Goal: Task Accomplishment & Management: Manage account settings

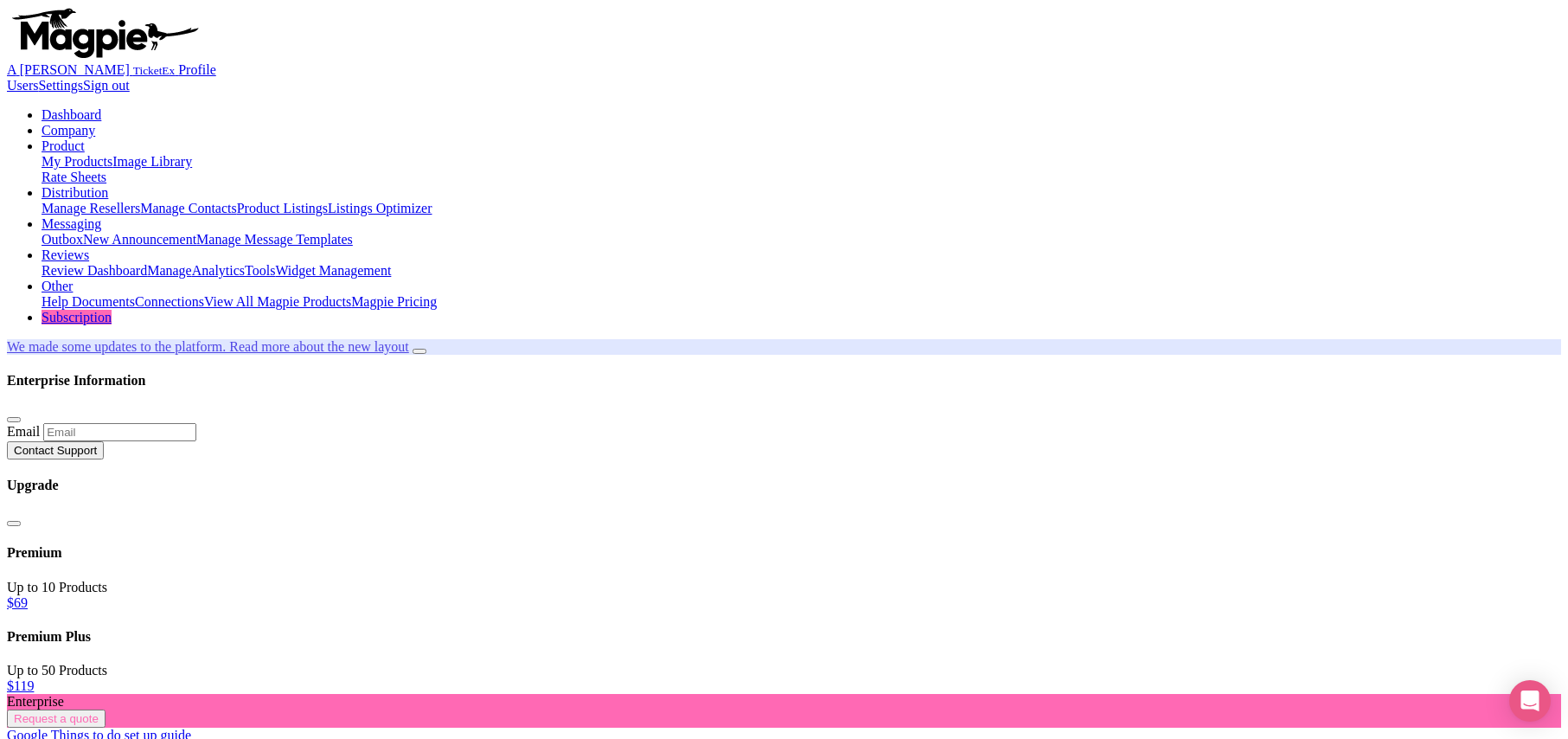
scroll to position [777, 0]
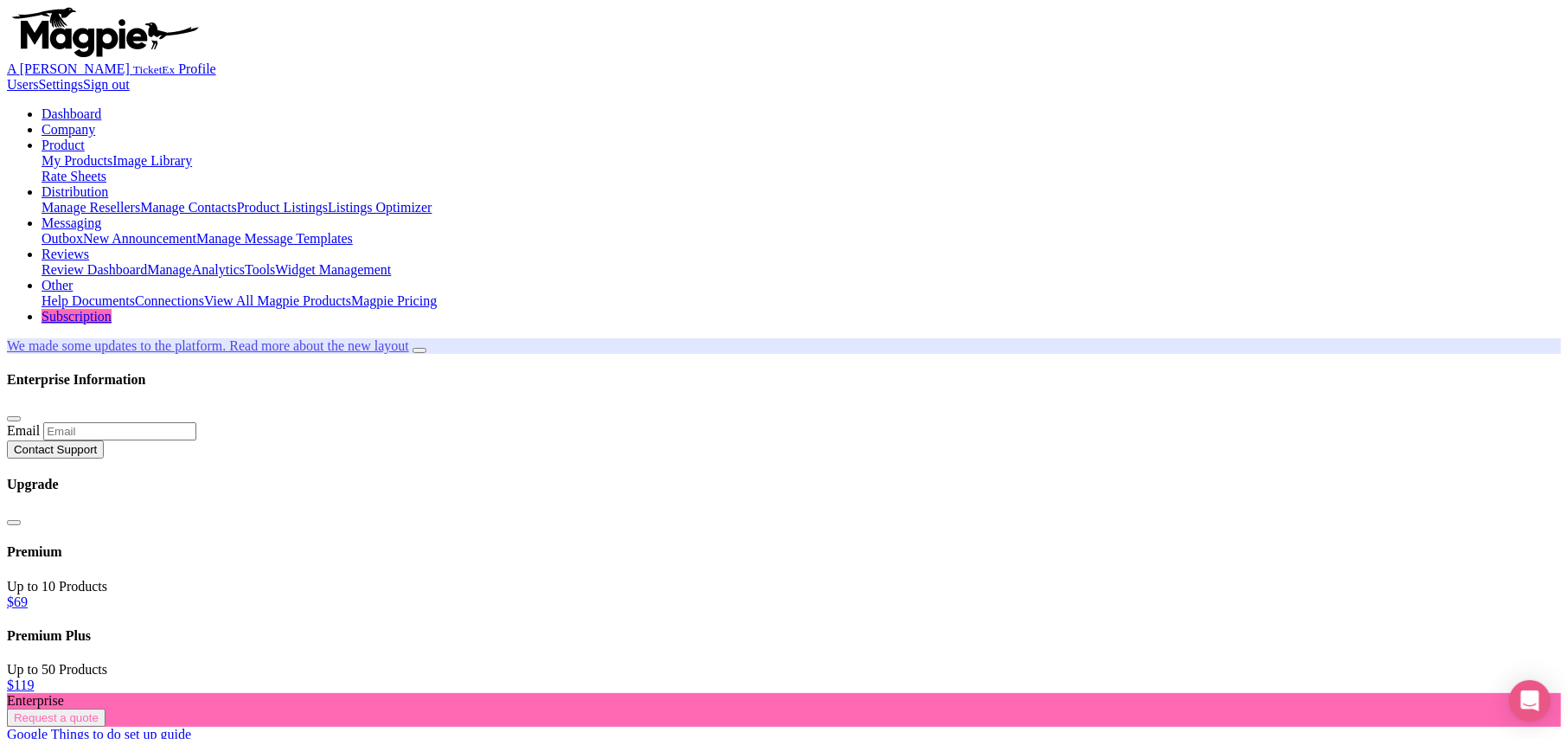
scroll to position [0, 0]
click at [85, 139] on link "Product" at bounding box center [63, 146] width 43 height 14
click at [112, 154] on link "My Products" at bounding box center [77, 161] width 71 height 14
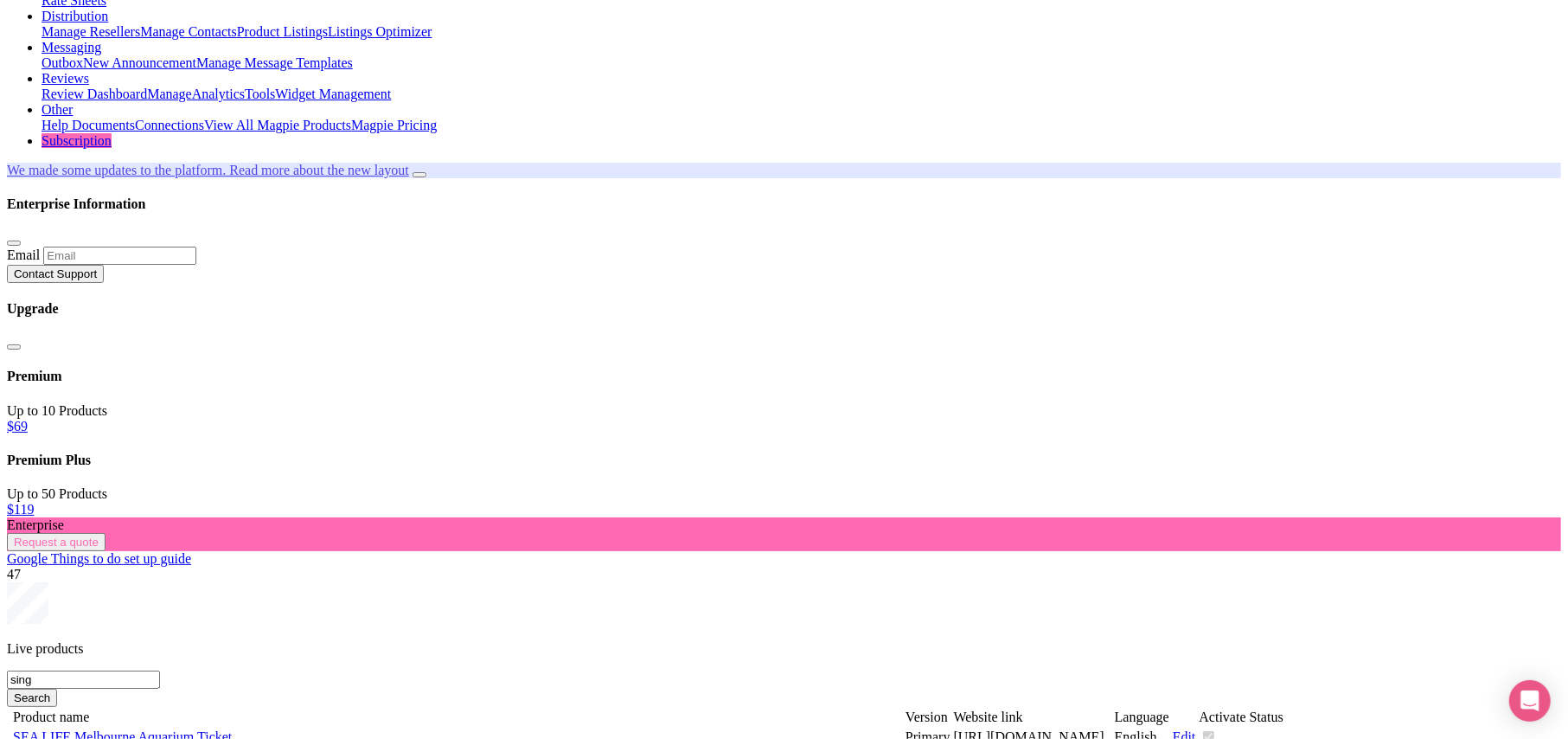
scroll to position [230, 0]
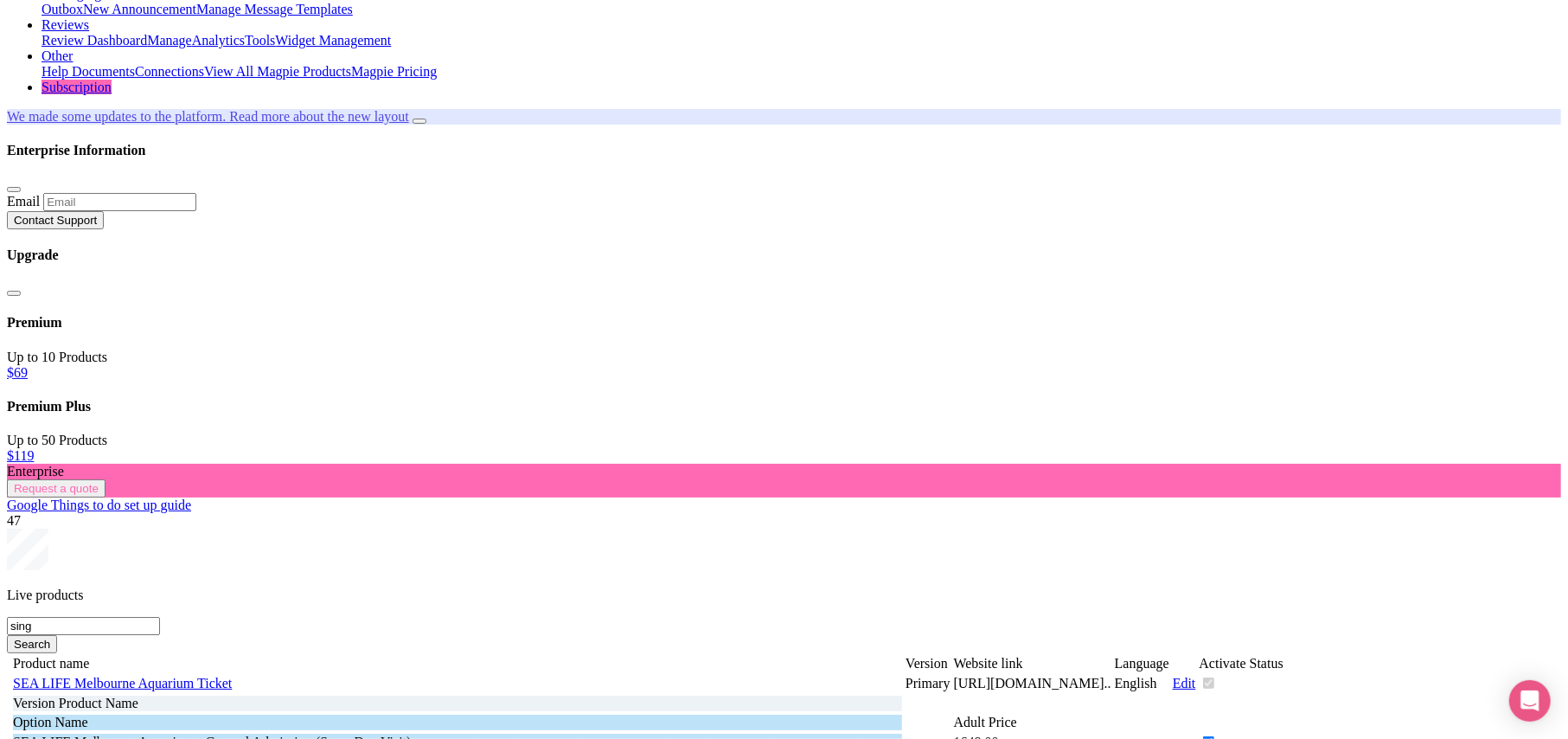
type input "sing"
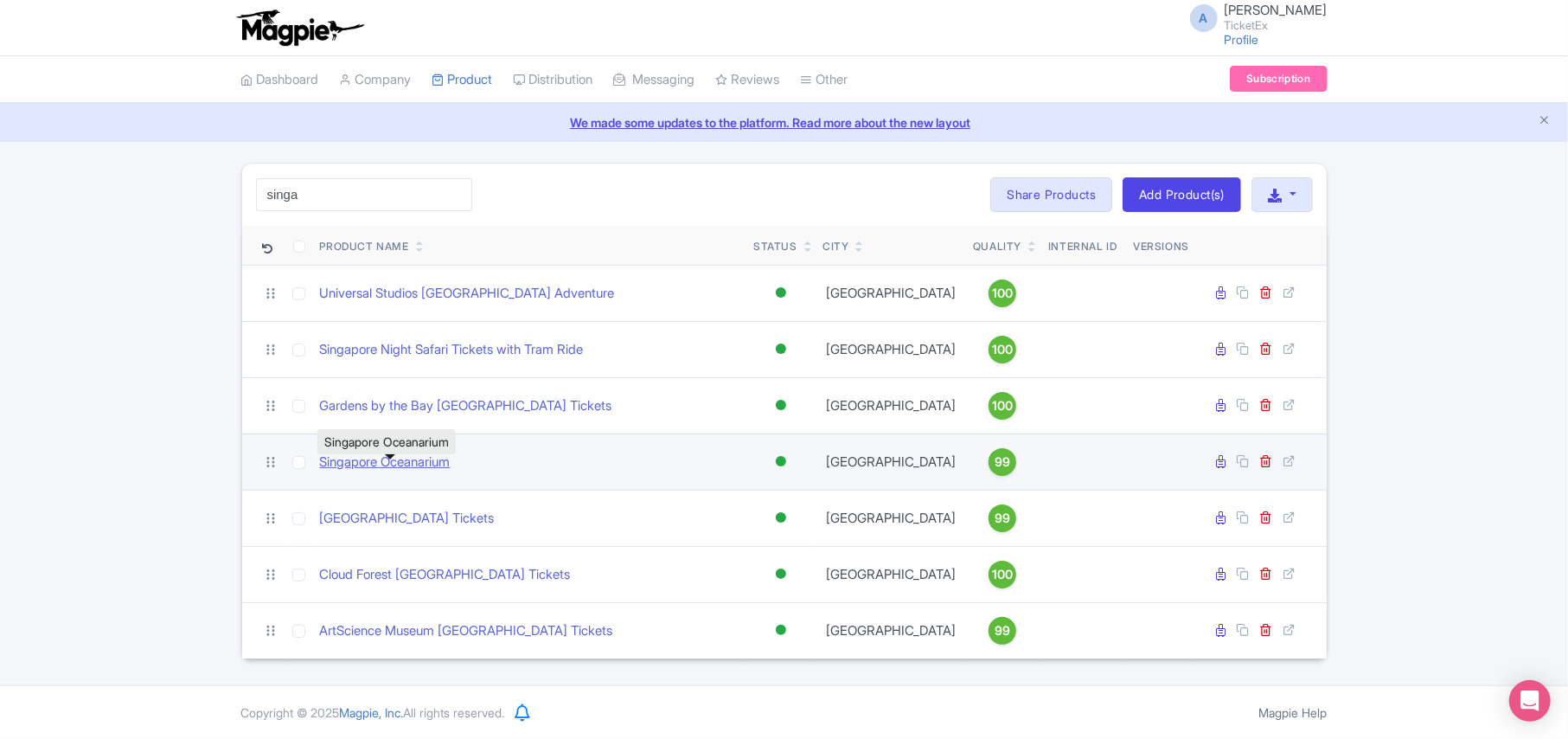
click at [378, 473] on link "Singapore Oceanarium" at bounding box center [385, 462] width 130 height 20
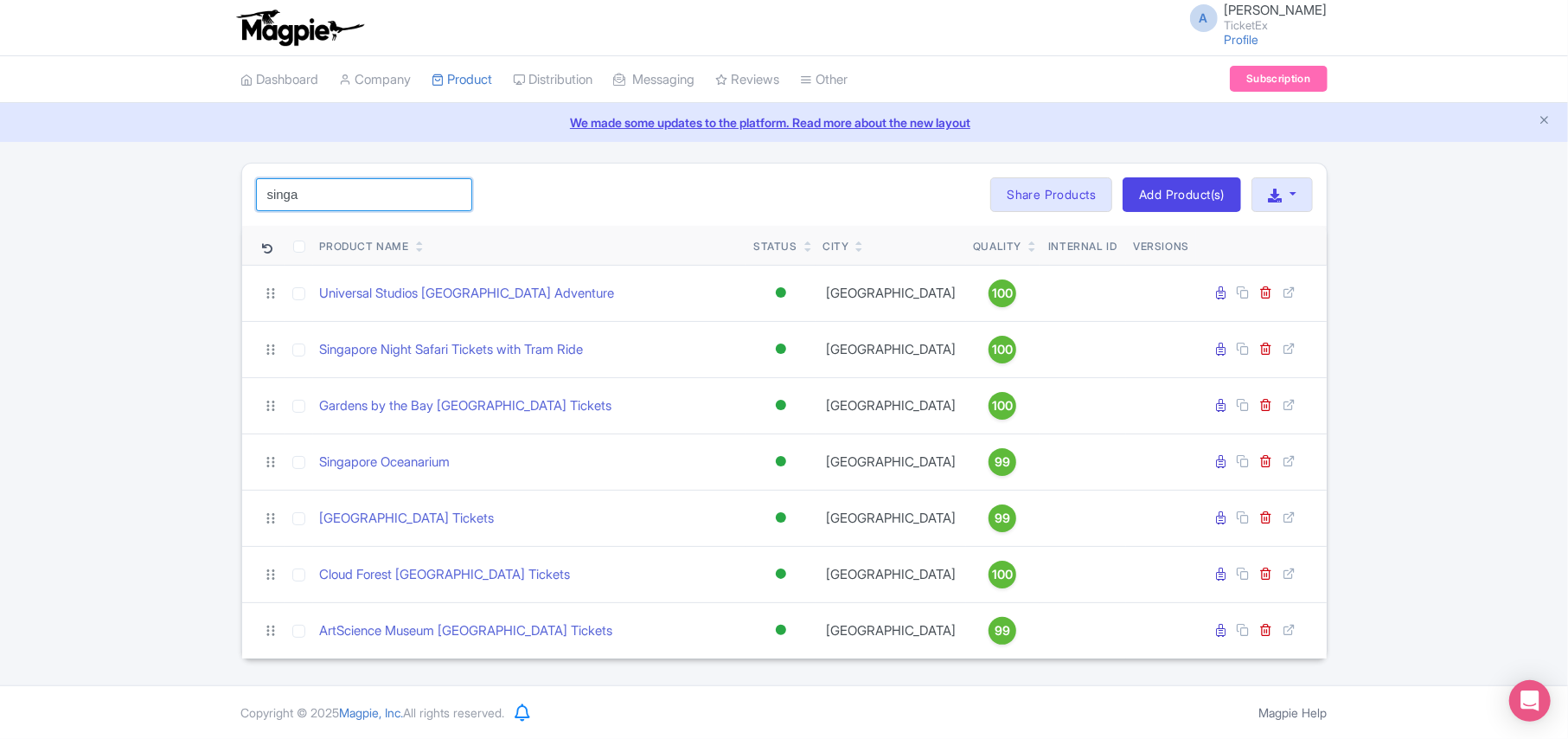
drag, startPoint x: 320, startPoint y: 204, endPoint x: 59, endPoint y: 191, distance: 261.3
click at [60, 191] on div "singa Search Bulk Actions Delete Add to Collection Share Products Add to Collec…" at bounding box center [784, 411] width 1568 height 496
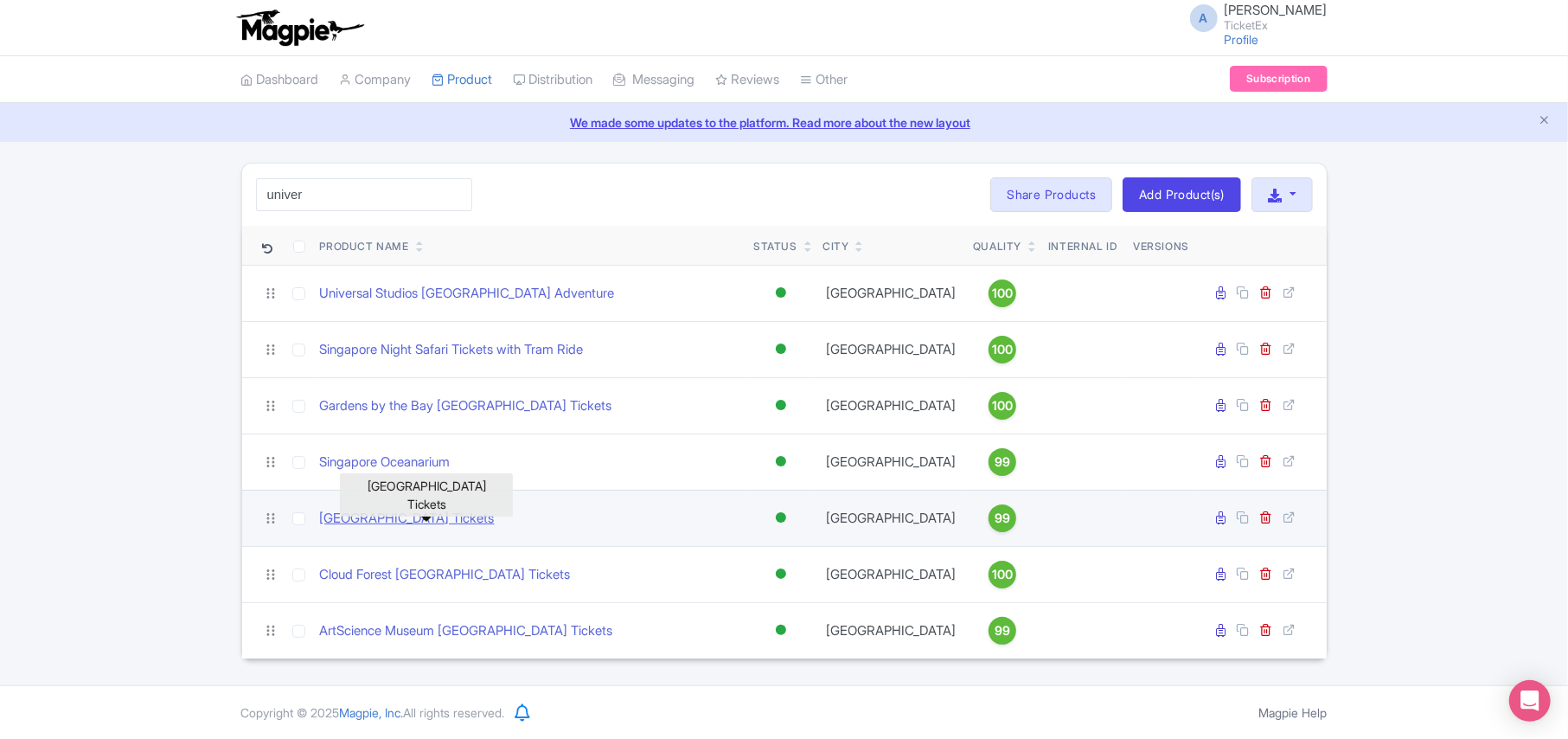
click at [369, 529] on link "Adventure Cove Waterpark Tickets" at bounding box center [408, 518] width 175 height 20
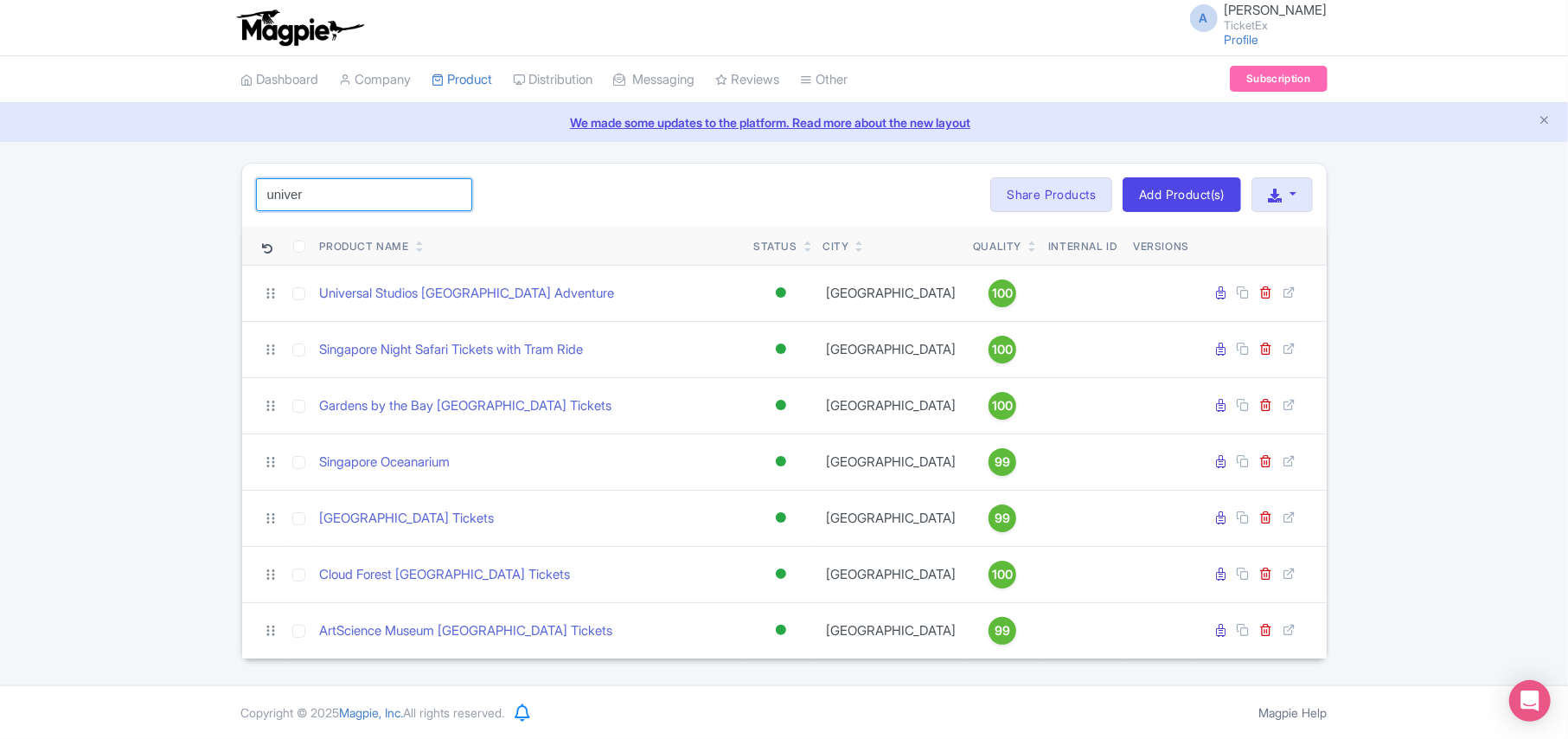
click at [330, 202] on input "univer" at bounding box center [363, 194] width 216 height 33
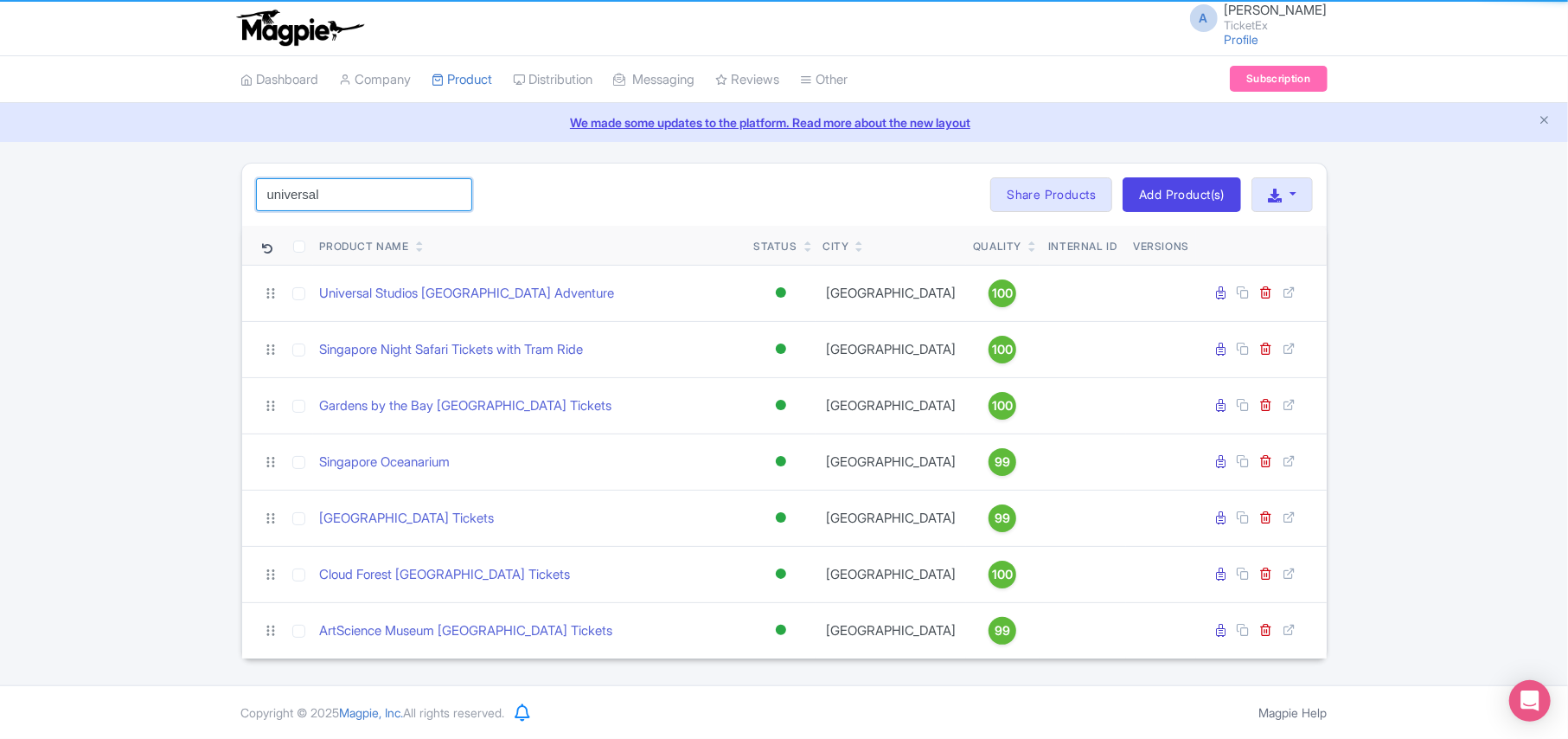
type input "universal"
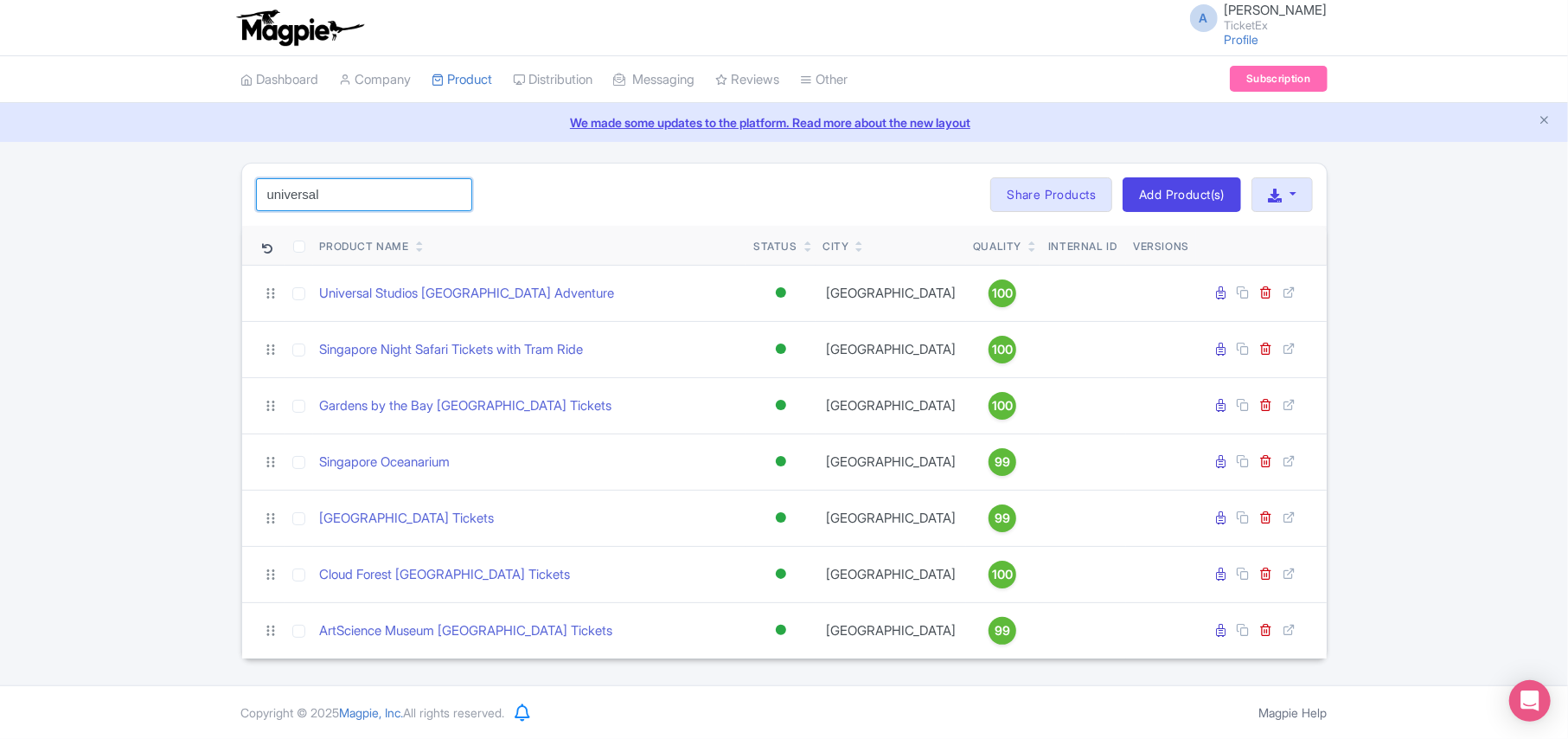
click at [452, 197] on input "universal" at bounding box center [363, 194] width 216 height 33
click at [343, 198] on input "search" at bounding box center [363, 194] width 216 height 33
type input "anne"
click button "Search" at bounding box center [0, 0] width 0 height 0
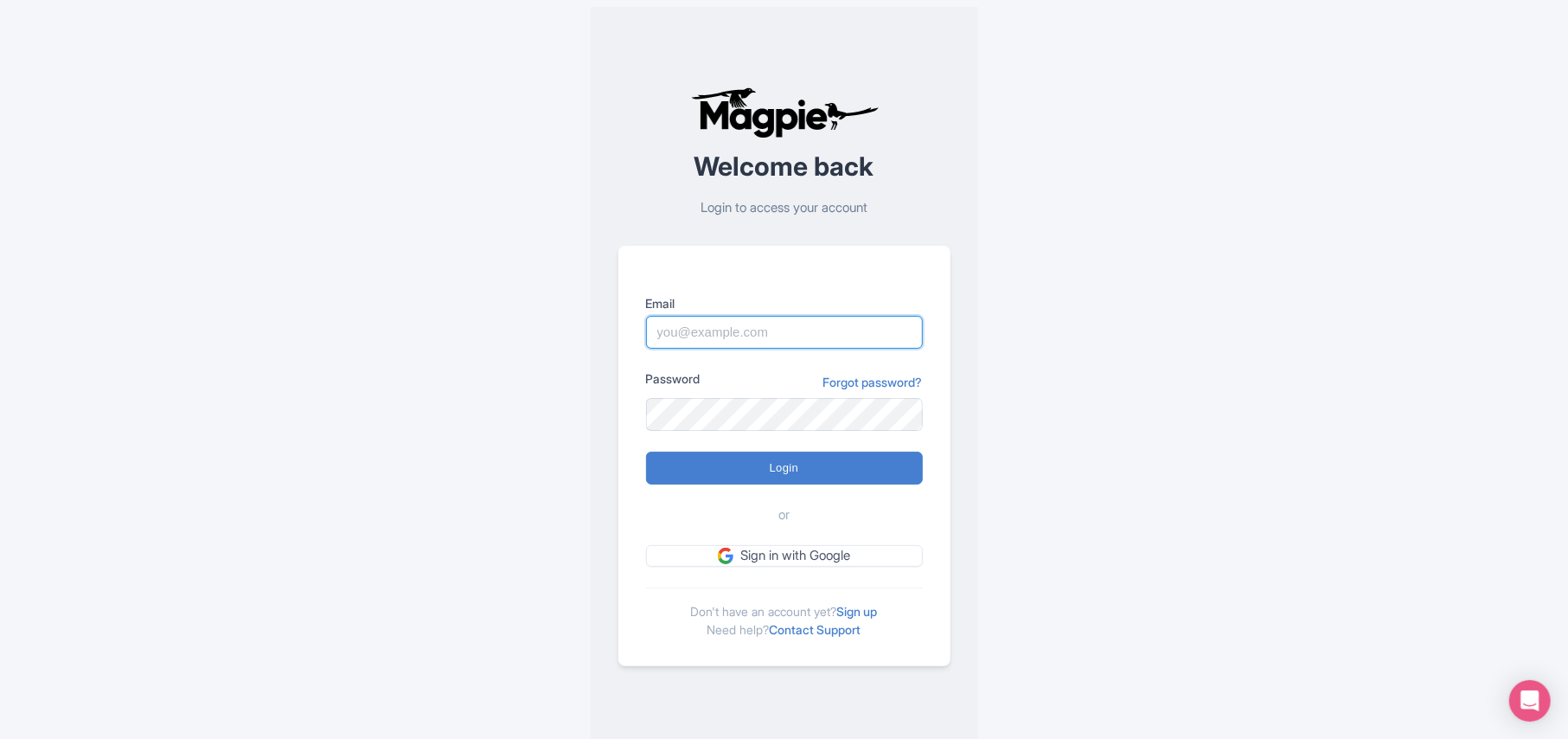
click at [724, 338] on input "Email" at bounding box center [784, 332] width 277 height 33
paste input "[PERSON_NAME][EMAIL_ADDRESS][DOMAIN_NAME]"
type input "[PERSON_NAME][EMAIL_ADDRESS][DOMAIN_NAME]"
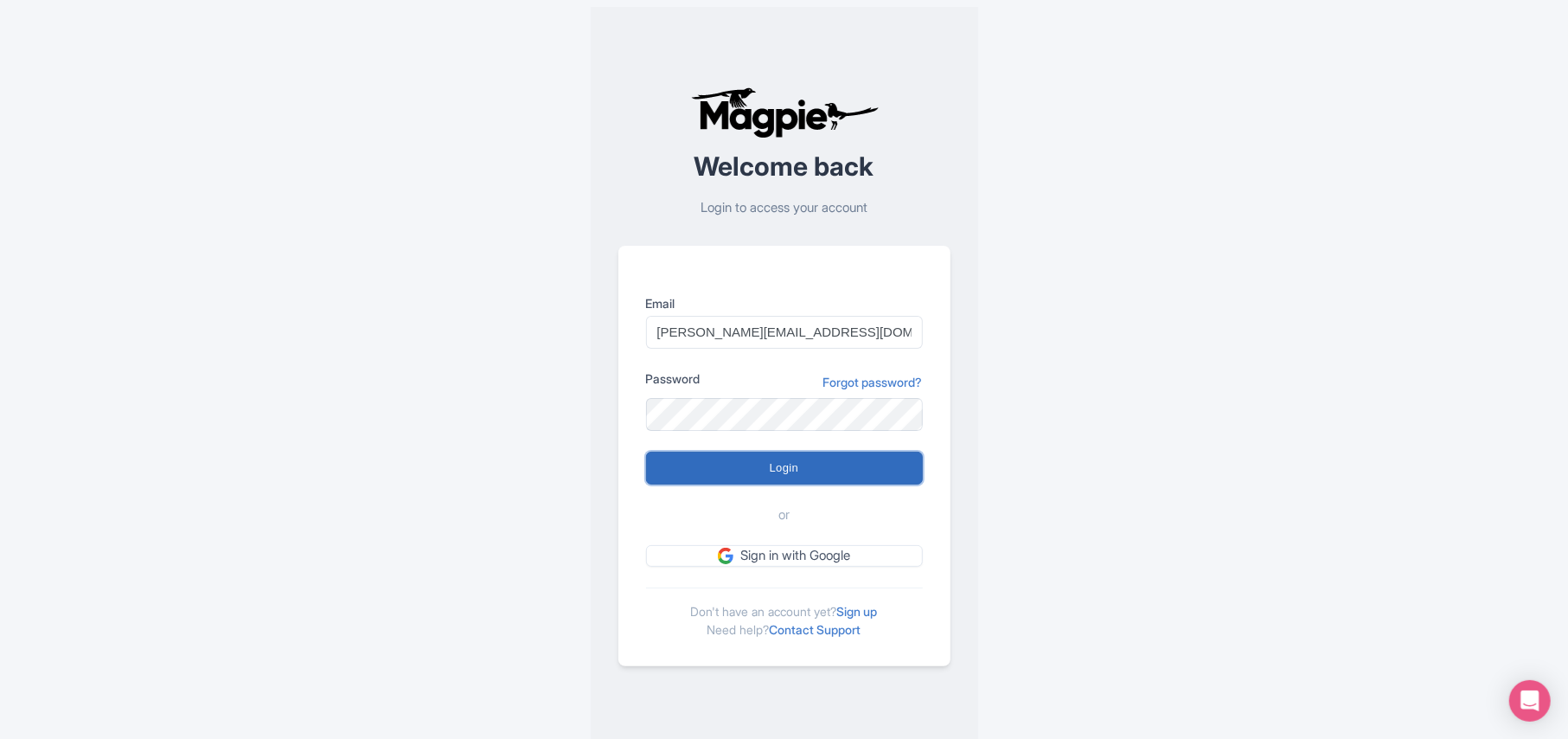
click at [709, 468] on input "Login" at bounding box center [784, 468] width 277 height 33
type input "Logging in..."
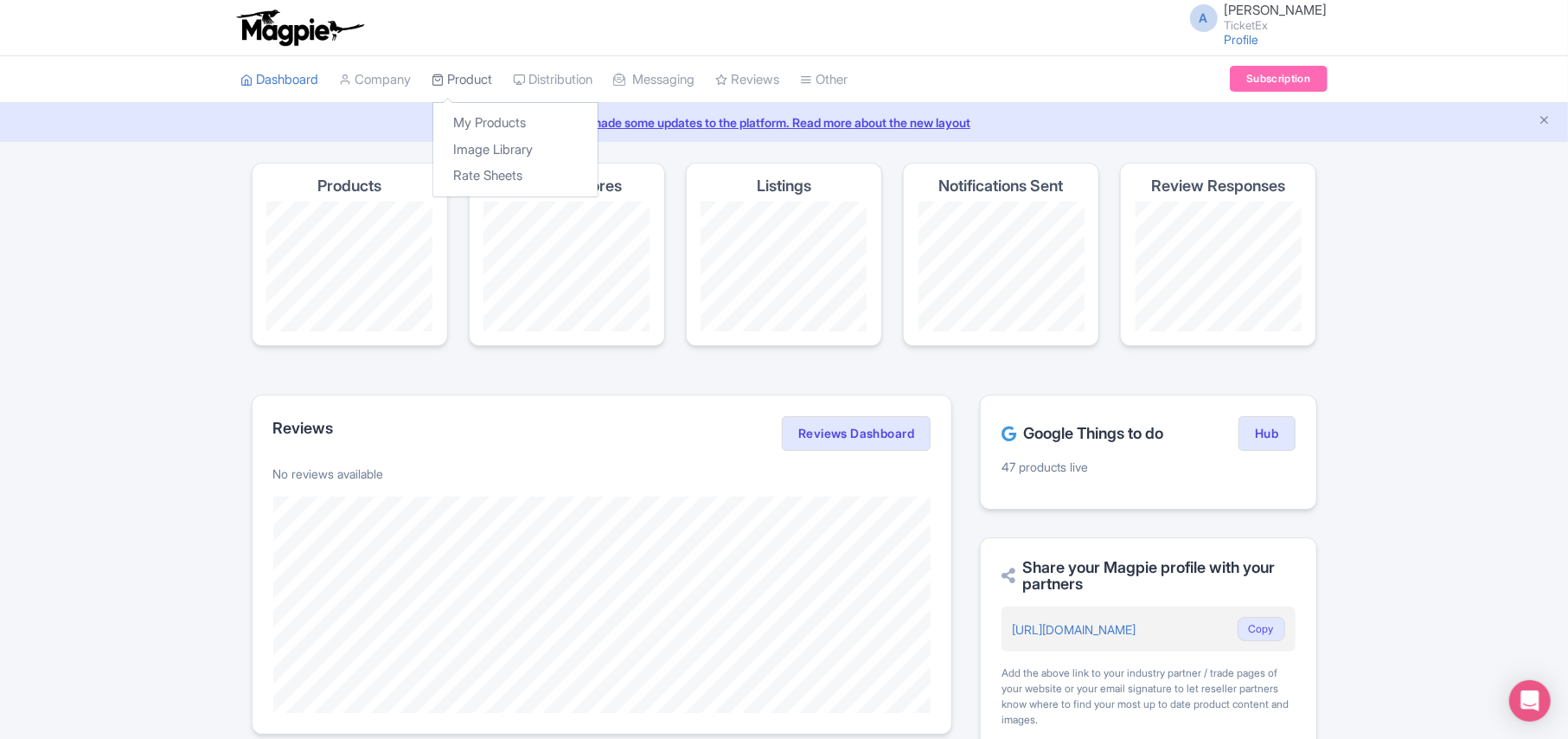
click at [481, 82] on link "Product" at bounding box center [463, 80] width 61 height 48
click at [488, 114] on link "My Products" at bounding box center [515, 124] width 165 height 27
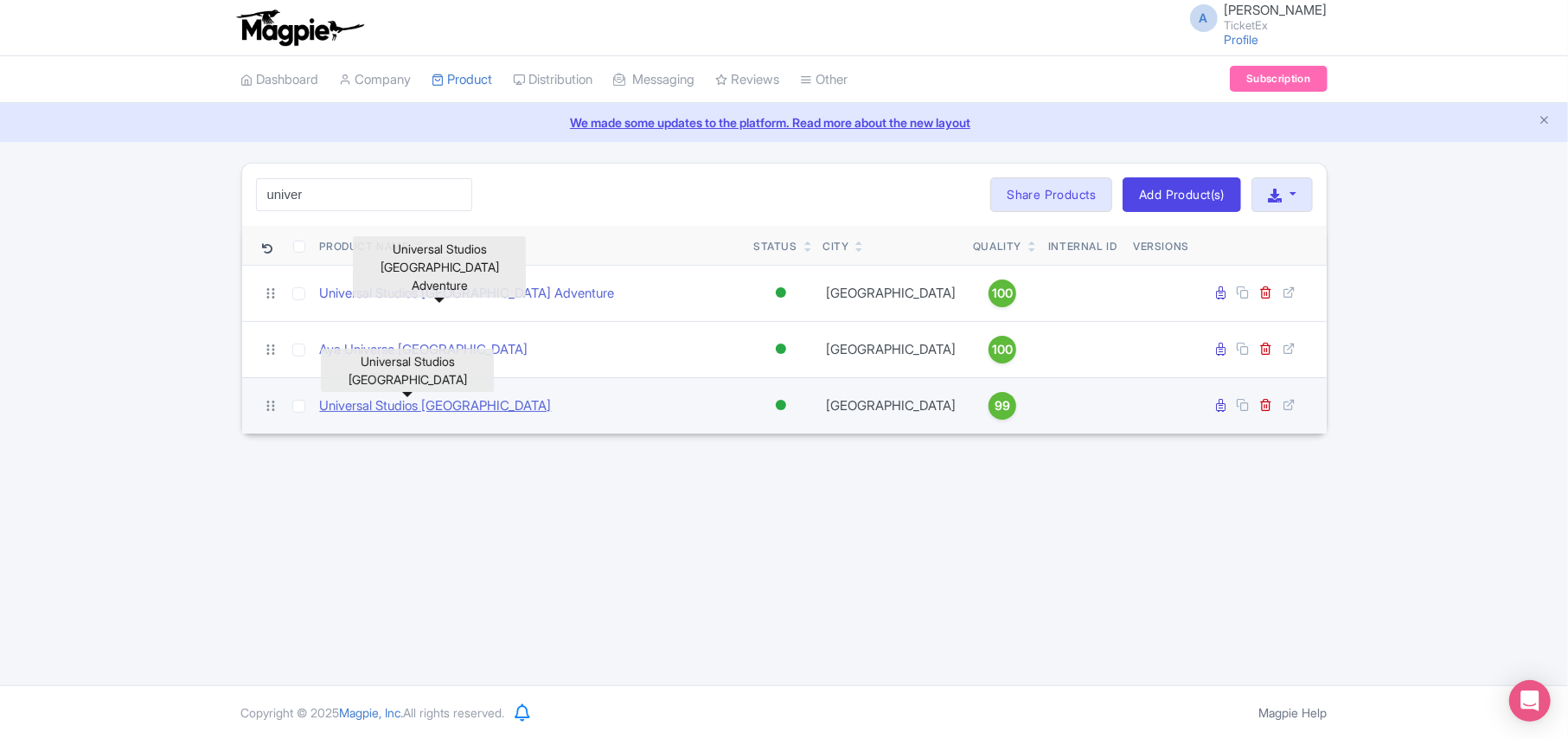
click at [436, 408] on link "Universal Studios [GEOGRAPHIC_DATA]" at bounding box center [436, 406] width 232 height 20
click at [420, 412] on link "Universal Studios [GEOGRAPHIC_DATA]" at bounding box center [436, 406] width 232 height 20
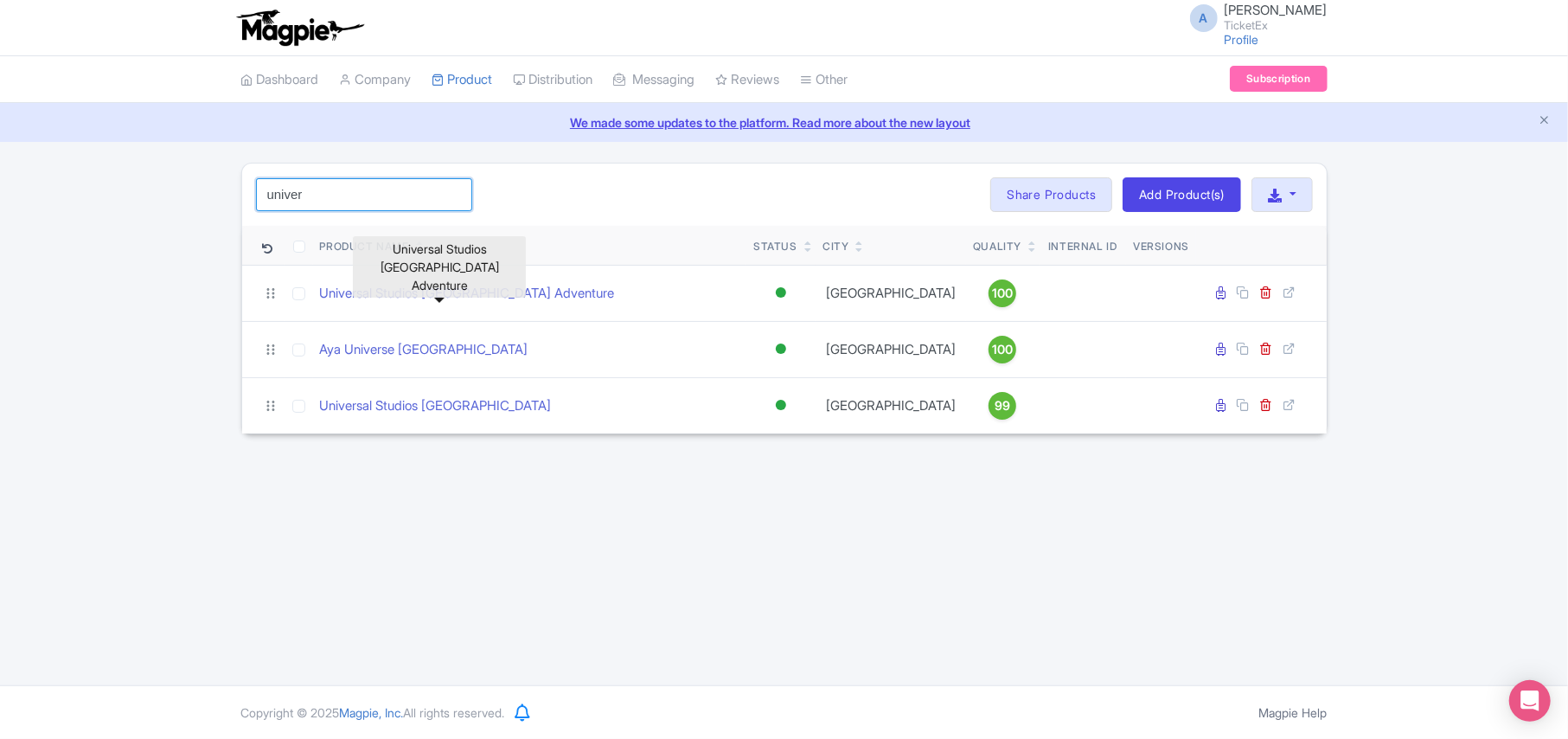
drag, startPoint x: 402, startPoint y: 196, endPoint x: 234, endPoint y: 196, distance: 168.0
click at [234, 196] on div "univer Search Bulk Actions Delete Add to Collection Share Products Add to Colle…" at bounding box center [784, 299] width 1107 height 272
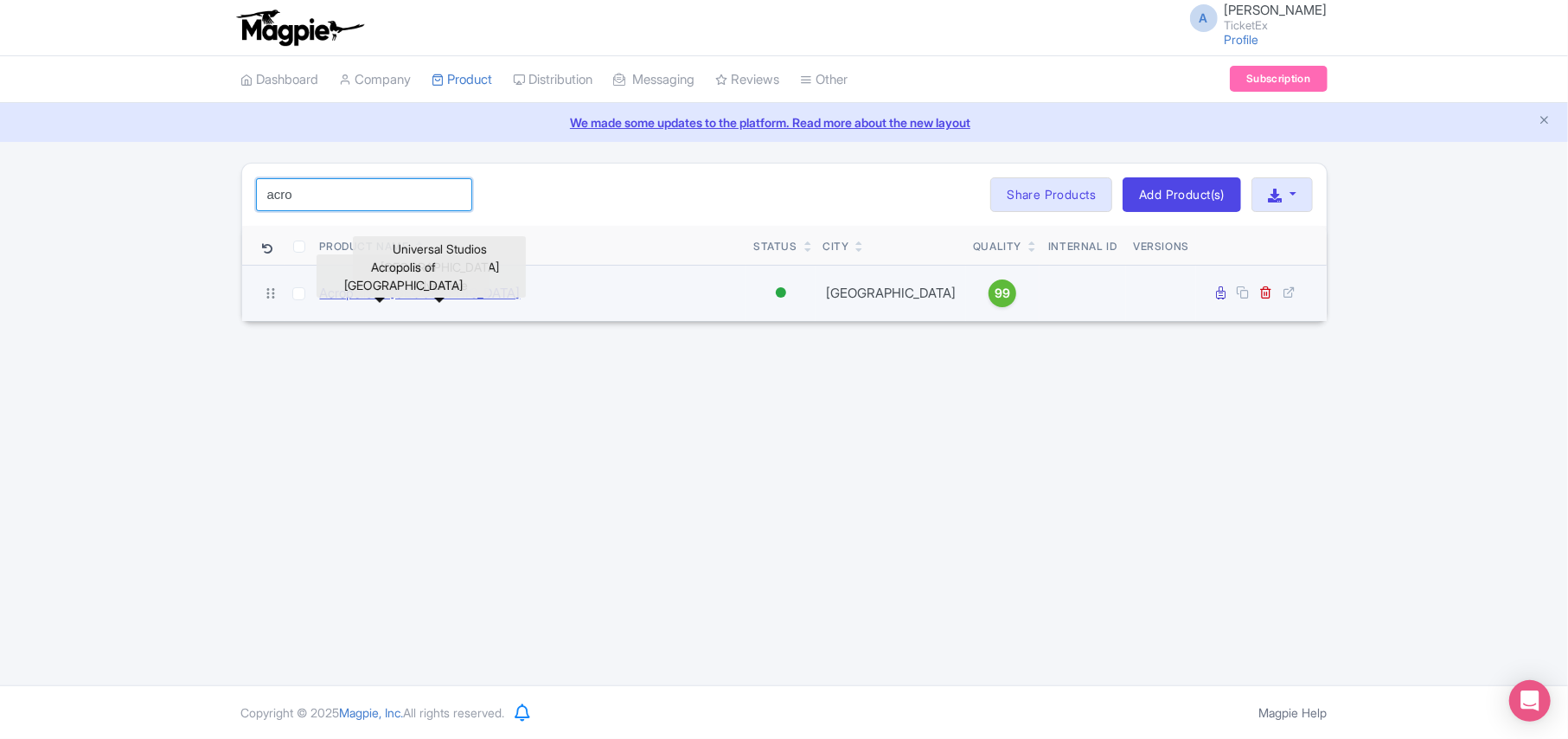
type input "acro"
click at [333, 294] on link "Acropolis of Athens" at bounding box center [420, 293] width 201 height 20
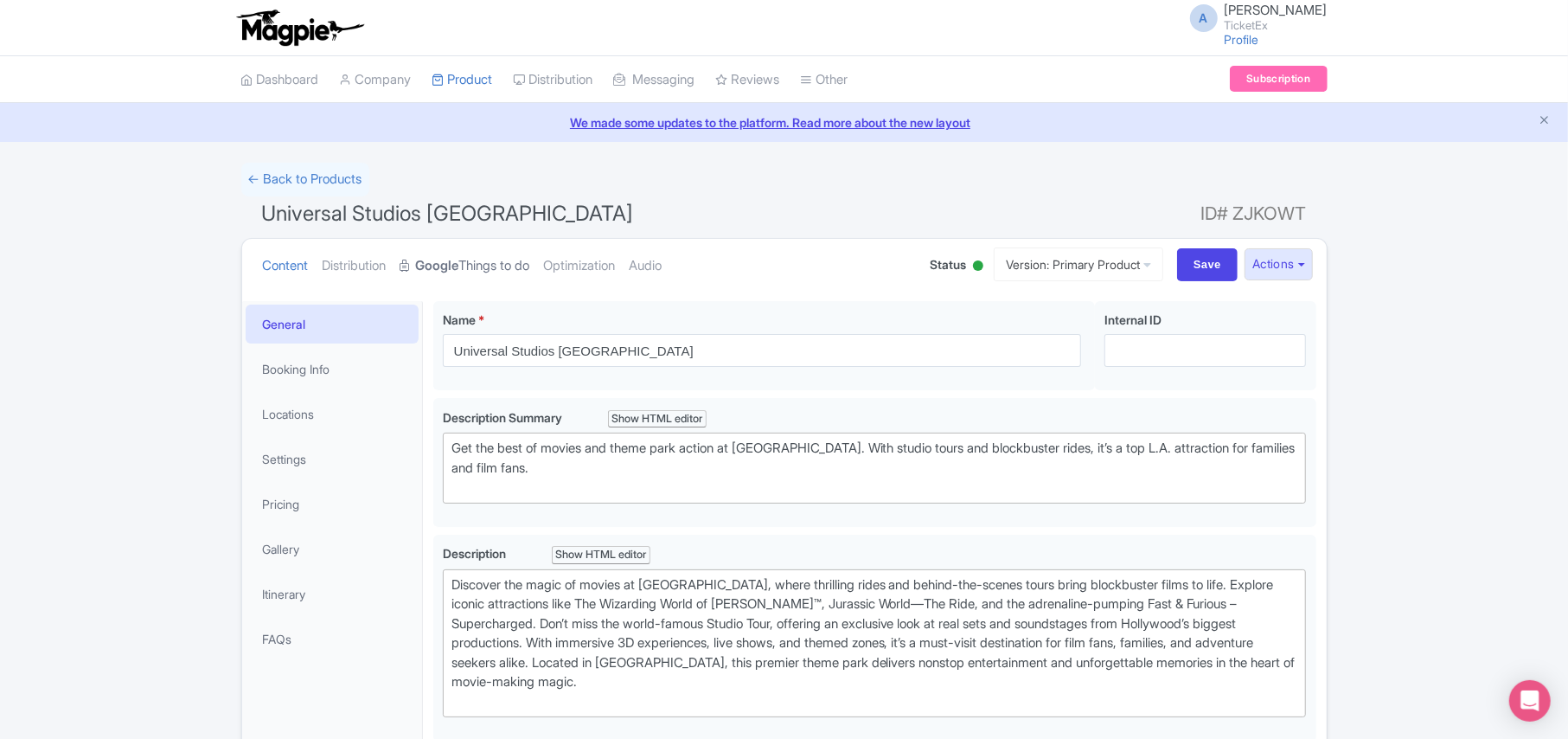
click at [459, 263] on strong "Google" at bounding box center [437, 265] width 43 height 20
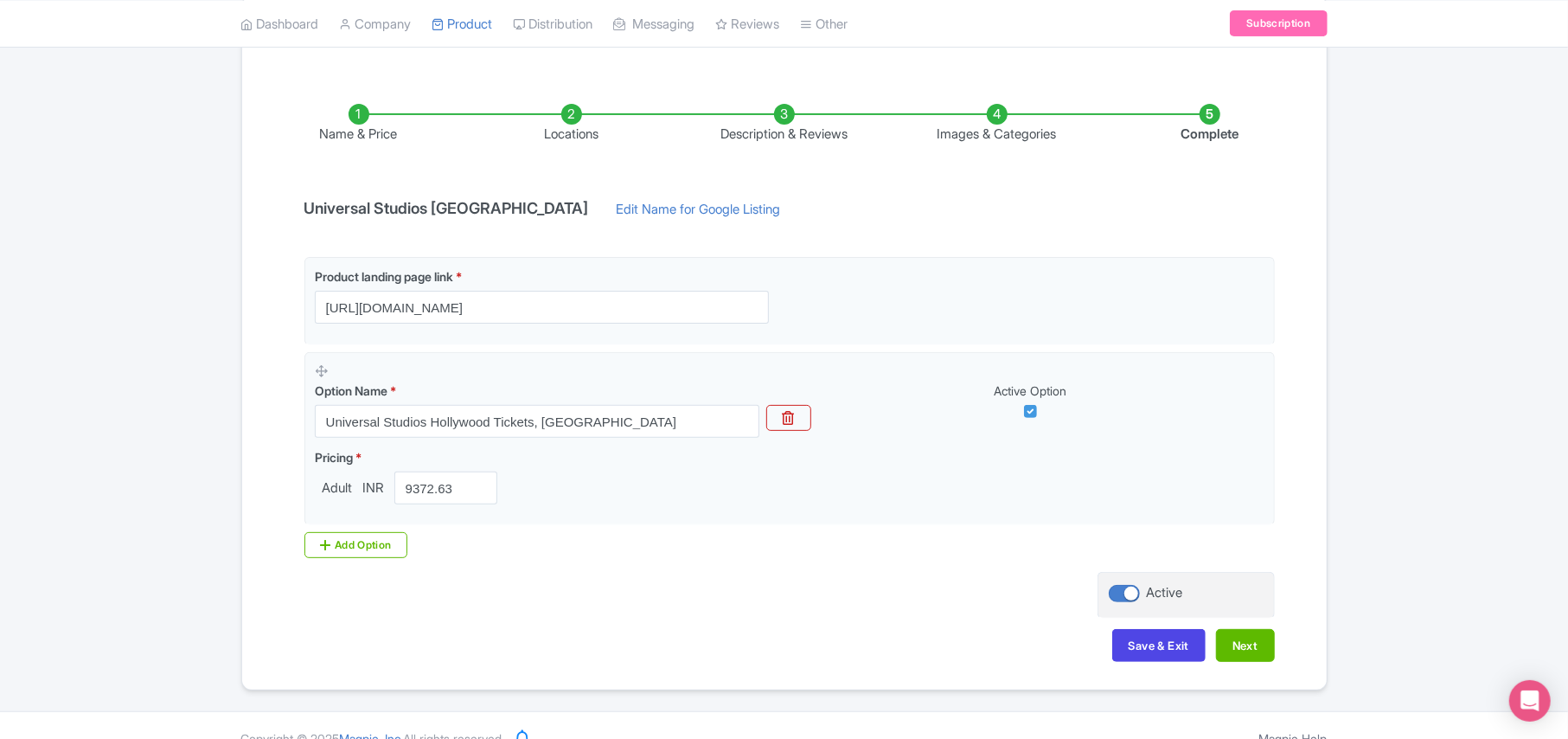
scroll to position [272, 0]
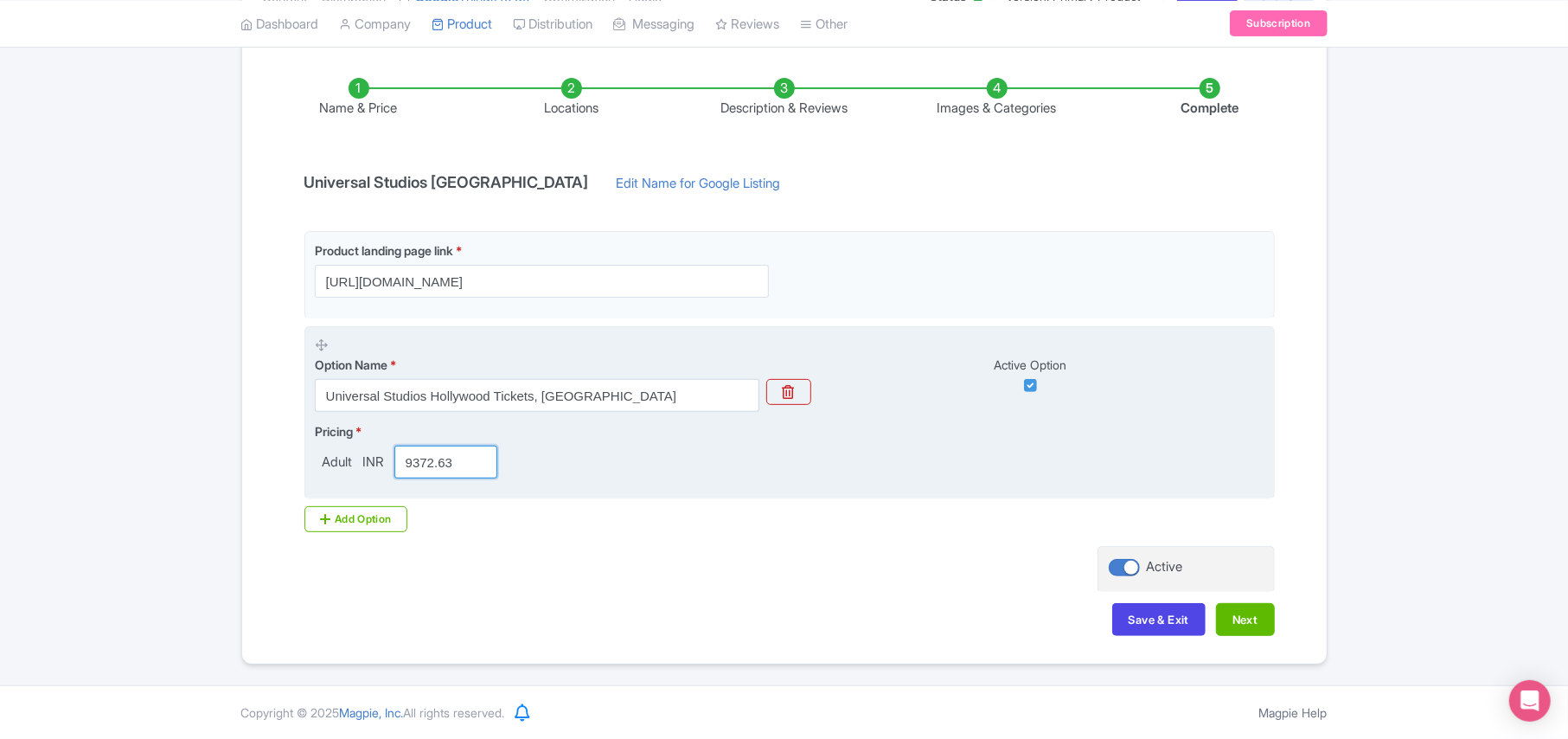
drag, startPoint x: 468, startPoint y: 457, endPoint x: 351, endPoint y: 457, distance: 117.0
click at [351, 457] on div "Adult INR 9372.63" at bounding box center [410, 461] width 190 height 33
paste input "8743.00"
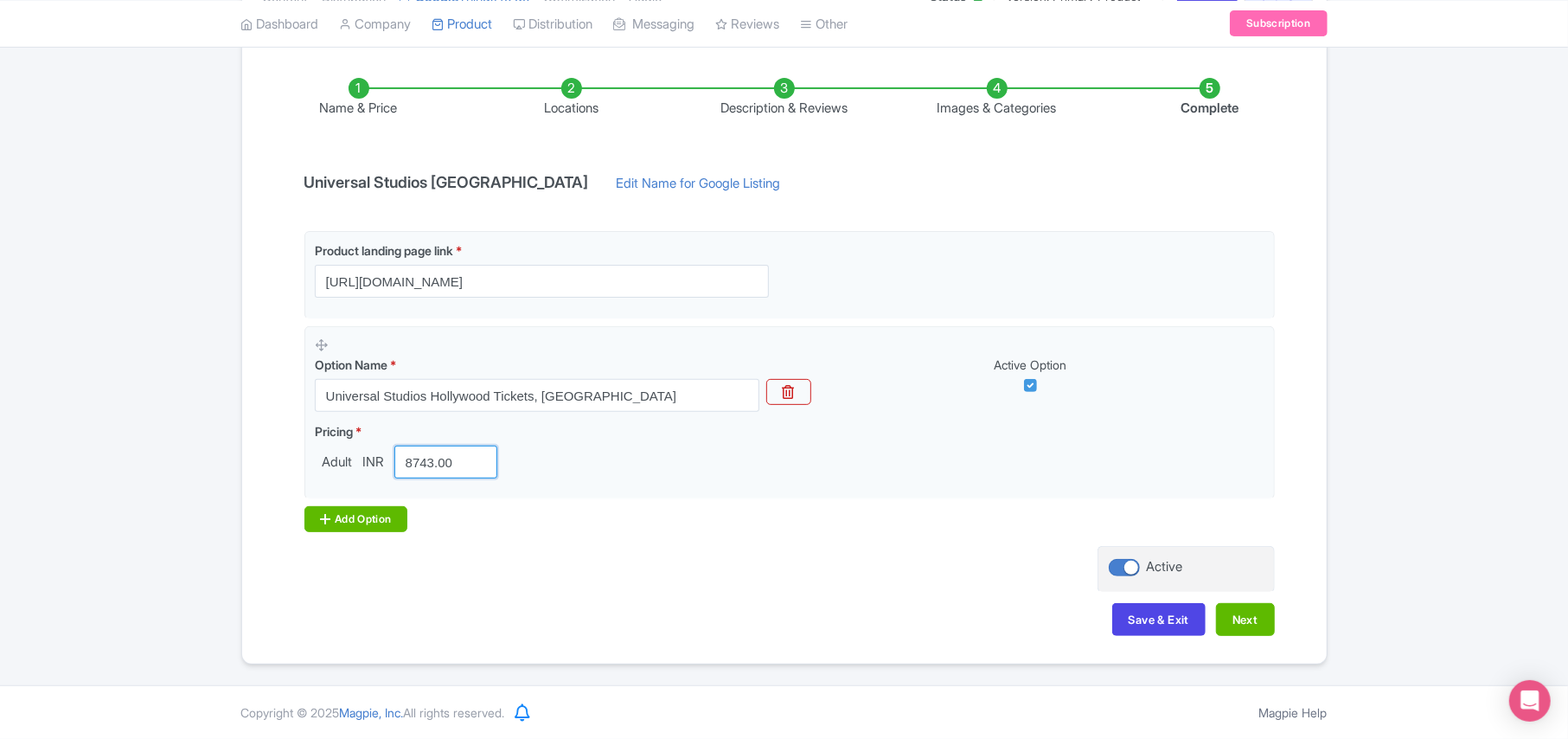
type input "8743.00"
click at [353, 515] on div "Add Option" at bounding box center [356, 518] width 104 height 26
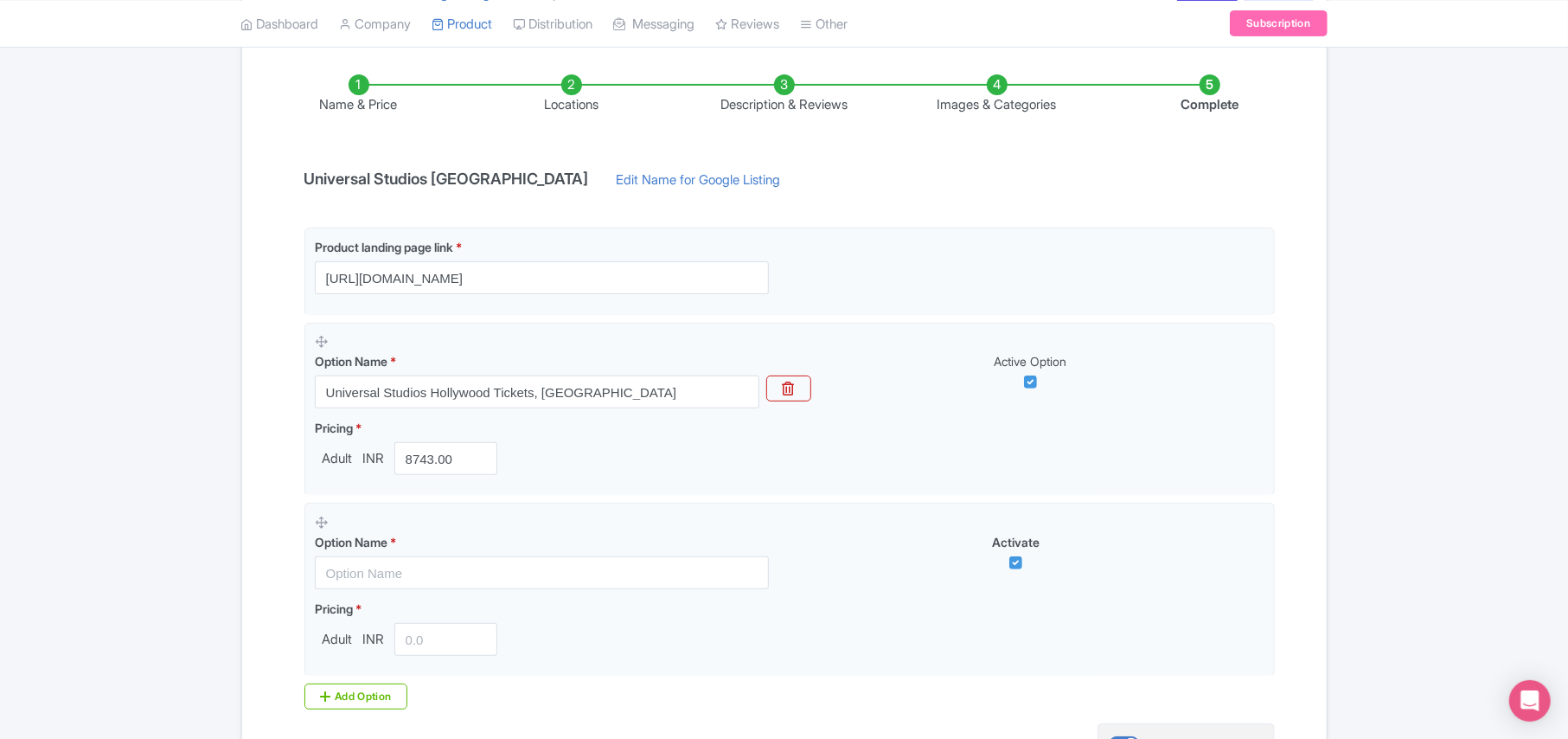
scroll to position [388, 0]
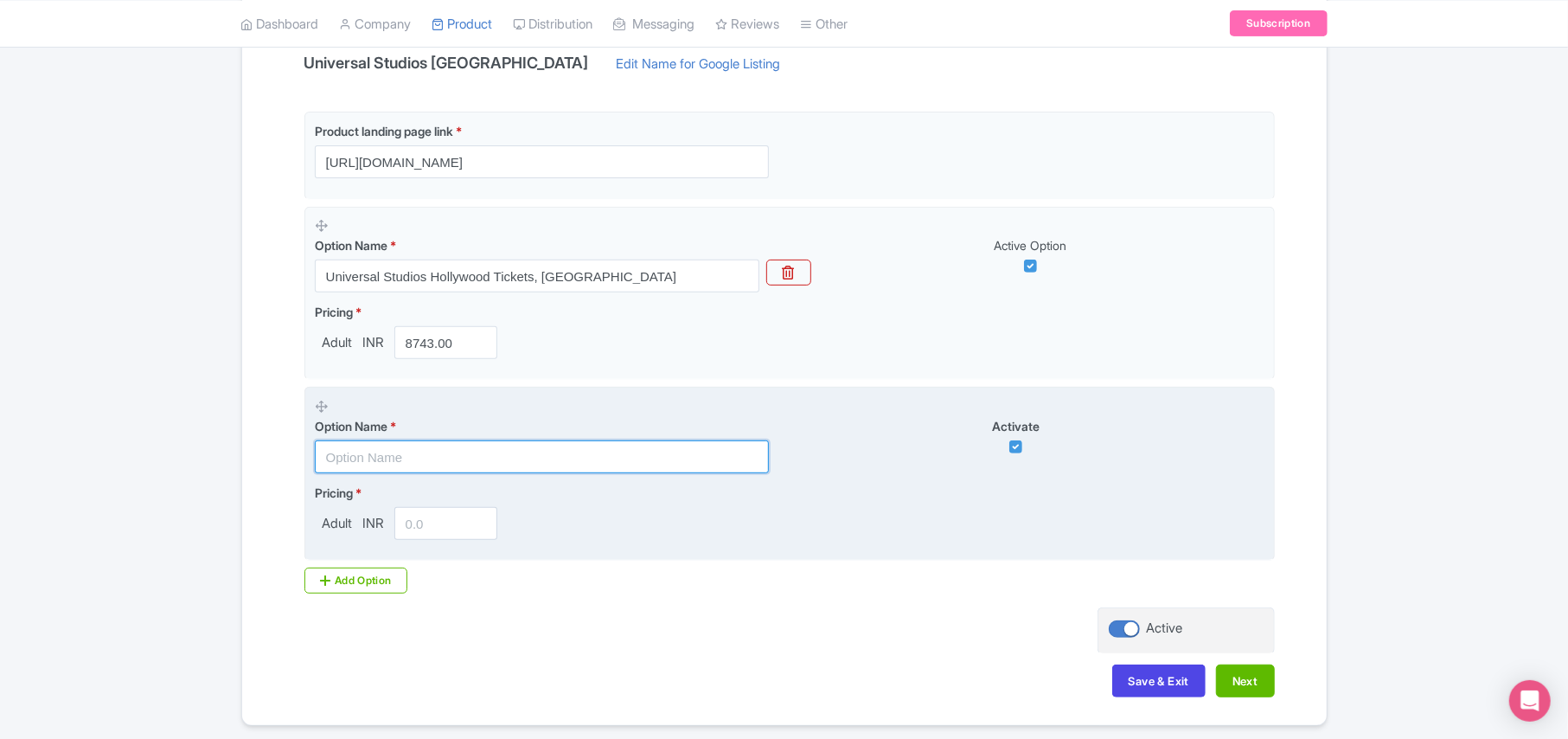
click at [368, 455] on input "text" at bounding box center [542, 457] width 455 height 33
paste input "1-Night [DATE] Horror Night General Admission"
type input "1-Night [DATE] Horror Night General Admission"
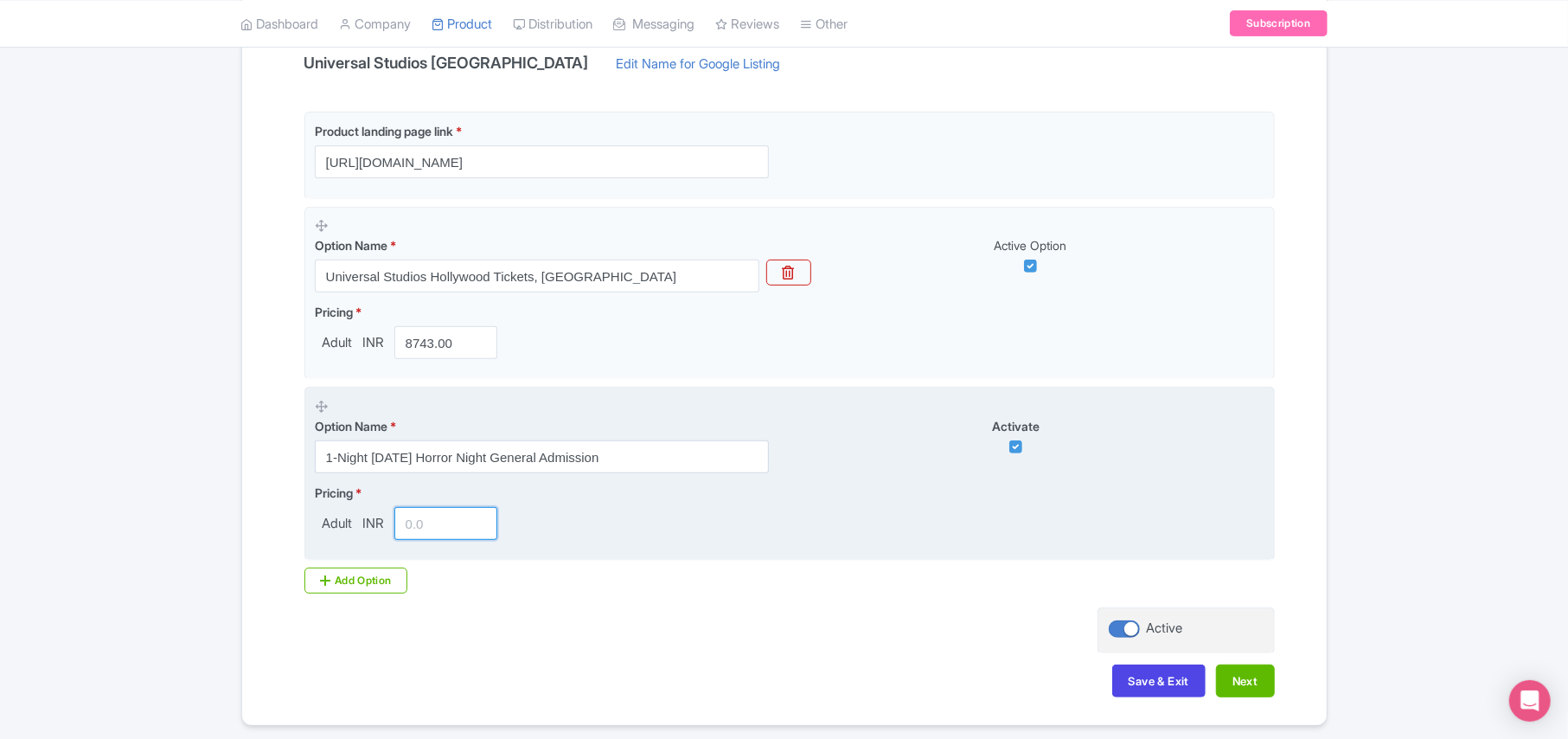
click at [422, 528] on input "number" at bounding box center [446, 523] width 104 height 33
paste input "6799.00"
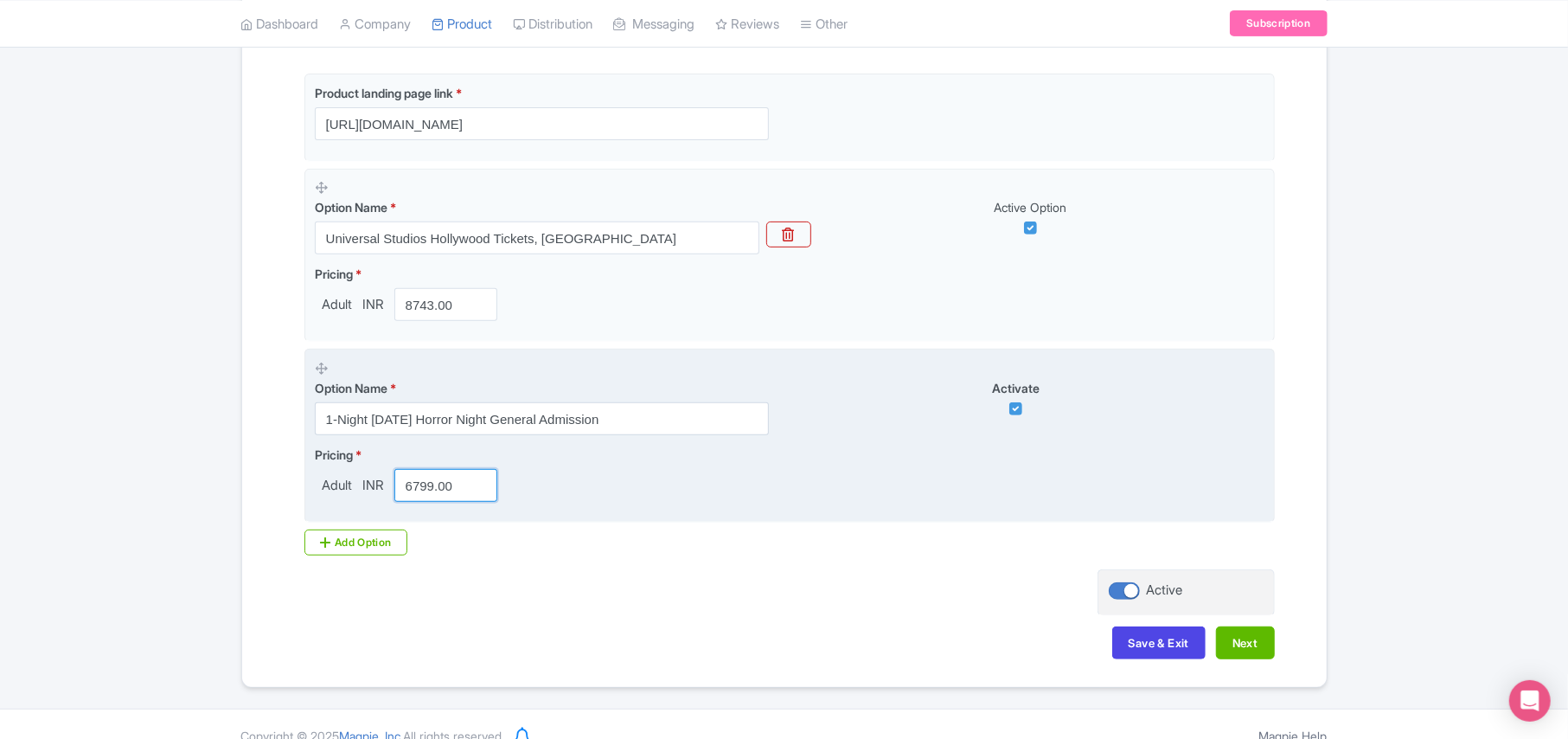
scroll to position [455, 0]
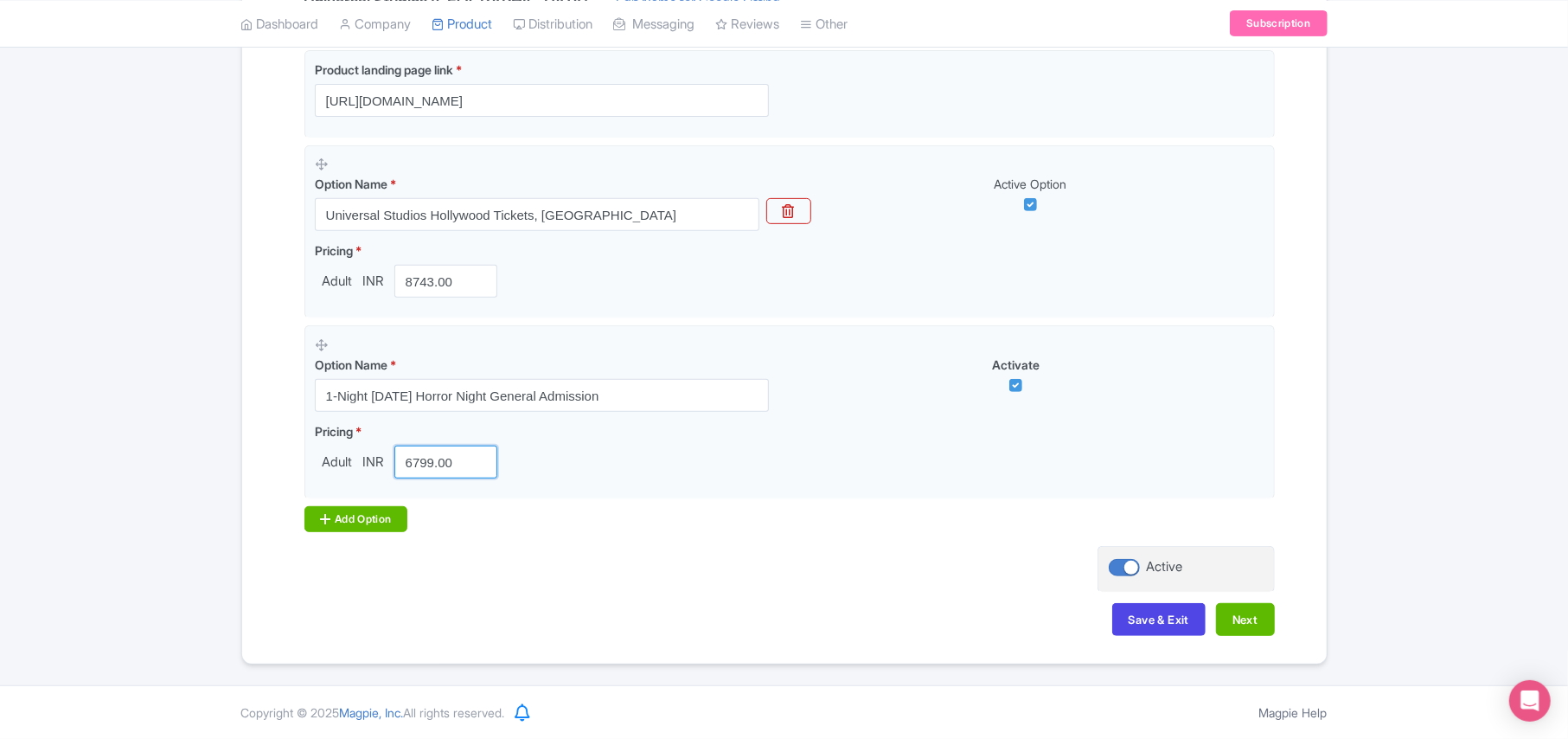
type input "6799.00"
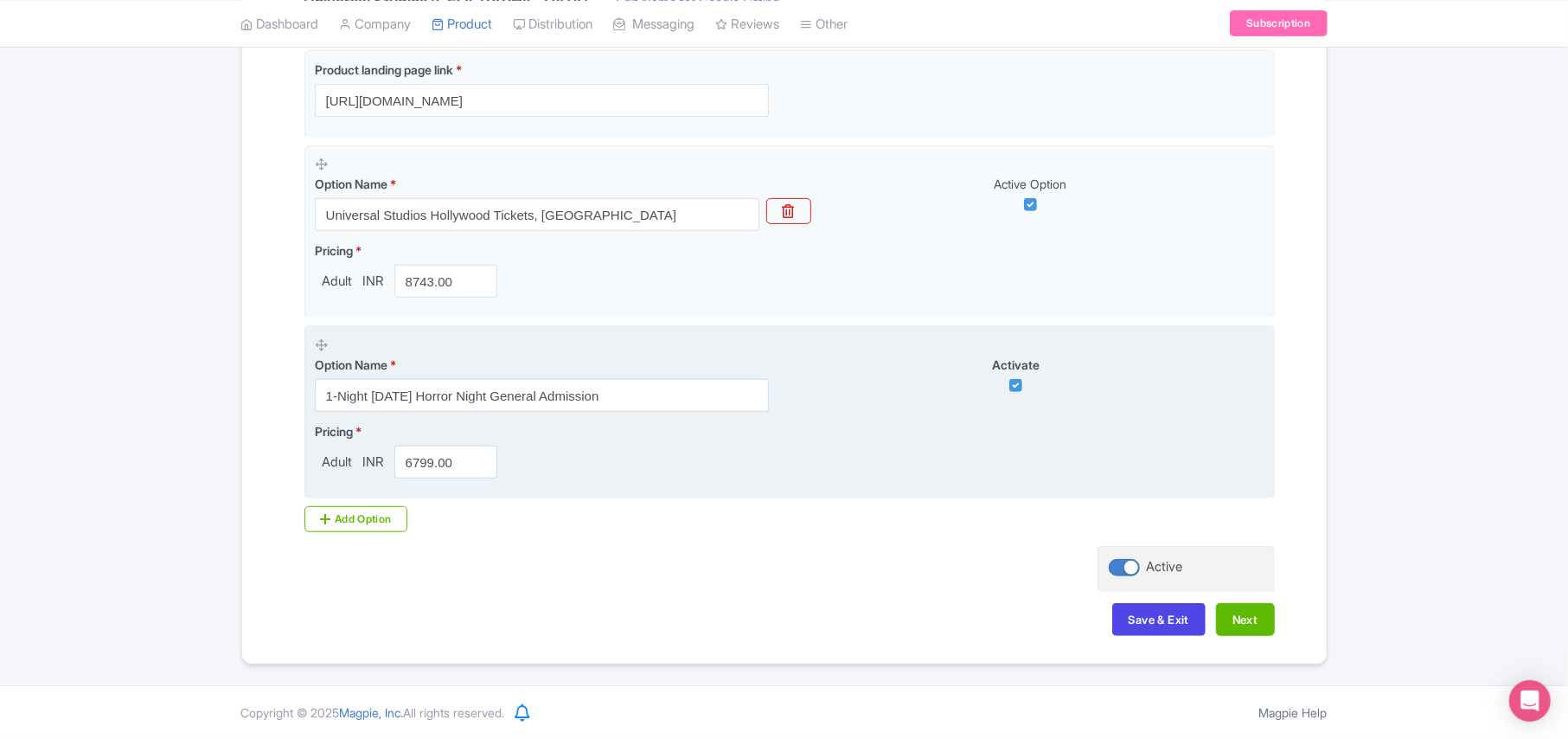
drag, startPoint x: 368, startPoint y: 521, endPoint x: 370, endPoint y: 472, distance: 49.0
click at [369, 521] on div "Add Option" at bounding box center [356, 518] width 104 height 26
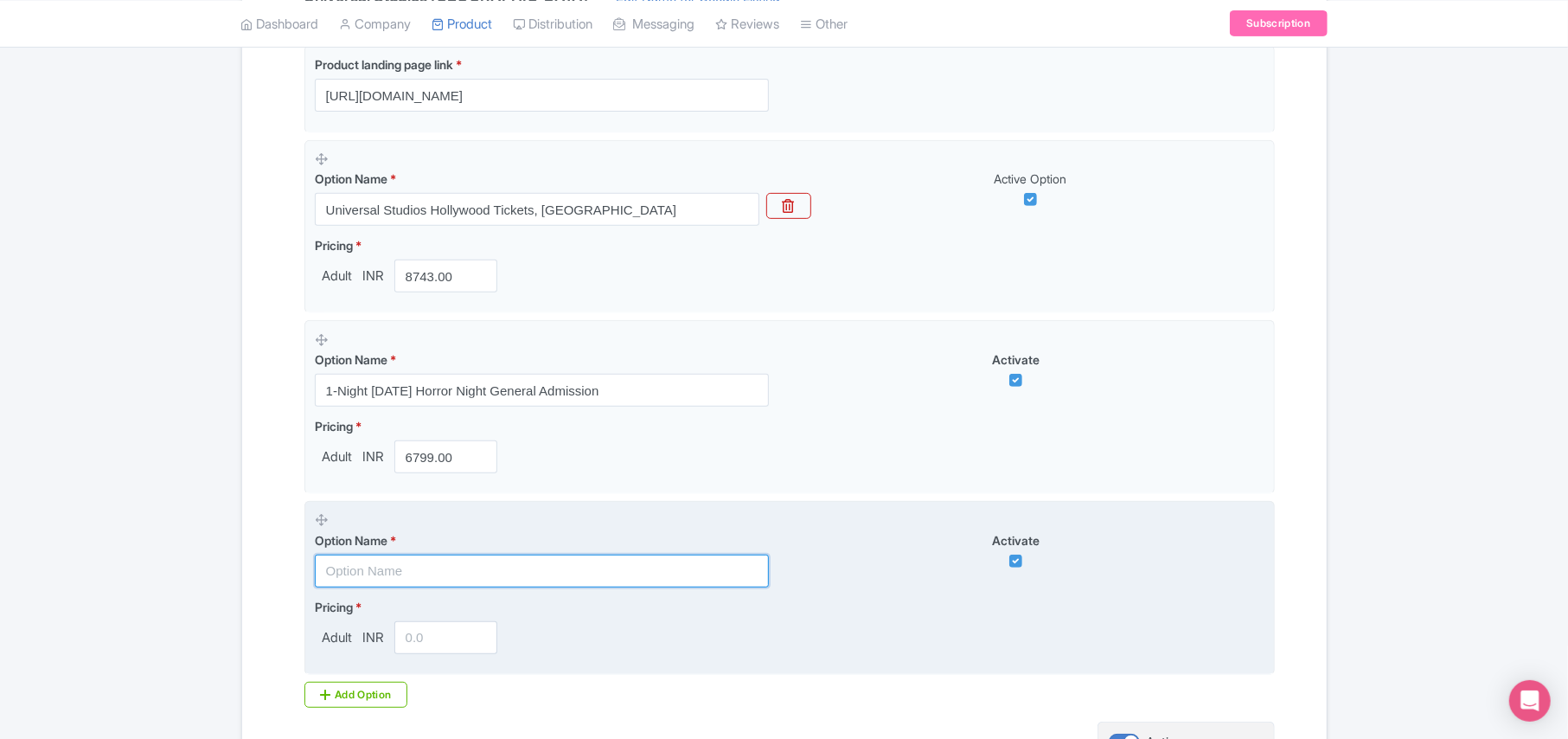
click at [397, 578] on input "text" at bounding box center [542, 571] width 455 height 33
click at [397, 578] on input "text" at bounding box center [542, 571] width 455 height 33
paste input "[Special Offer] 1-Day Admission *Buy A Day, Get a 2nd Day Free*"
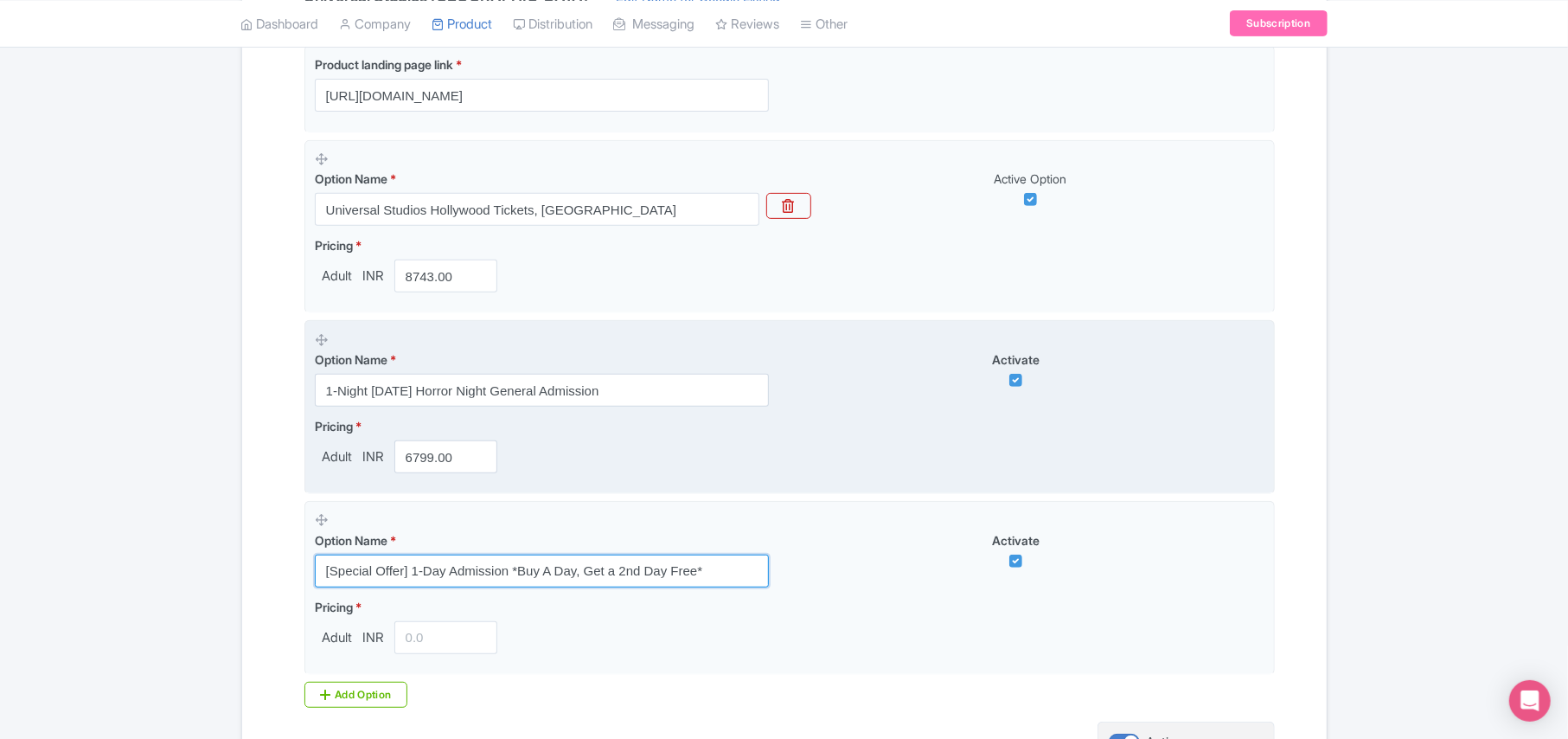
drag, startPoint x: 397, startPoint y: 576, endPoint x: 412, endPoint y: 420, distance: 156.7
click at [397, 528] on div "Option Name * [Special Offer] 1-Day Admission *Buy A Day, Get a 2nd Day Free*" at bounding box center [552, 550] width 474 height 76
type input "[Special Offer] 1-Day Admission *Buy A Day, Get a 2nd Day Free*"
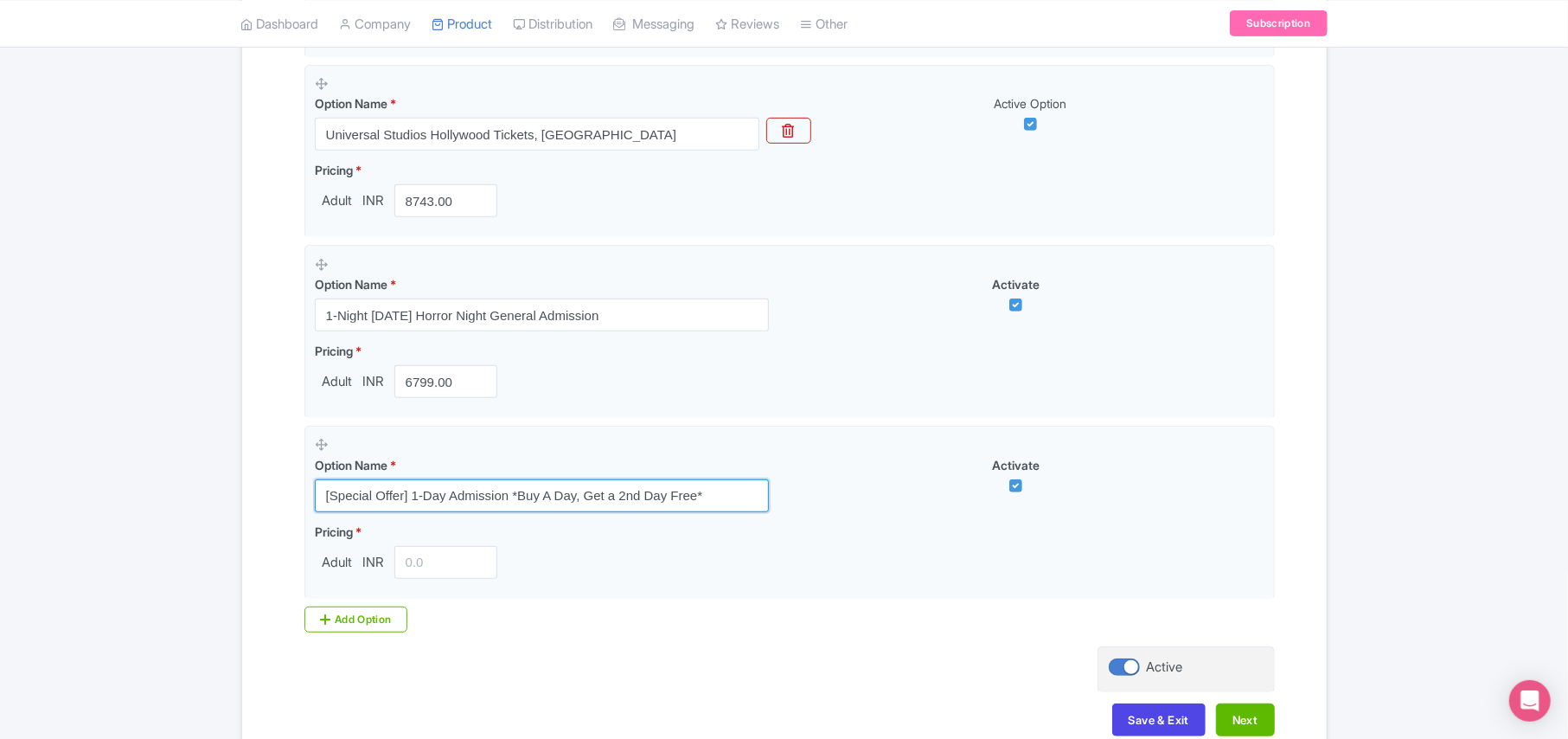
scroll to position [570, 0]
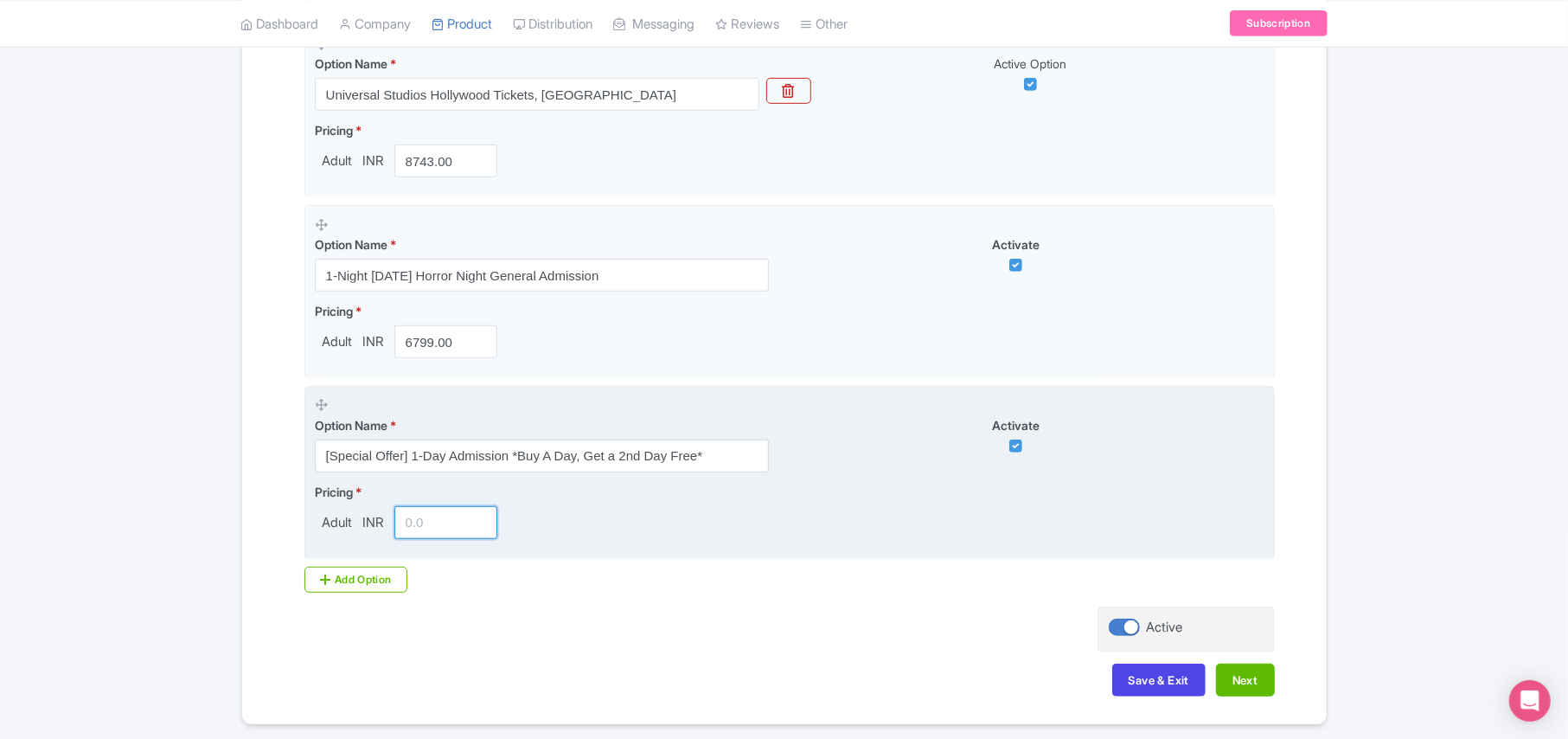
click at [418, 521] on input "number" at bounding box center [446, 522] width 104 height 33
paste input "8900.00"
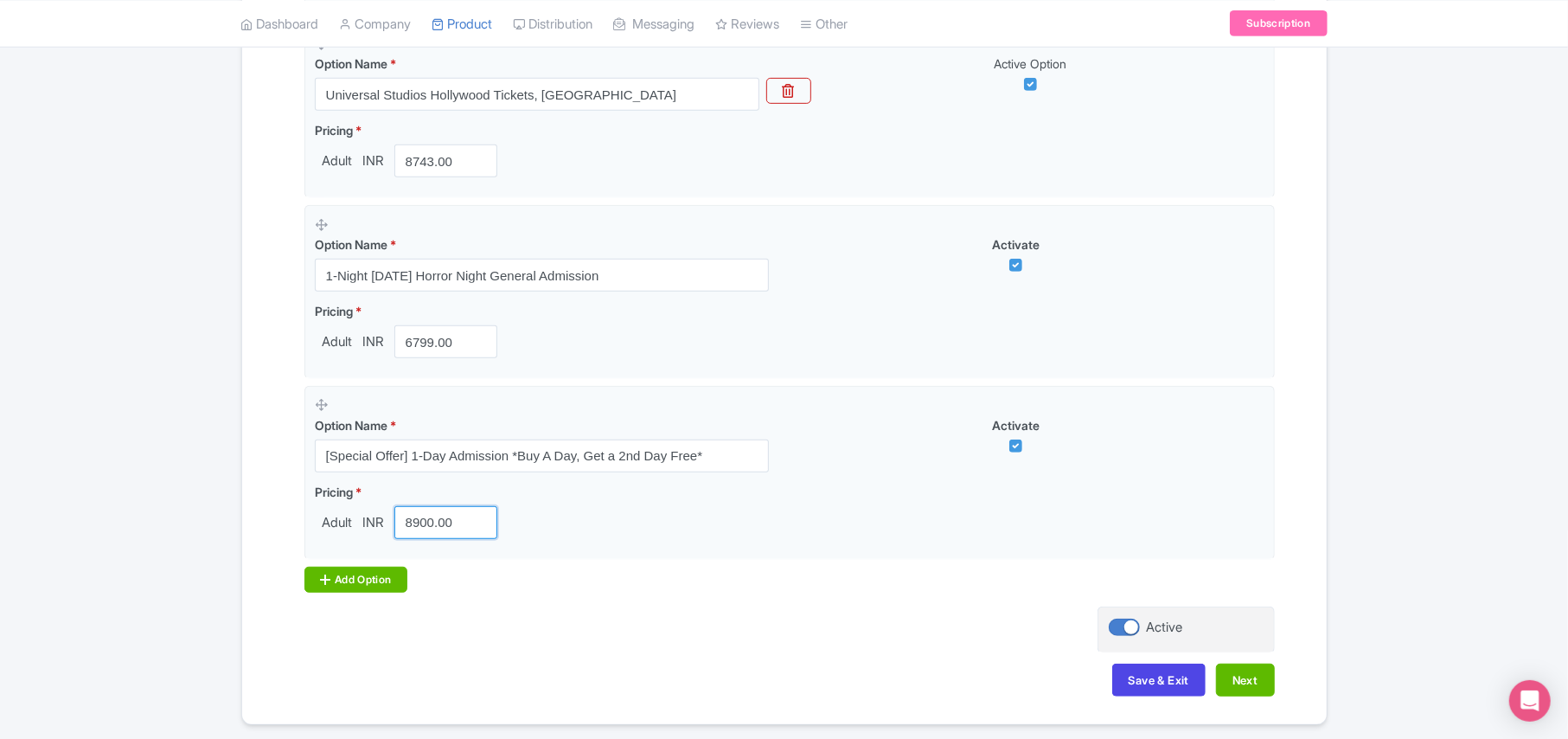
type input "8900.00"
drag, startPoint x: 359, startPoint y: 582, endPoint x: 363, endPoint y: 531, distance: 51.2
click at [358, 582] on div "Add Option" at bounding box center [356, 579] width 104 height 26
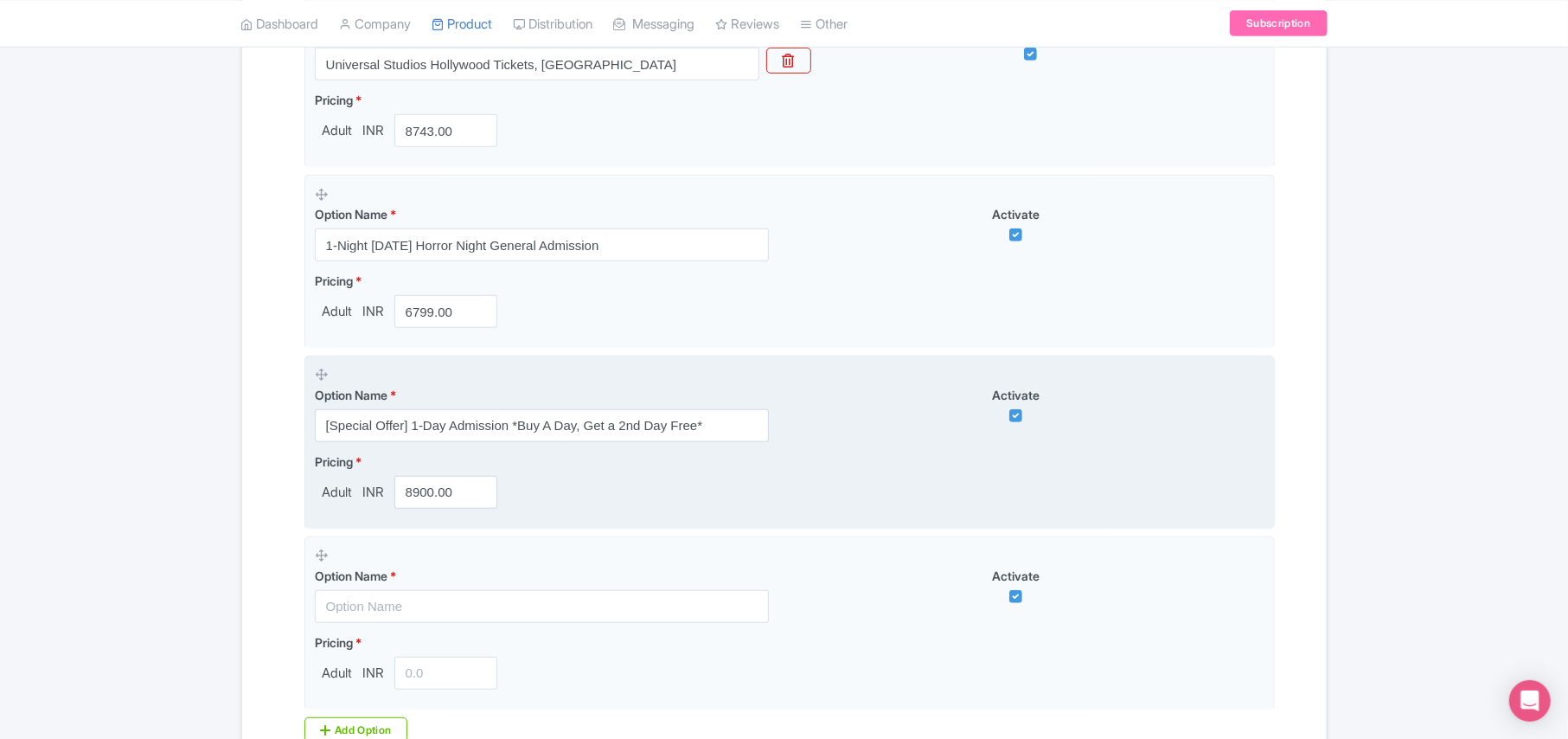
scroll to position [685, 0]
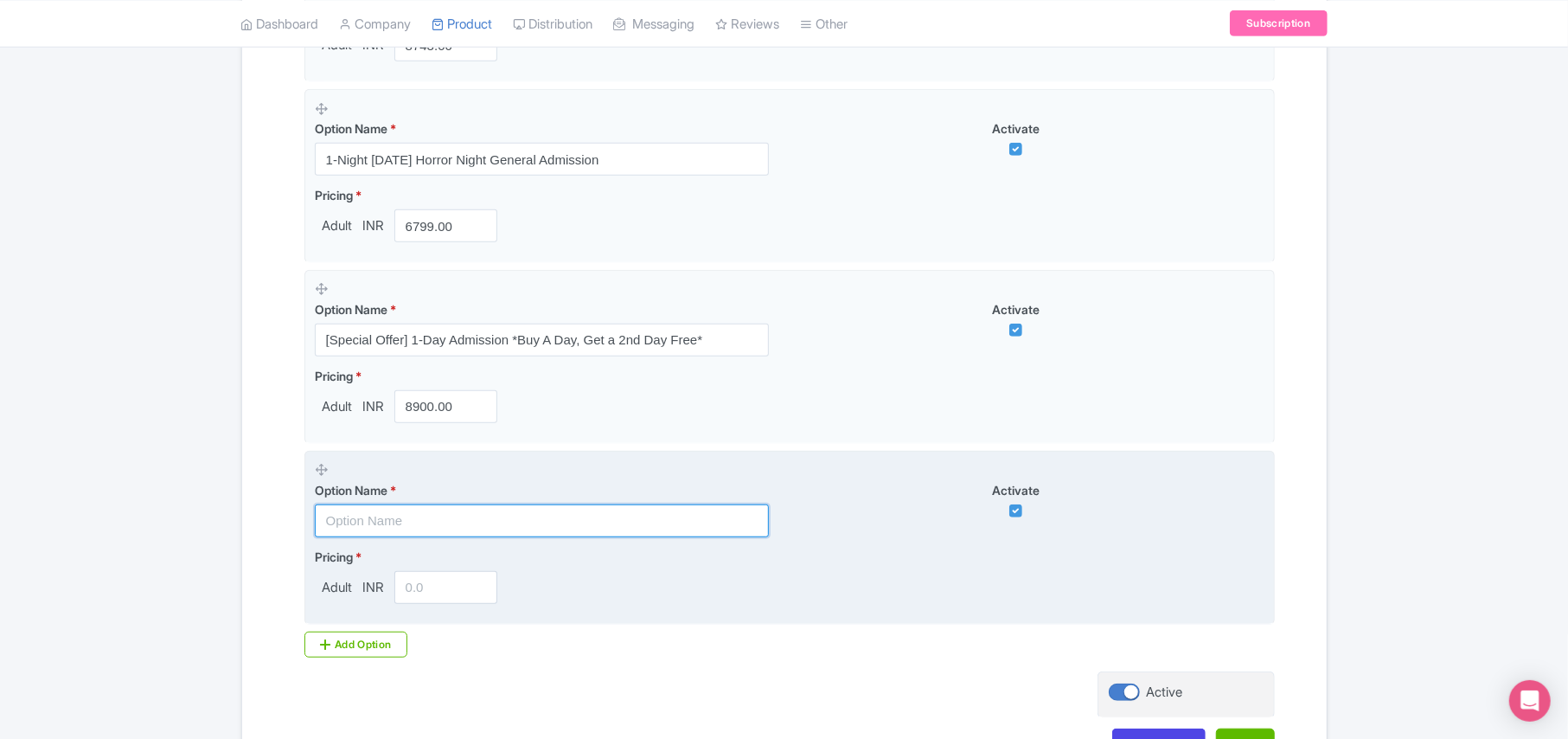
click at [397, 524] on input "text" at bounding box center [542, 520] width 455 height 33
paste input "Universal Express (Ticket & Single Time Express Pass)"
click at [397, 524] on input "Universal Express (Ticket & Single Time Express Pass)" at bounding box center [542, 520] width 455 height 33
type input "Universal Express (Ticket & Single Time Express Pass)"
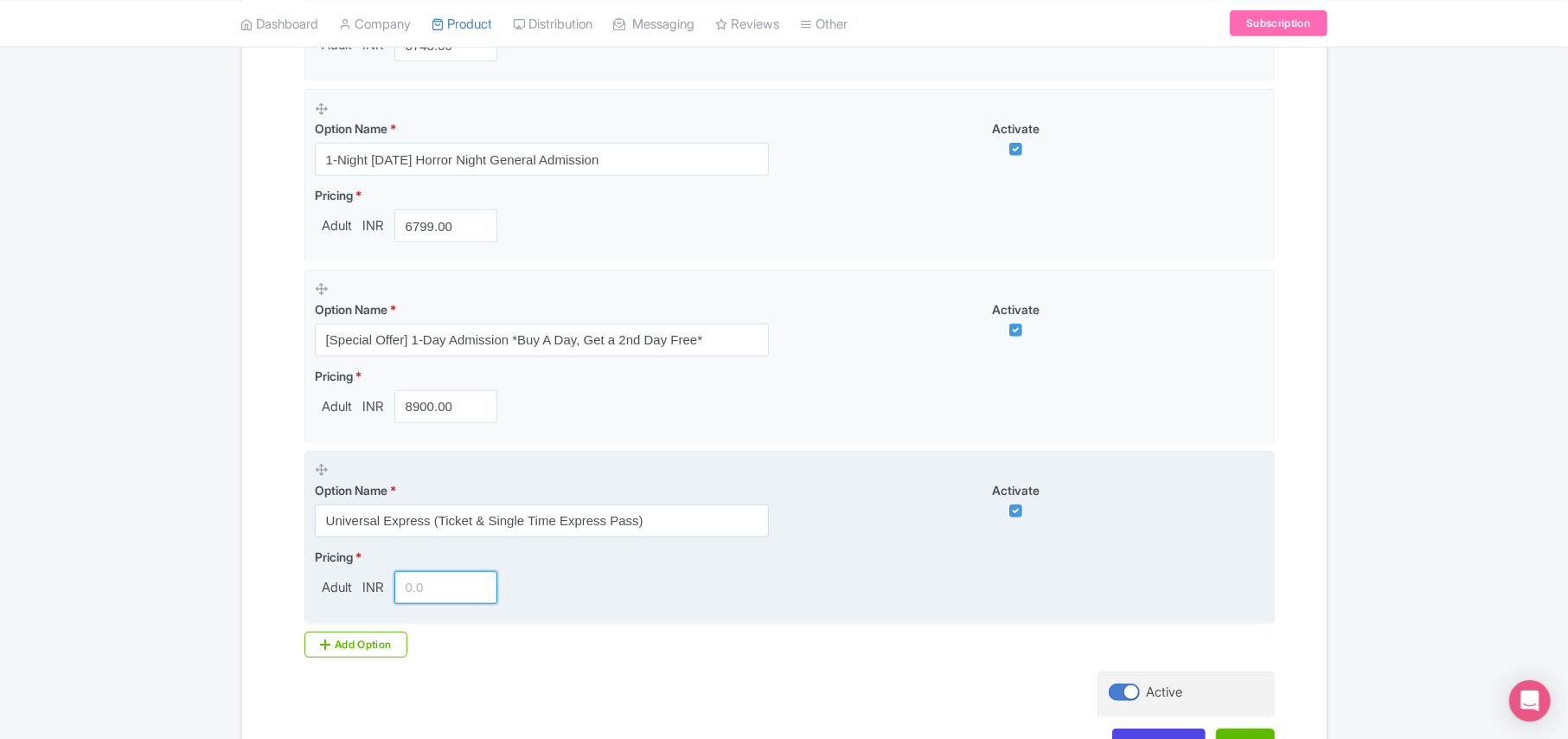
click at [420, 598] on input "number" at bounding box center [446, 587] width 104 height 33
paste input "15999.00"
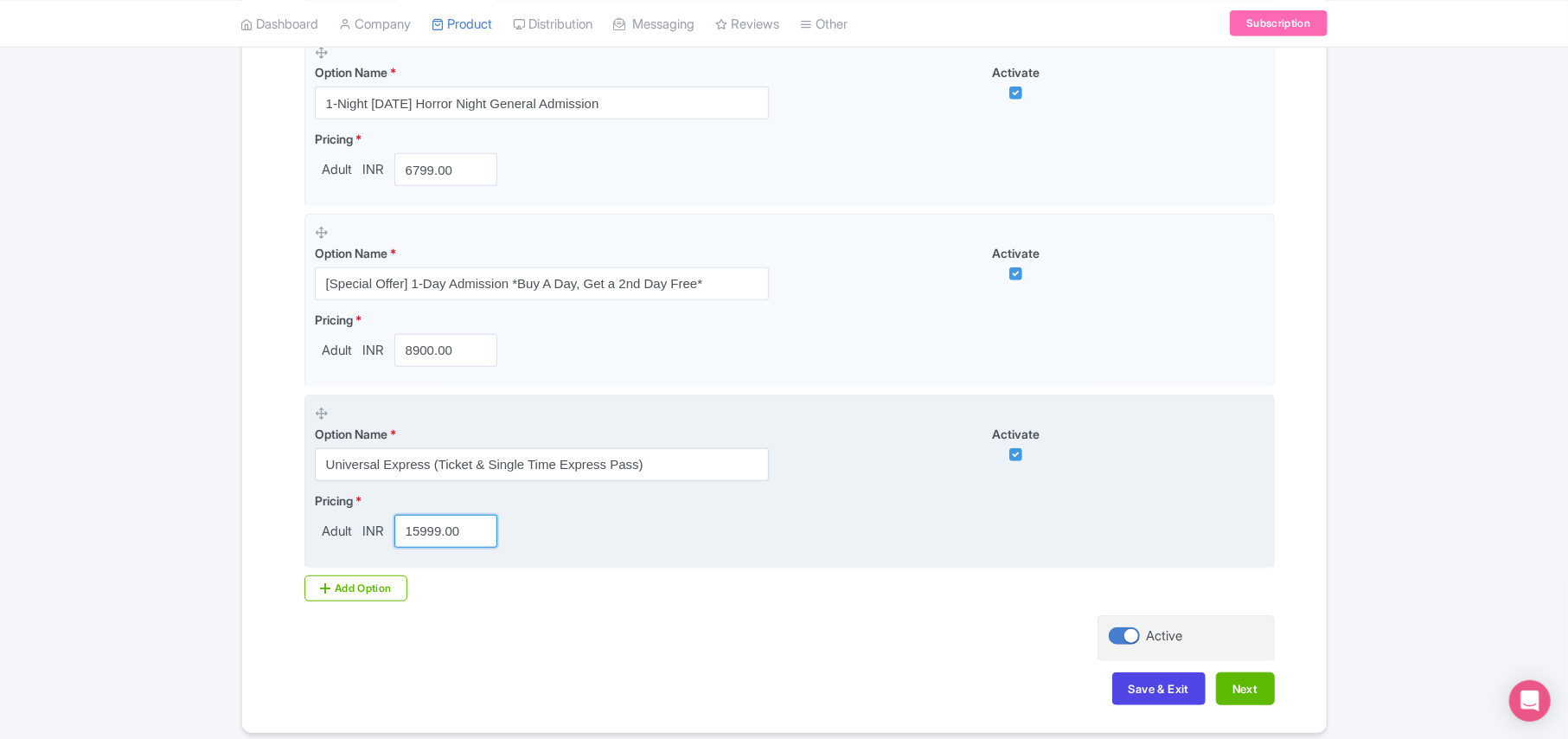
scroll to position [817, 0]
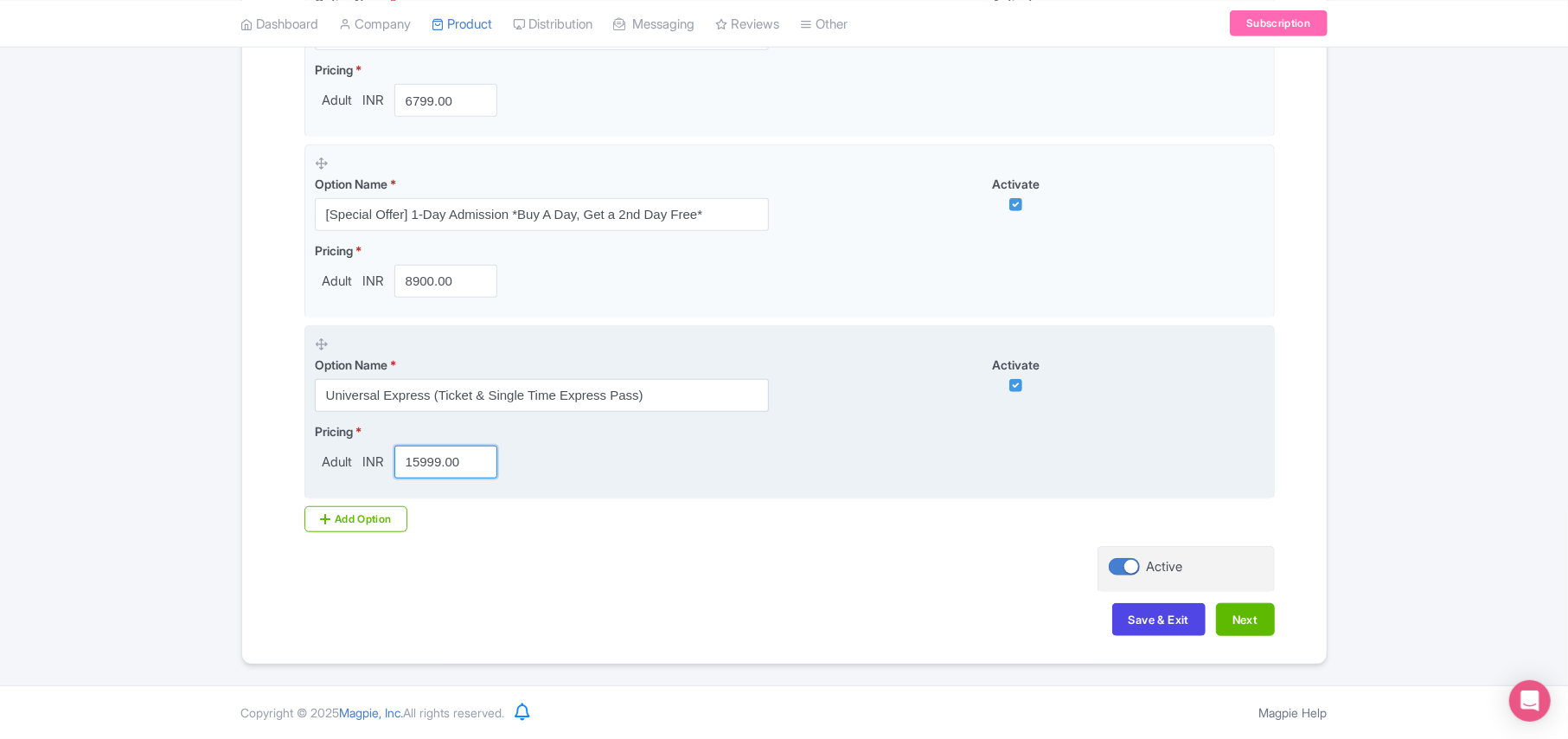
type input "15999.00"
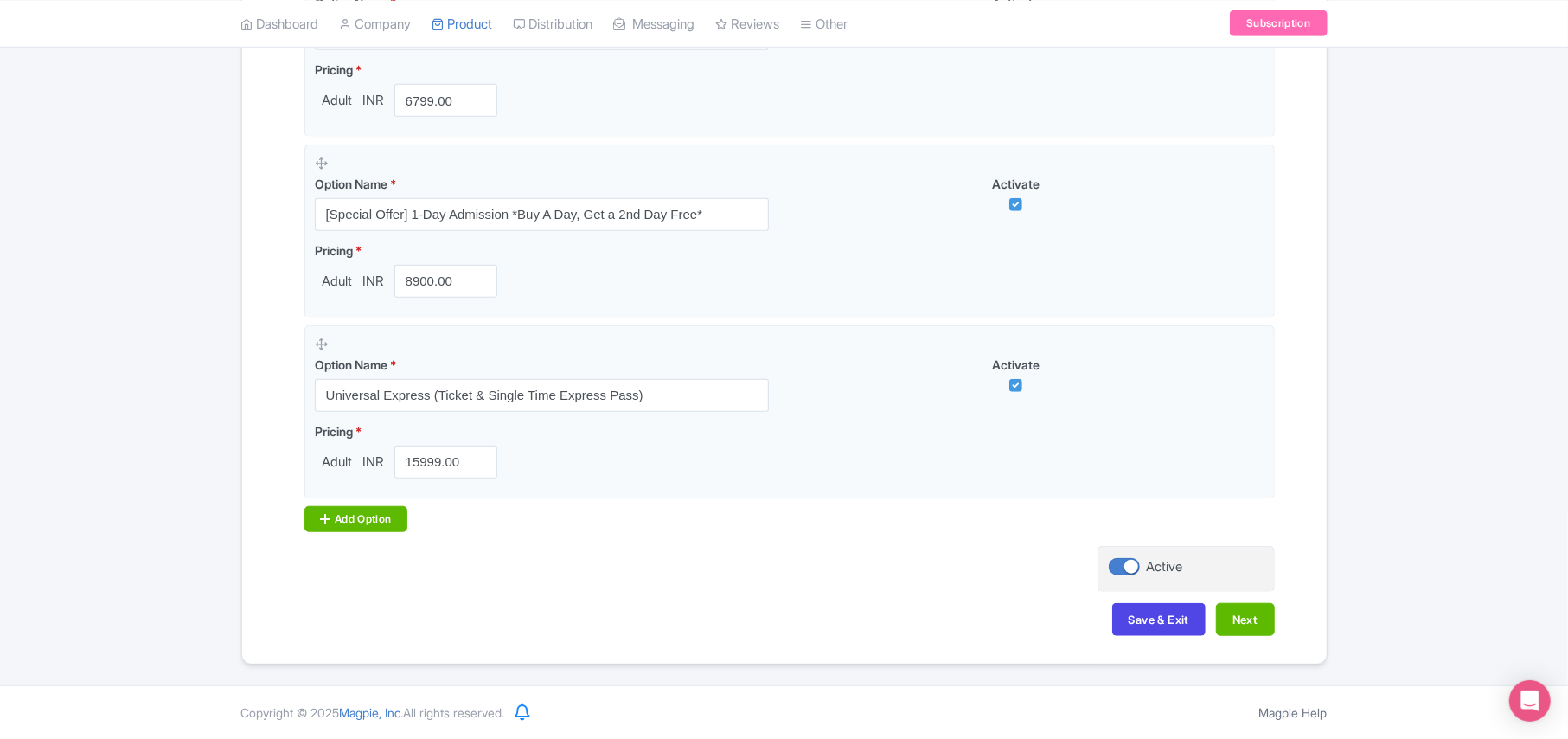
click at [363, 515] on div "Add Option" at bounding box center [356, 518] width 104 height 26
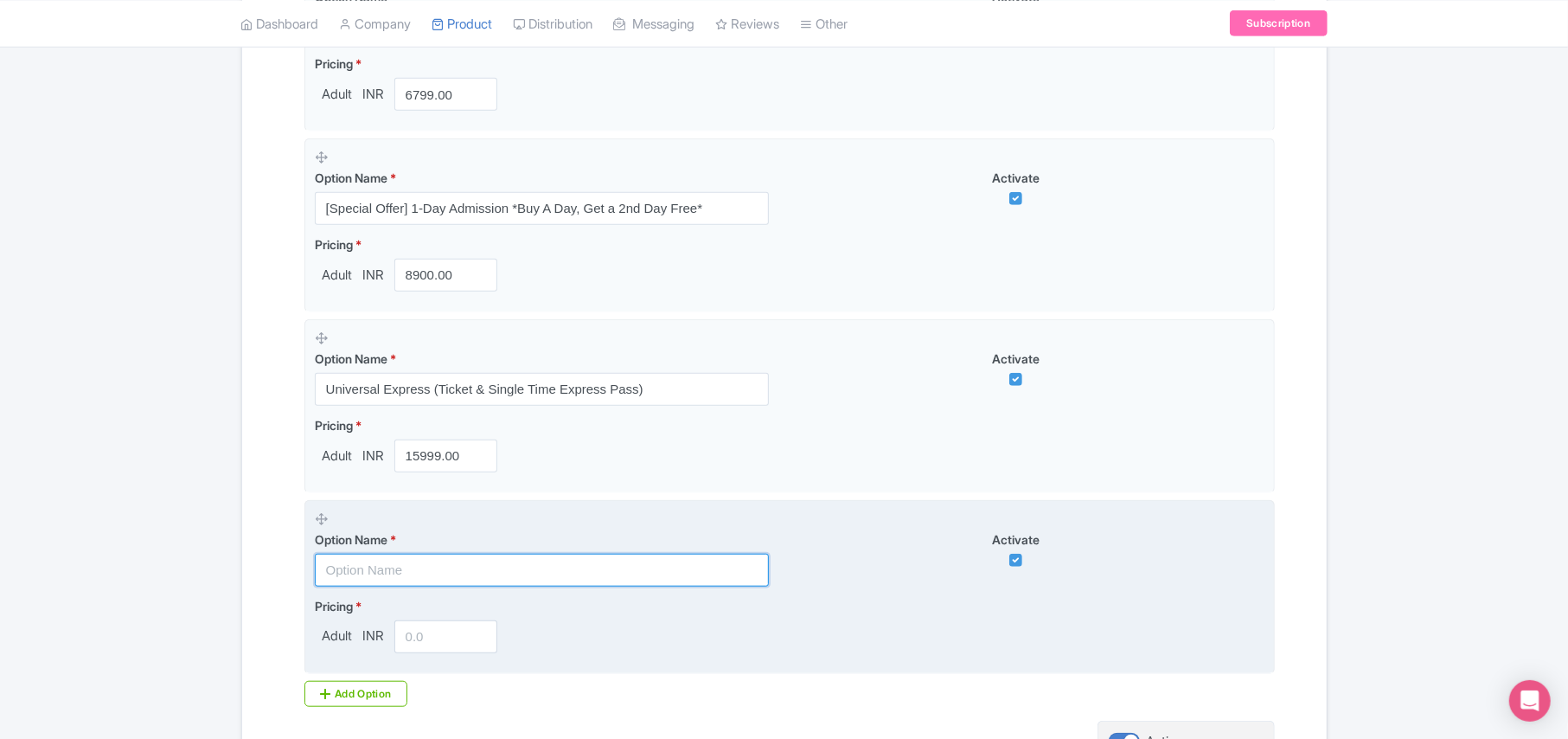
click at [374, 570] on input "text" at bounding box center [542, 570] width 455 height 33
paste input "VIP Experience (Ticket & Unlimited Express Pass & VIP Services)"
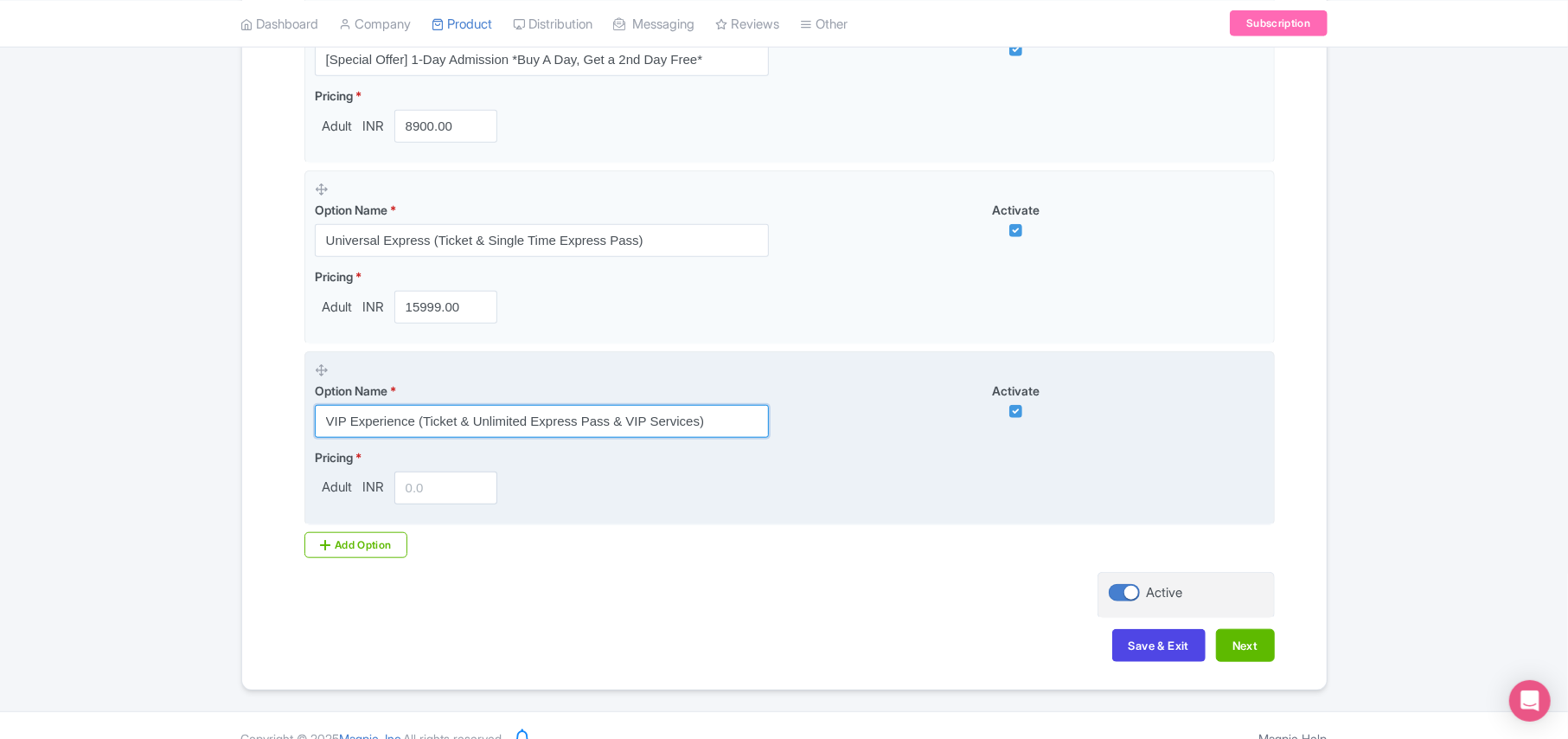
scroll to position [998, 0]
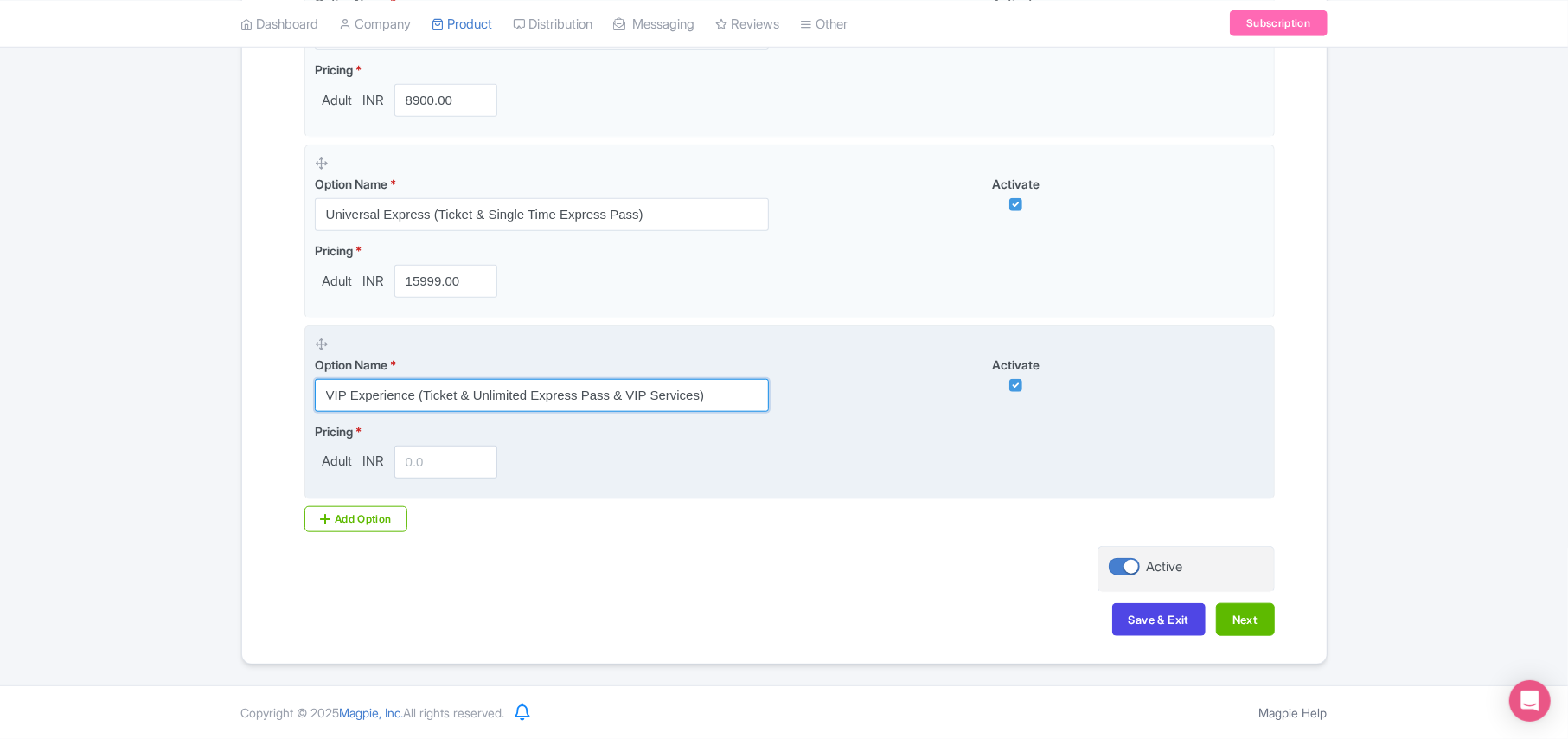
type input "VIP Experience (Ticket & Unlimited Express Pass & VIP Services)"
click at [423, 454] on input "number" at bounding box center [446, 461] width 104 height 33
paste input "28999.00"
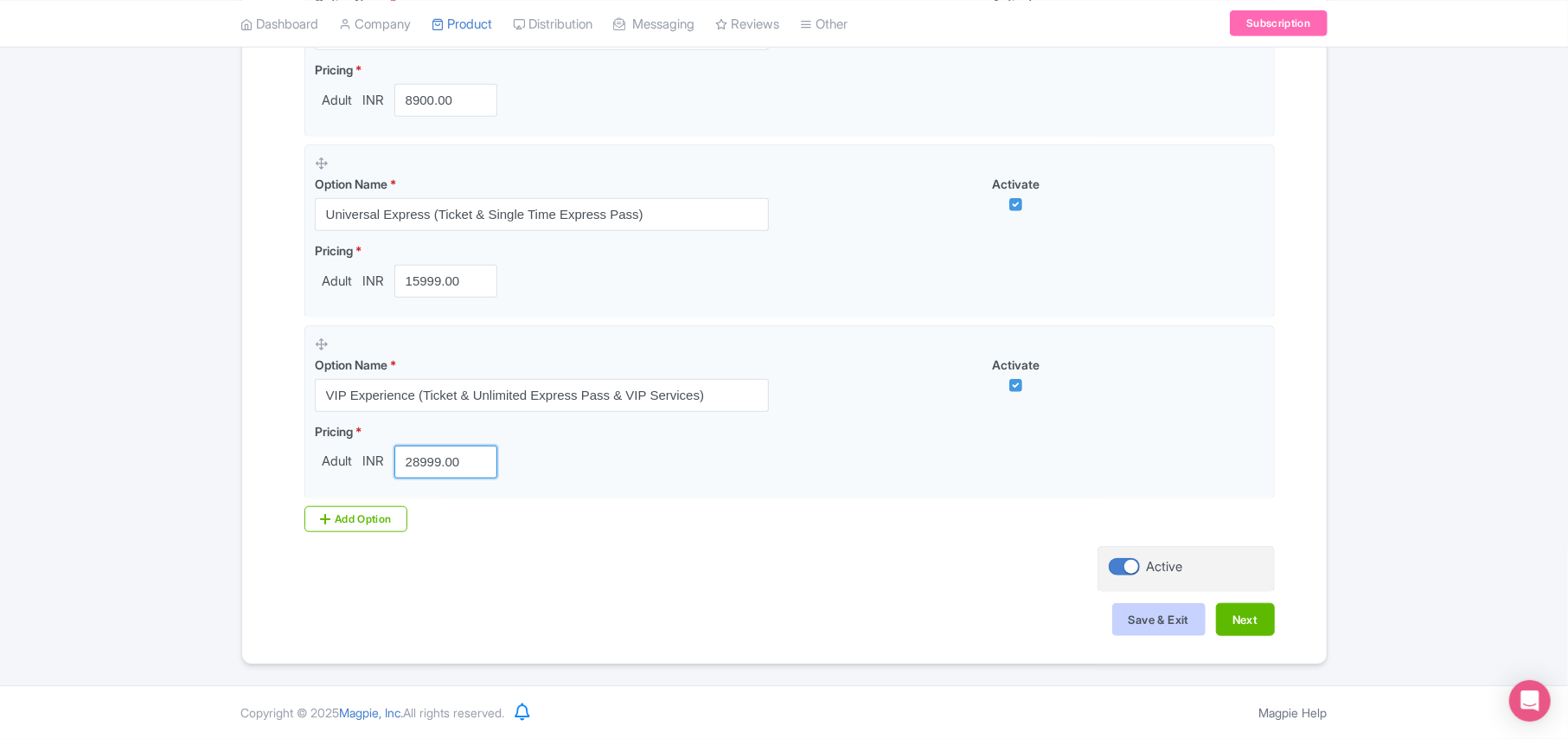
type input "28999.00"
click at [1157, 624] on button "Save & Exit" at bounding box center [1159, 619] width 93 height 33
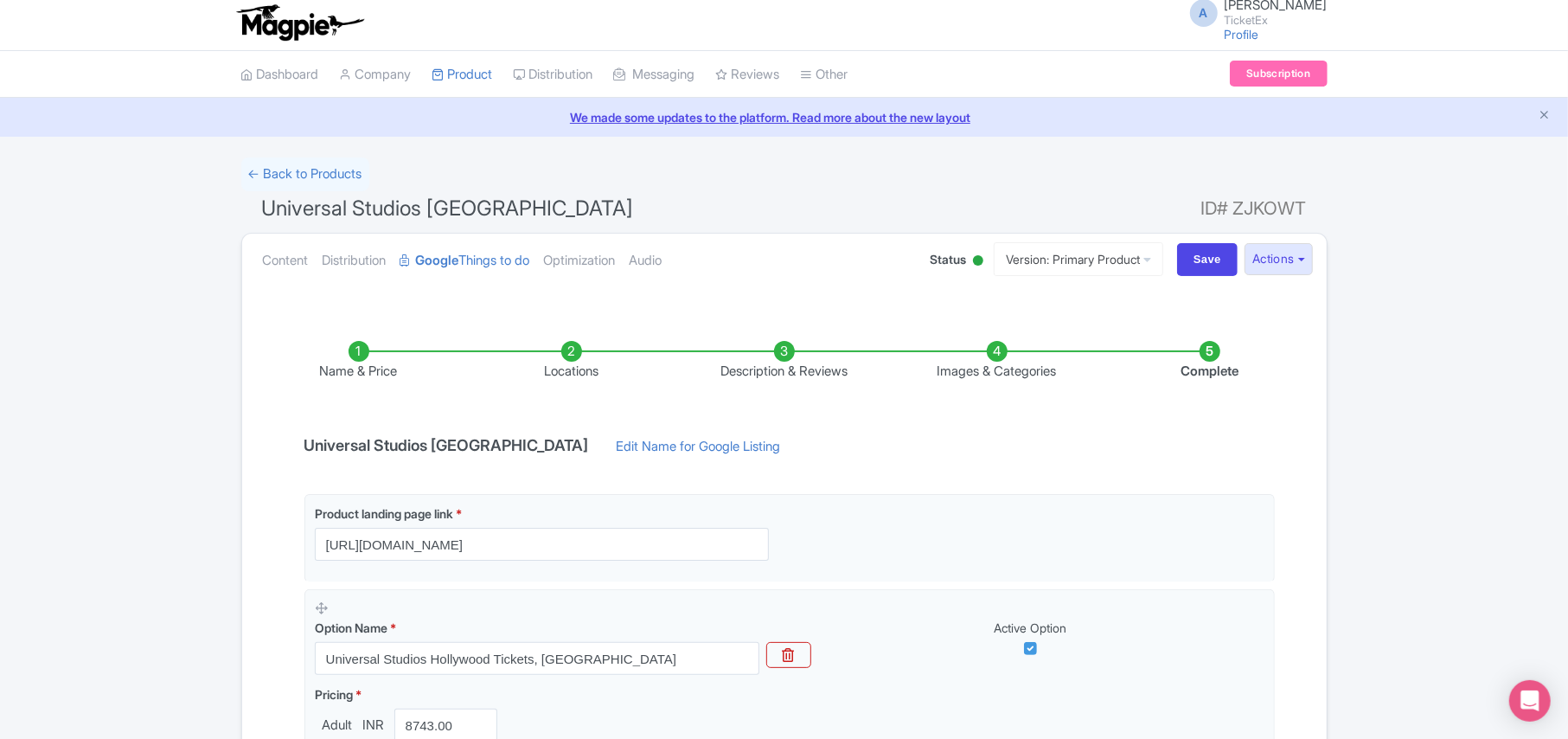
scroll to position [0, 0]
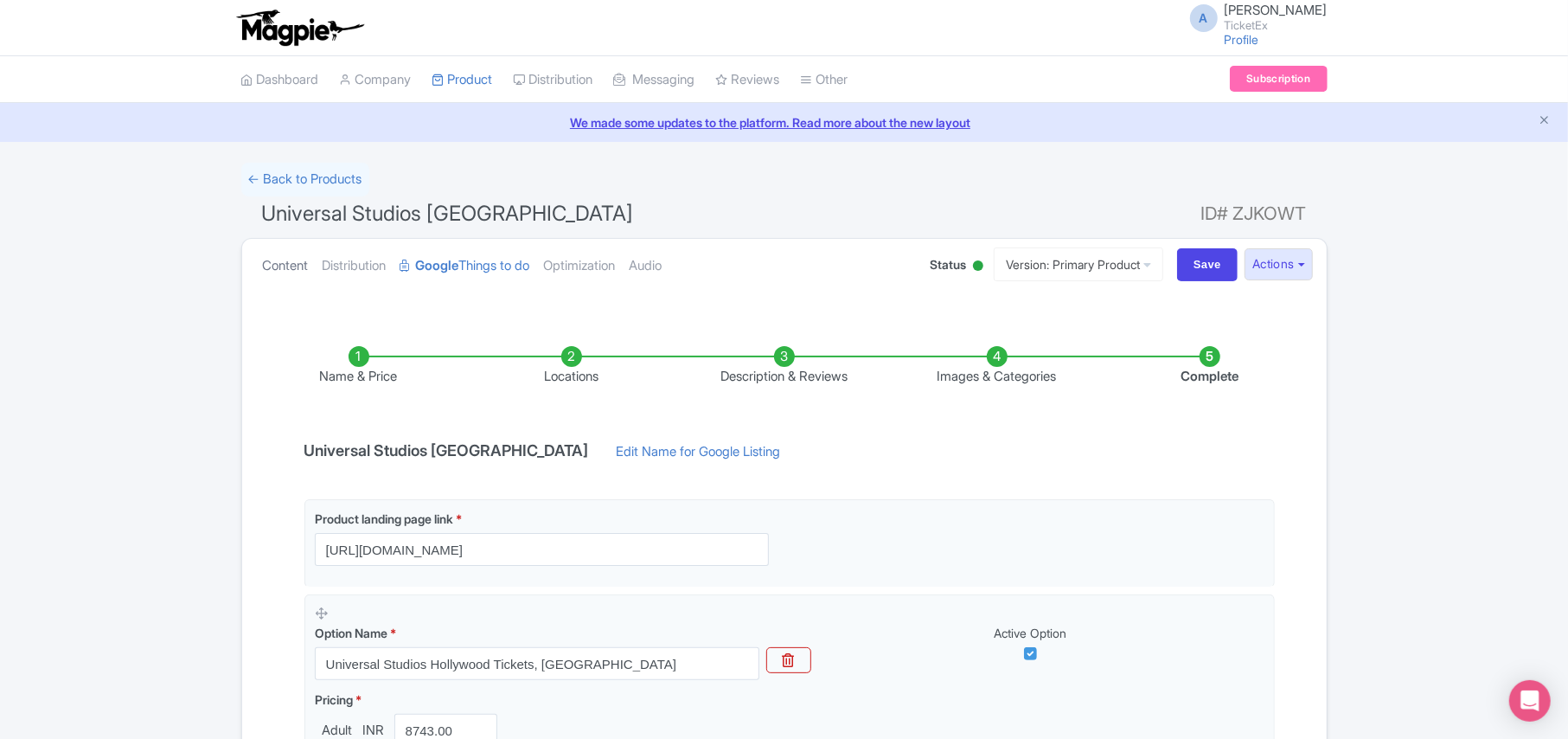
click at [274, 264] on link "Content" at bounding box center [286, 265] width 46 height 54
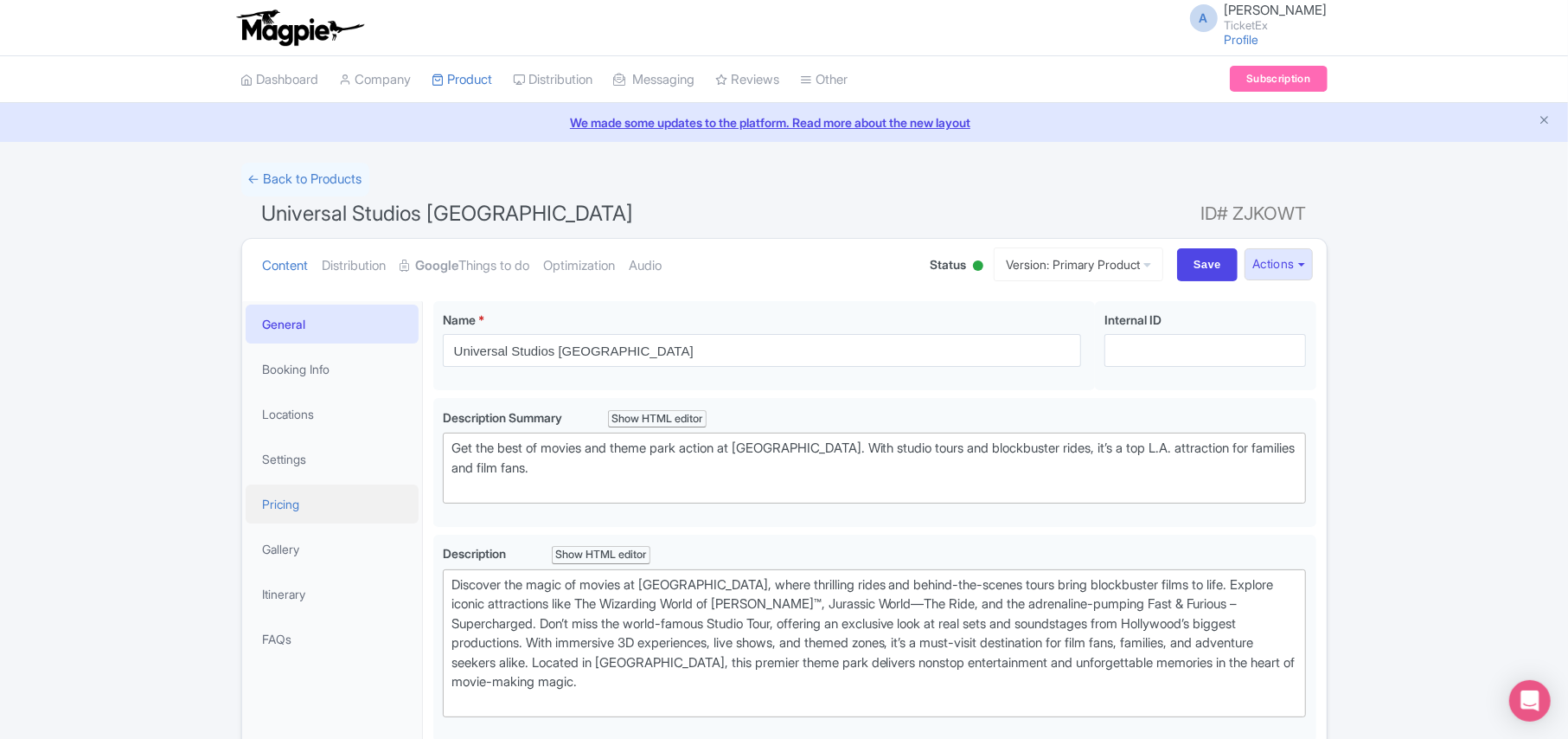
click at [304, 513] on link "Pricing" at bounding box center [332, 503] width 173 height 39
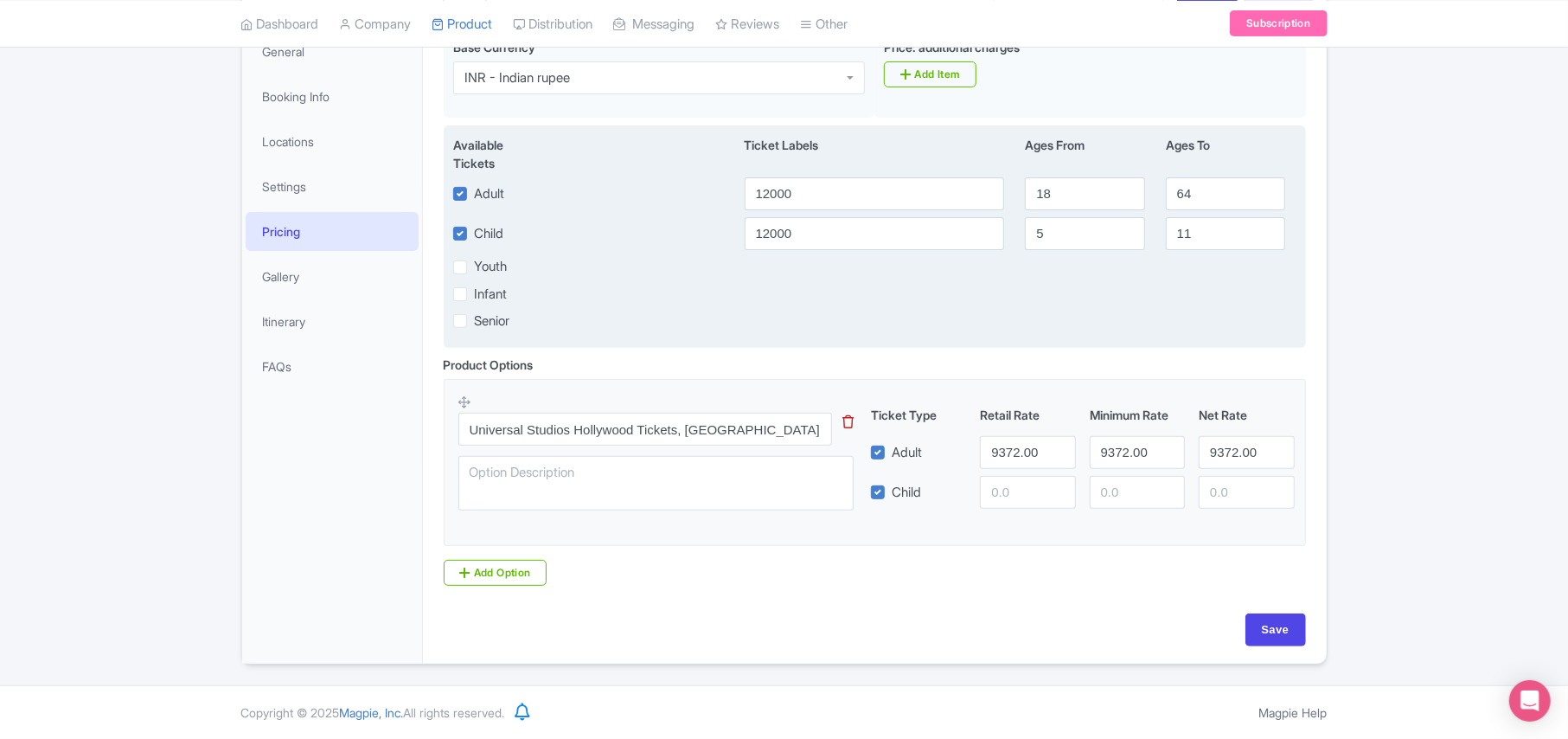
scroll to position [279, 0]
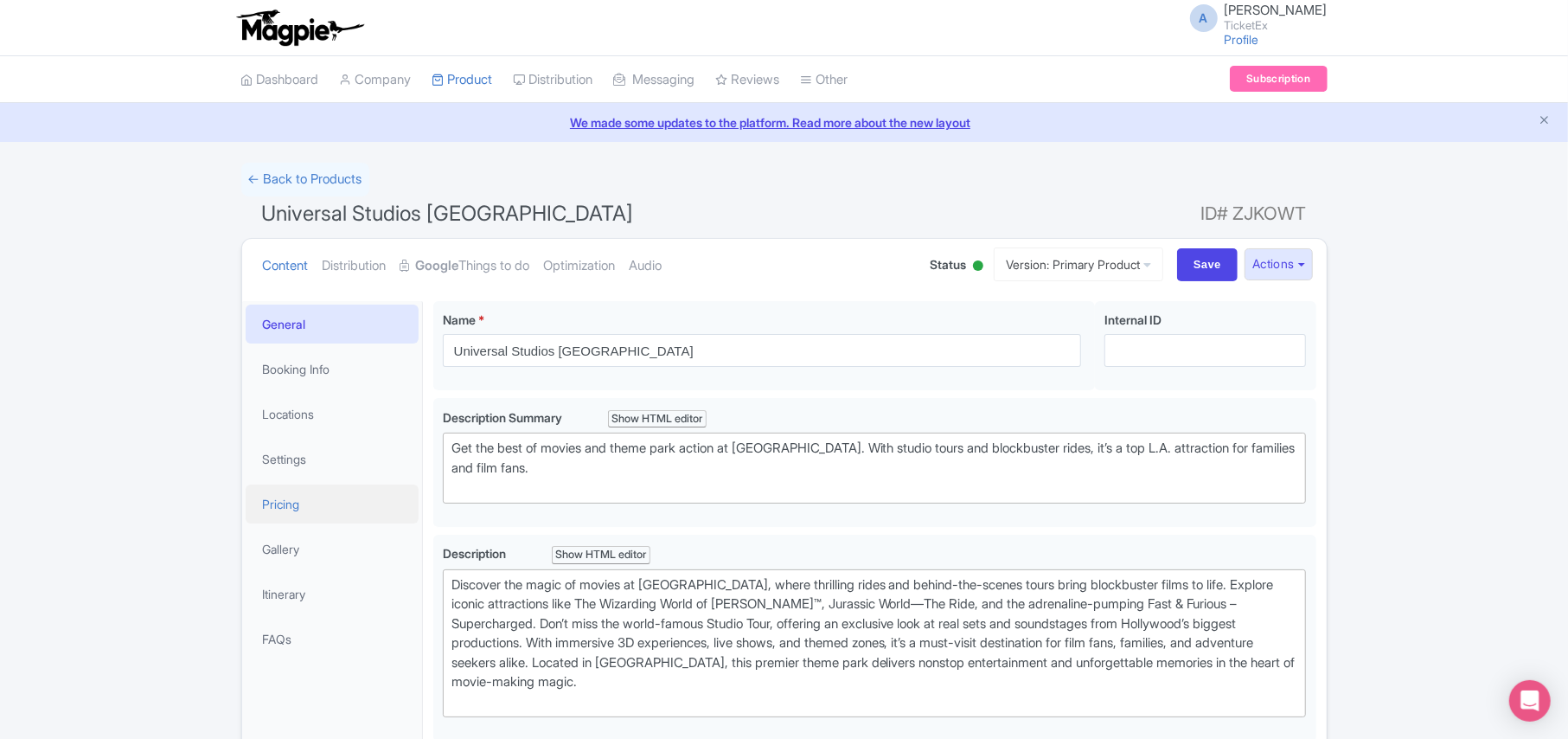
click at [288, 498] on link "Pricing" at bounding box center [332, 503] width 173 height 39
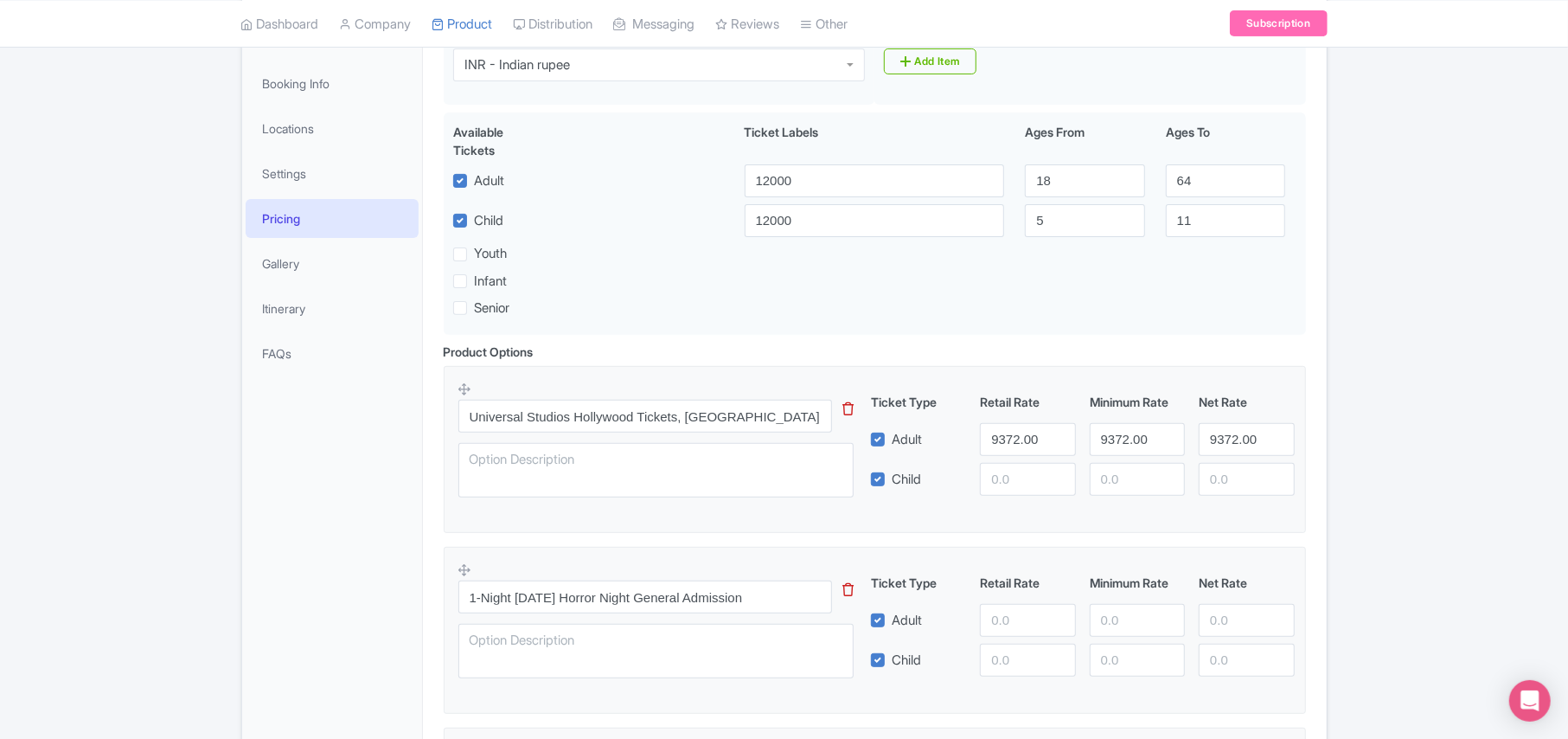
scroll to position [346, 0]
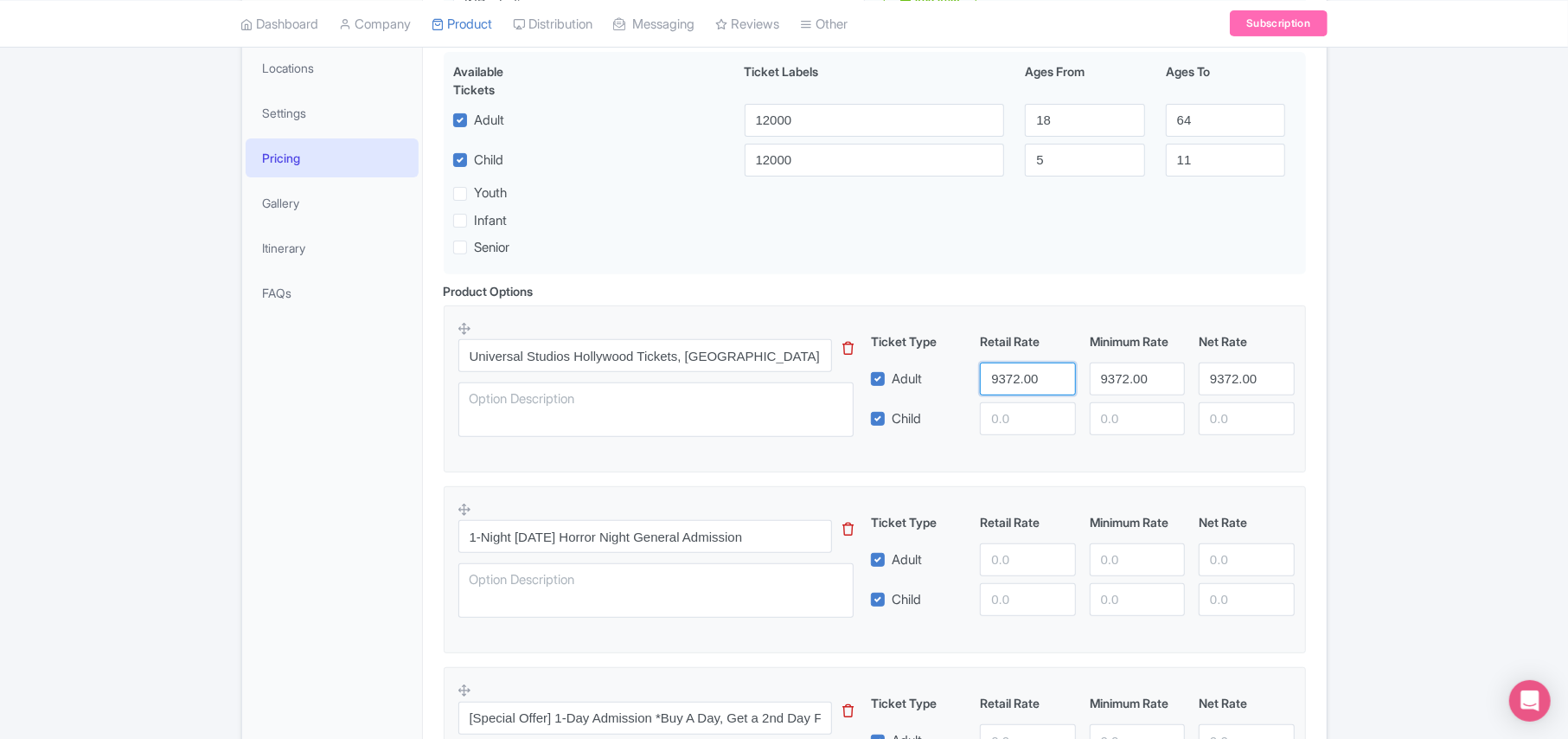
drag, startPoint x: 1043, startPoint y: 385, endPoint x: 855, endPoint y: 385, distance: 188.0
click at [855, 385] on div "Universal Studios Hollywood Tickets, Los Angeles This tip has not data. Code: t…" at bounding box center [875, 384] width 833 height 127
paste input "8743"
type input "8743.00"
paste input "8743"
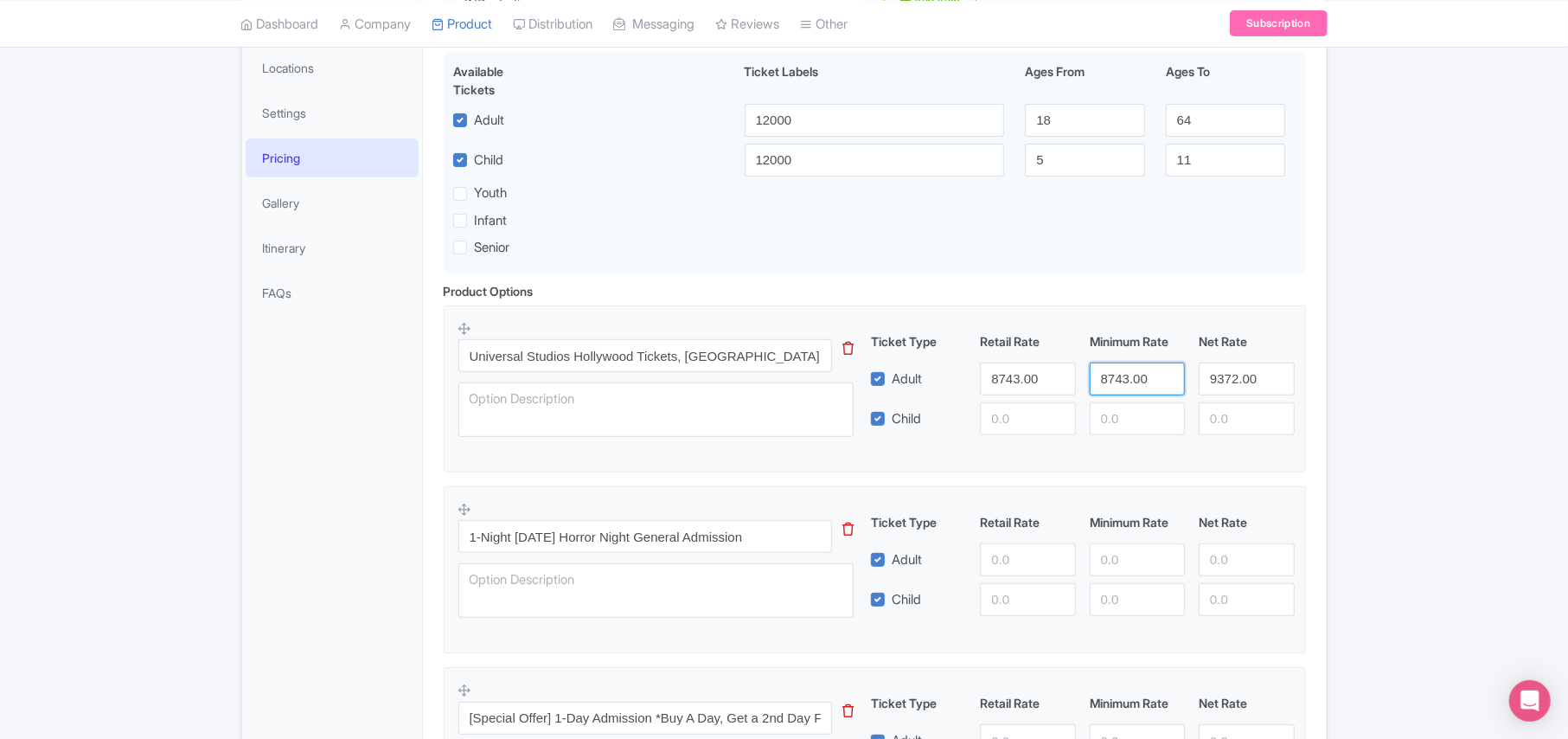
type input "8743.00"
paste input "8743"
type input "8743.00"
paste input "8743.00"
type input "8743.00"
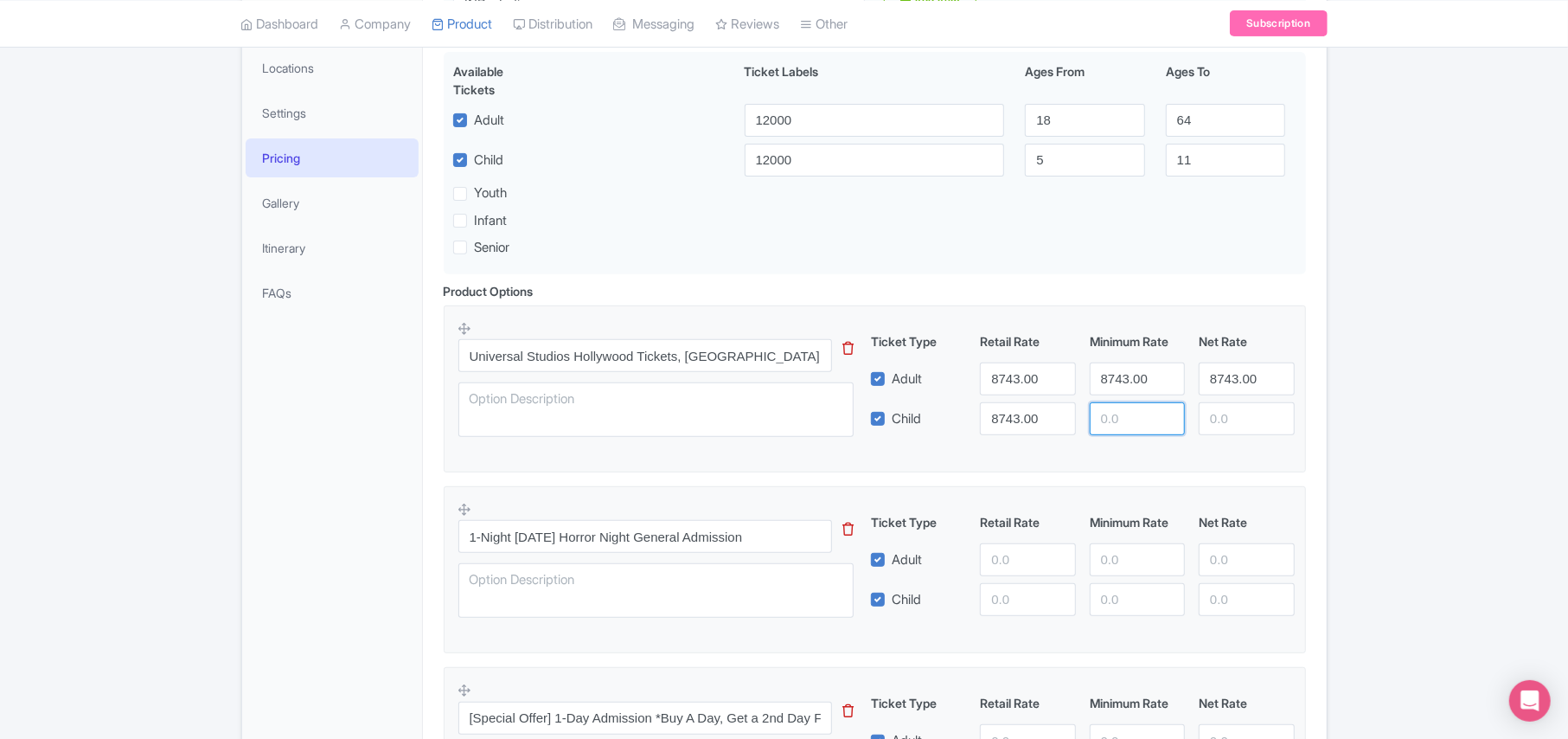
paste input "8743.00"
type input "8743.00"
paste input "8743.00"
type input "8743.00"
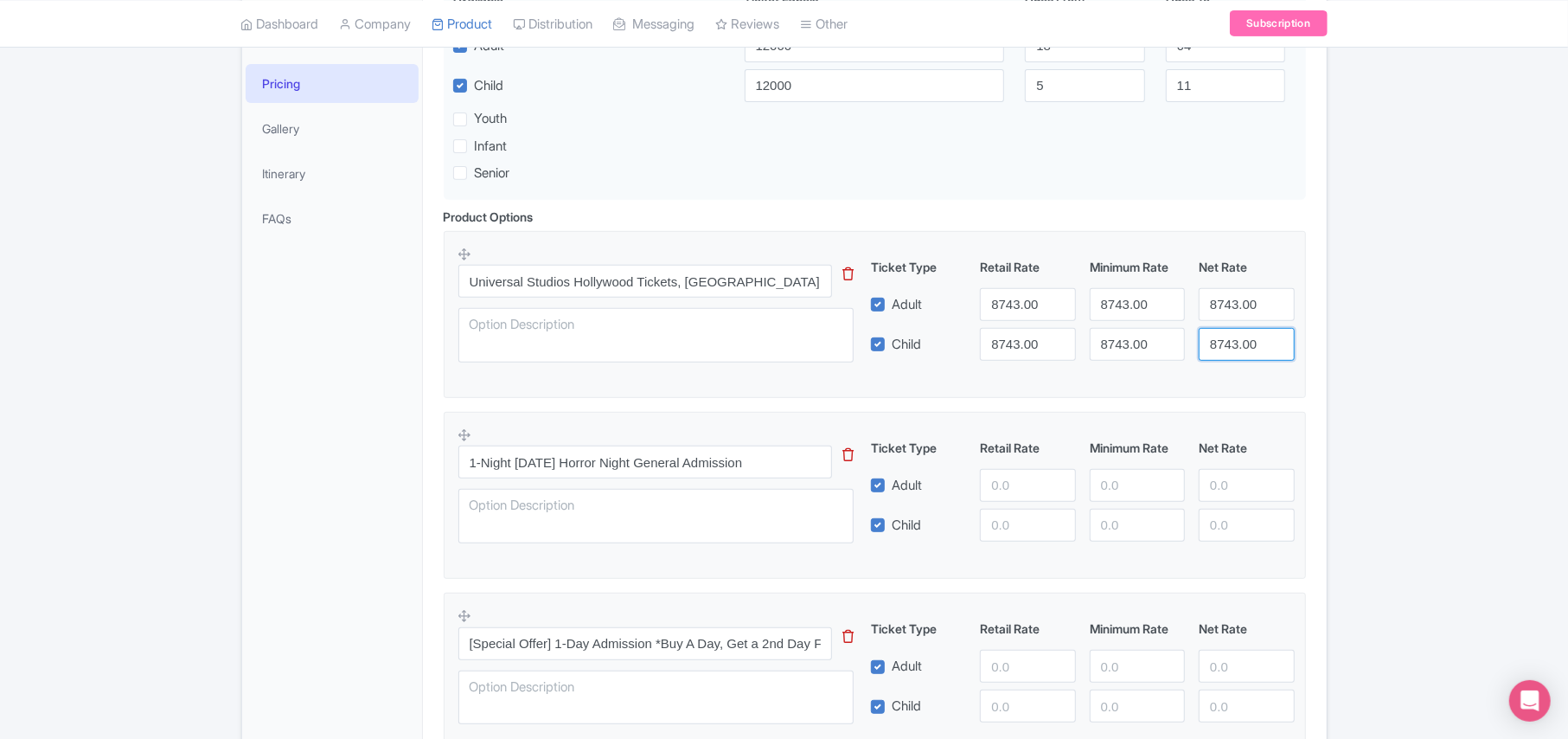
scroll to position [461, 0]
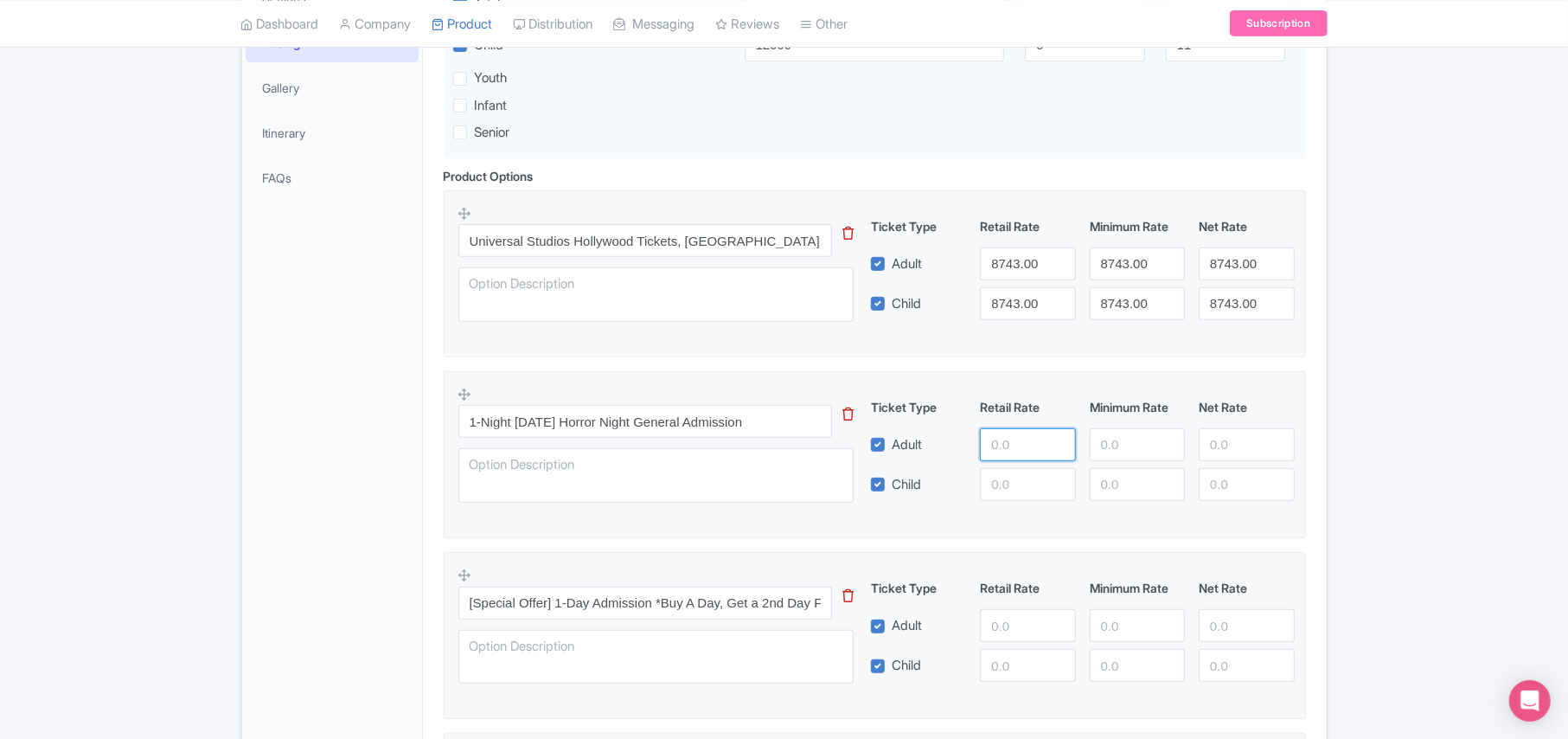
click at [997, 452] on input "number" at bounding box center [1028, 444] width 95 height 33
paste input "6799.00"
type input "6799.00"
paste input "6799.00"
type input "6799.00"
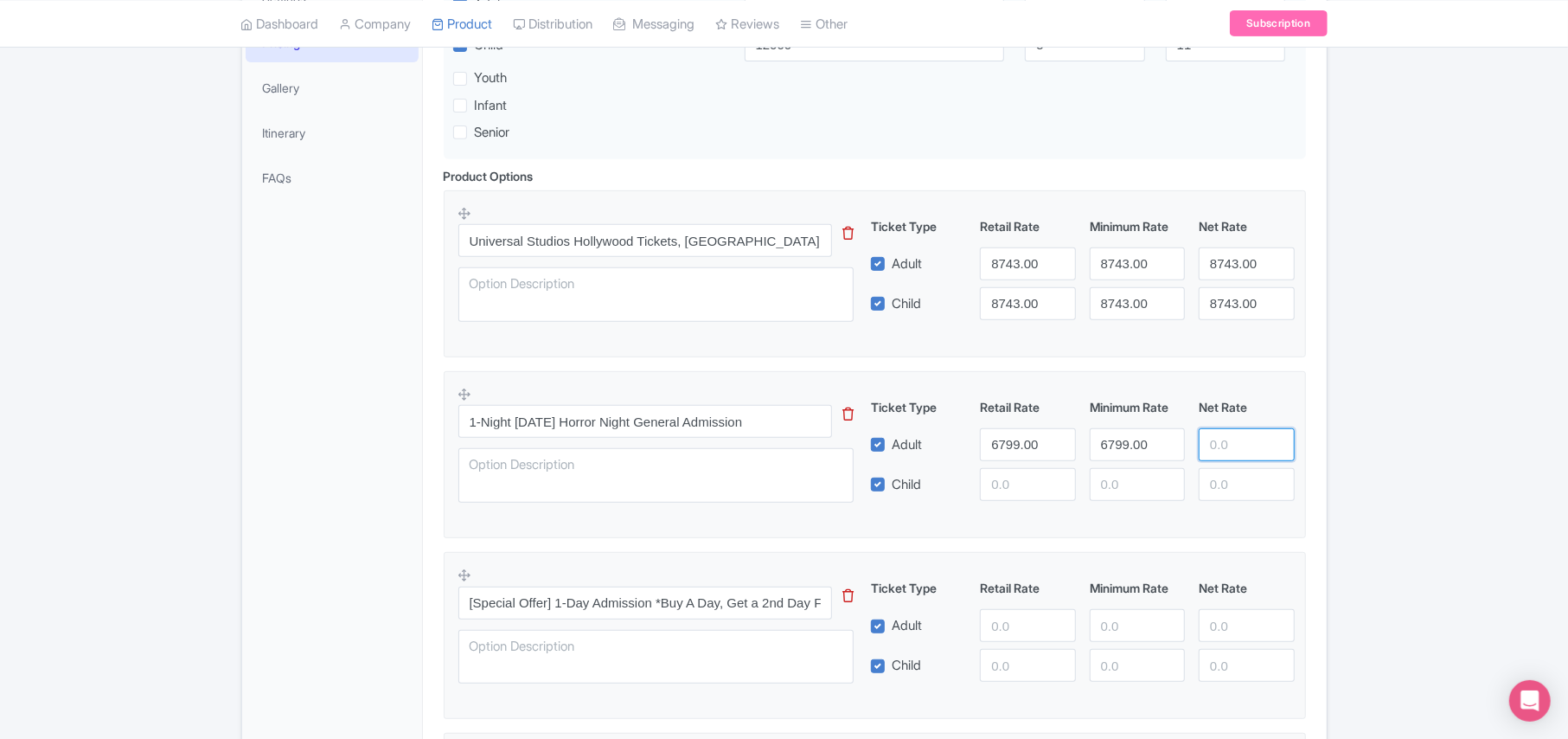
paste input "6799.00"
type input "6799.00"
paste input "6799.00"
type input "6799.00"
paste input "6799.00"
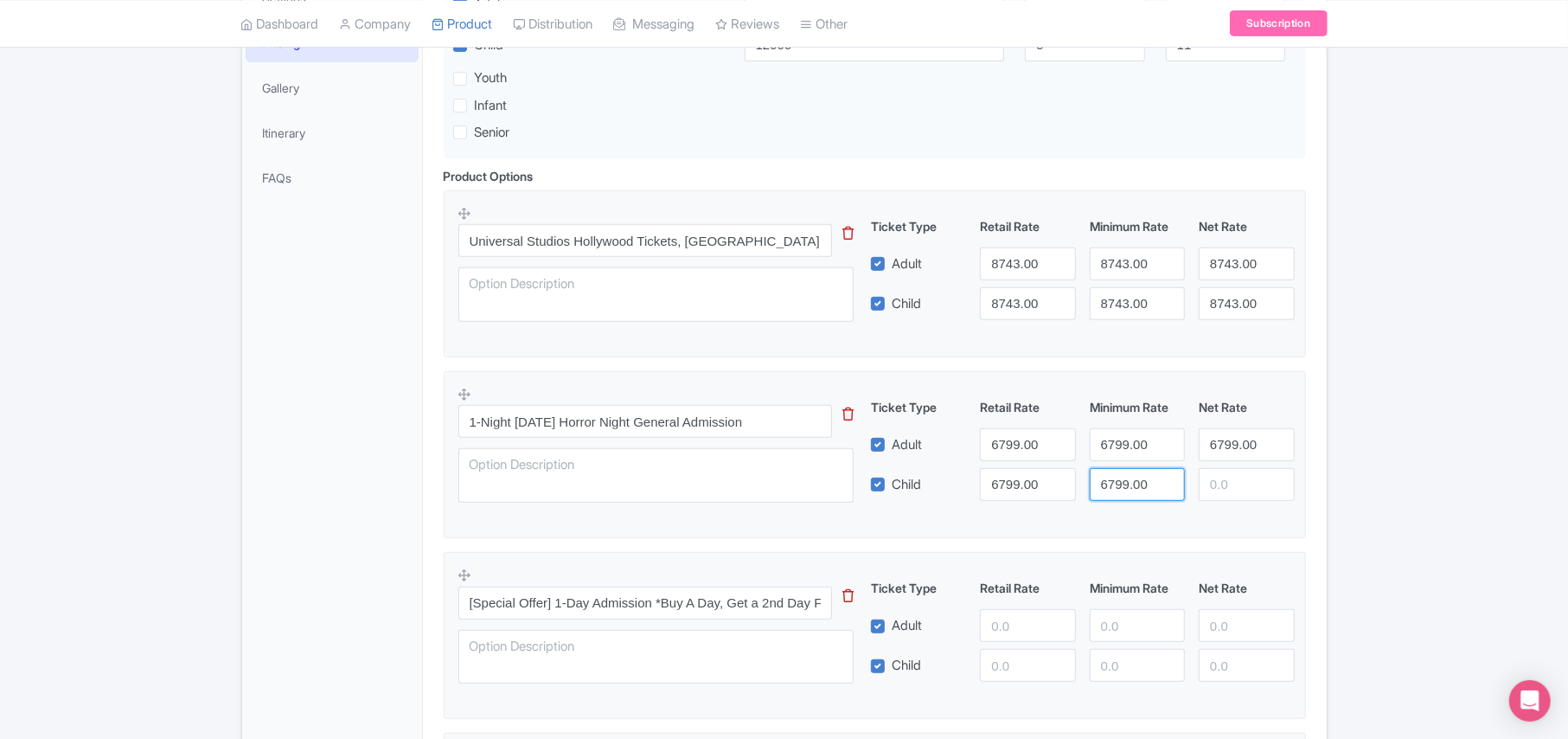
type input "6799.00"
paste input "6799.00"
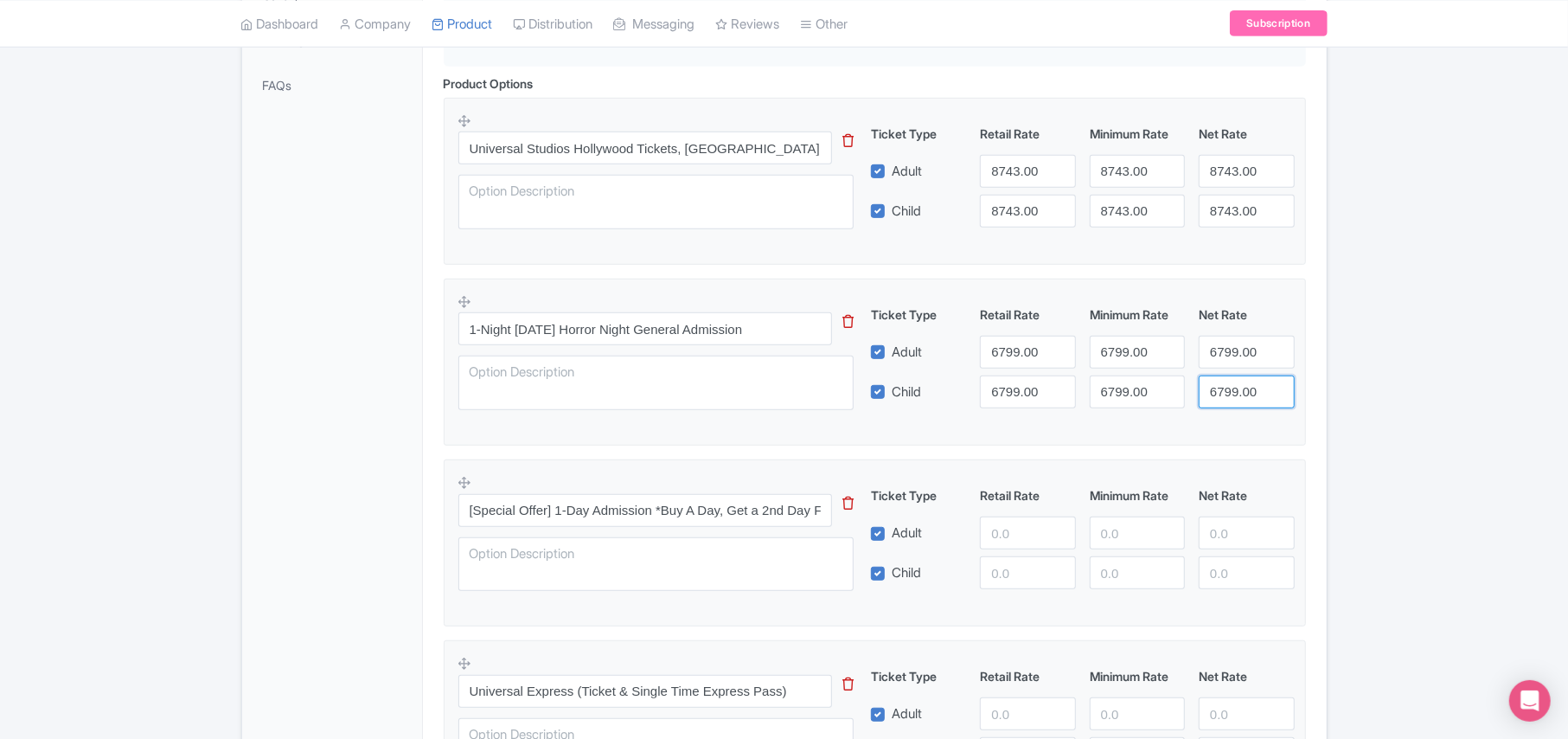
scroll to position [692, 0]
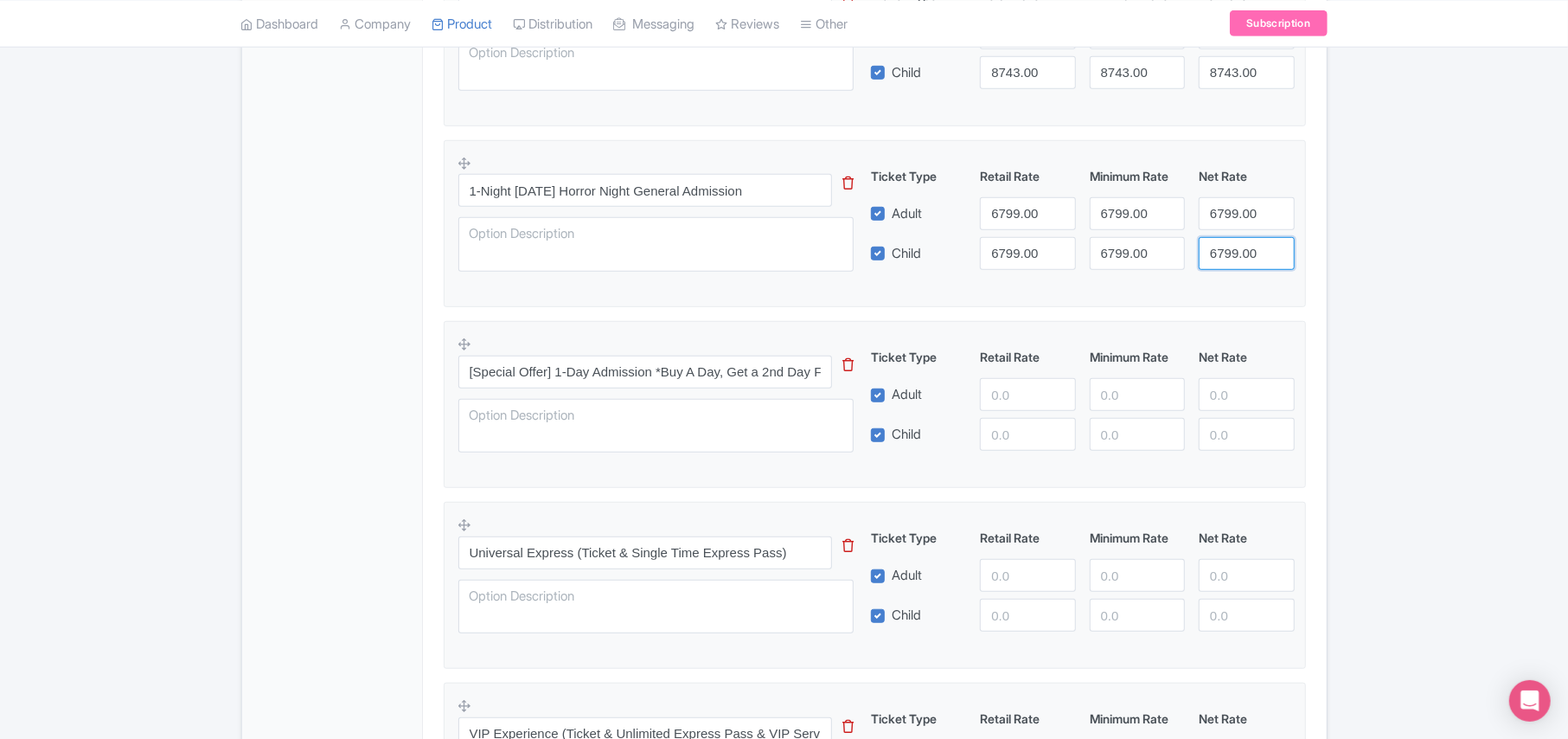
type input "6799.00"
click at [1022, 399] on input "number" at bounding box center [1028, 395] width 95 height 33
paste input "8900.00"
type input "8900.00"
paste input "8900.00"
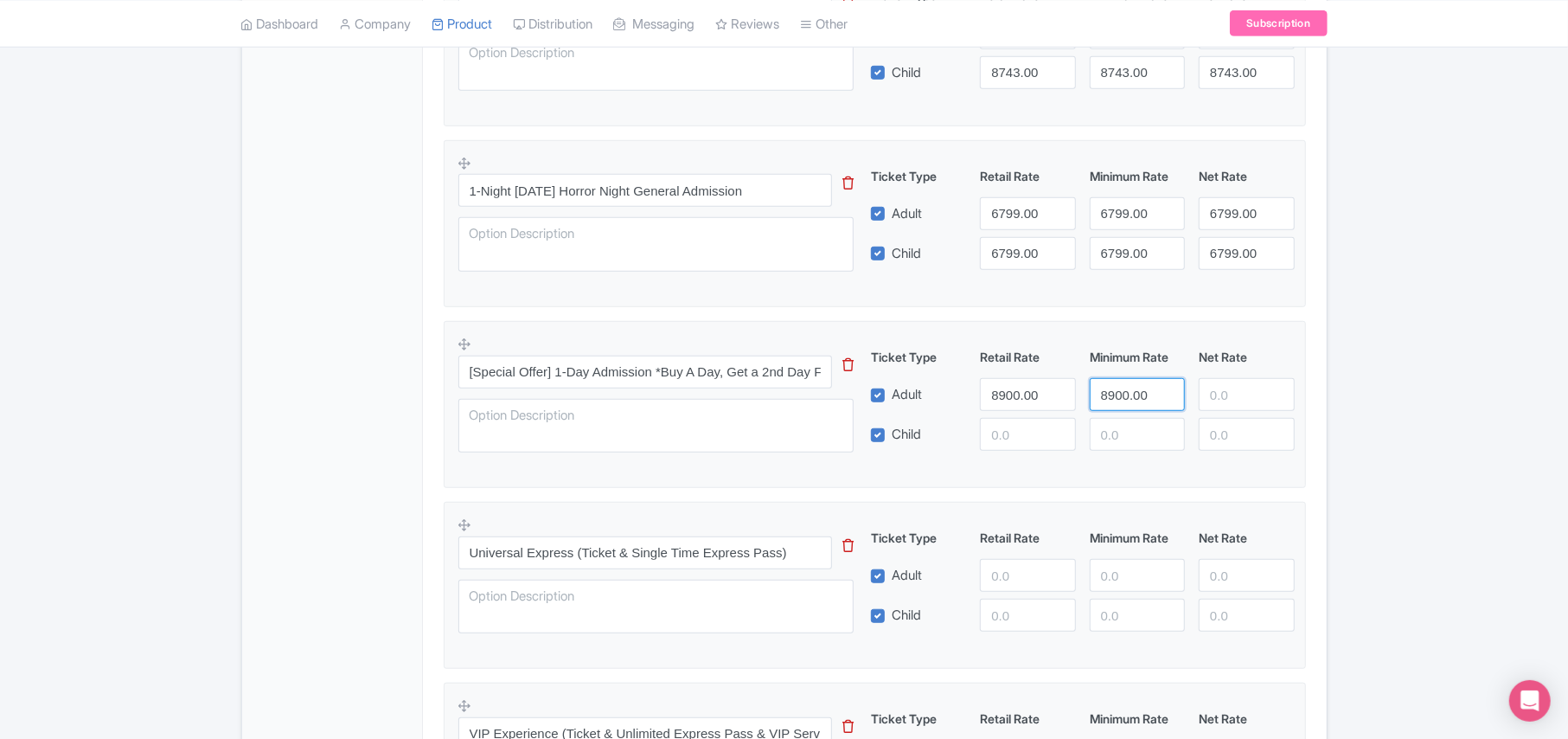
type input "8900.00"
paste input "8900.00"
type input "8900.00"
paste input "8900.00"
type input "8900.00"
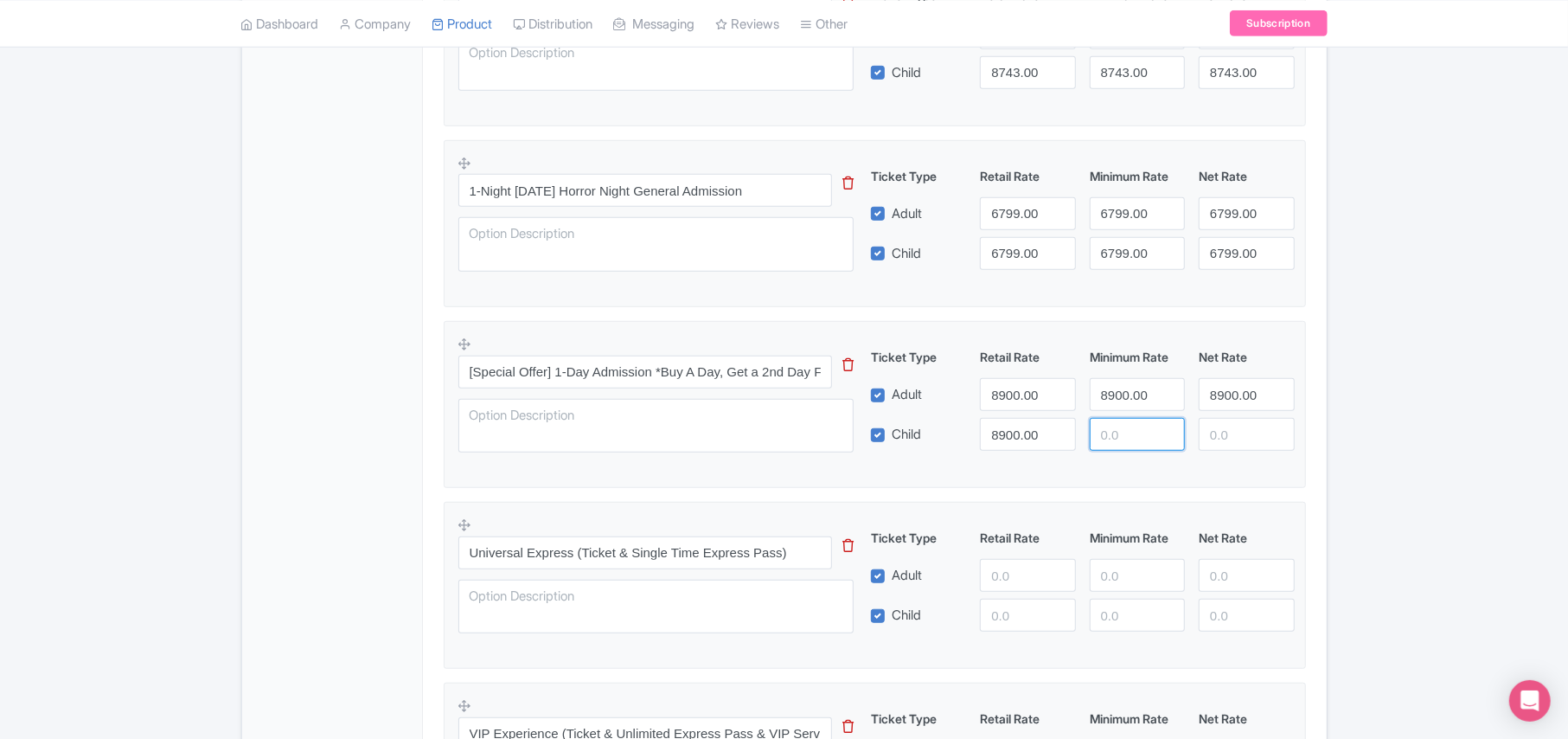
paste input "8900.00"
type input "8900.00"
paste input "8900.00"
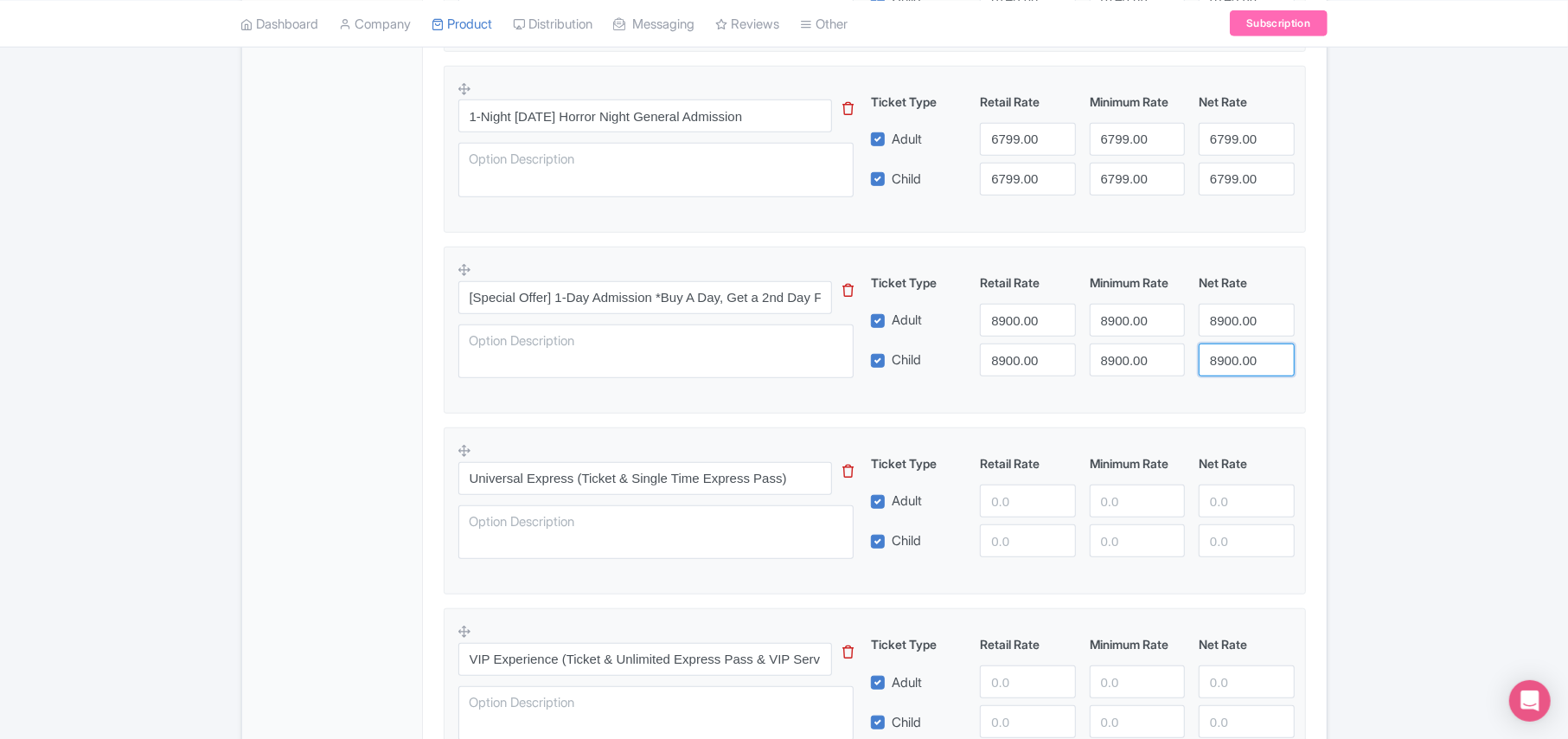
scroll to position [807, 0]
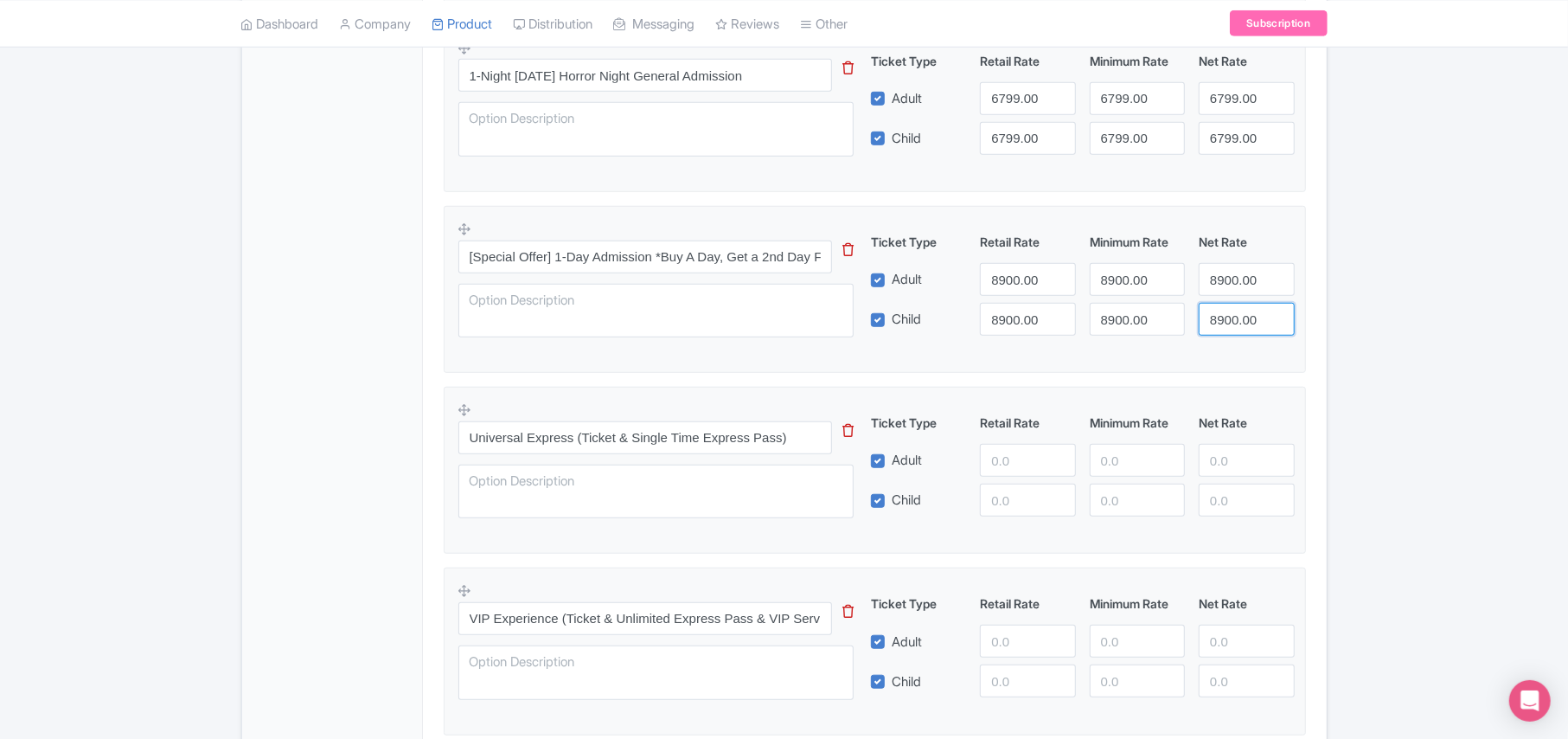
type input "8900.00"
click at [1003, 468] on input "number" at bounding box center [1028, 460] width 95 height 33
paste input "15999.00"
type input "15999.00"
paste input "15999.00"
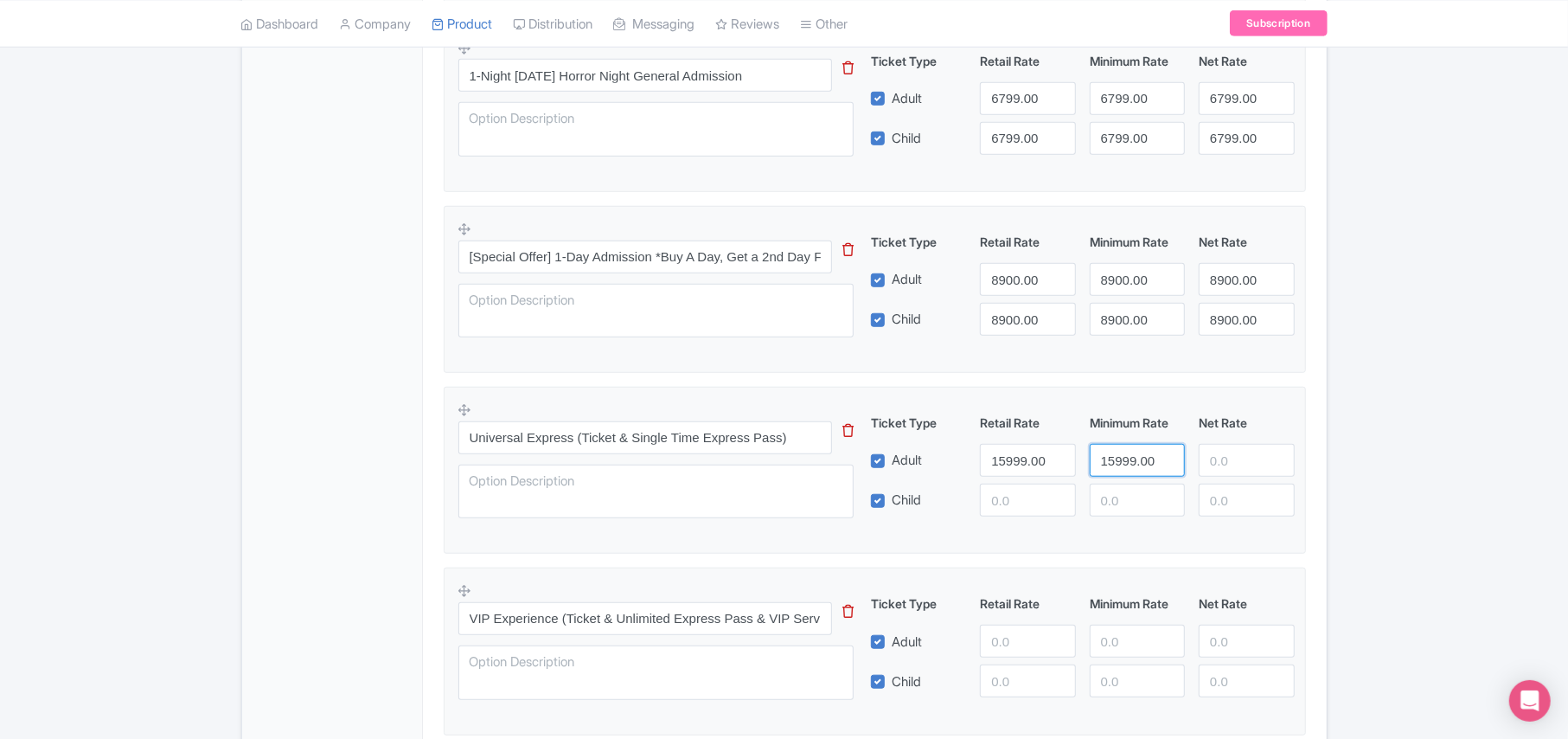
type input "15999.00"
paste input "15999.00"
type input "15999.00"
paste input "15999.00"
type input "15999.00"
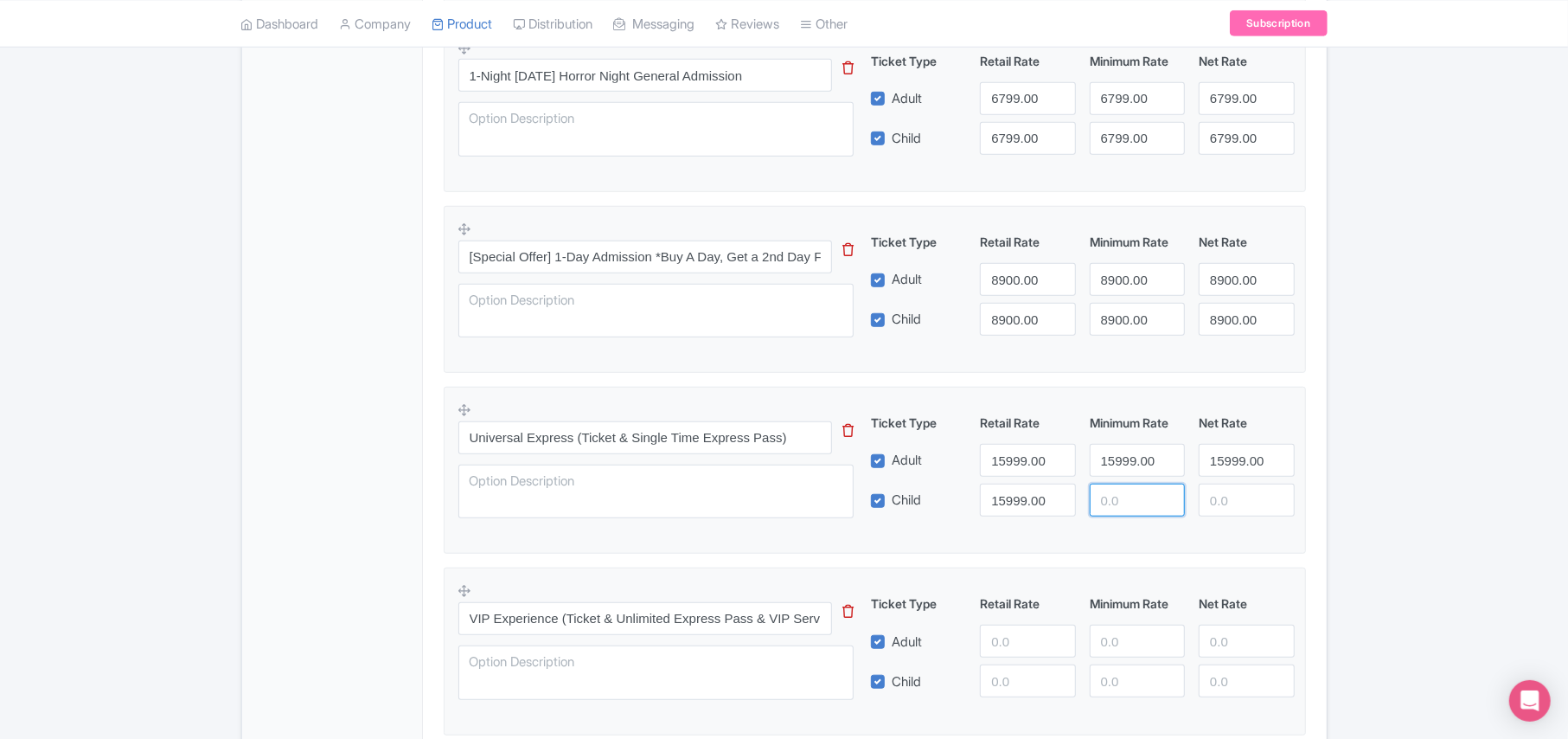
paste input "15999.00"
type input "15999.00"
paste input "15999.00"
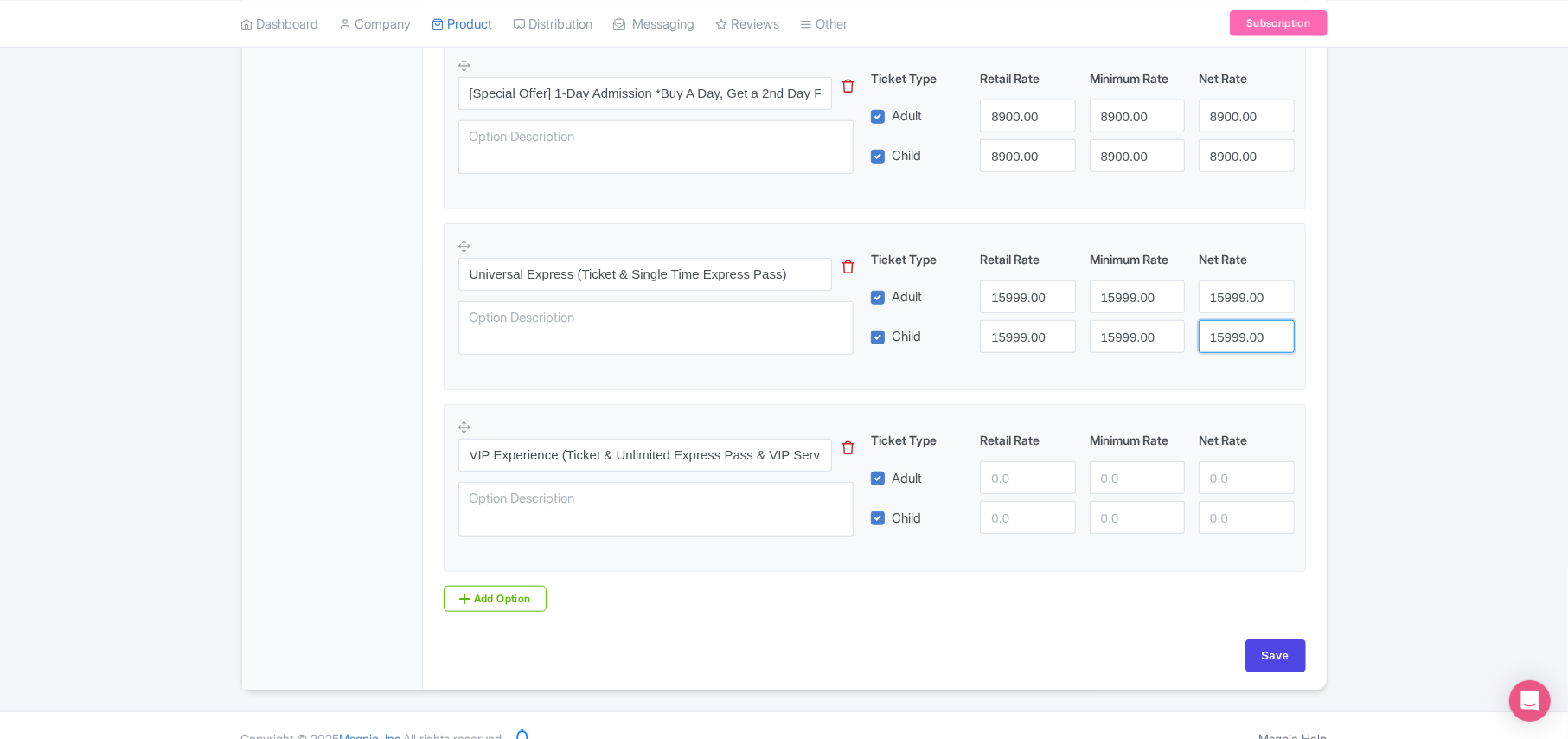
scroll to position [1004, 0]
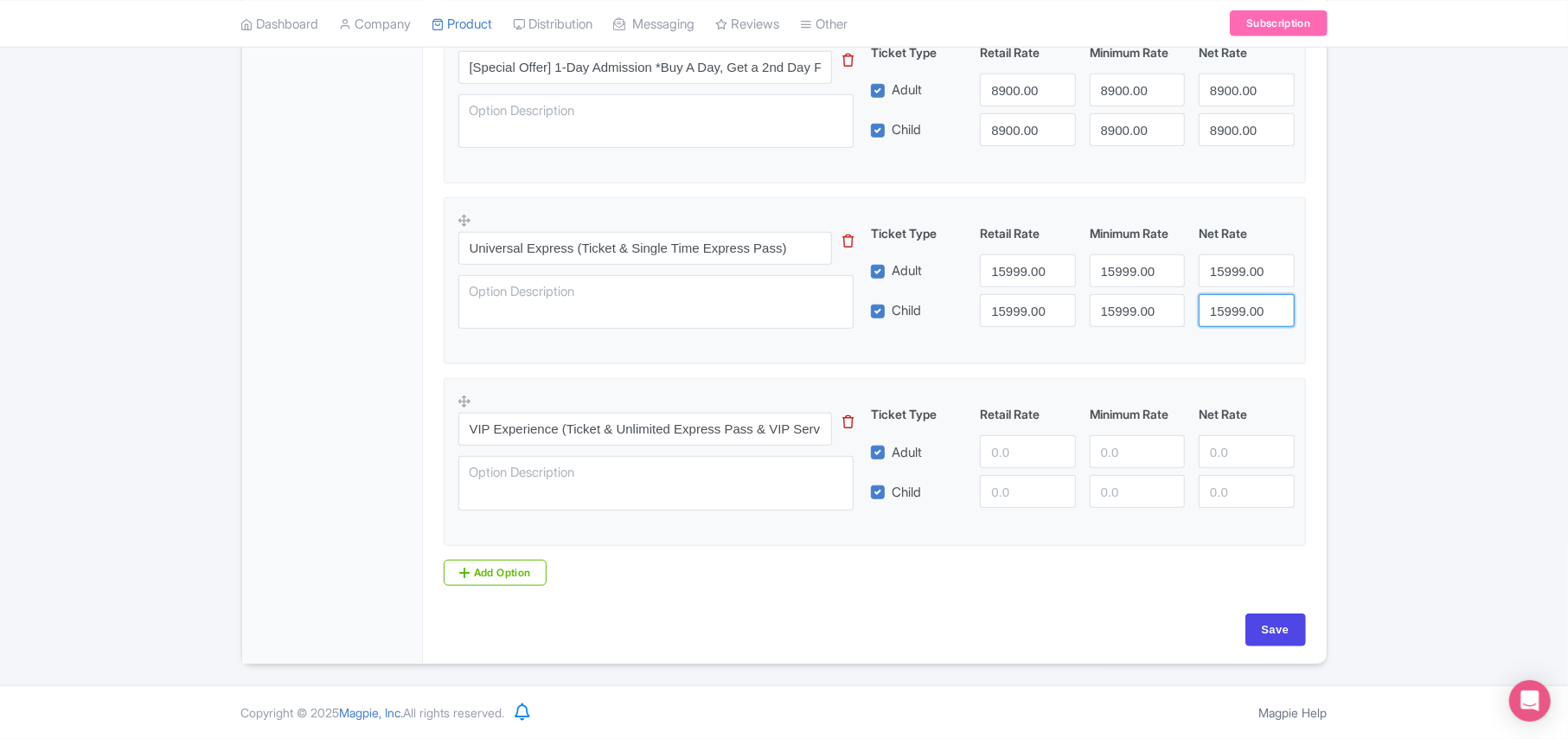
type input "15999.00"
click at [1004, 446] on input "number" at bounding box center [1028, 452] width 95 height 33
paste input "28999.00"
type input "28999.00"
paste input "28999.00"
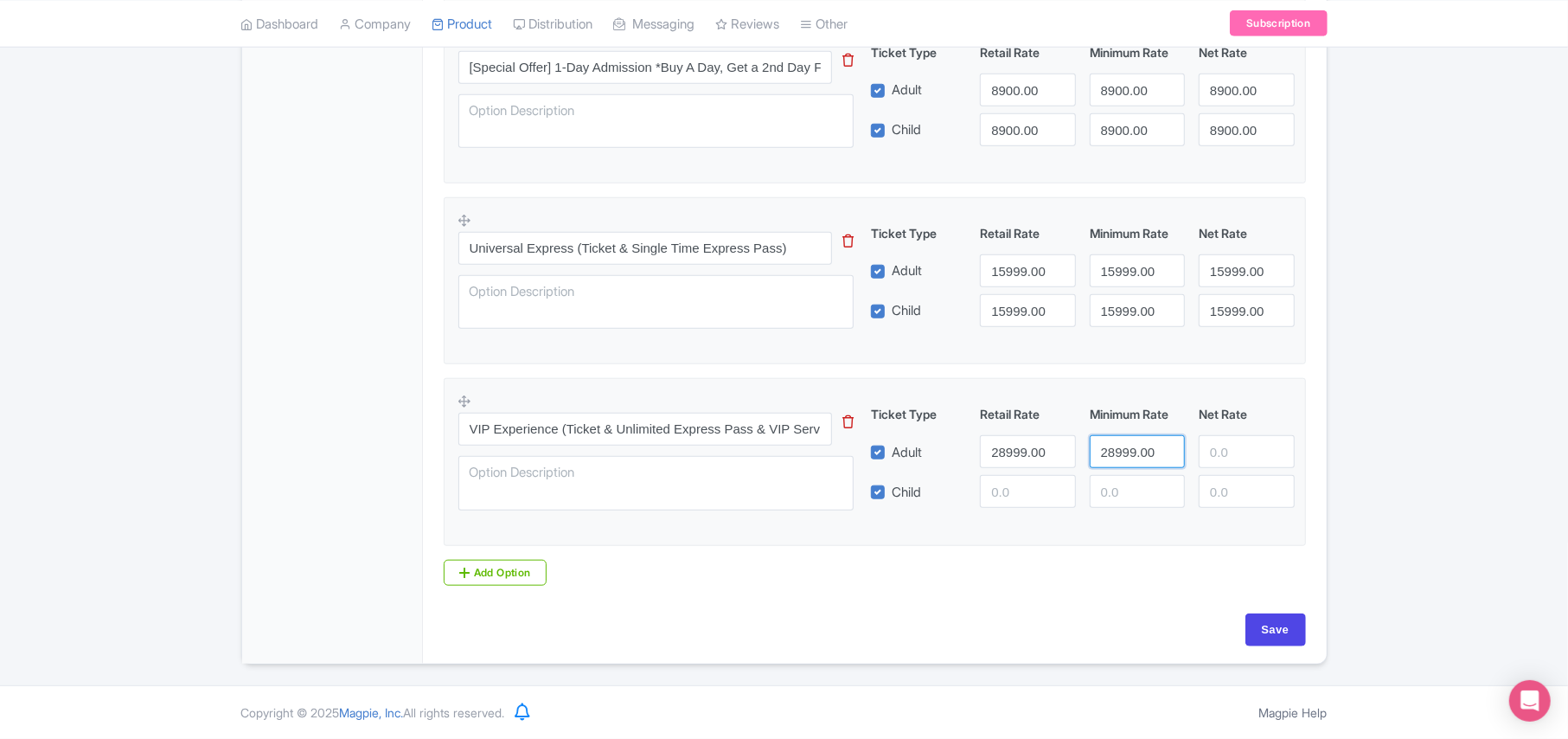
type input "28999.00"
paste input "28999.00"
type input "28999.00"
paste input "28999.00"
type input "28999.00"
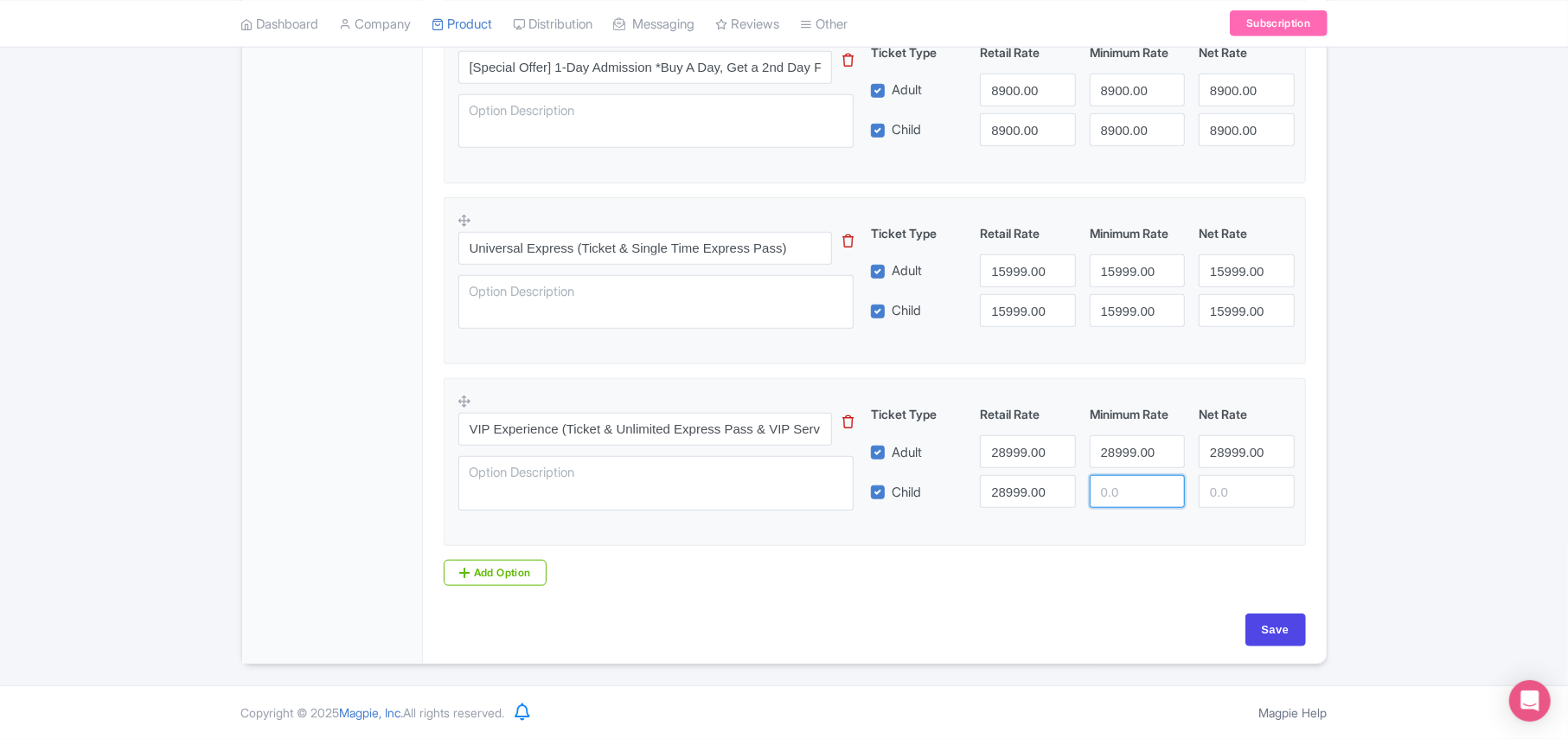
paste input "28999.00"
type input "28999.00"
paste input "28999.00"
type input "28999.00"
click at [1268, 628] on input "Save" at bounding box center [1276, 630] width 61 height 33
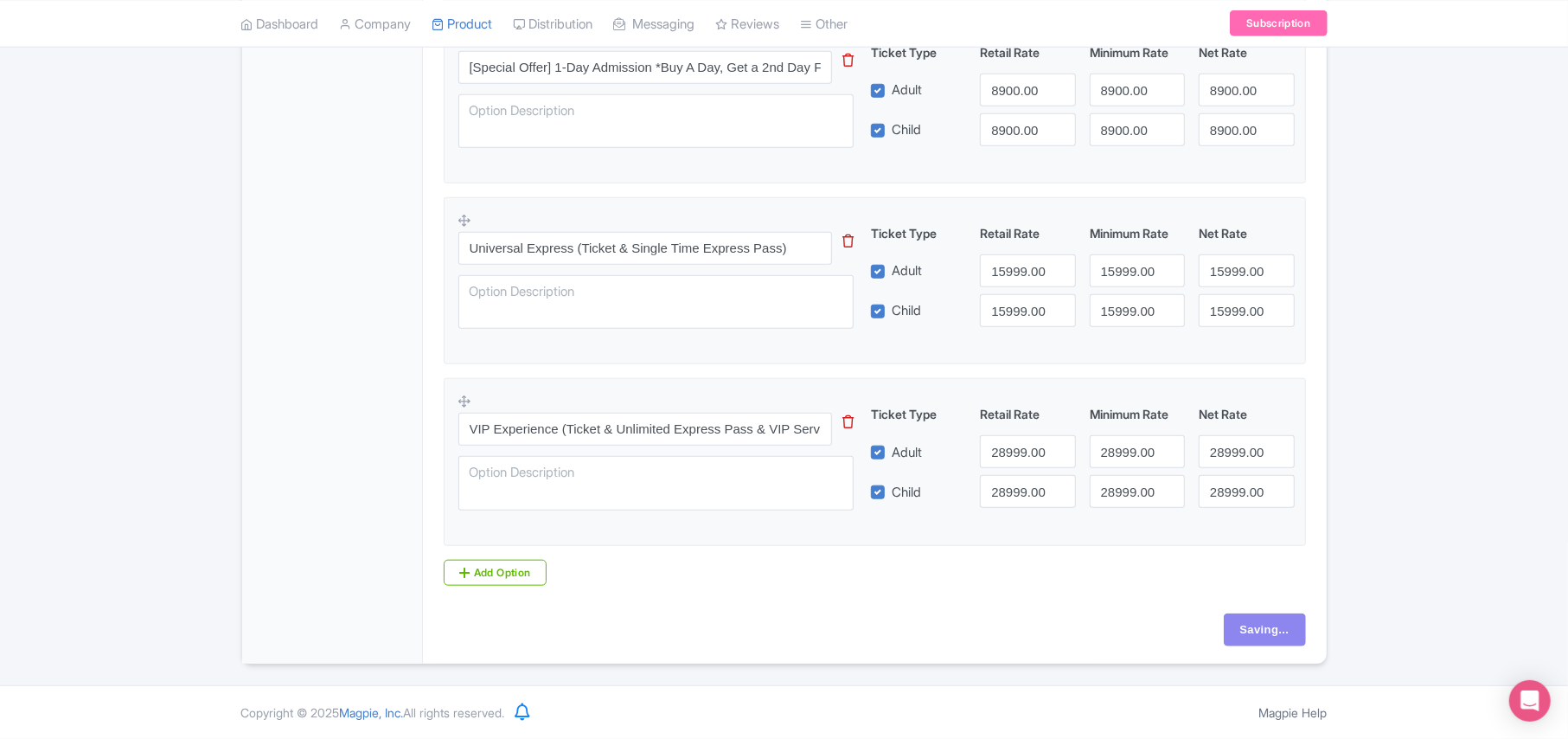
type input "Saving..."
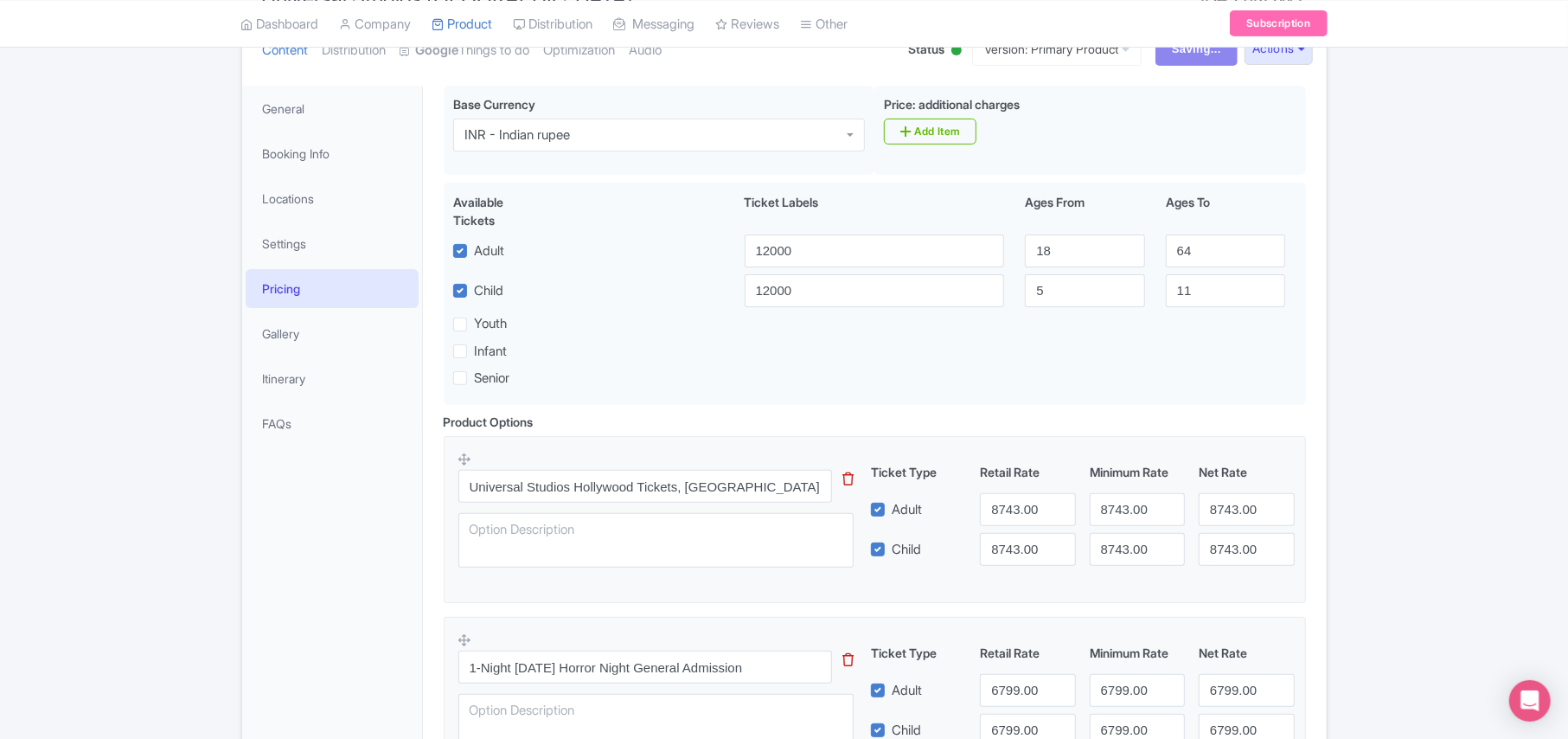
scroll to position [197, 0]
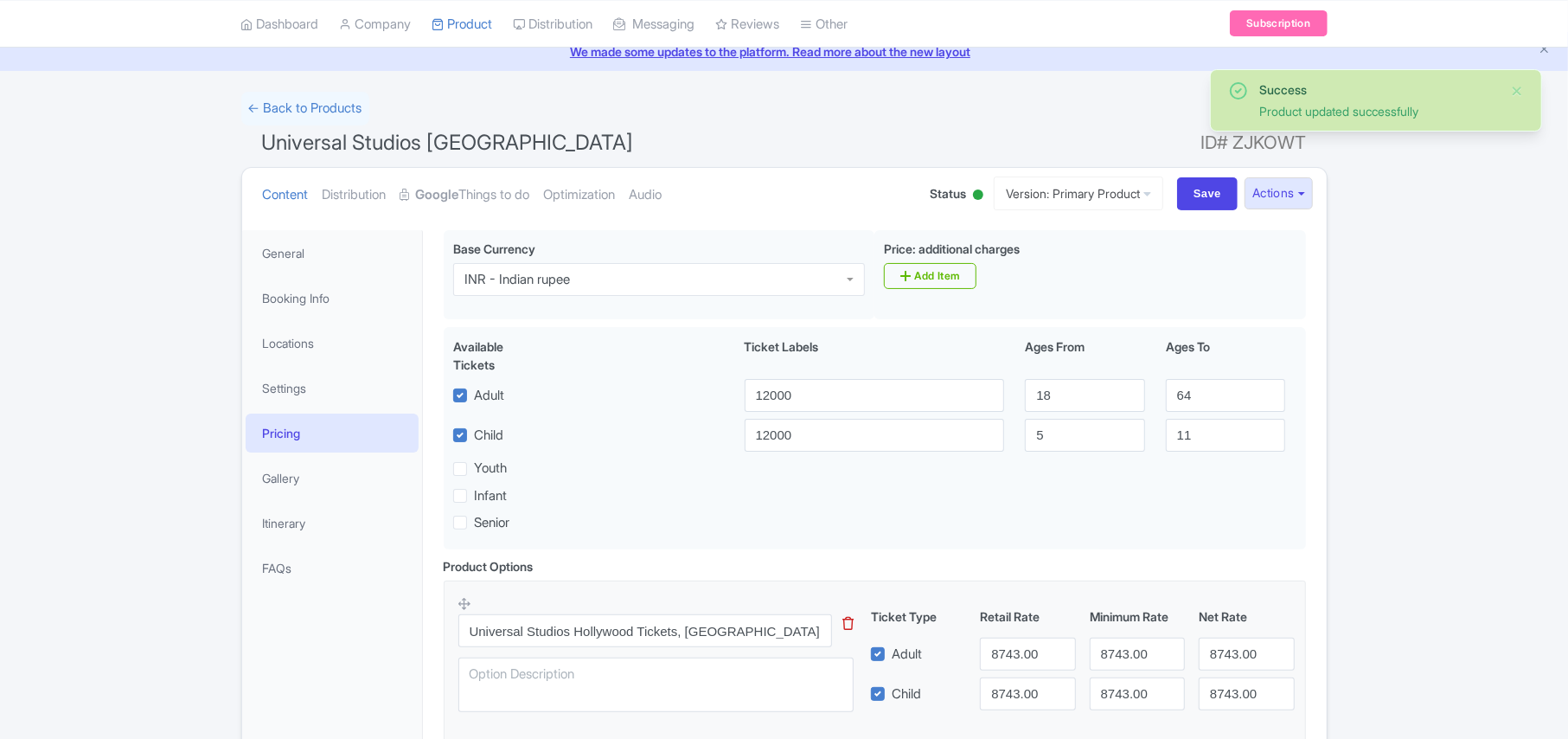
scroll to position [71, 0]
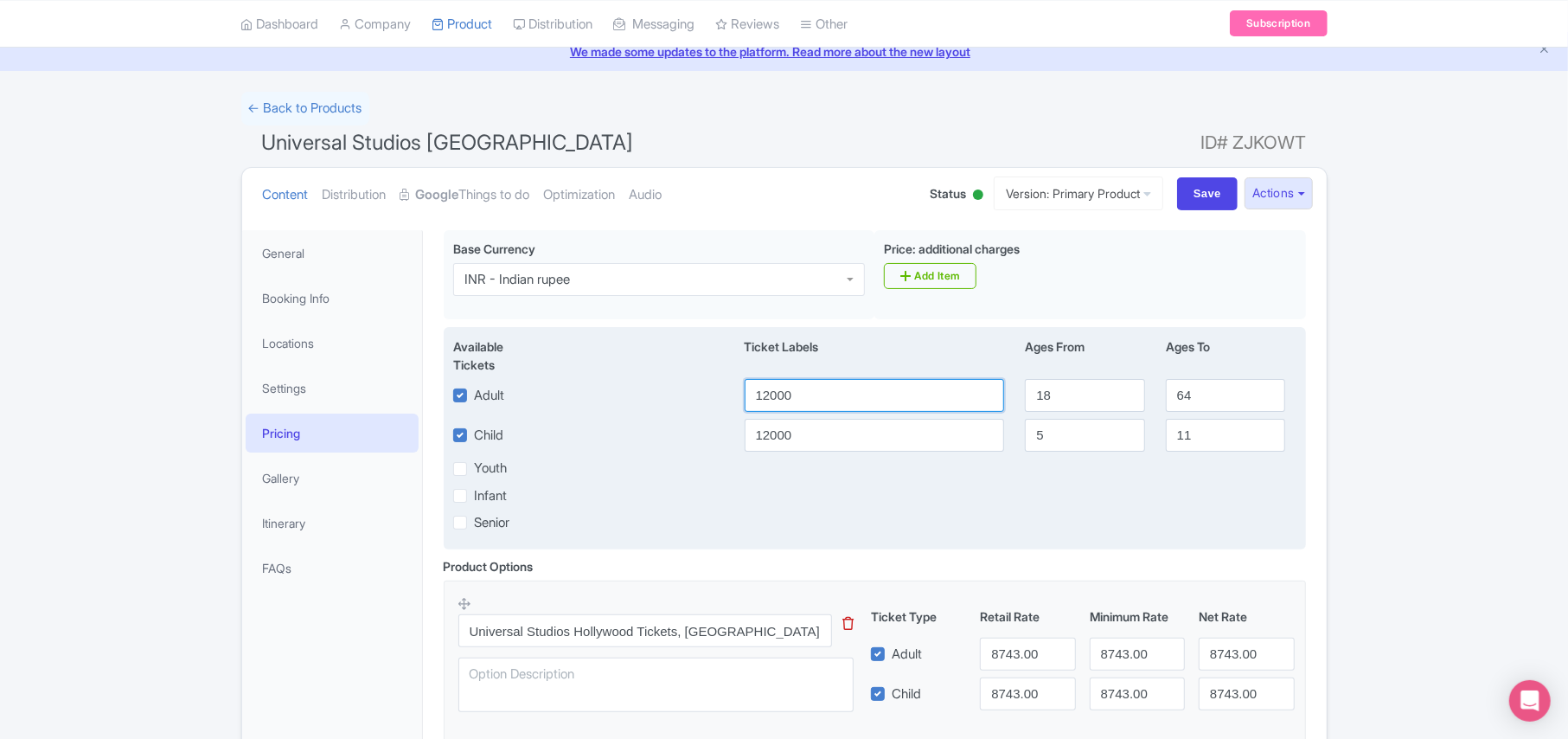
drag, startPoint x: 801, startPoint y: 395, endPoint x: 672, endPoint y: 395, distance: 129.0
click at [672, 395] on div "Adult 12000 18 64" at bounding box center [875, 395] width 864 height 33
type input "9549"
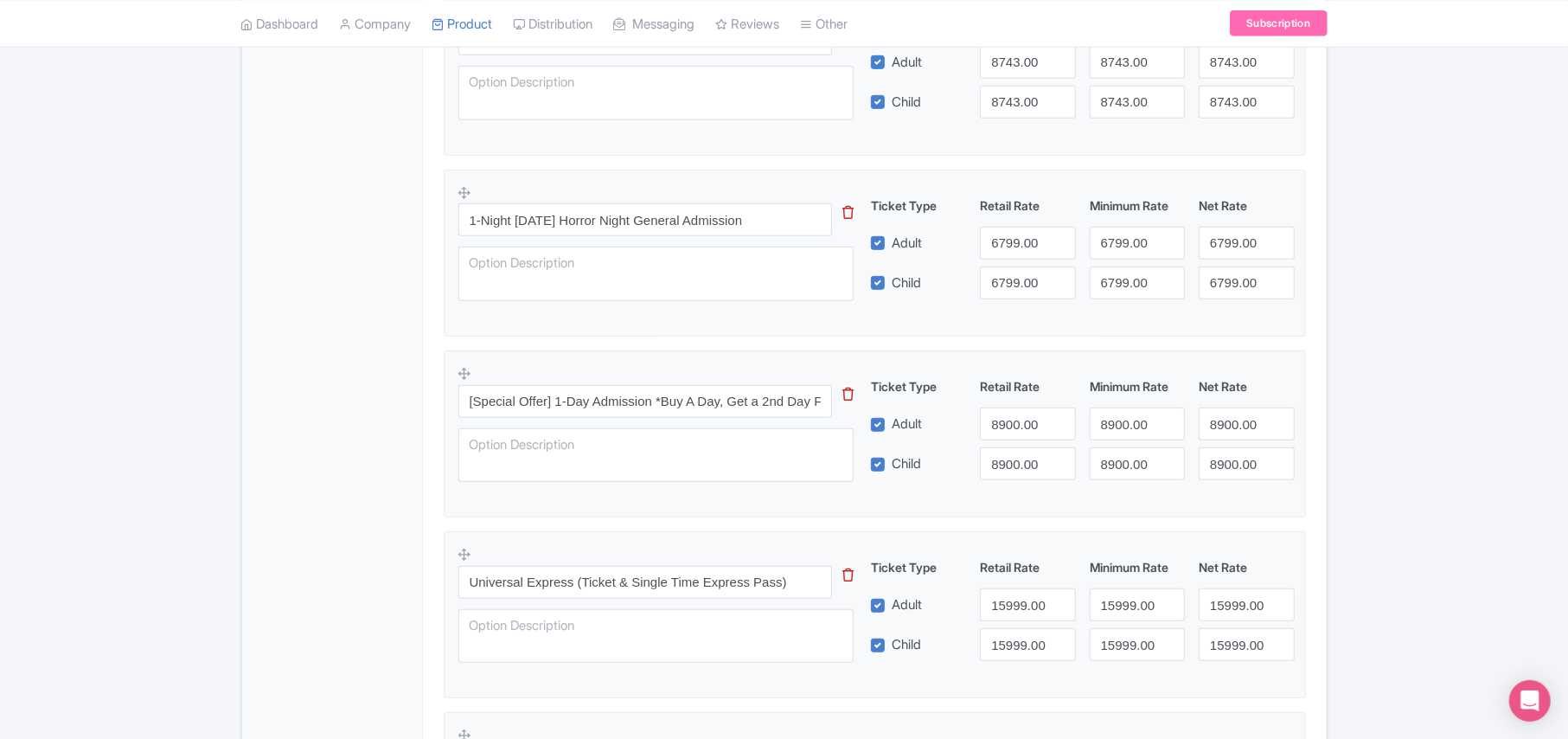
scroll to position [994, 0]
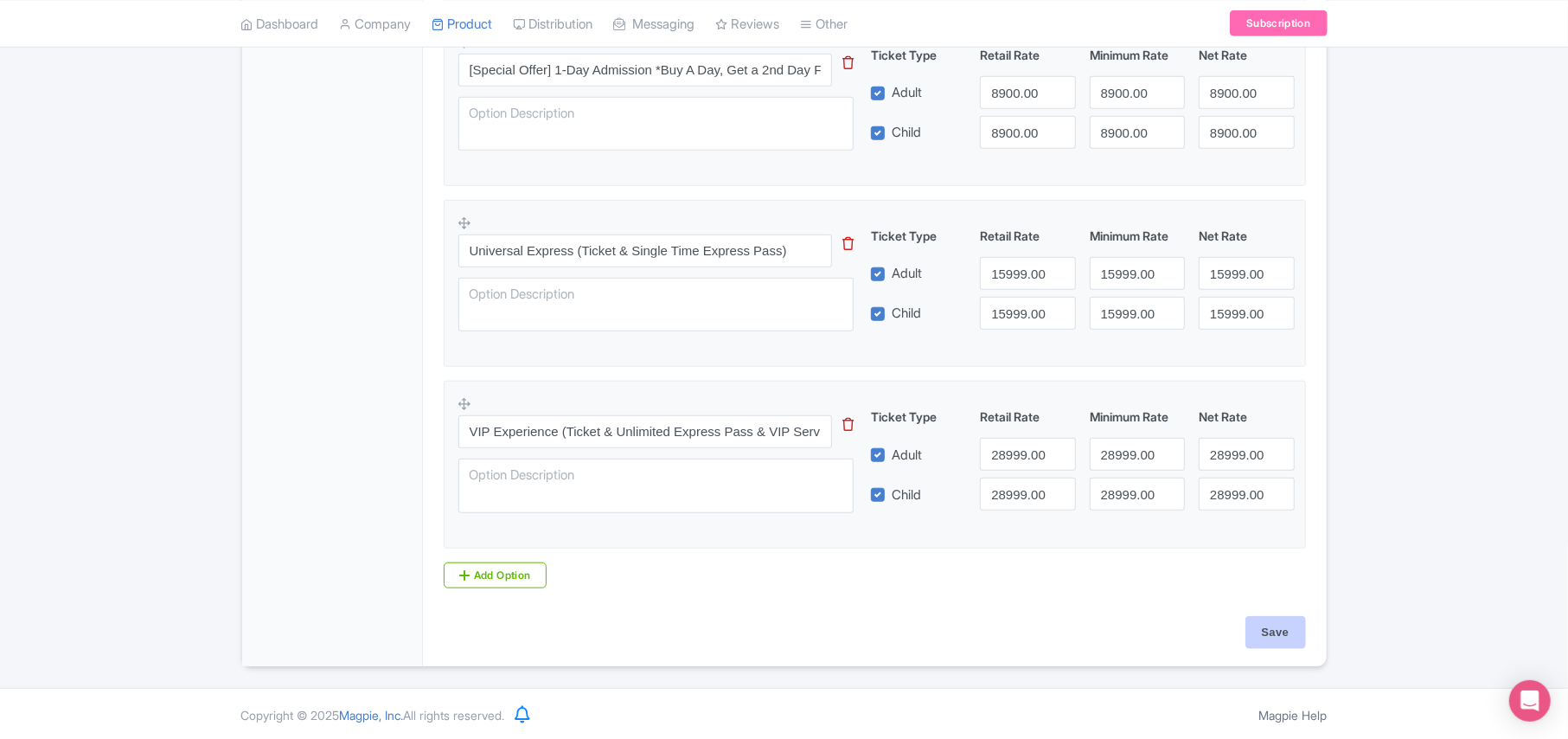
type input "9549"
click at [1270, 634] on input "Save" at bounding box center [1276, 632] width 61 height 33
type input "Saving..."
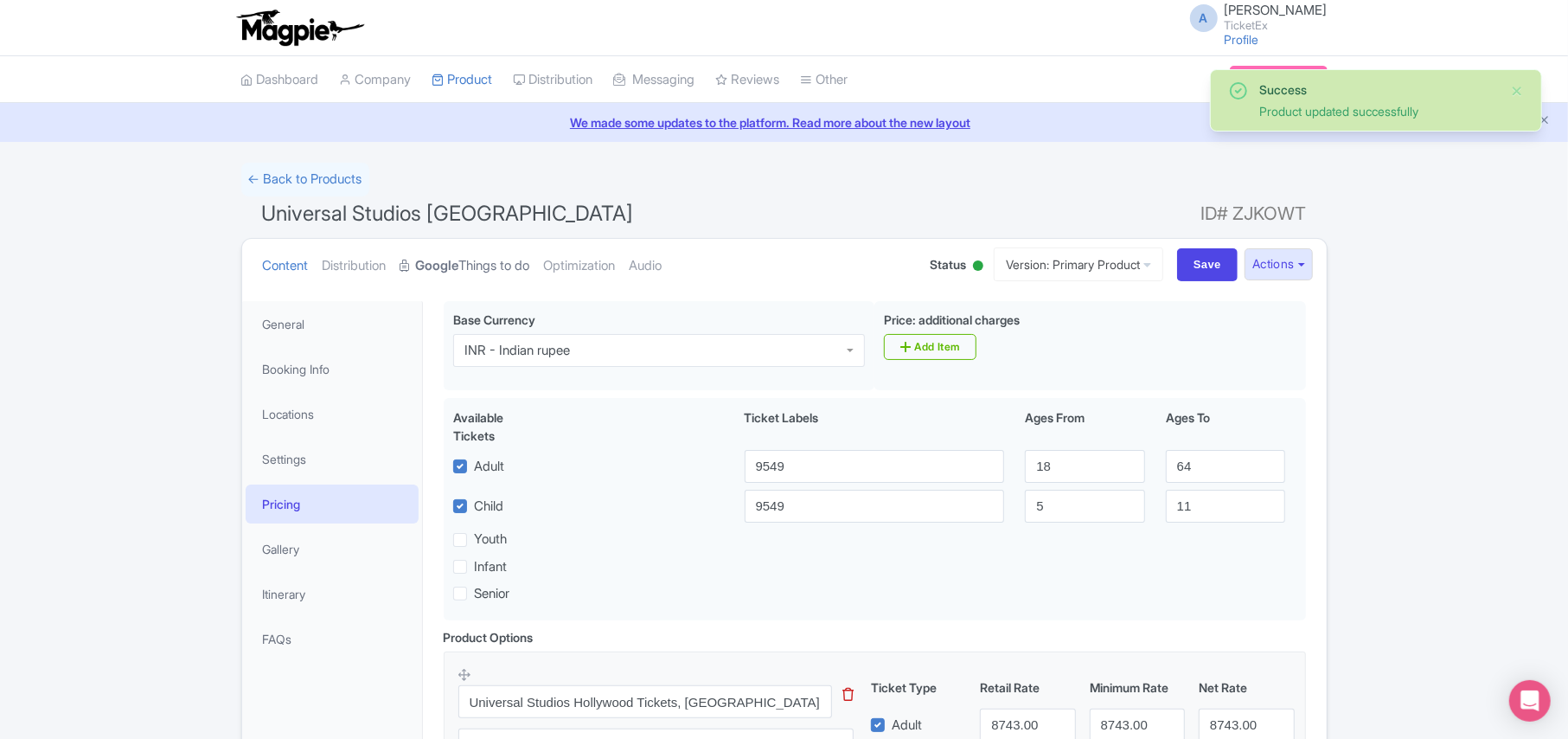
click at [444, 267] on strong "Google" at bounding box center [437, 265] width 43 height 20
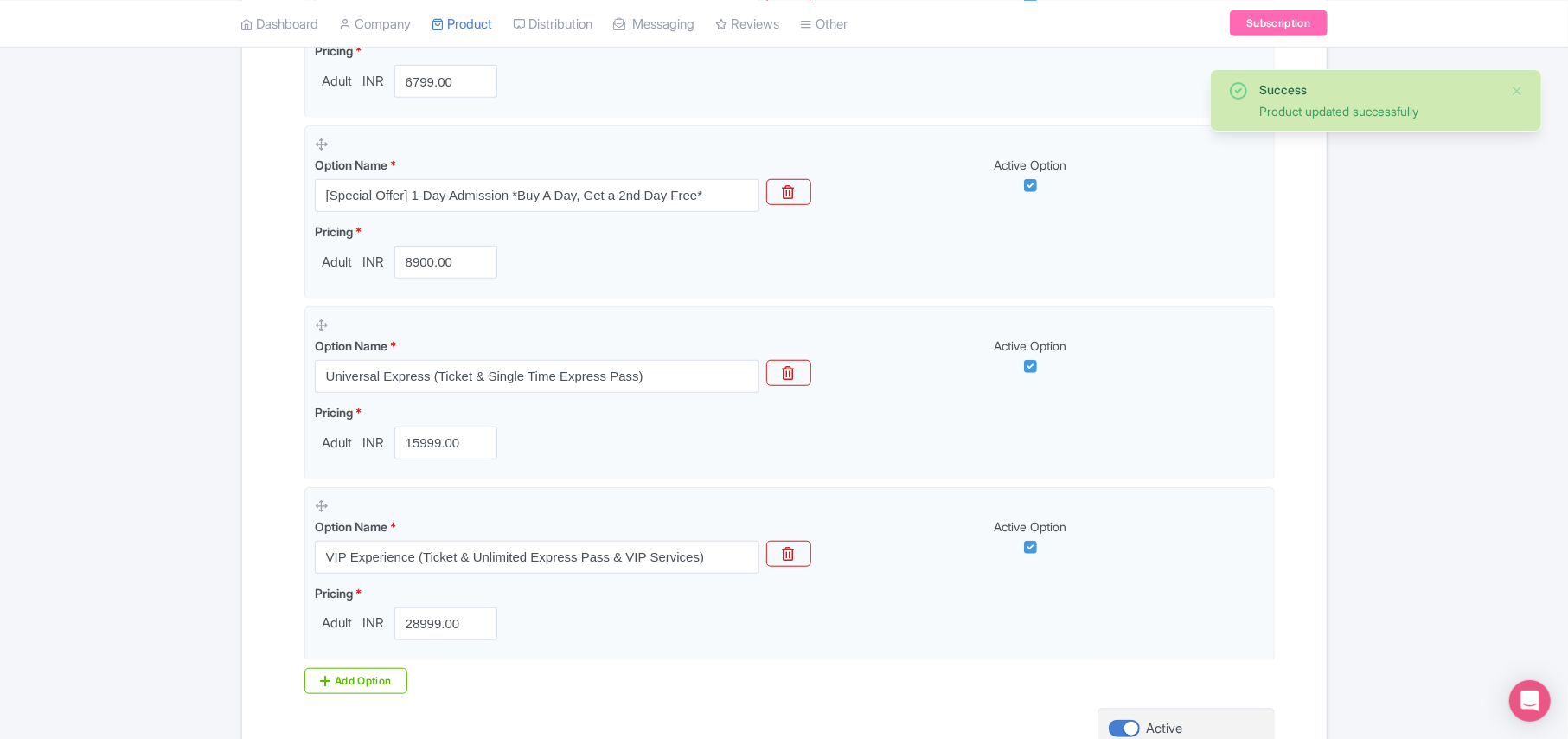
scroll to position [1021, 0]
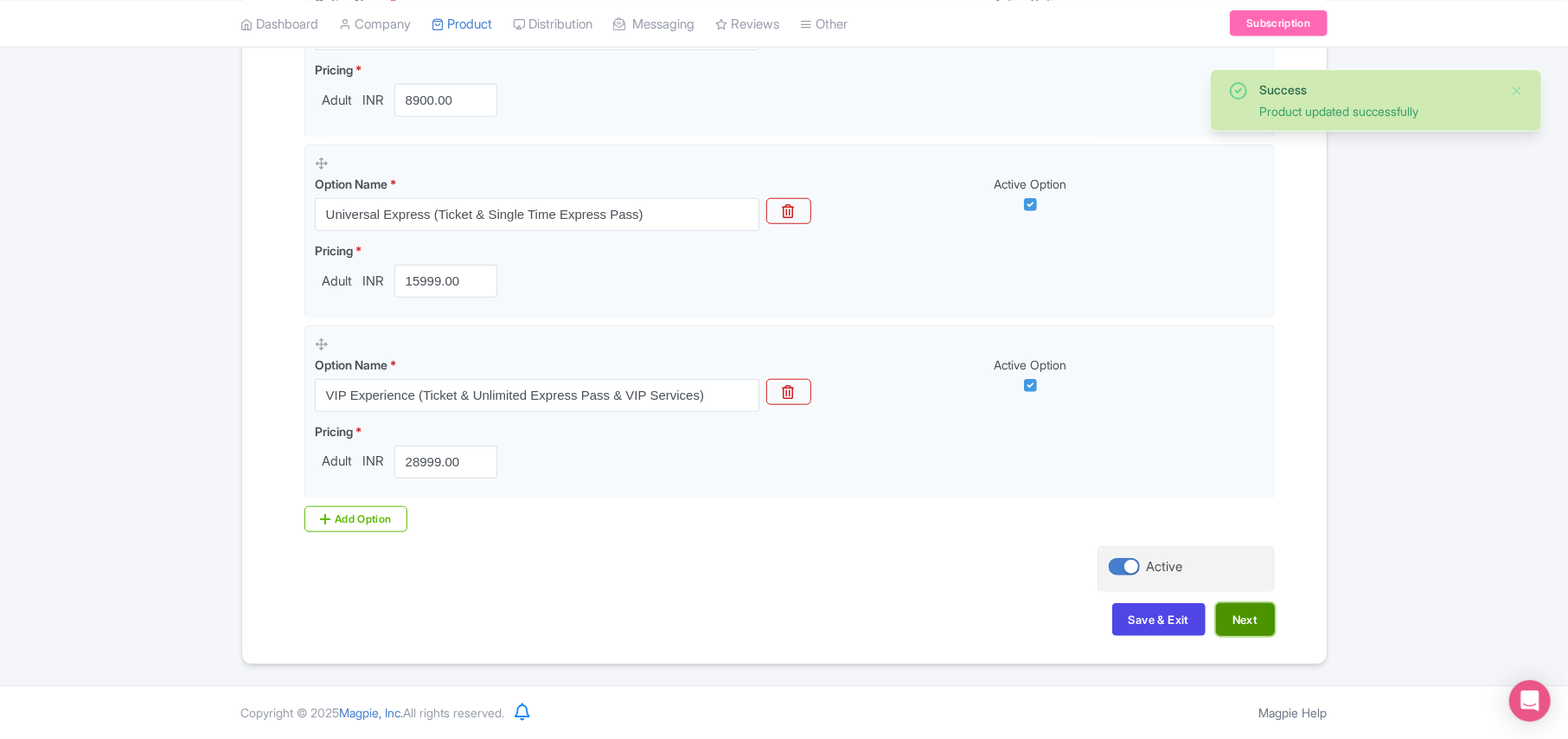
click at [1250, 619] on button "Next" at bounding box center [1246, 619] width 59 height 33
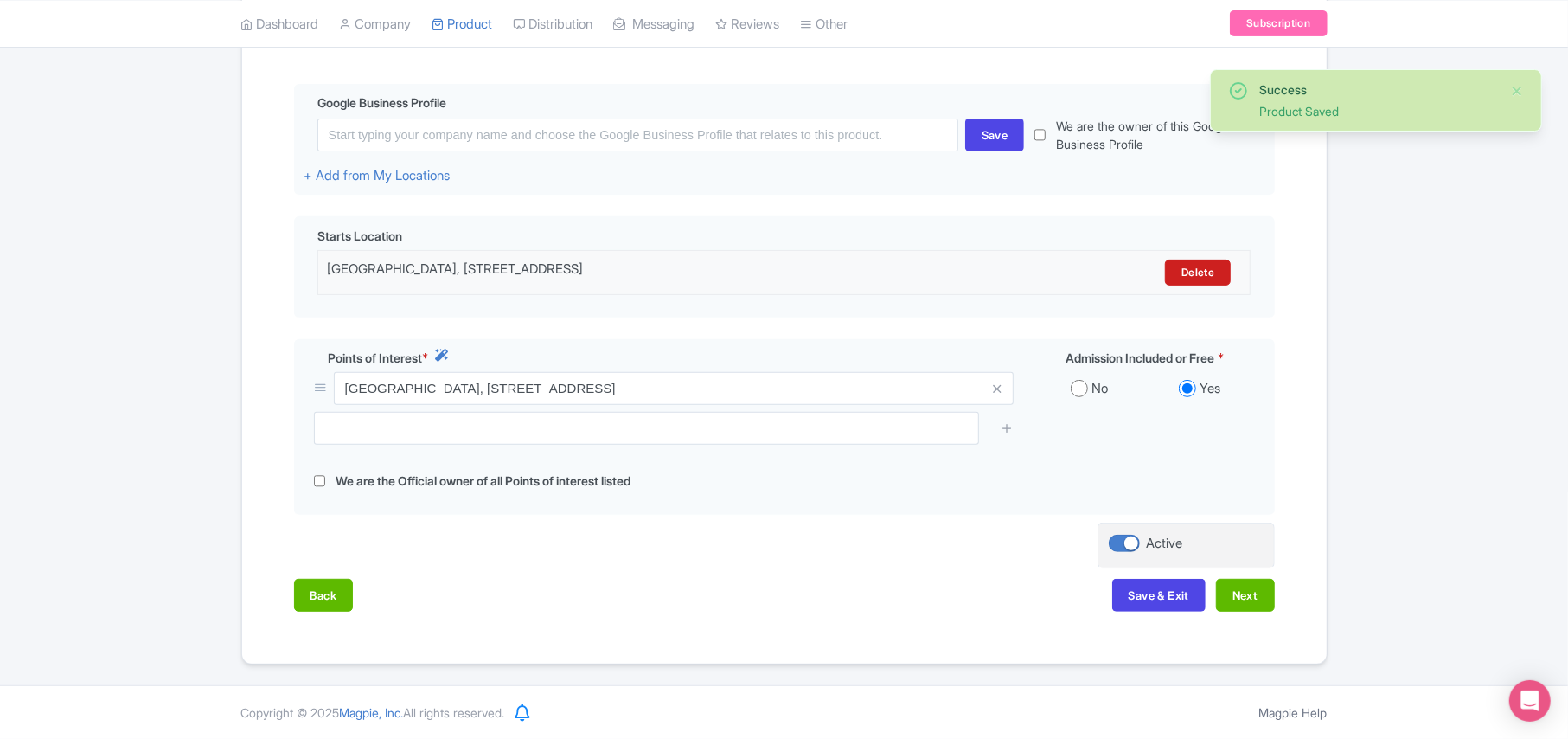
scroll to position [397, 0]
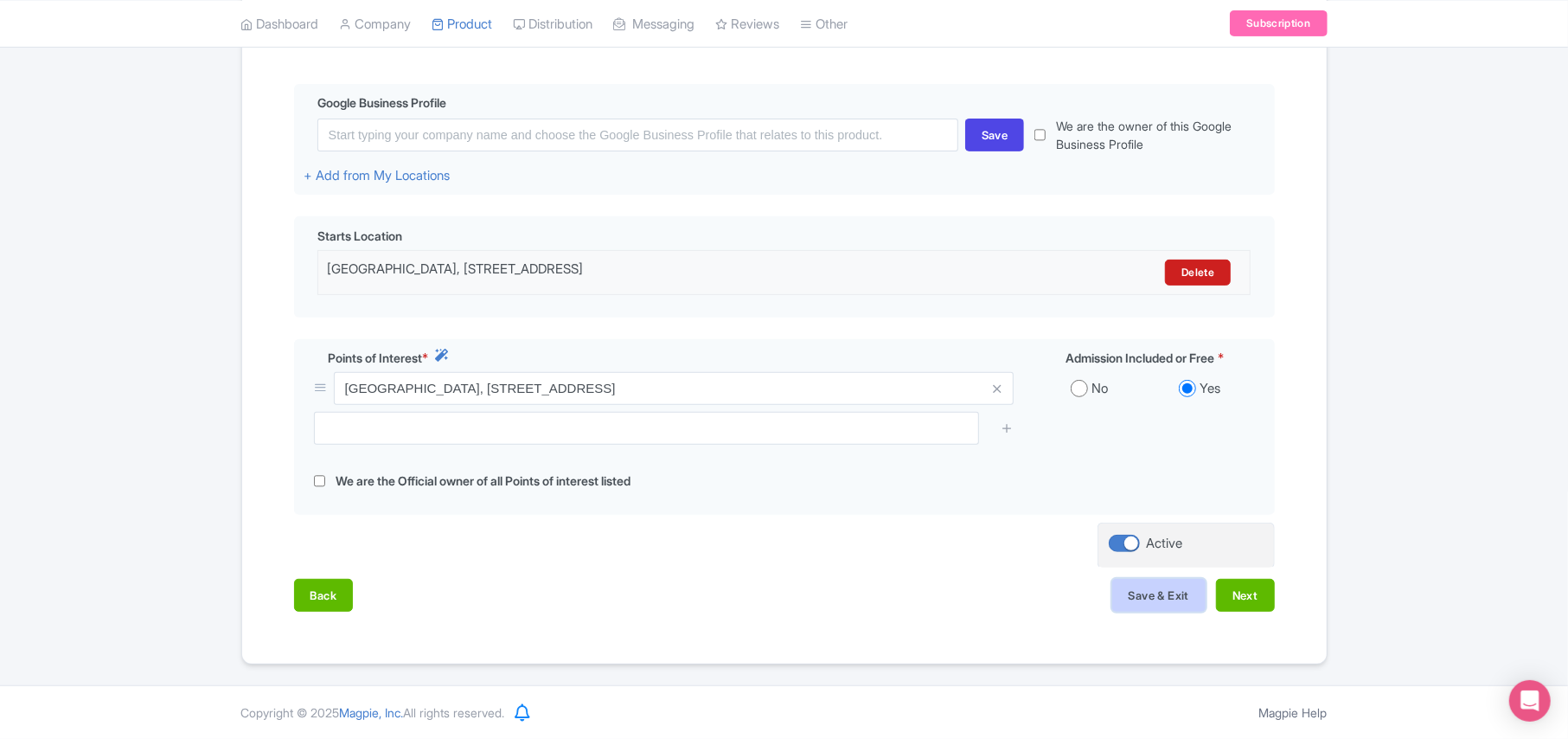
click at [1132, 599] on button "Save & Exit" at bounding box center [1159, 595] width 93 height 33
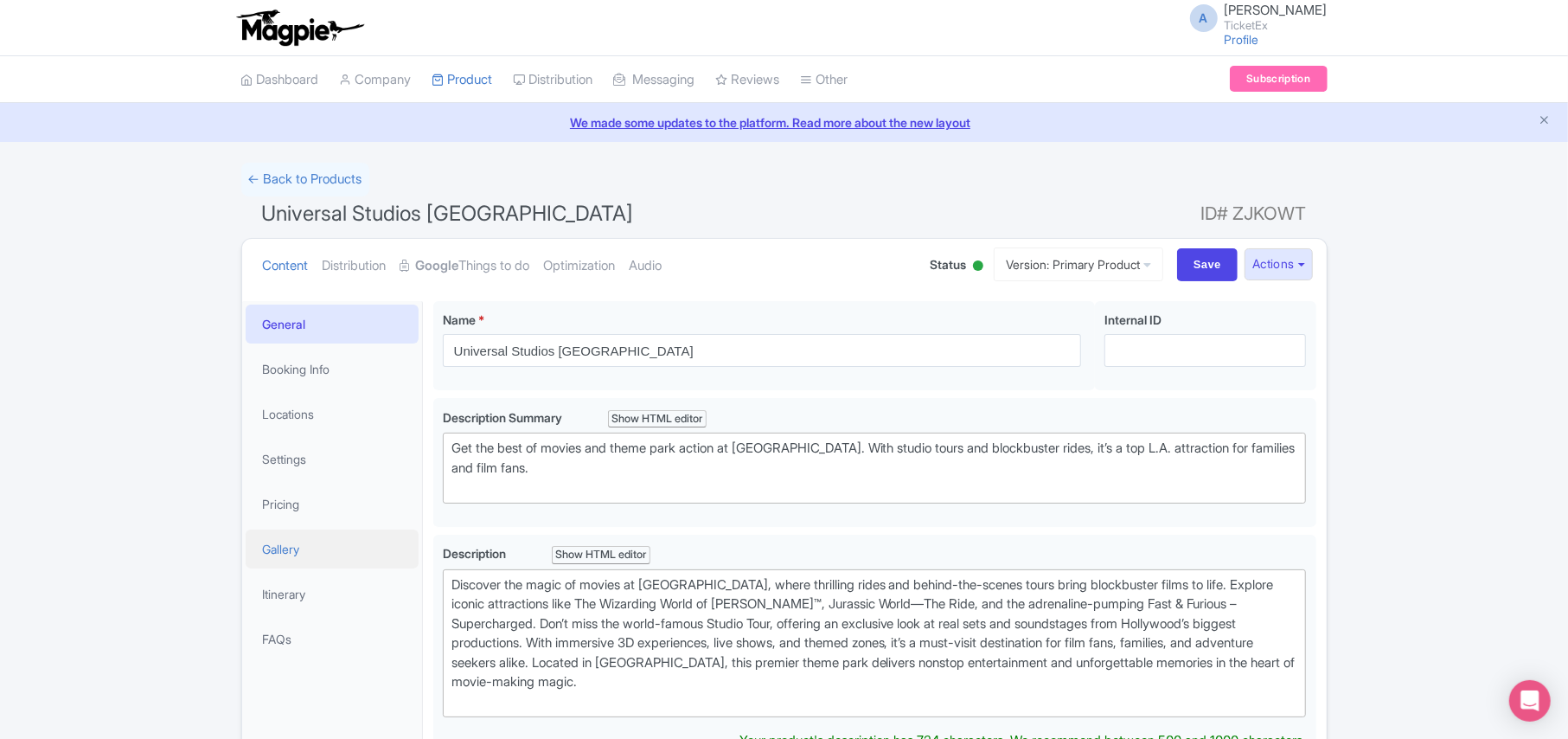
click at [289, 548] on link "Gallery" at bounding box center [332, 549] width 173 height 39
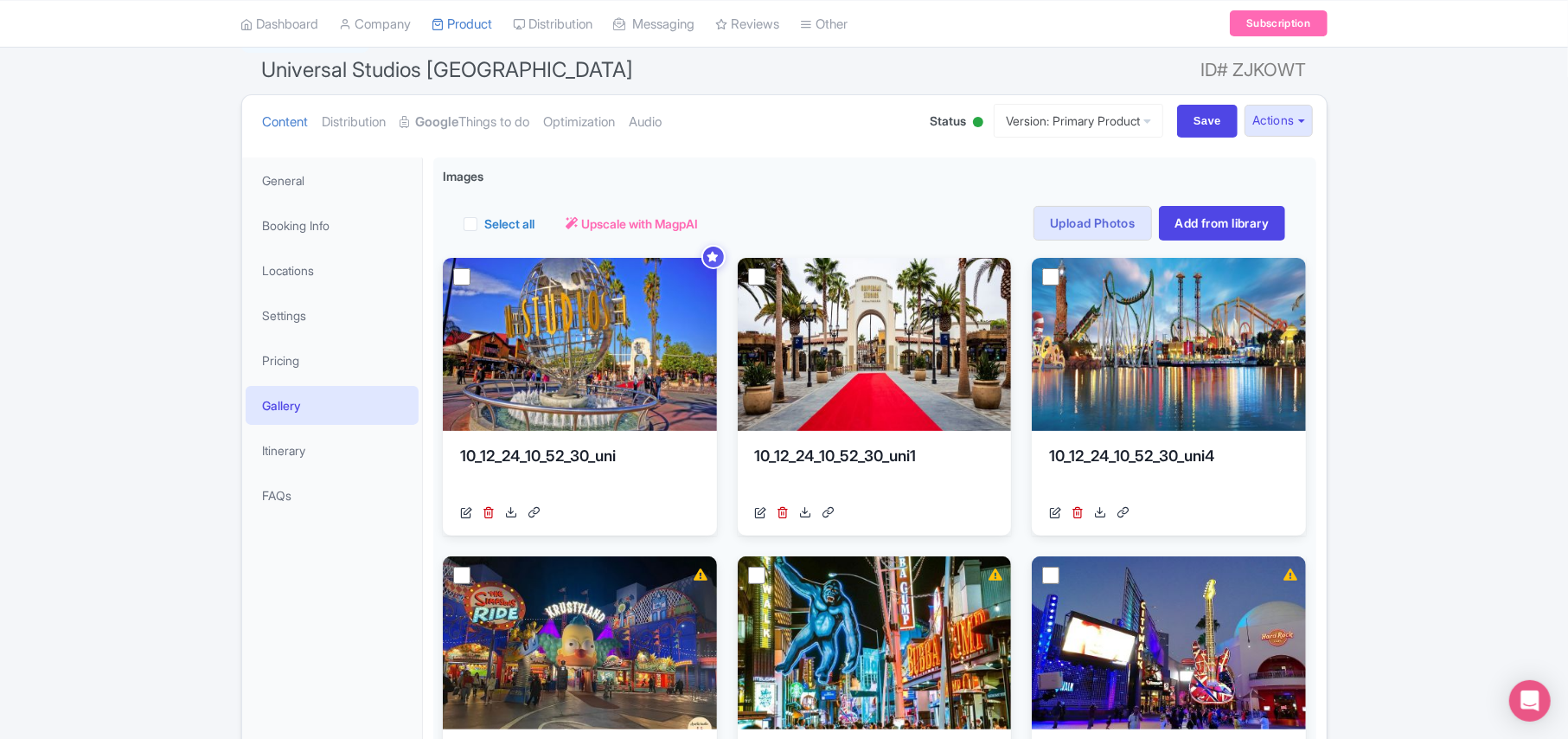
scroll to position [230, 0]
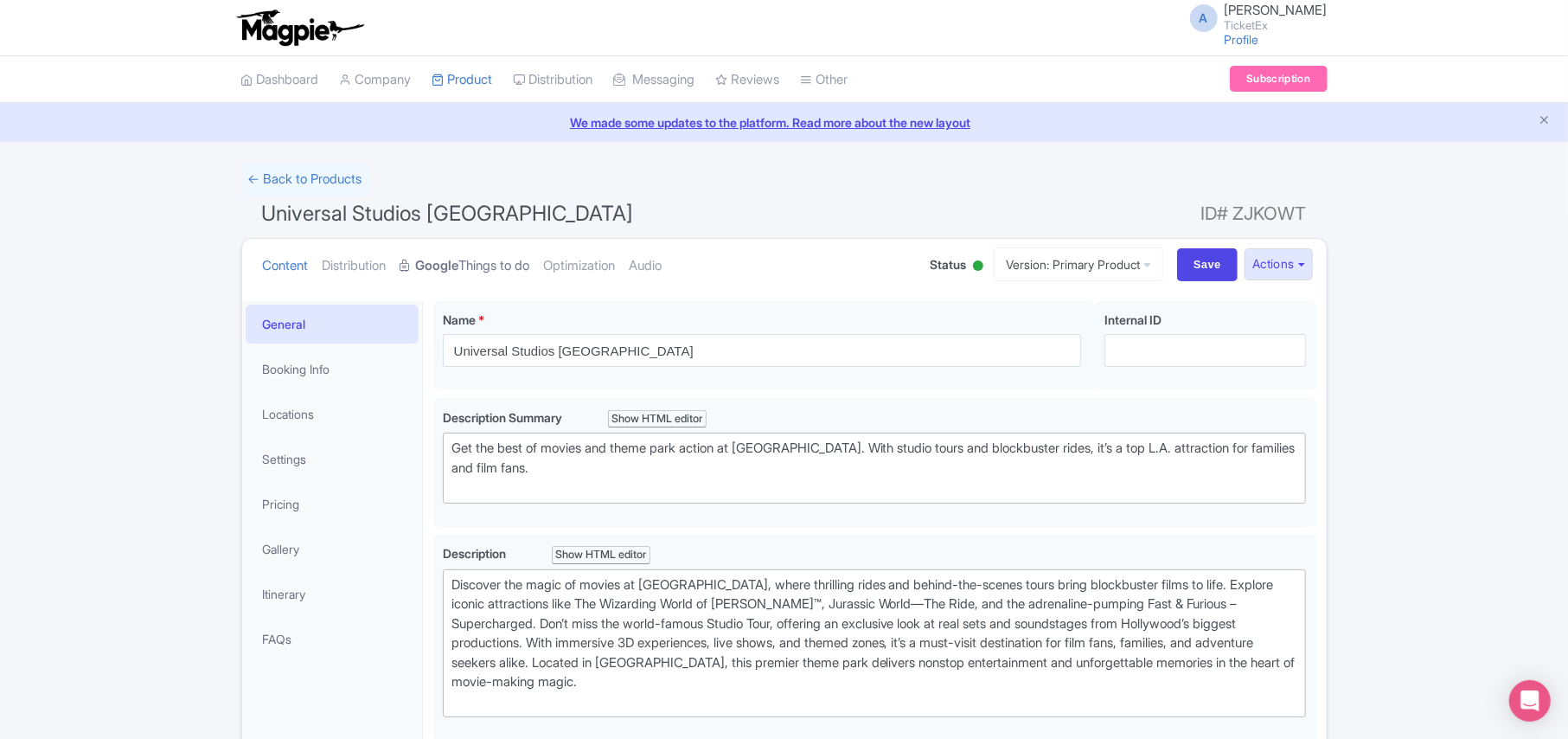
click at [473, 263] on link "Google Things to do" at bounding box center [465, 265] width 129 height 54
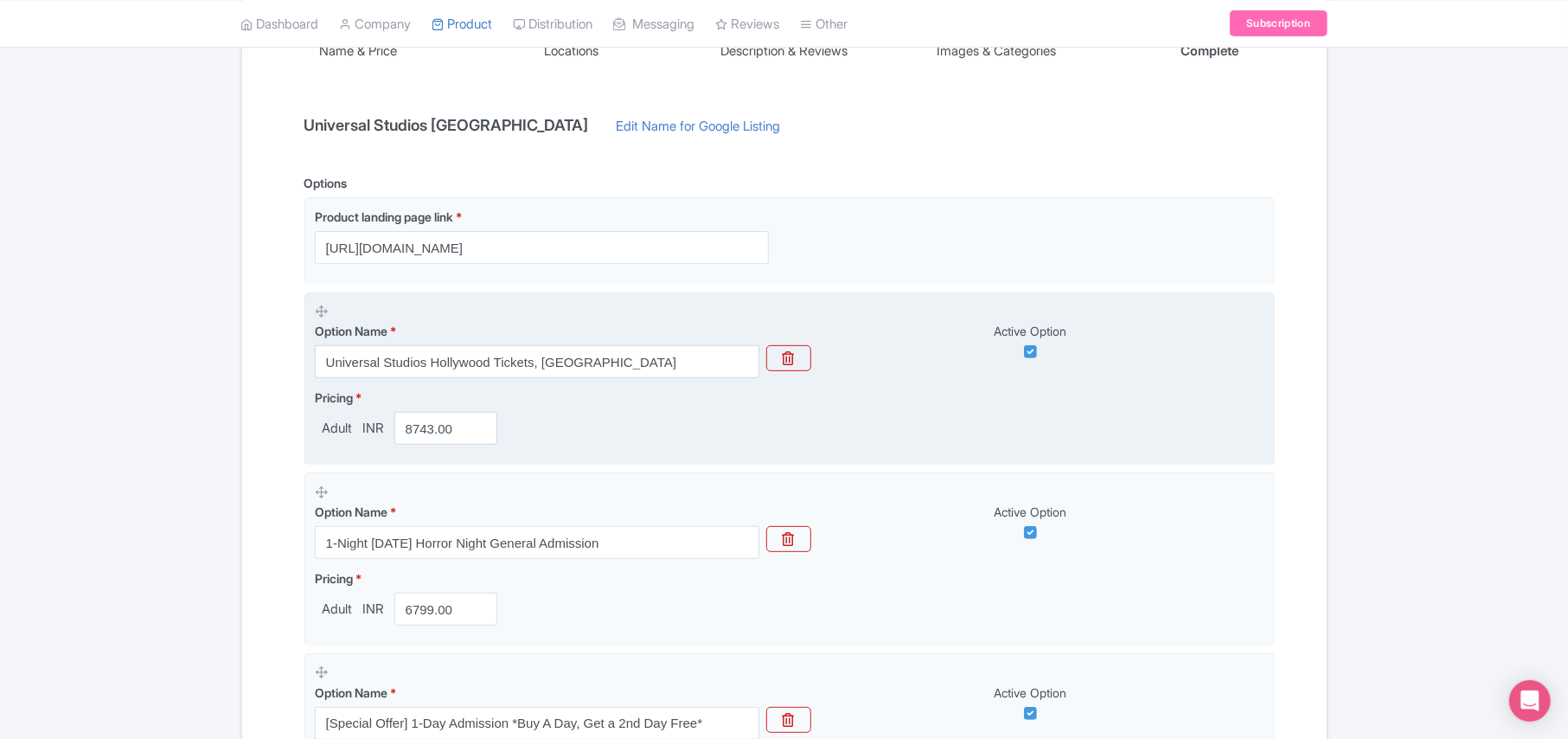
scroll to position [346, 0]
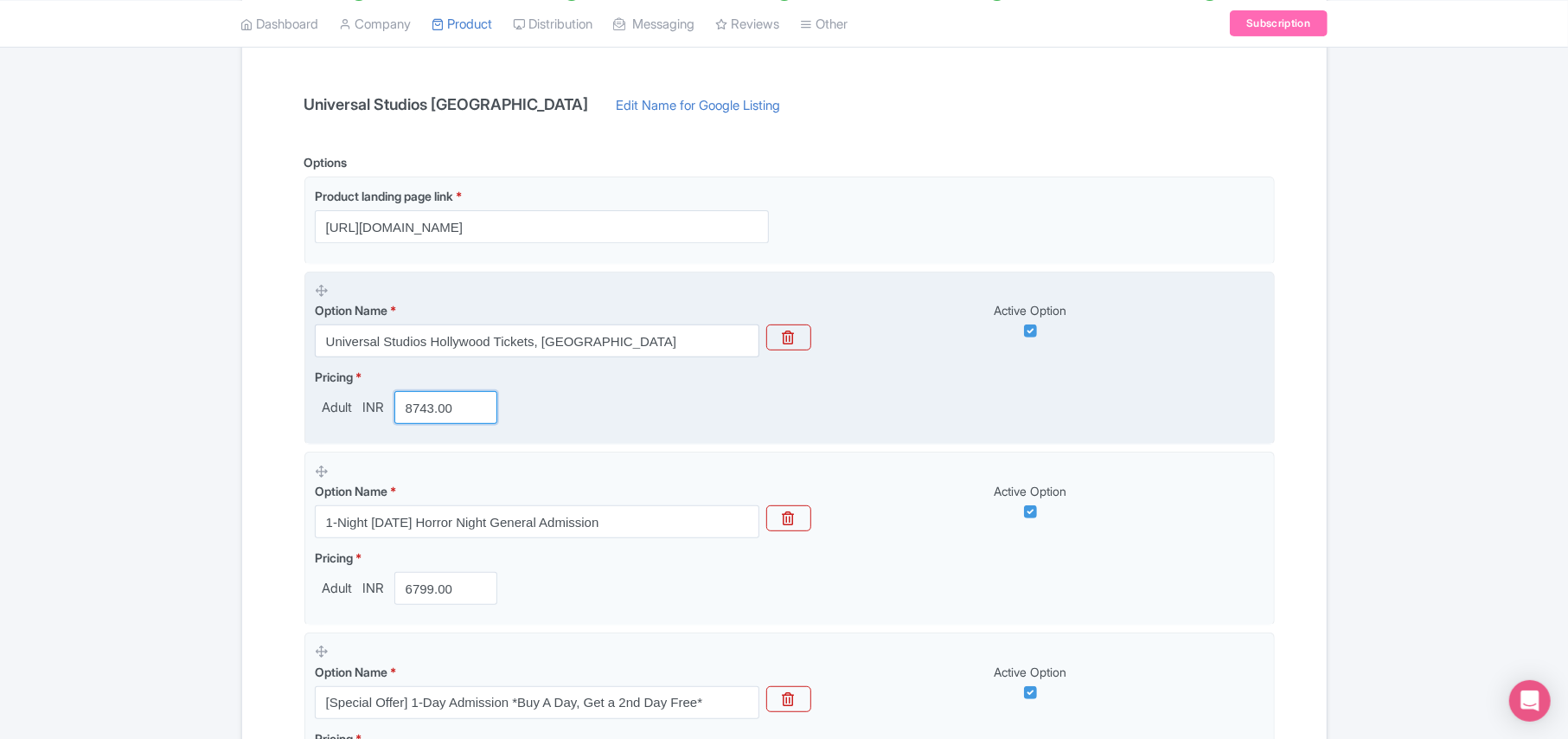
drag, startPoint x: 454, startPoint y: 408, endPoint x: 333, endPoint y: 409, distance: 121.0
click at [333, 409] on div "Adult INR 8743.00" at bounding box center [410, 407] width 190 height 33
paste input "7895"
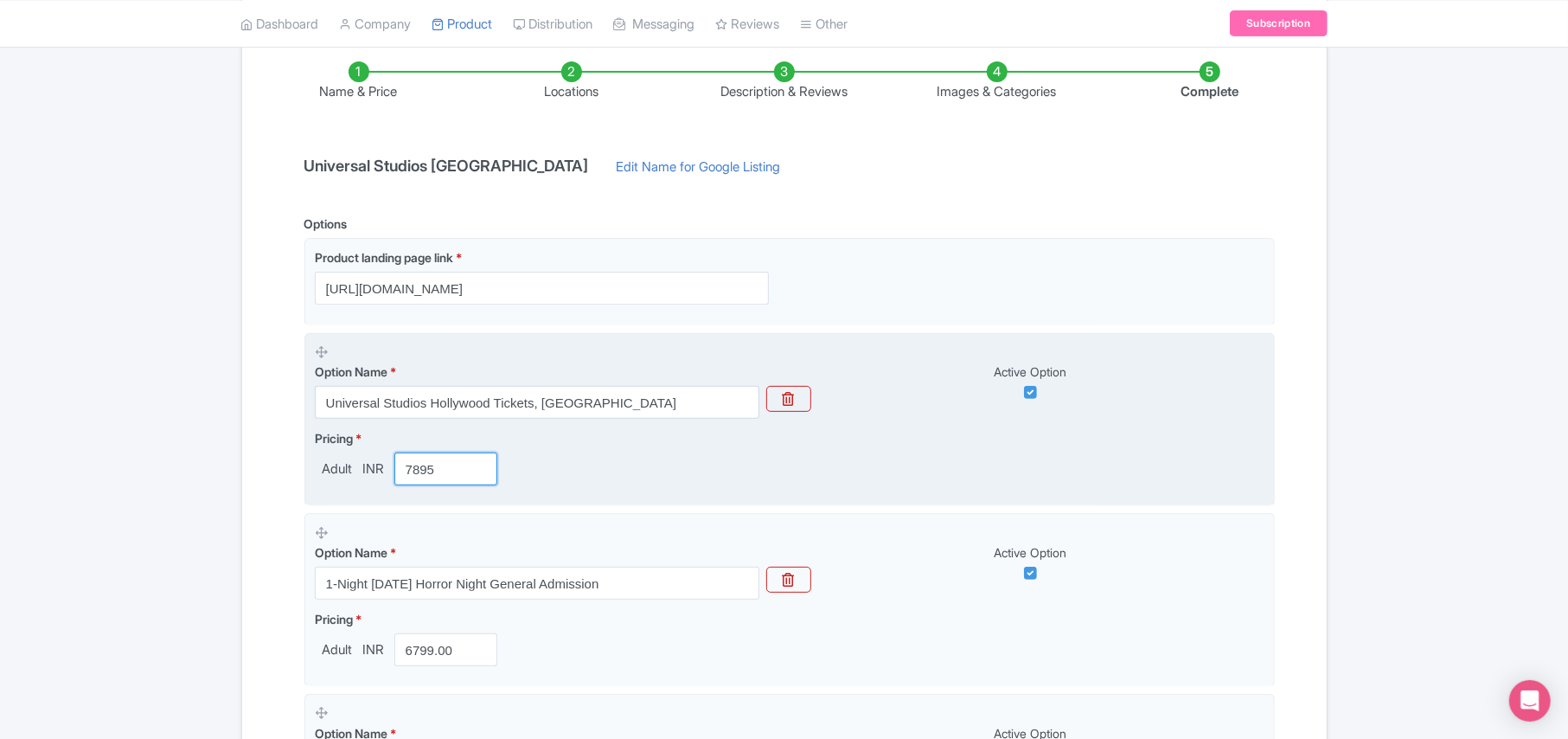
scroll to position [230, 0]
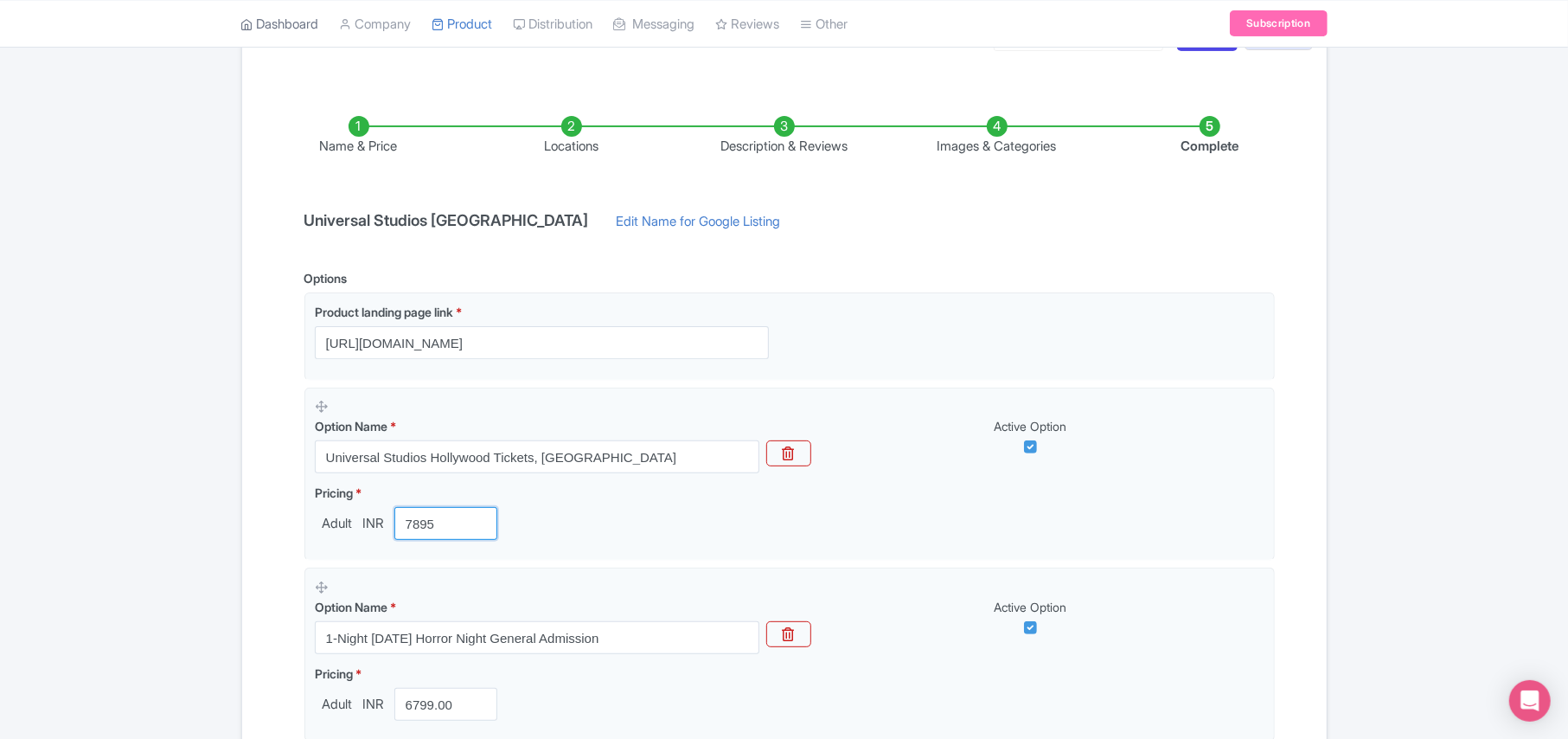
type input "7895"
click at [283, 23] on link "Dashboard" at bounding box center [281, 24] width 78 height 48
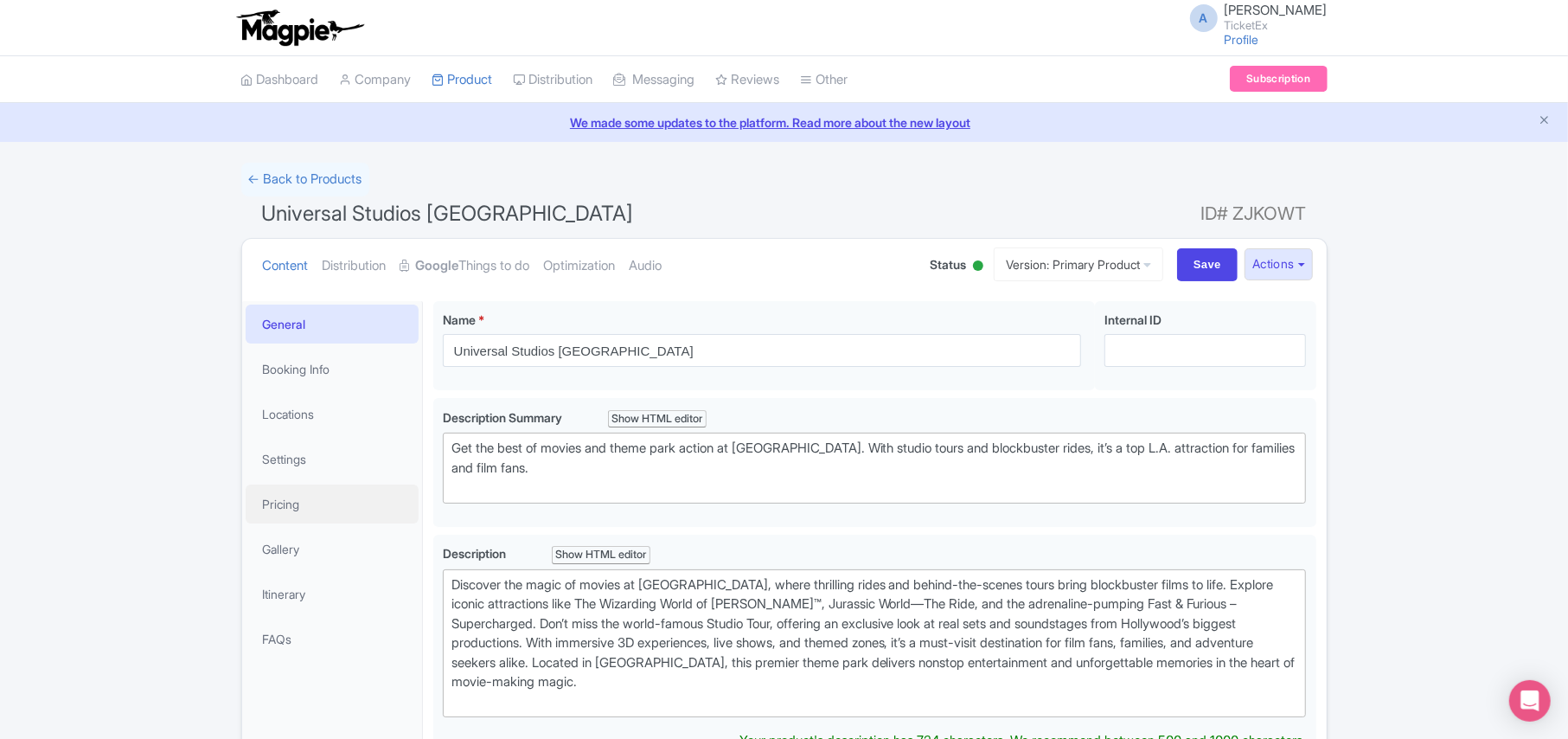
click at [294, 496] on link "Pricing" at bounding box center [332, 503] width 173 height 39
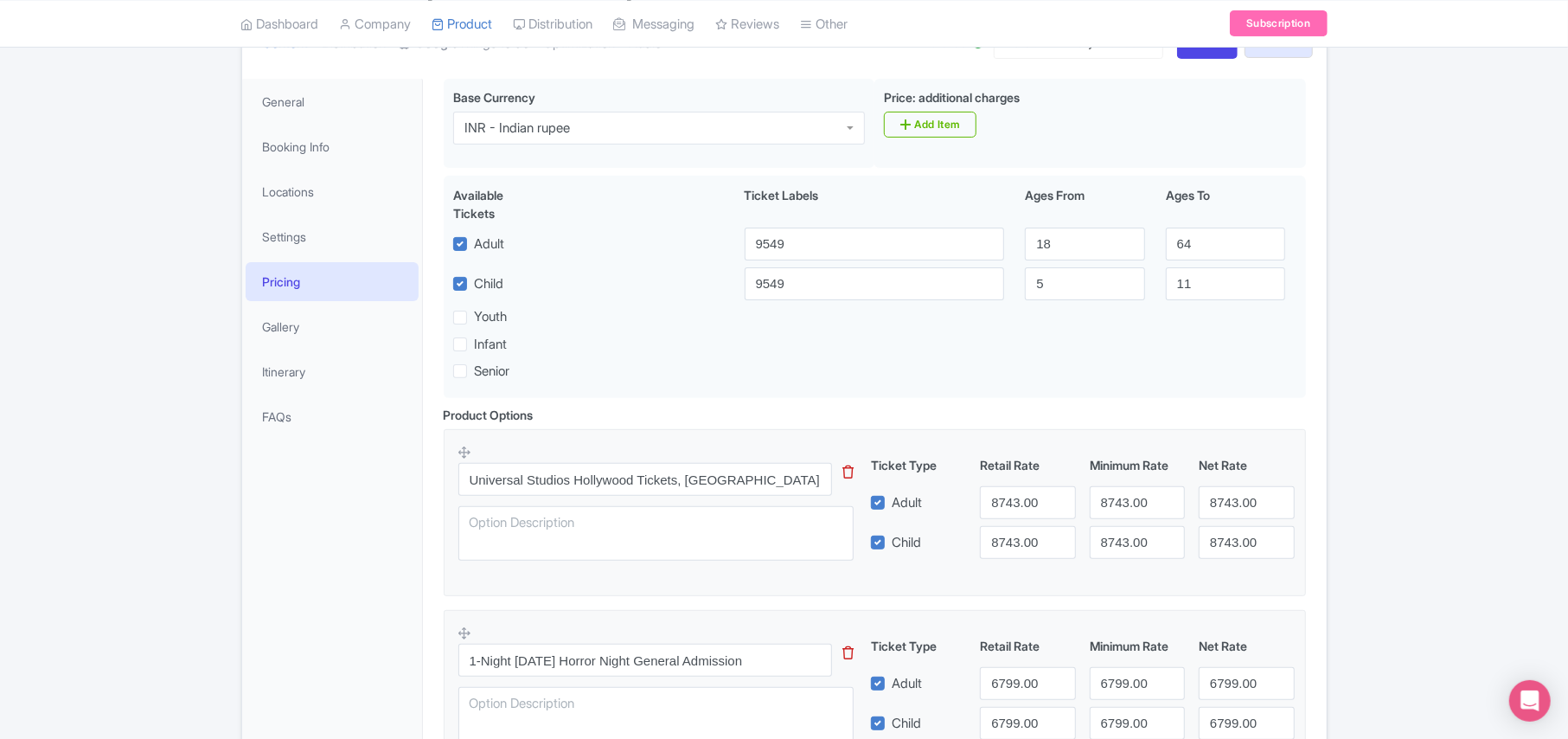
scroll to position [230, 0]
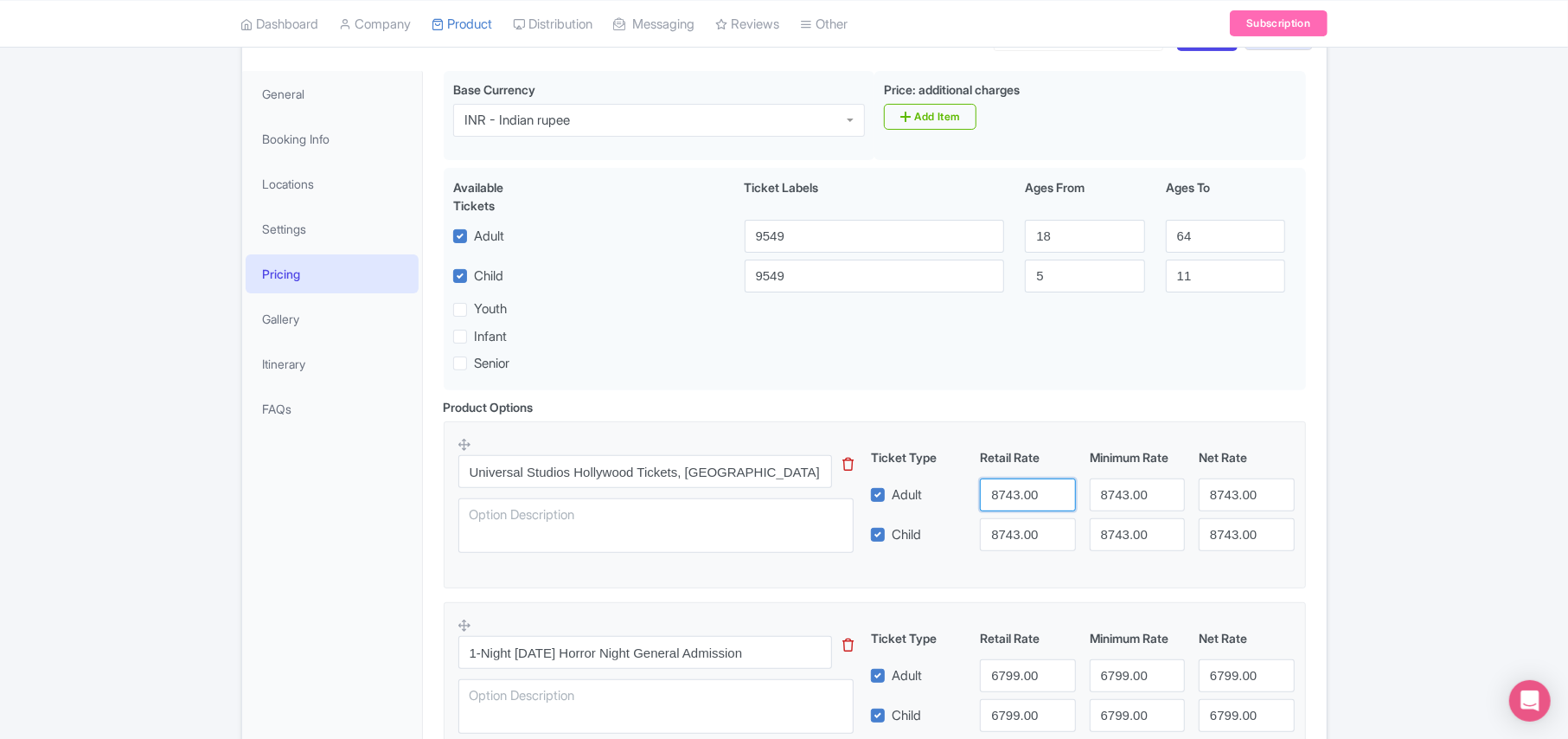
click at [997, 502] on input "8743.00" at bounding box center [1028, 495] width 95 height 33
paste input "7895"
type input "7895"
paste input "7895"
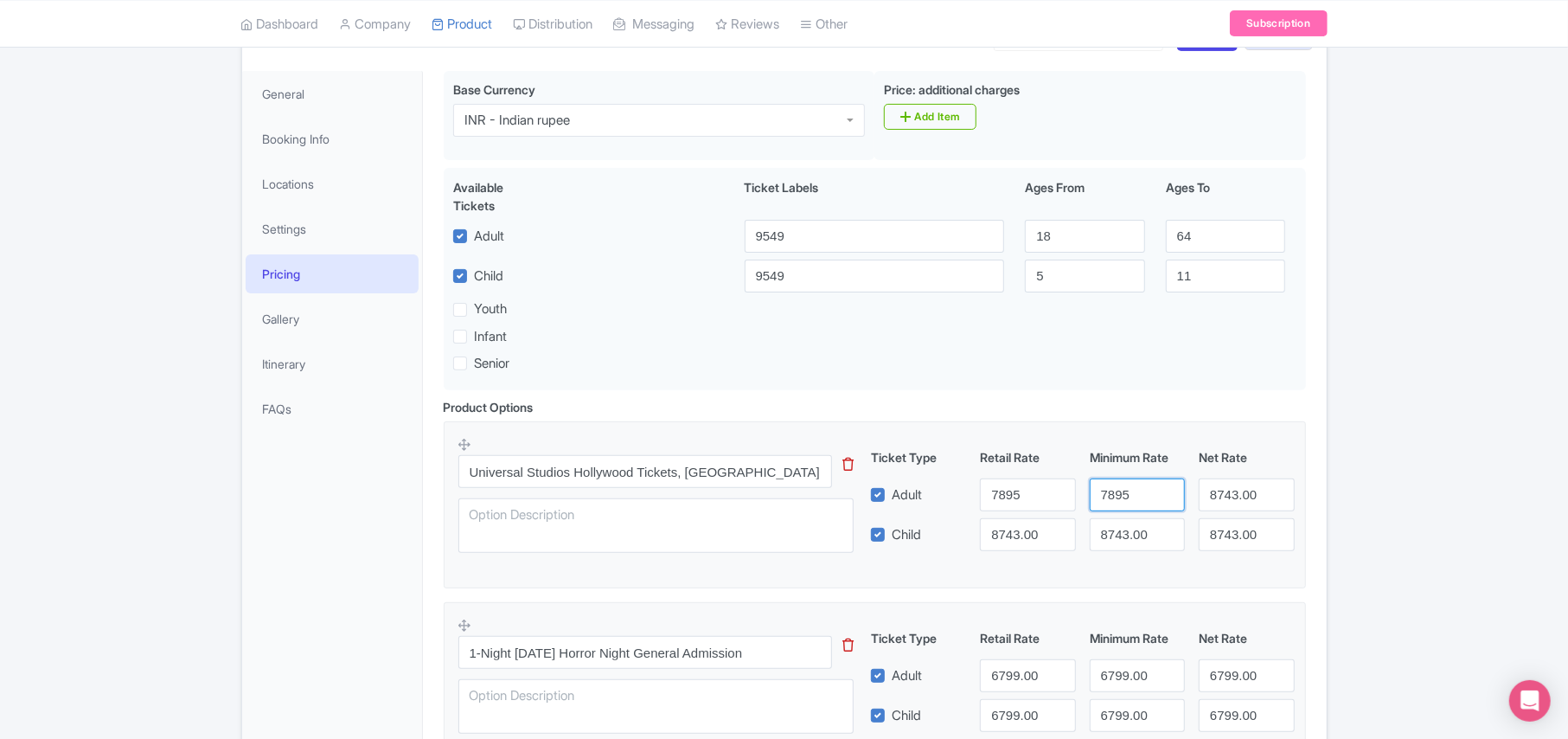
type input "7895"
paste input "7895"
type input "7895"
paste input "7895"
type input "7895"
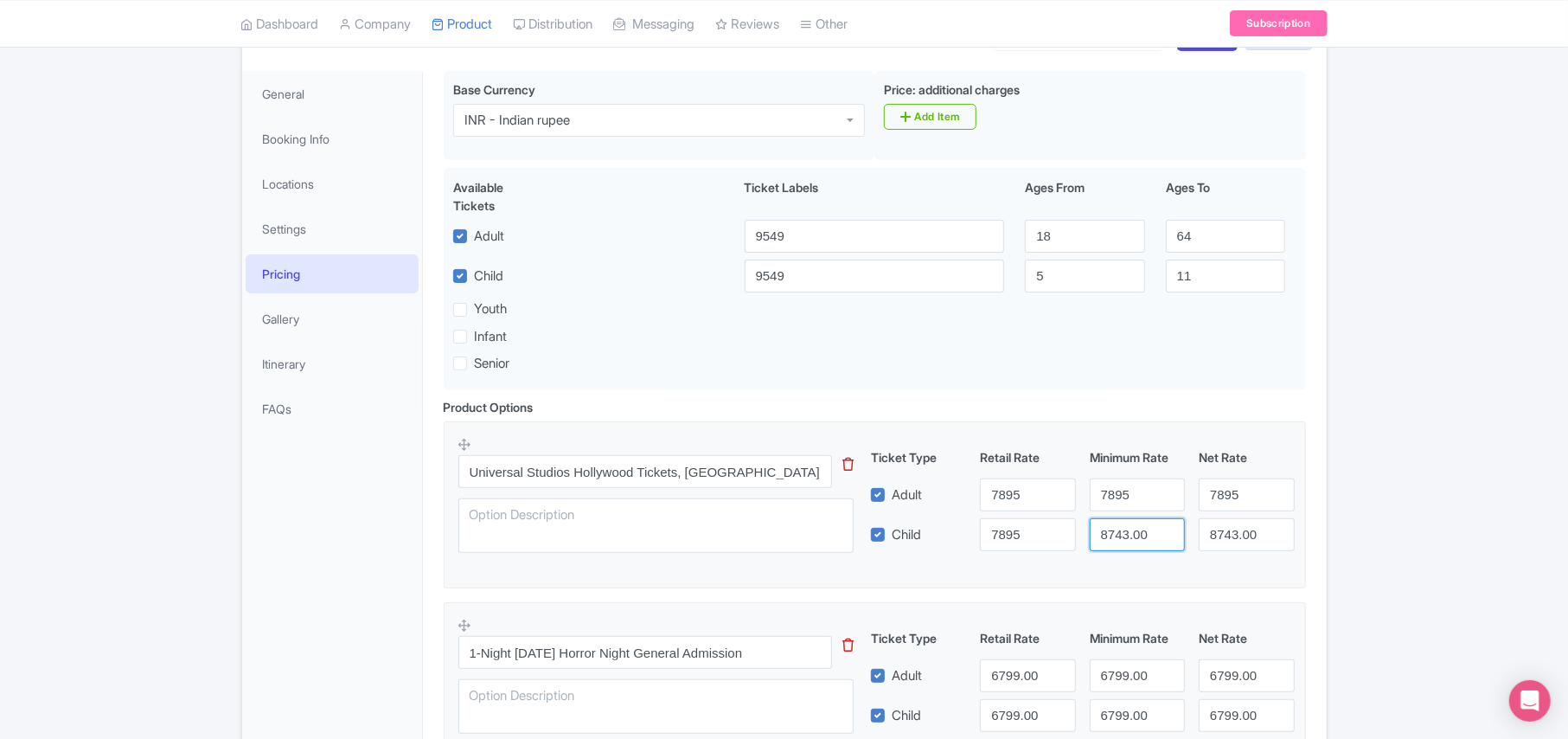
paste input "7895"
type input "7895"
paste input "7895"
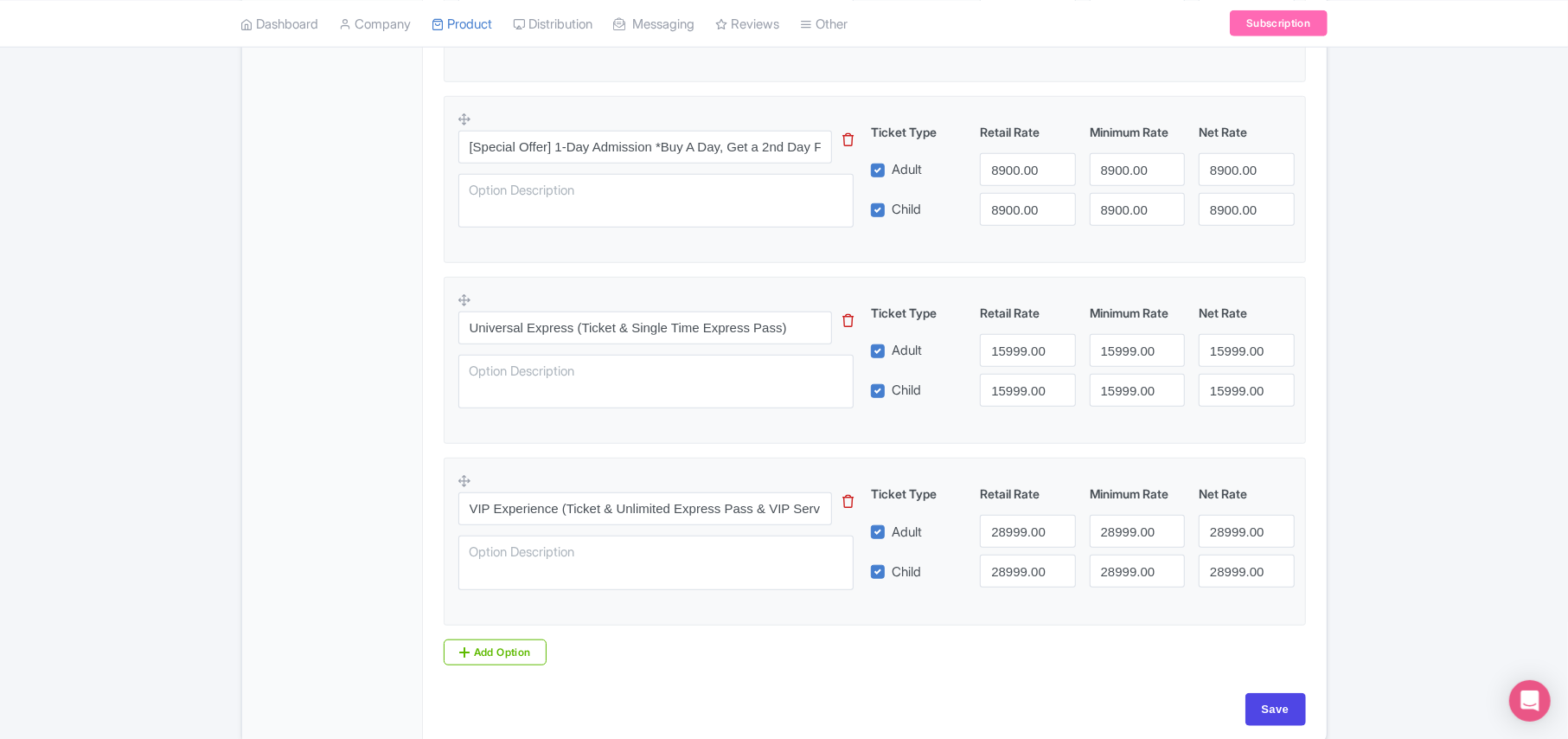
scroll to position [923, 0]
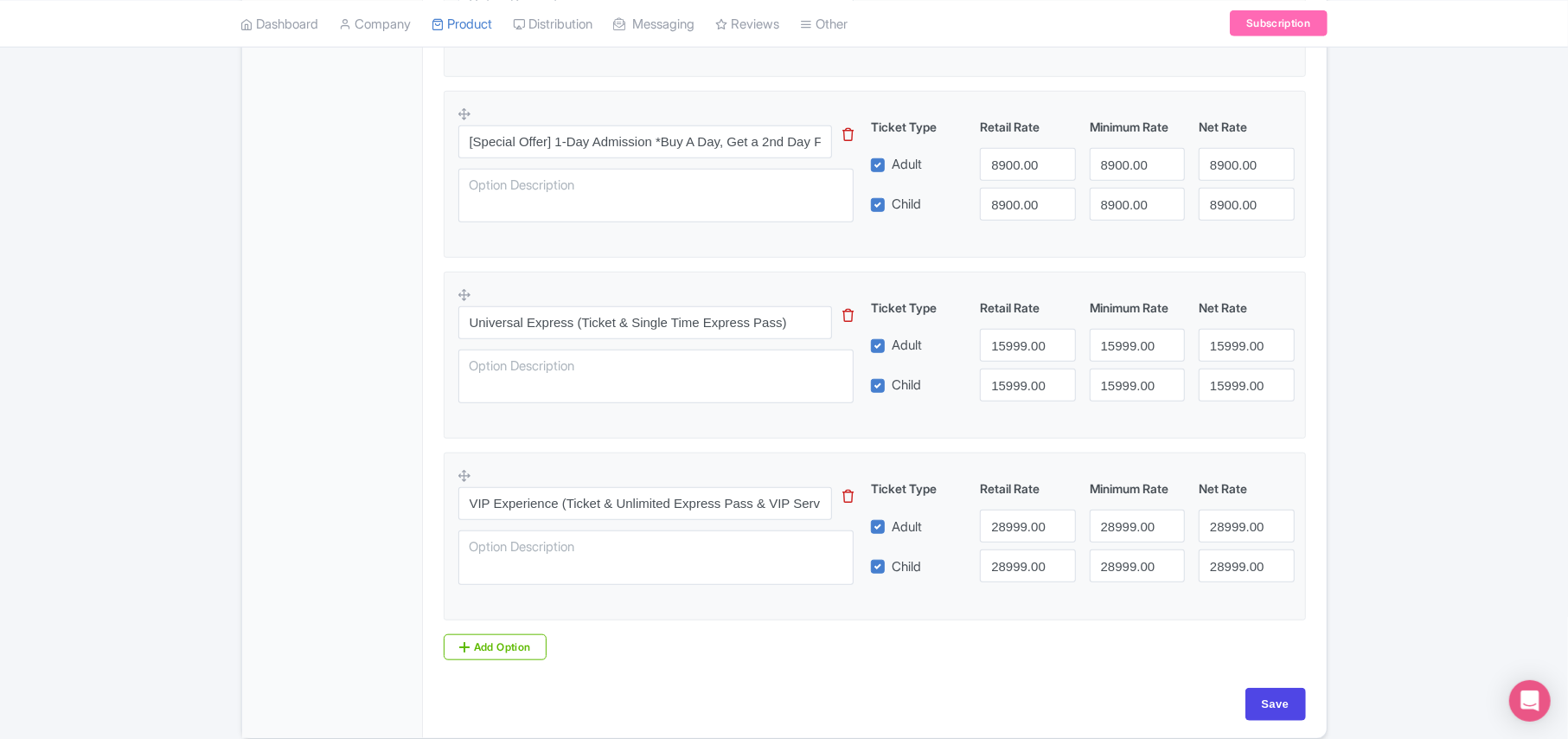
type input "7895"
click at [1274, 703] on input "Save" at bounding box center [1276, 704] width 61 height 33
type input "Saving..."
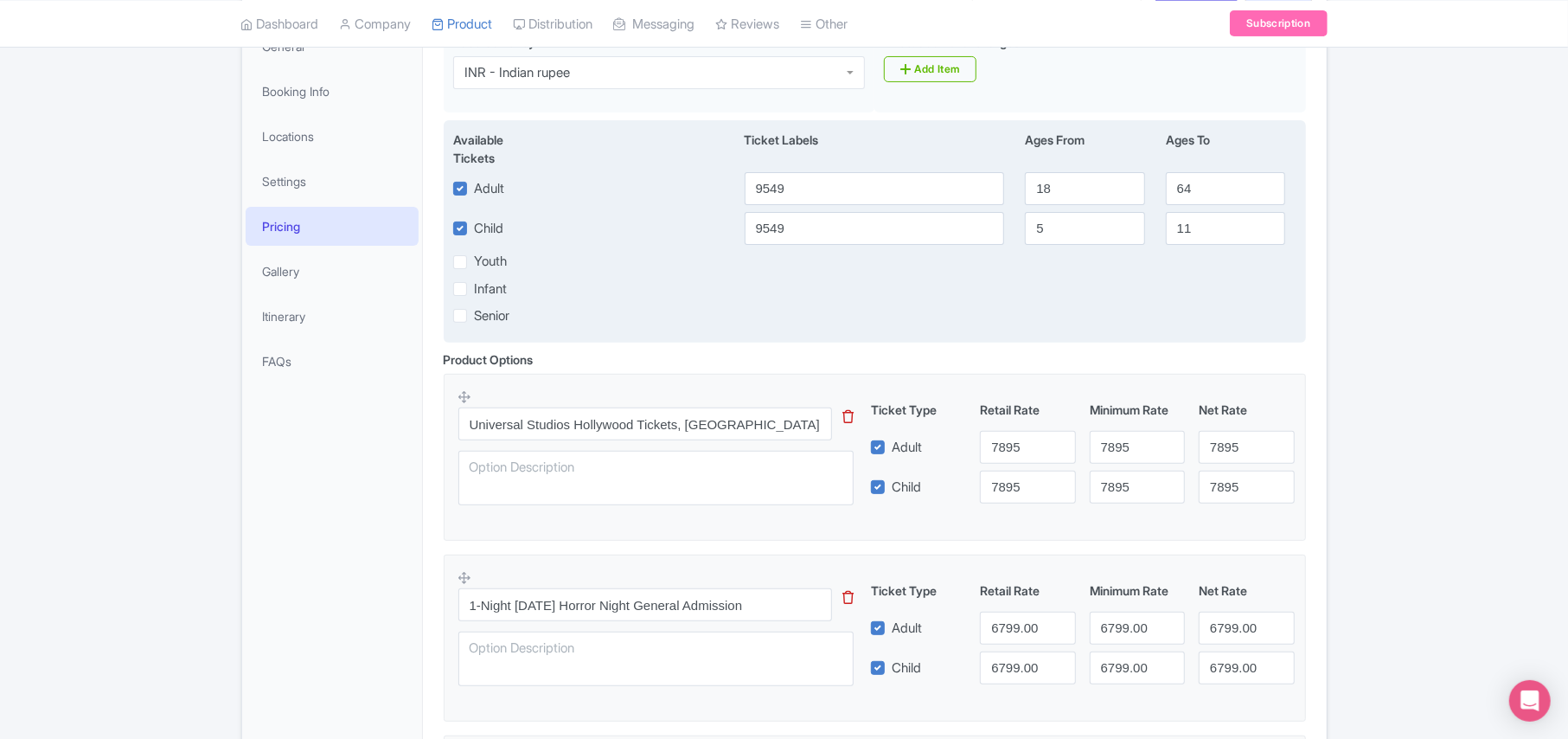
scroll to position [230, 0]
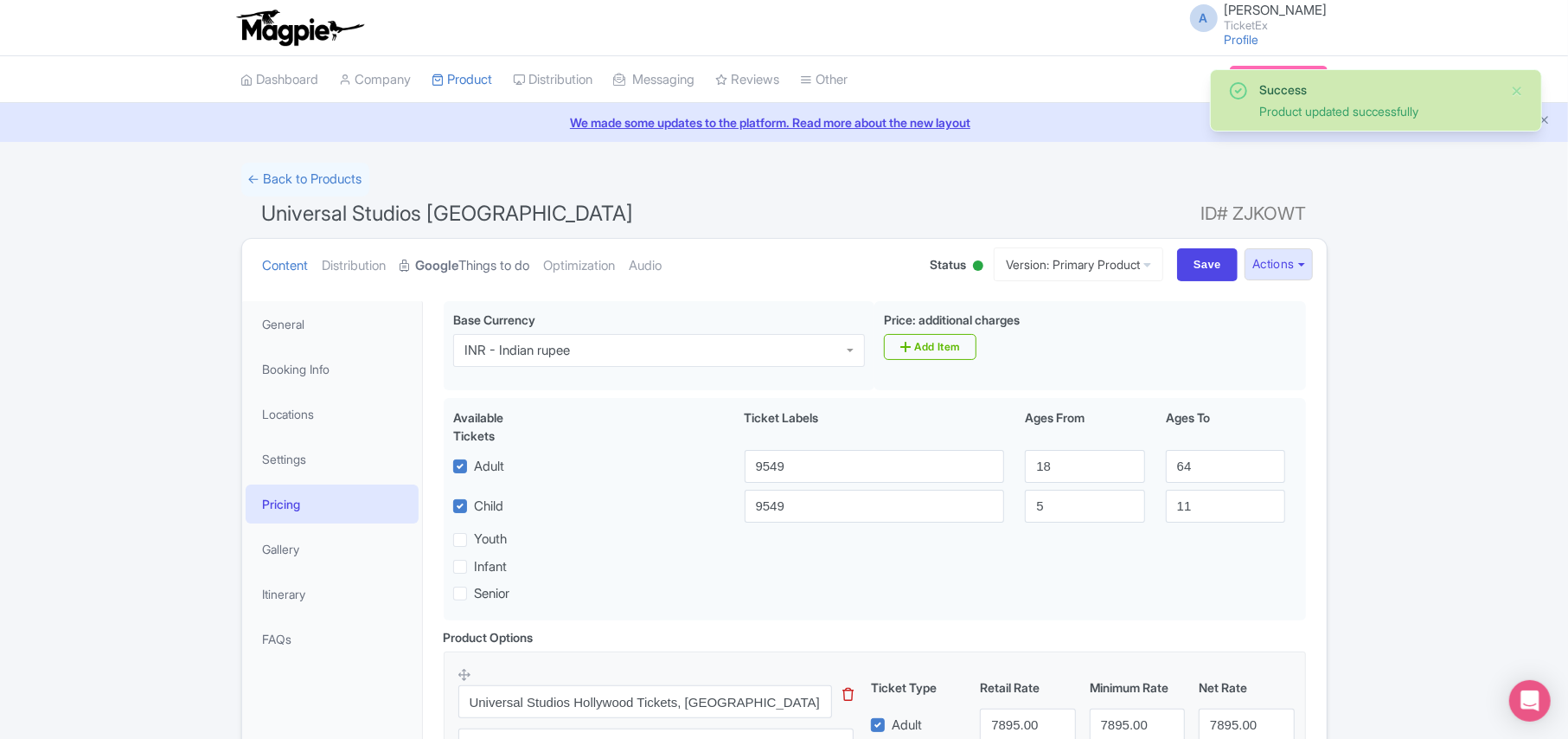
click at [509, 261] on link "Google Things to do" at bounding box center [465, 265] width 129 height 54
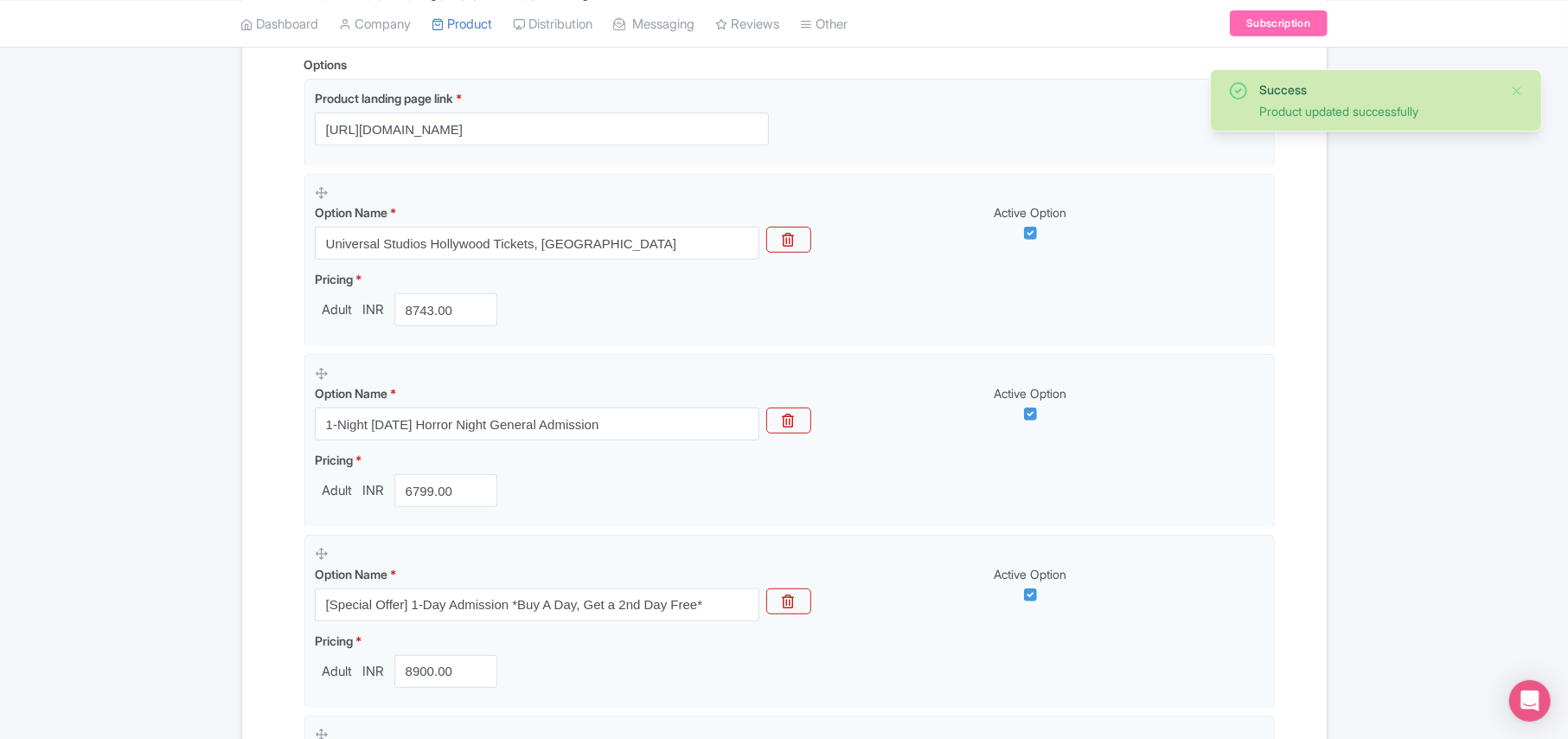
scroll to position [461, 0]
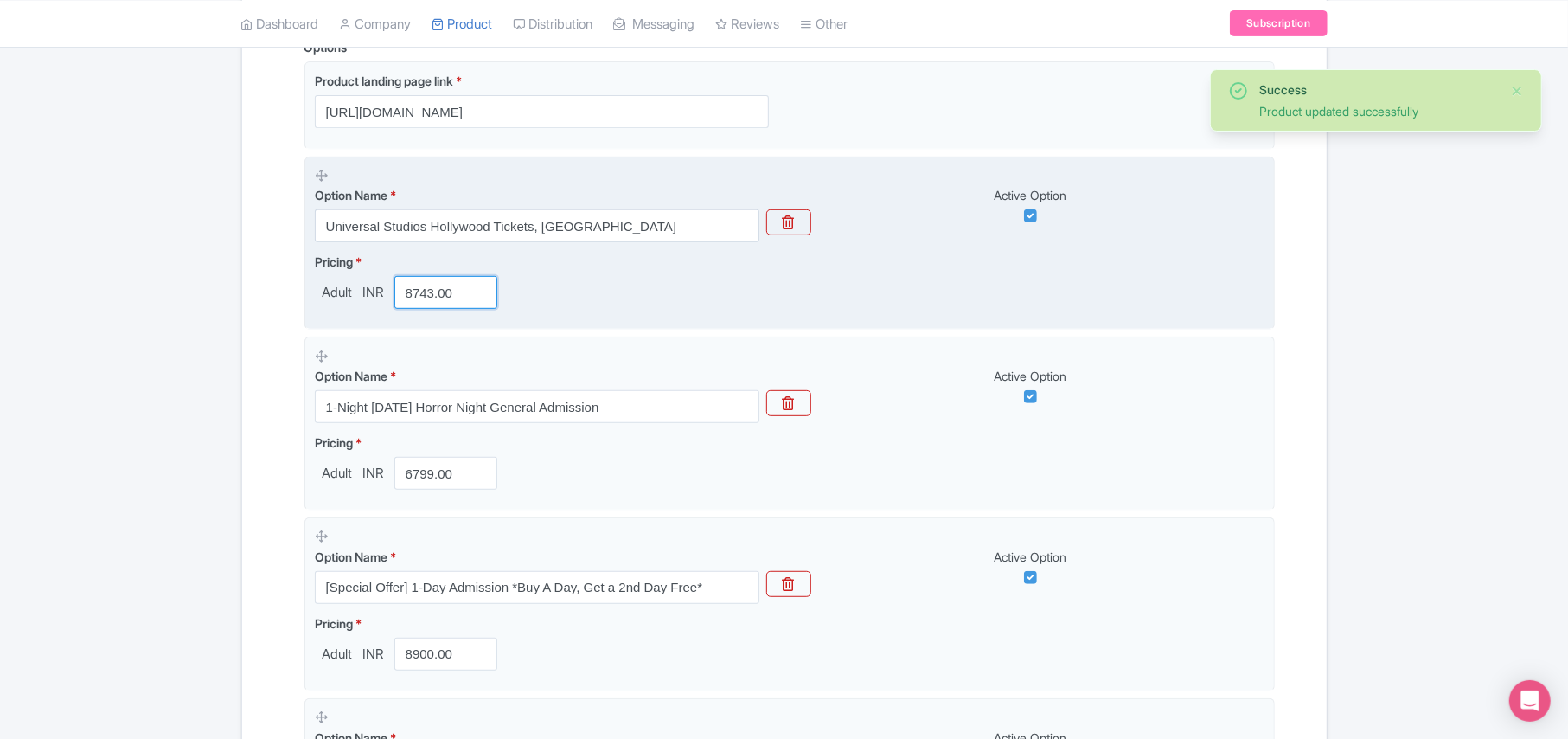
drag, startPoint x: 464, startPoint y: 292, endPoint x: 339, endPoint y: 292, distance: 125.0
click at [339, 292] on div "Adult INR 8743.00" at bounding box center [410, 292] width 190 height 33
paste input "7895"
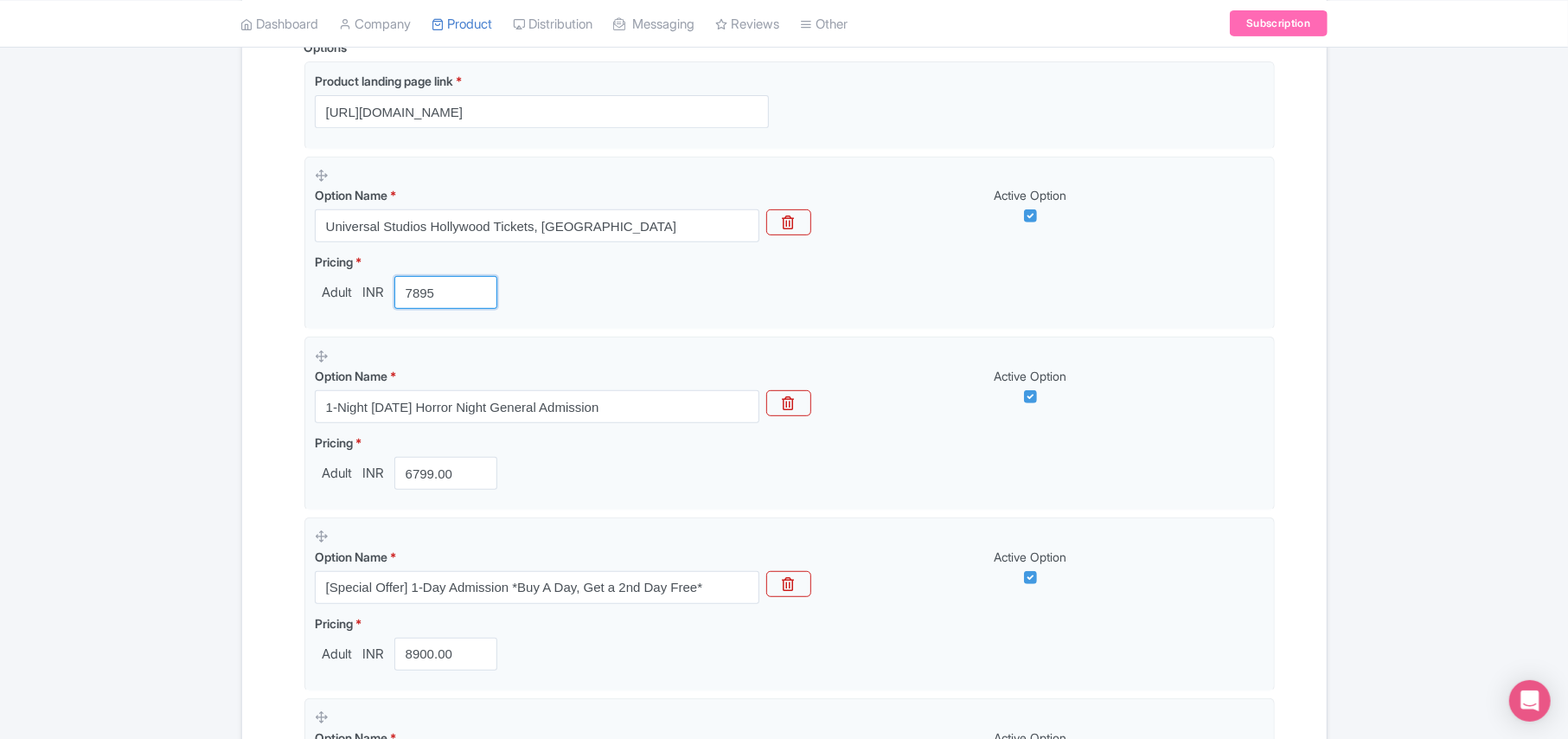
scroll to position [1021, 0]
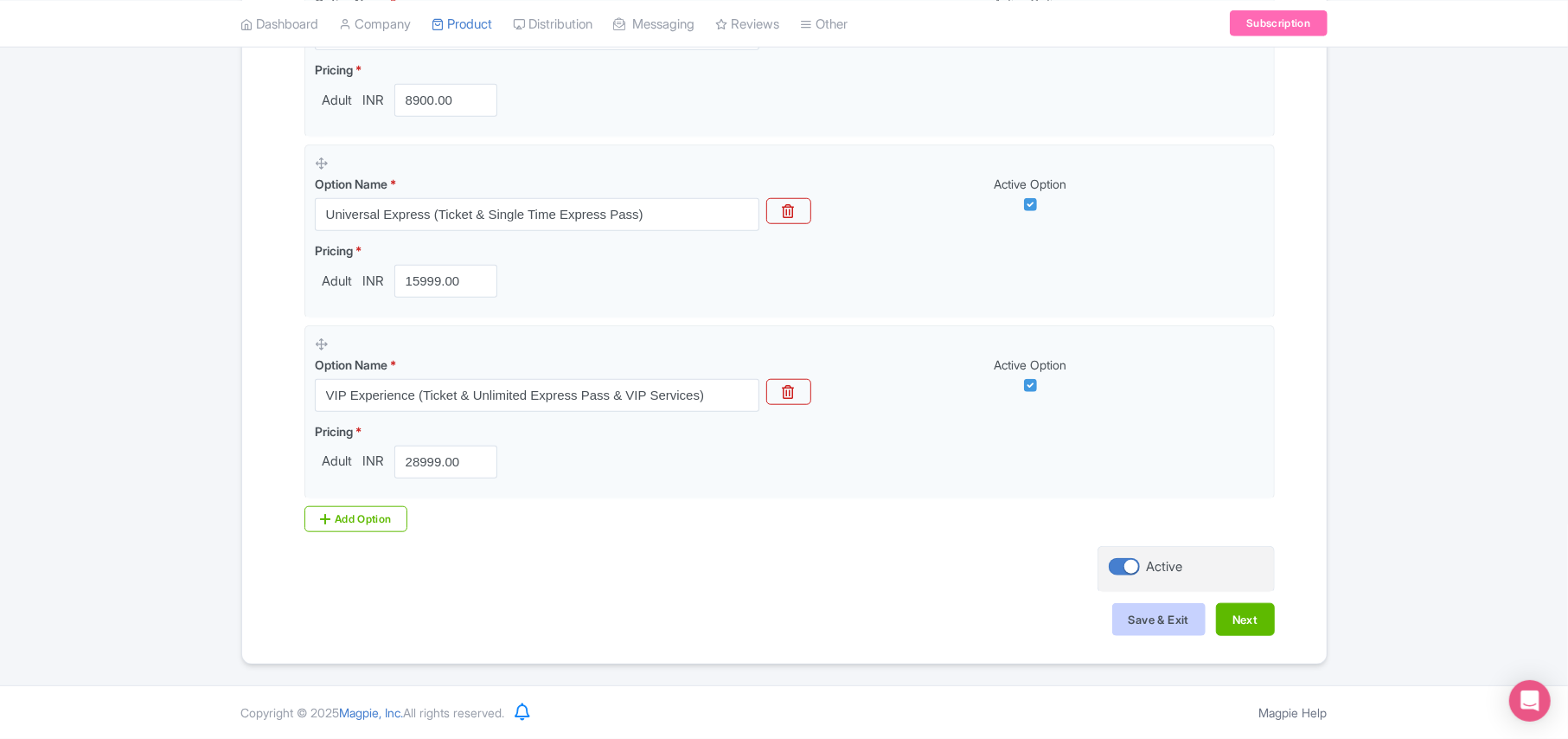
type input "7895"
click at [1152, 625] on button "Save & Exit" at bounding box center [1159, 619] width 93 height 33
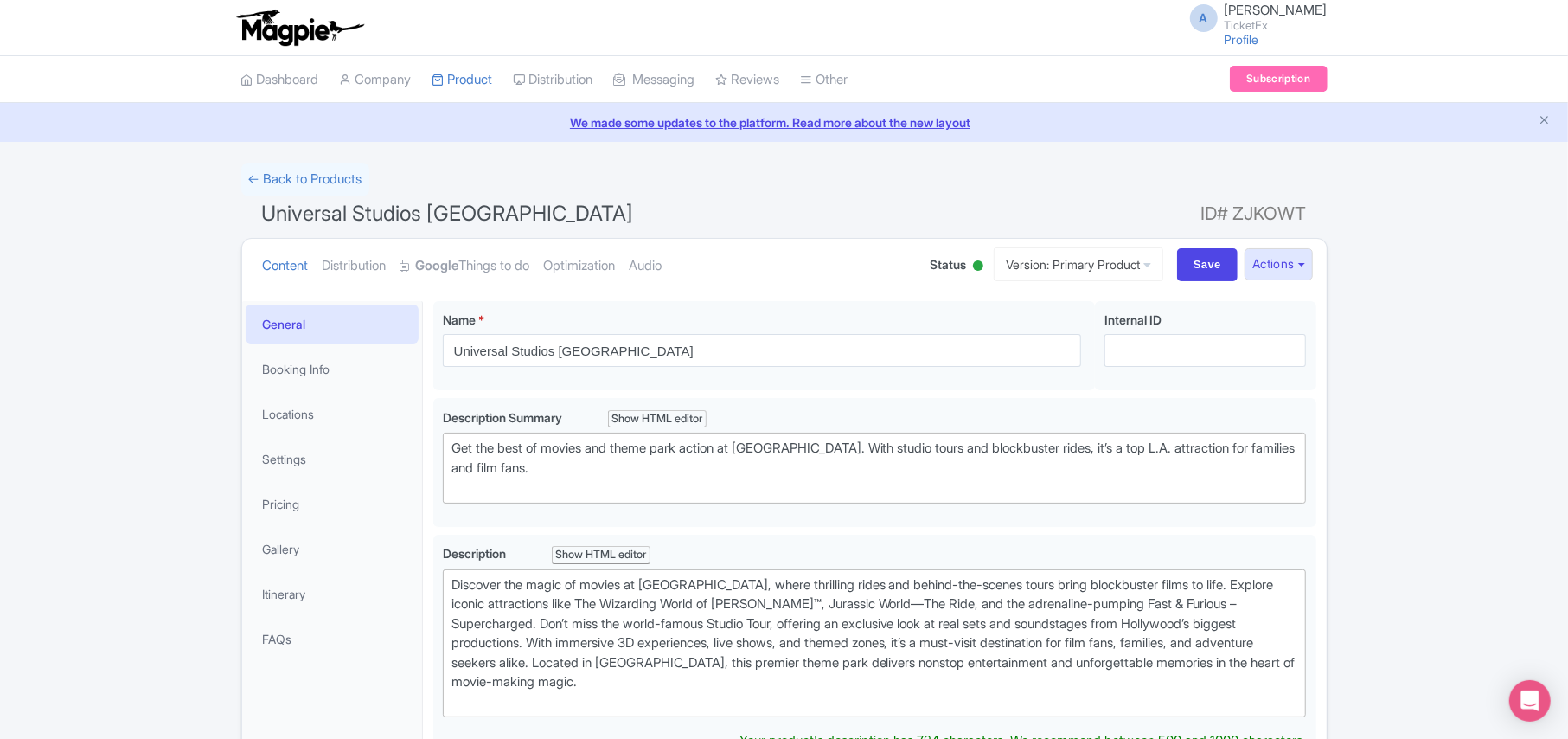
type trix-editor "<div>&nbsp;Discover the magic of movies at [GEOGRAPHIC_DATA], where thrilling r…"
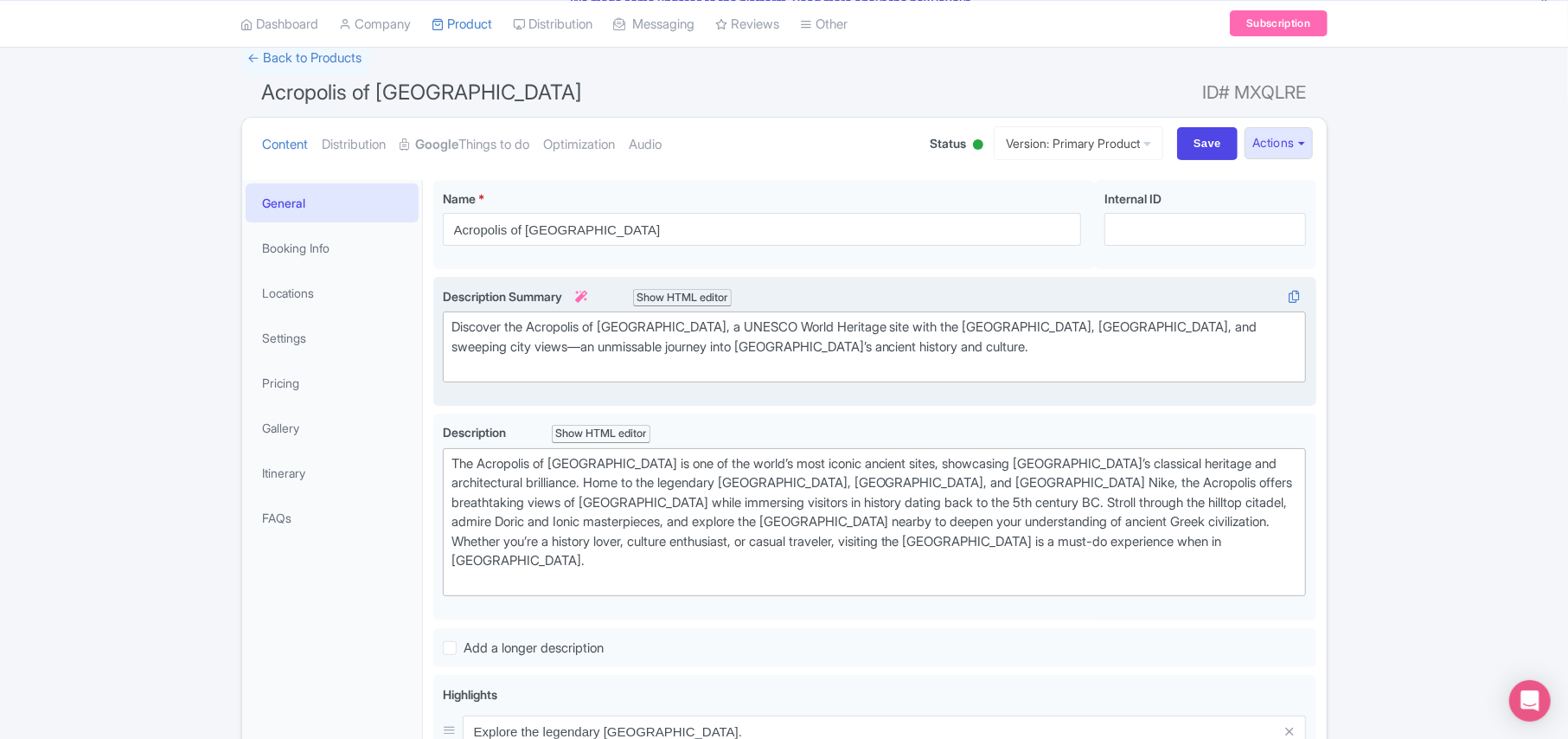
scroll to position [115, 0]
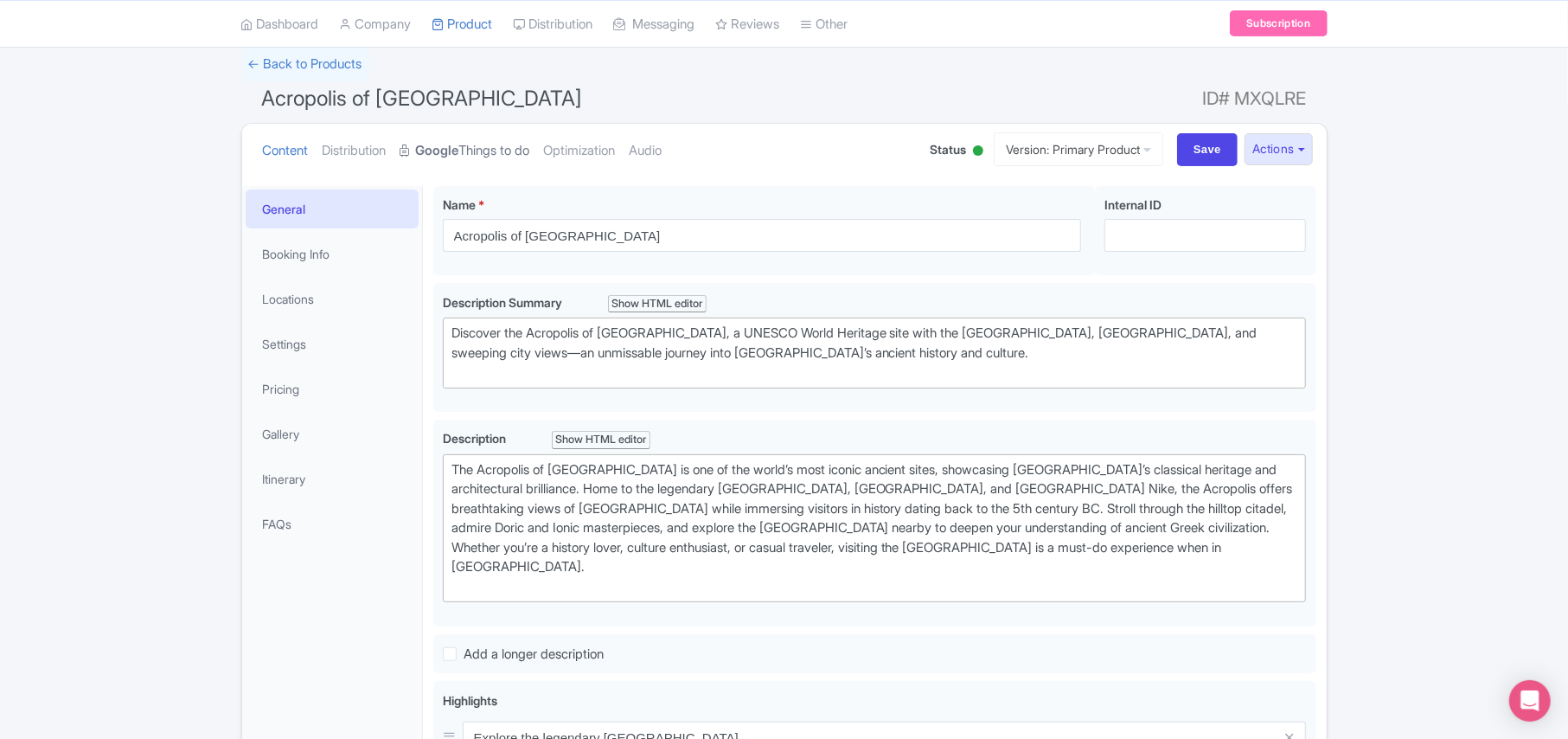
drag, startPoint x: 486, startPoint y: 157, endPoint x: 511, endPoint y: 579, distance: 422.7
click at [486, 160] on link "Google Things to do" at bounding box center [465, 150] width 129 height 54
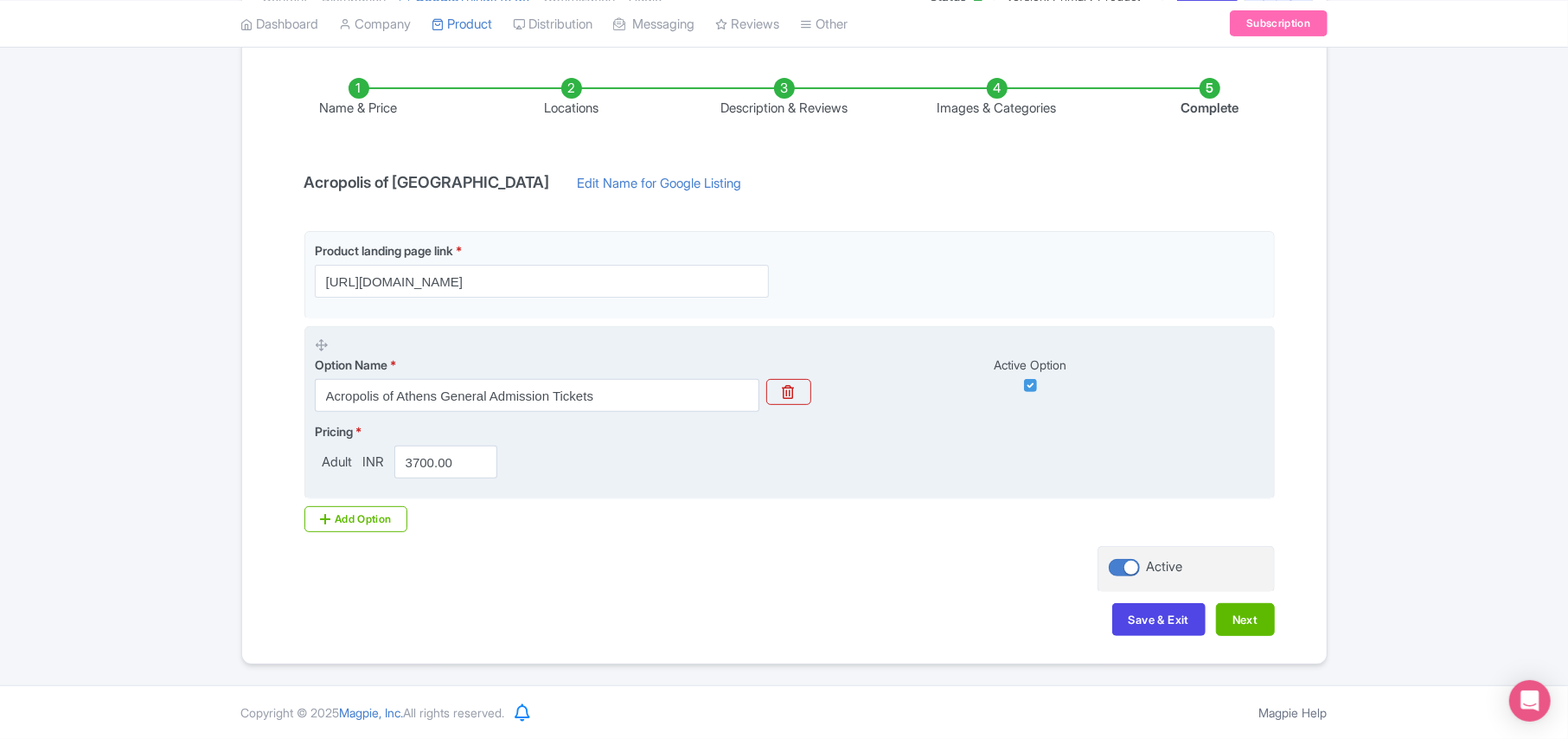
scroll to position [272, 0]
drag, startPoint x: 455, startPoint y: 458, endPoint x: 353, endPoint y: 460, distance: 102.0
click at [353, 460] on div "Adult INR 3700.00" at bounding box center [410, 461] width 190 height 33
paste input "2554"
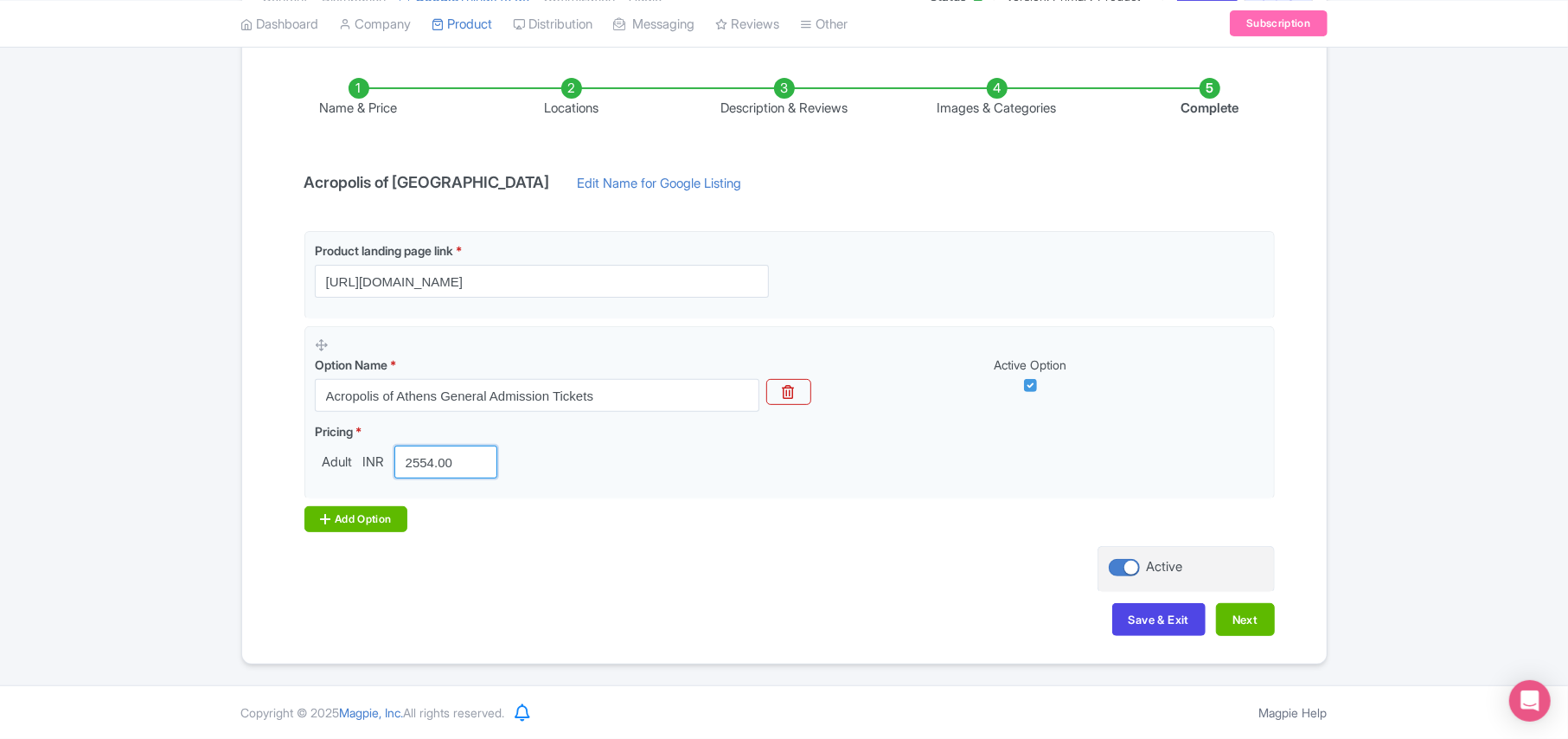
type input "2554.00"
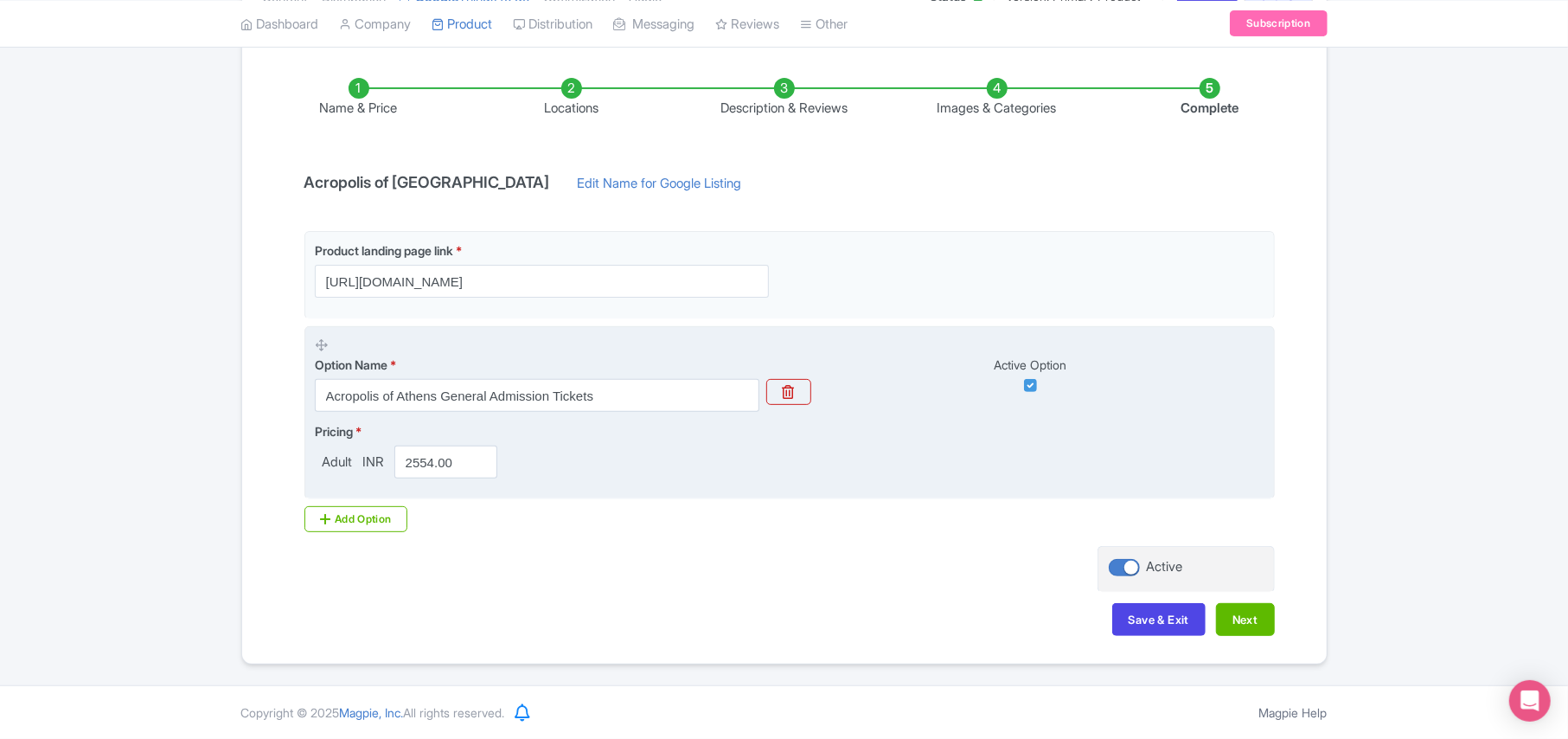
drag, startPoint x: 375, startPoint y: 515, endPoint x: 375, endPoint y: 347, distance: 168.0
click at [375, 514] on div "Add Option" at bounding box center [356, 518] width 104 height 26
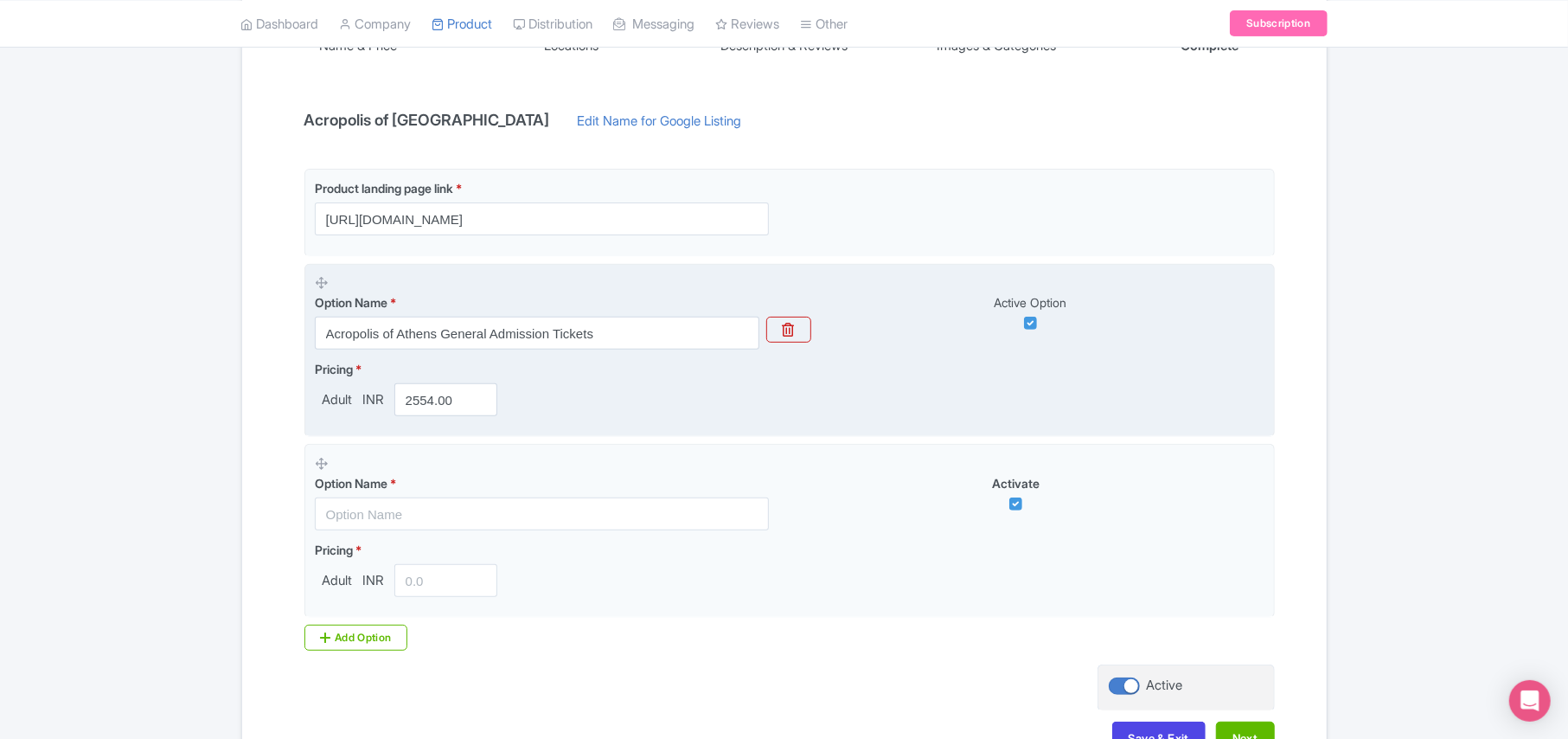
scroll to position [388, 0]
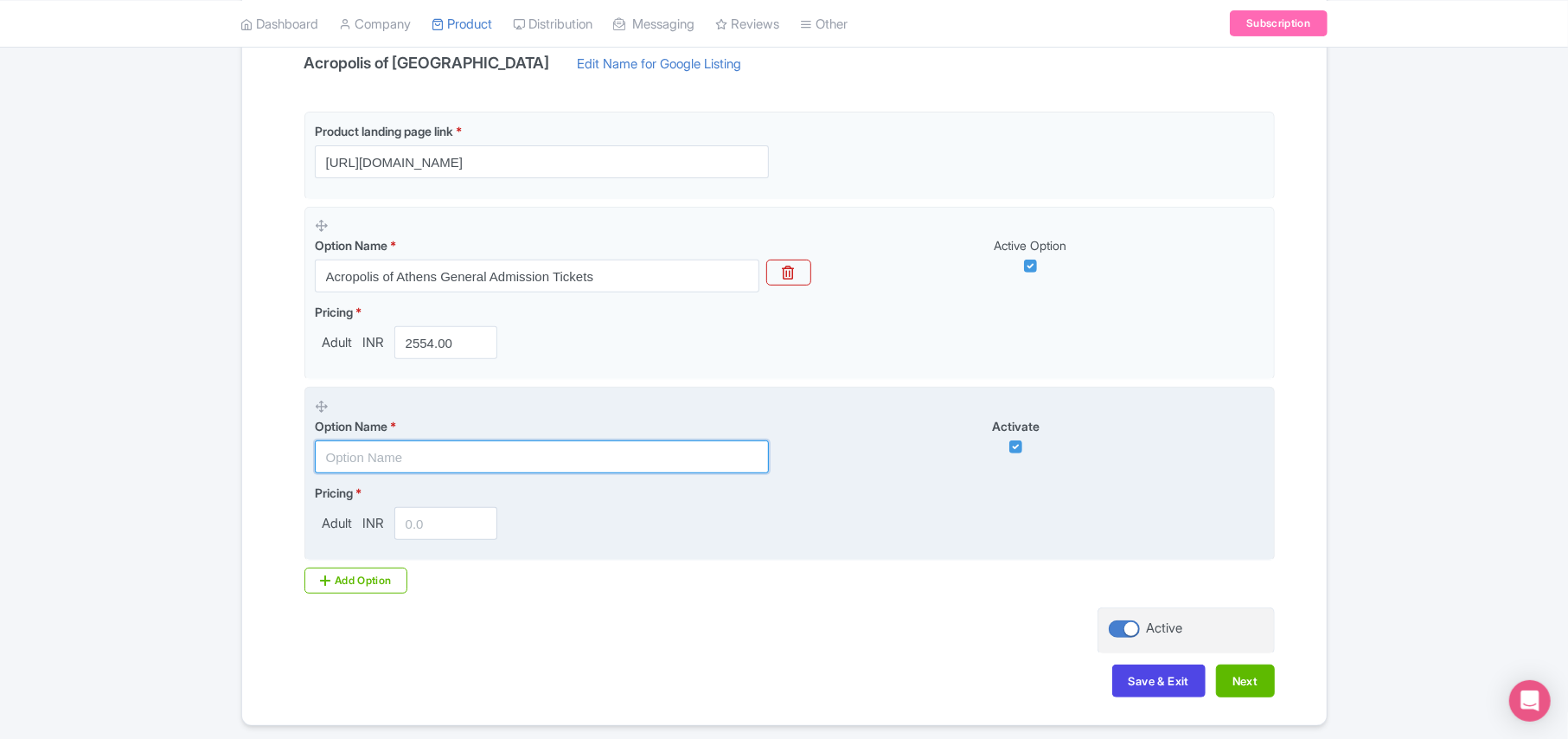
click at [385, 465] on input "text" at bounding box center [542, 457] width 455 height 33
paste input "Acropolis Entry & VR Audio Guided Tour"
type input "Acropolis Entry & VR Audio Guided Tour"
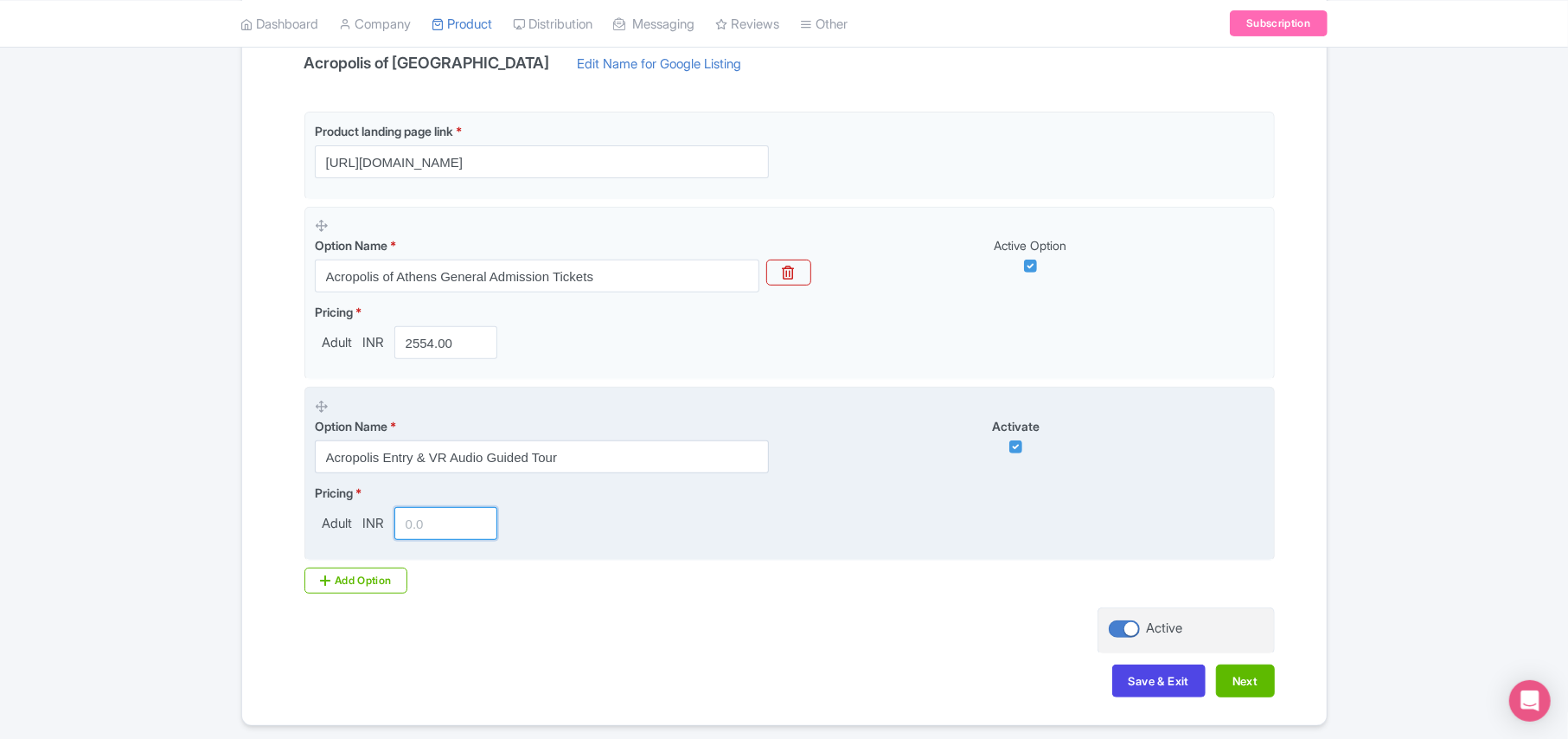
click at [424, 532] on input "number" at bounding box center [446, 523] width 104 height 33
type input "3401"
click at [389, 578] on div "Add Option" at bounding box center [356, 580] width 104 height 26
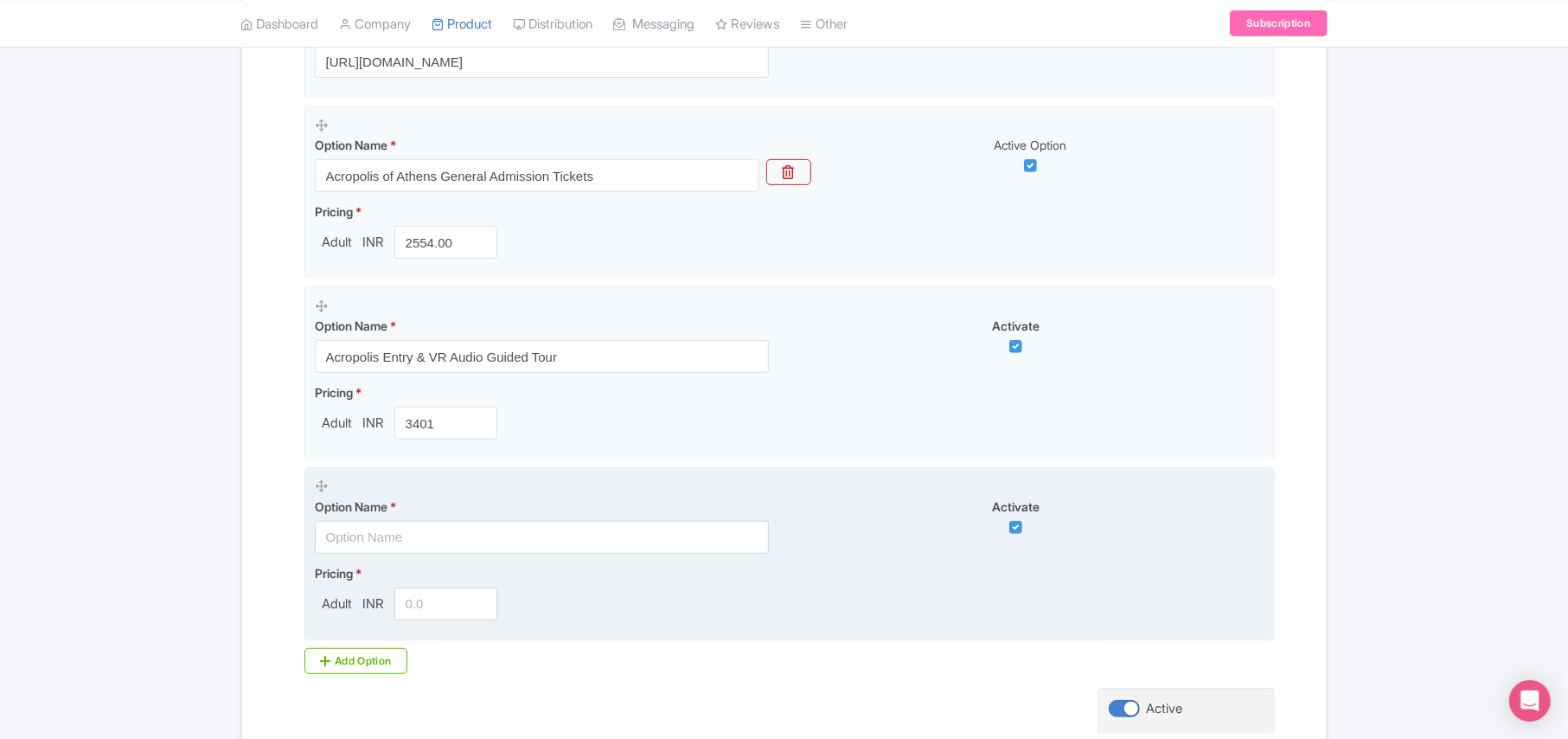
scroll to position [502, 0]
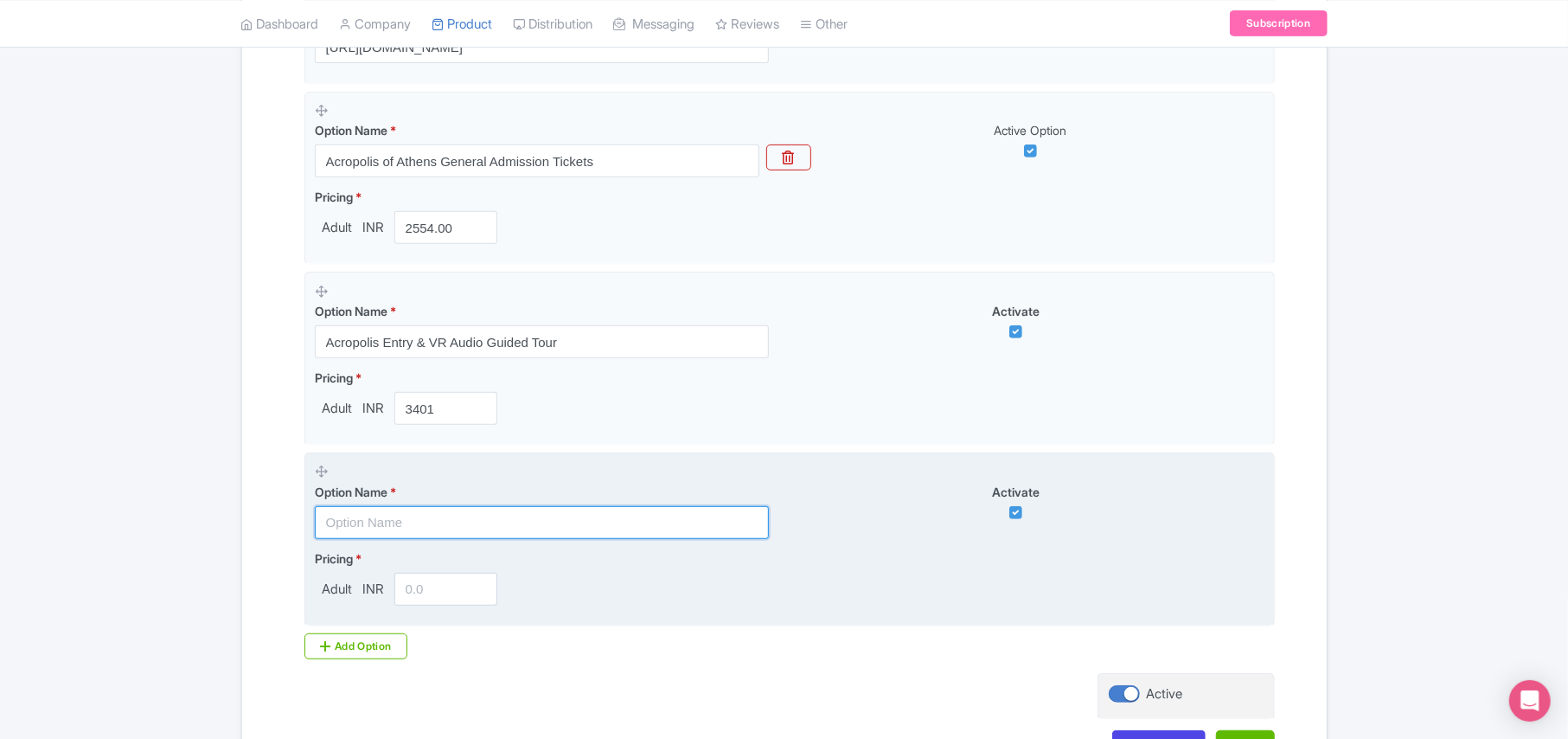
click at [388, 530] on input "text" at bounding box center [542, 522] width 455 height 33
paste input "Cultural Combo: Acropolis Visit + [GEOGRAPHIC_DATA] Entry"
type input "Cultural Combo: Acropolis Visit + [GEOGRAPHIC_DATA] Entry"
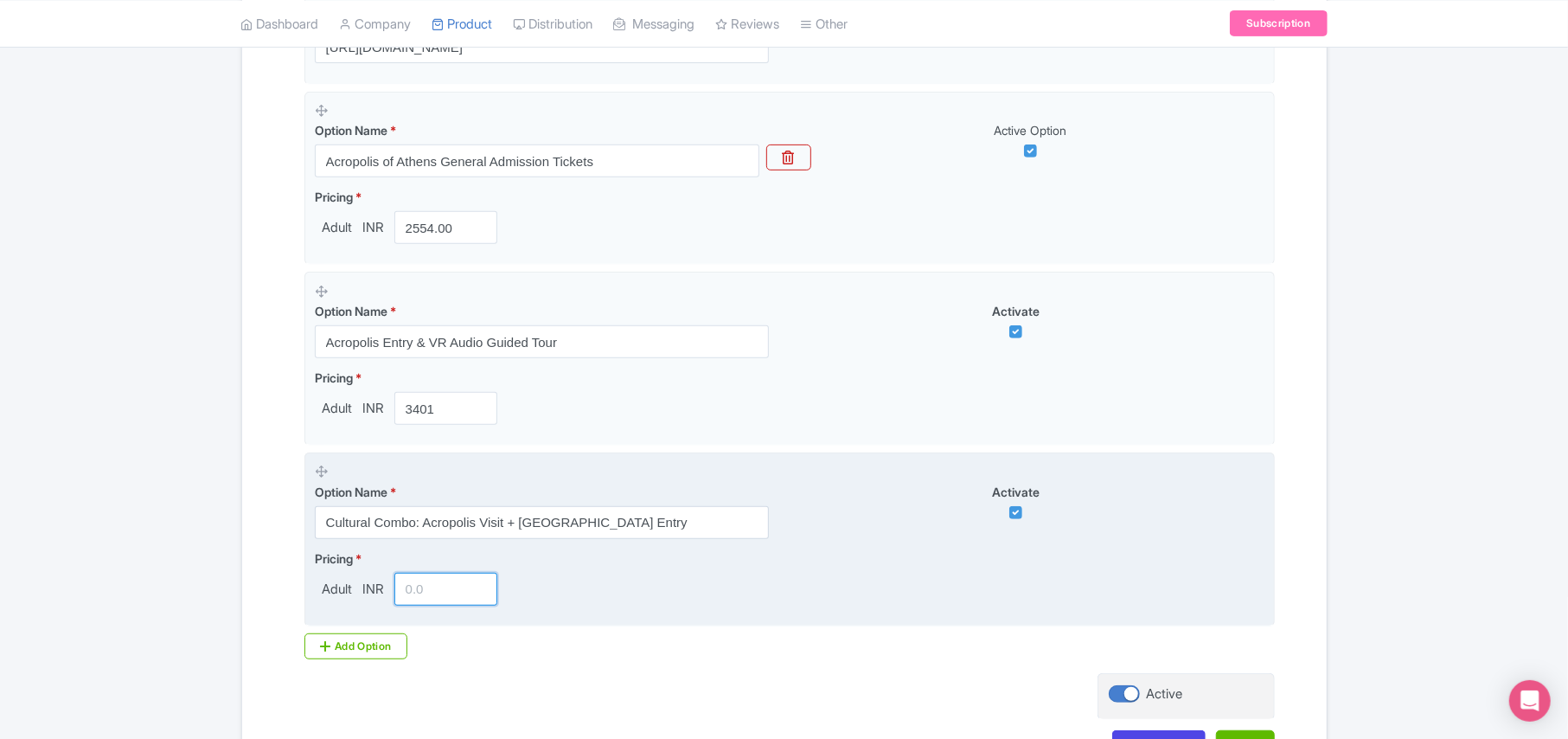
click at [423, 593] on input "number" at bounding box center [446, 589] width 104 height 33
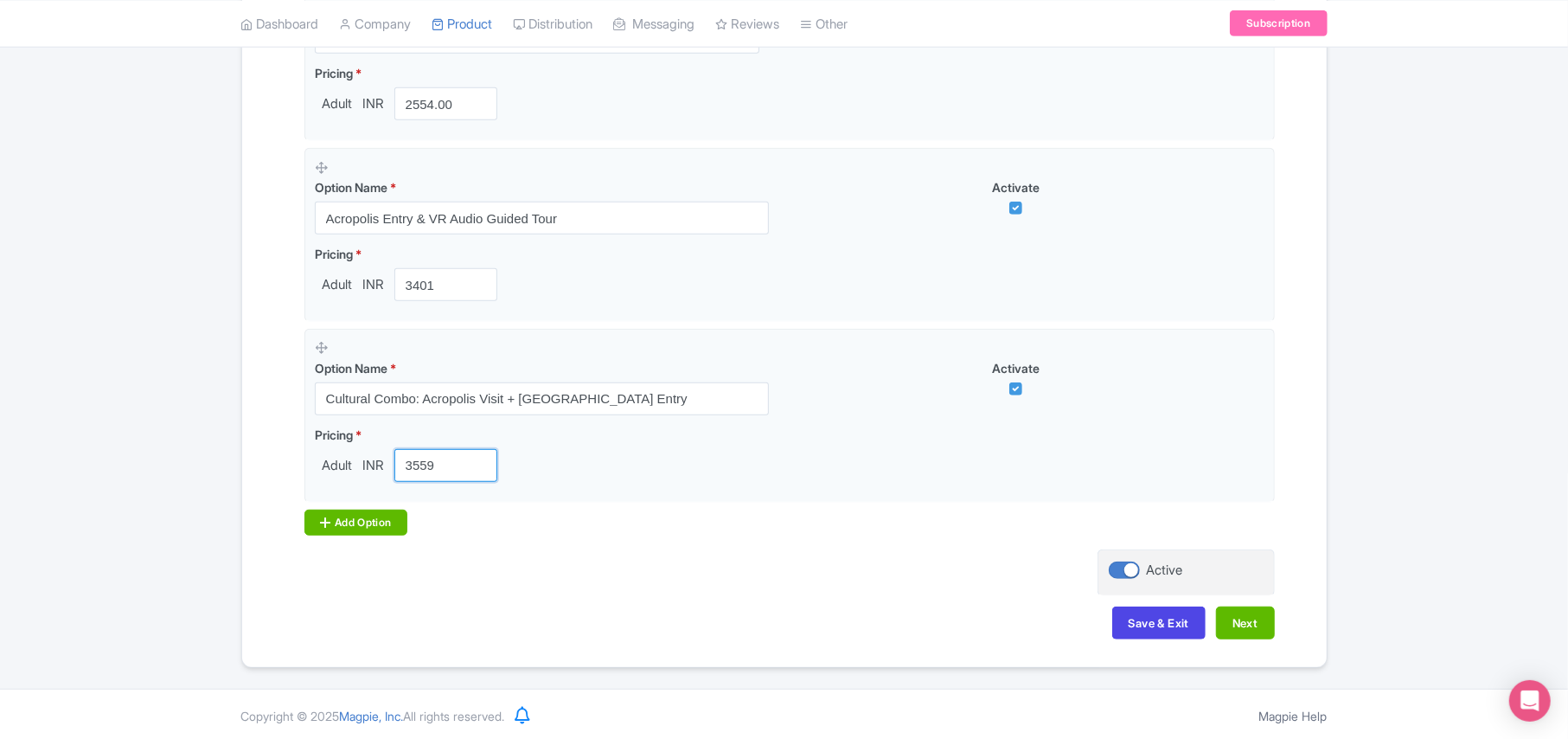
scroll to position [635, 0]
type input "3559"
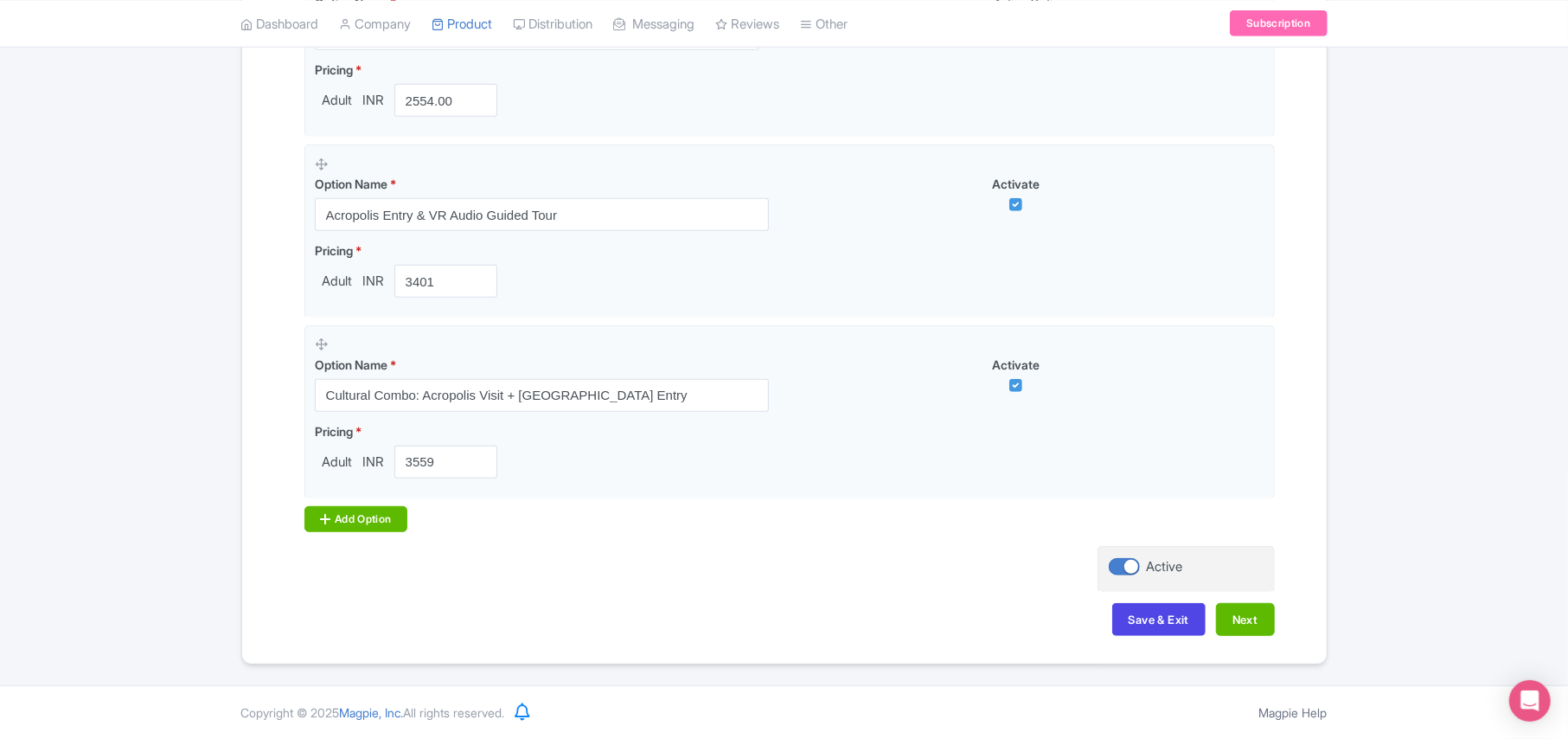
click at [364, 514] on div "Add Option" at bounding box center [356, 518] width 104 height 26
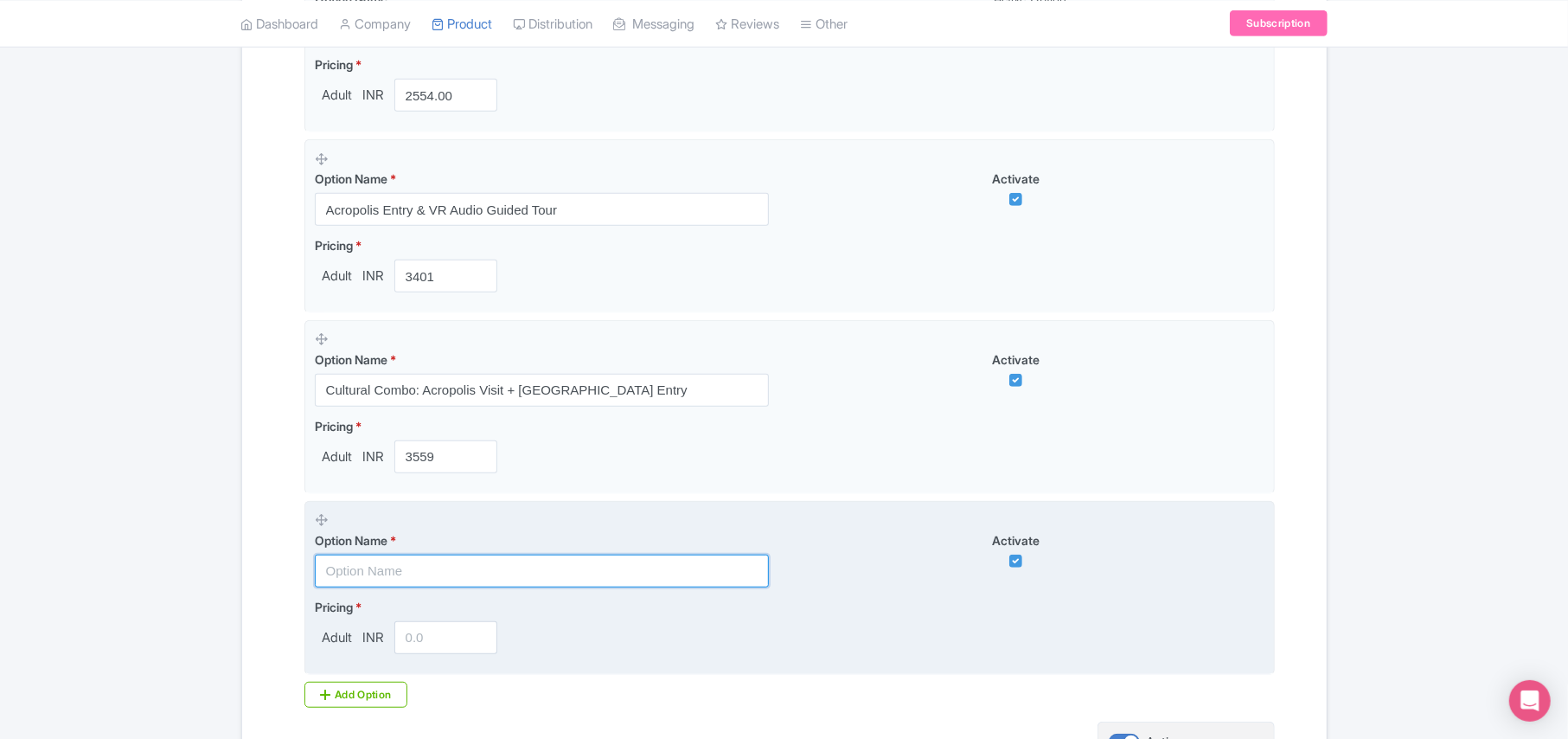
click at [355, 570] on input "text" at bounding box center [542, 571] width 455 height 33
paste input "Athens Combo: Acropolis Entry & National Archaeology Museum Tickets (weekday ad…"
type input "Athens Combo: Acropolis Entry & National Archaeology Museum Tickets (weekday ad…"
click at [426, 640] on input "number" at bounding box center [446, 637] width 104 height 33
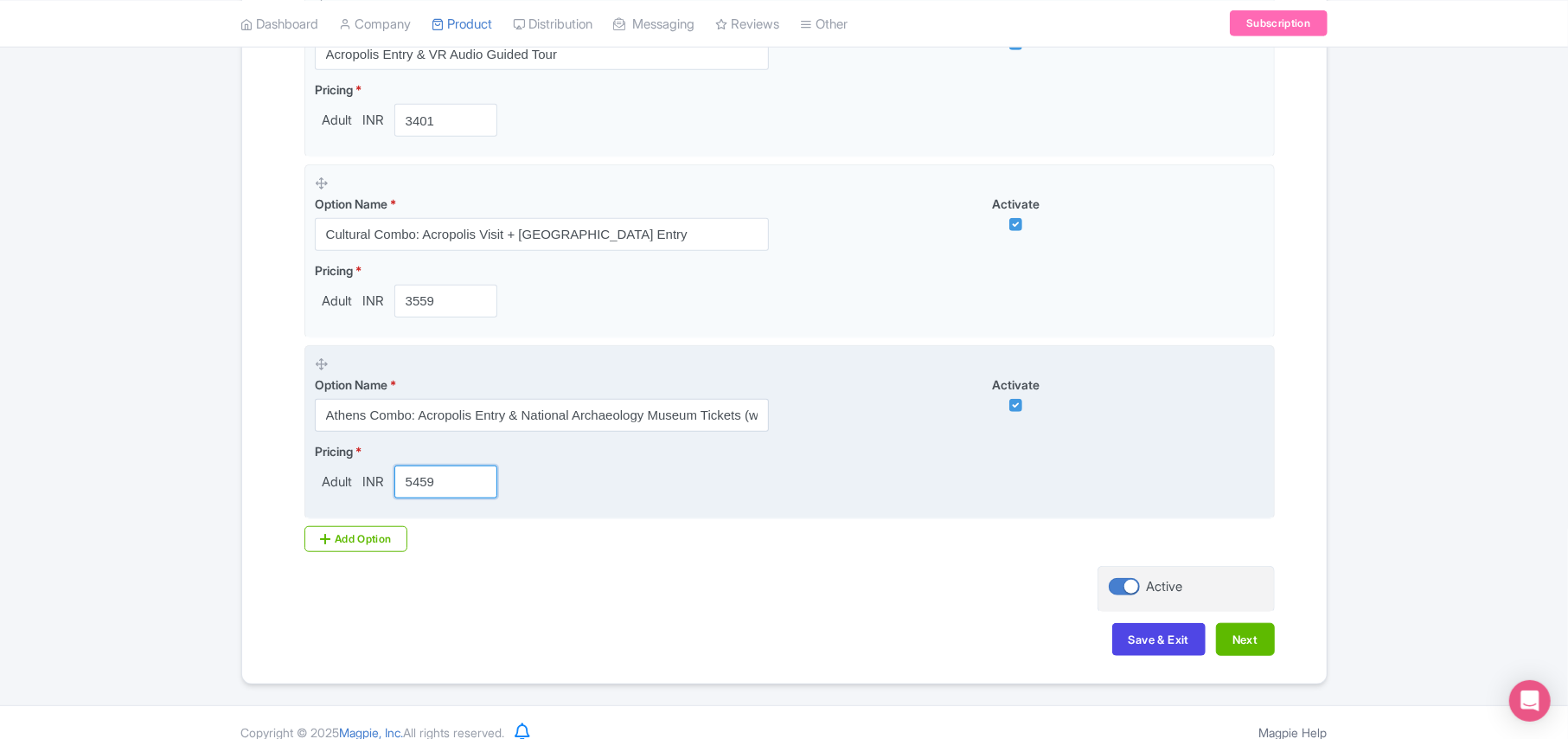
scroll to position [817, 0]
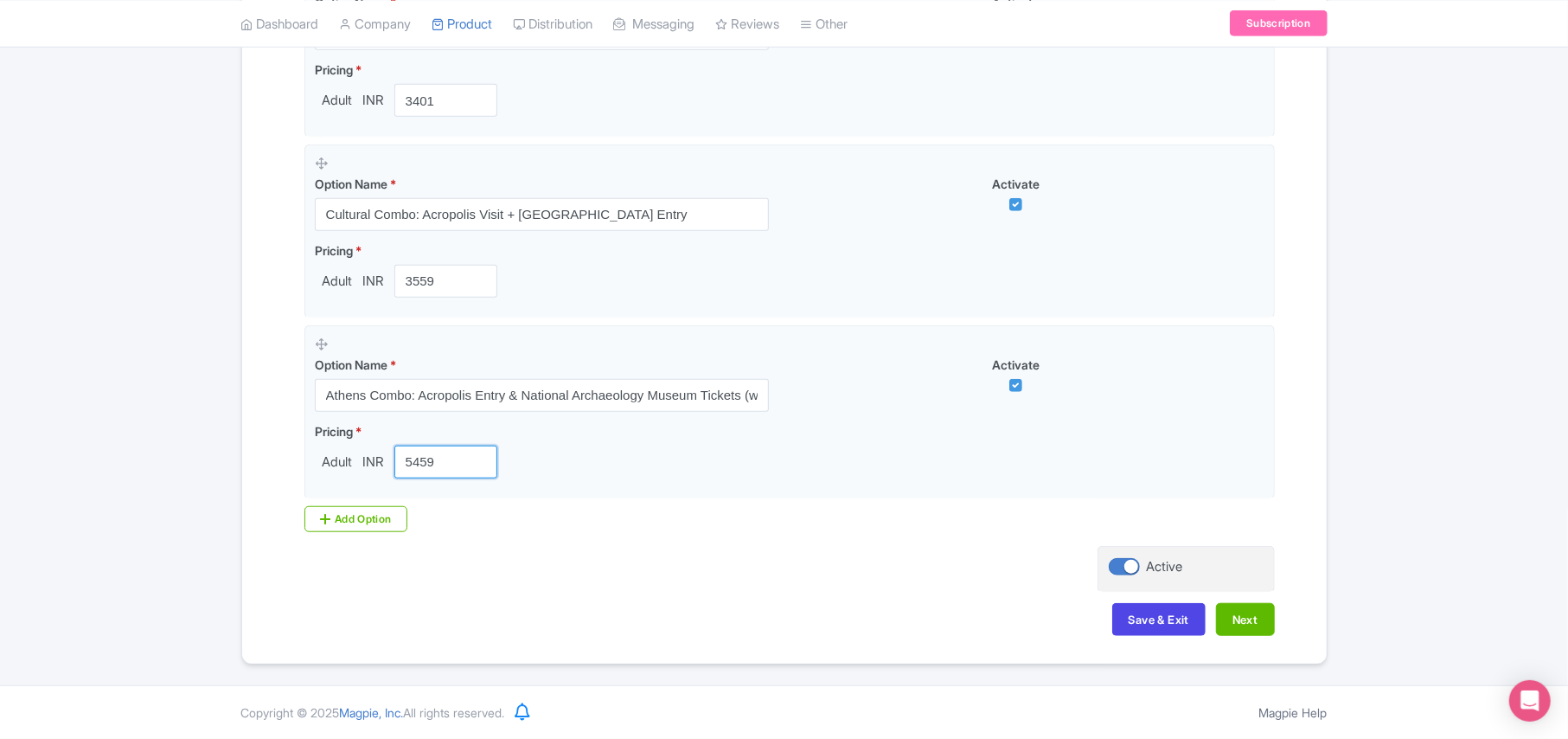
type input "5459"
click at [348, 521] on div "Add Option" at bounding box center [356, 518] width 104 height 26
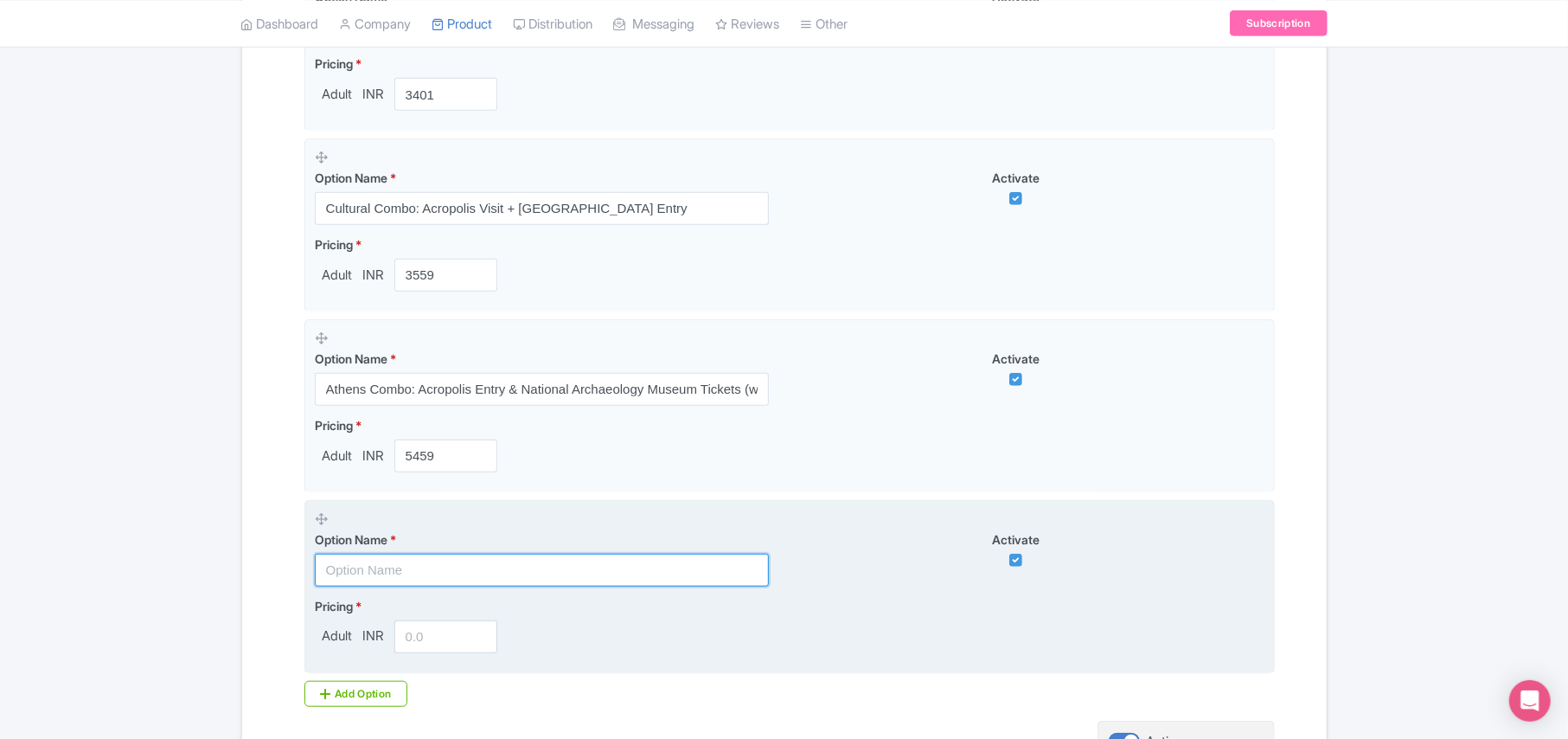
click at [355, 574] on input "text" at bounding box center [542, 570] width 455 height 33
paste input "Athens Combo: Acropolis Entry & National Archaeology Museum Tickets (weekend ad…"
type input "Athens Combo: Acropolis Entry & National Archaeology Museum Tickets (weekend ad…"
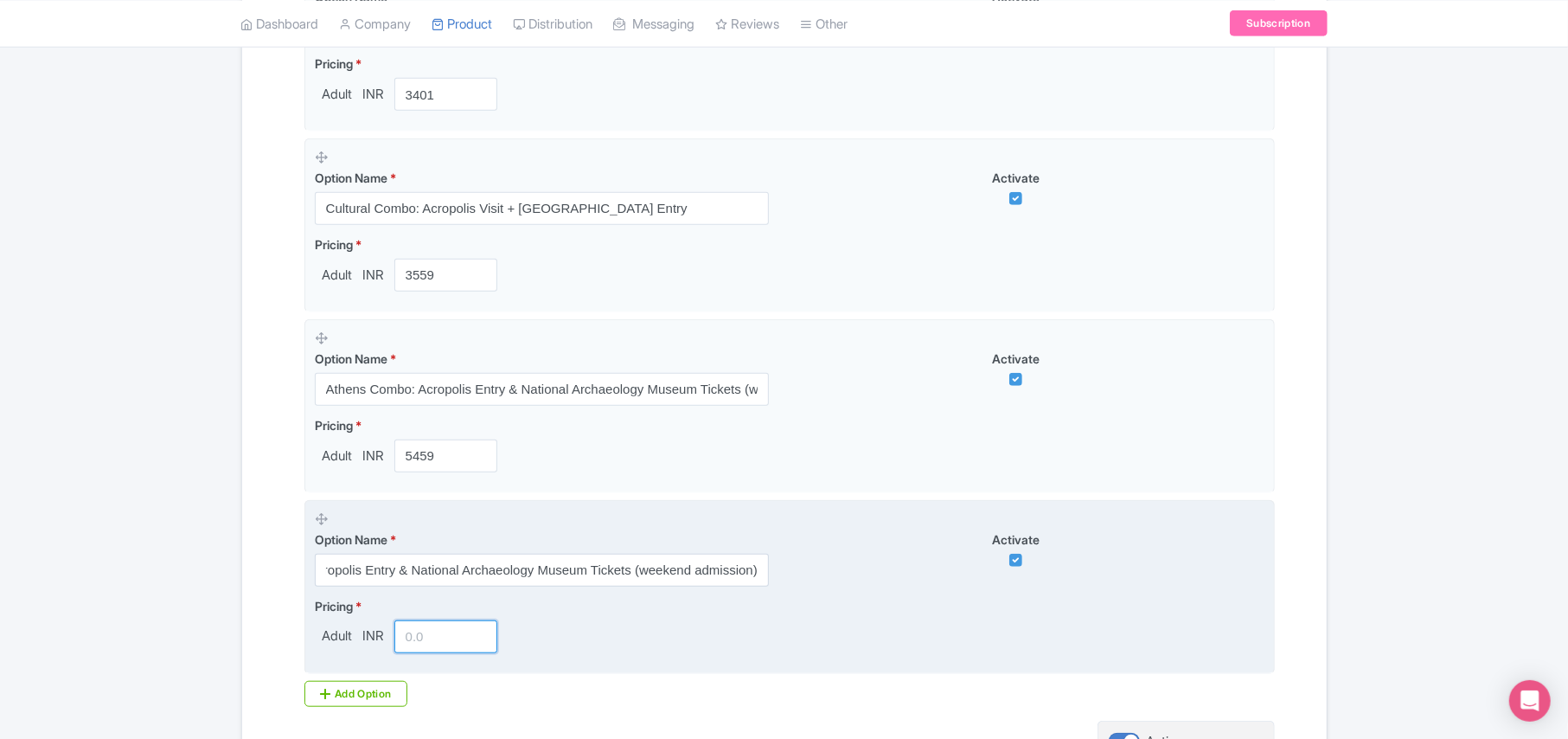
click at [436, 644] on input "number" at bounding box center [446, 636] width 104 height 33
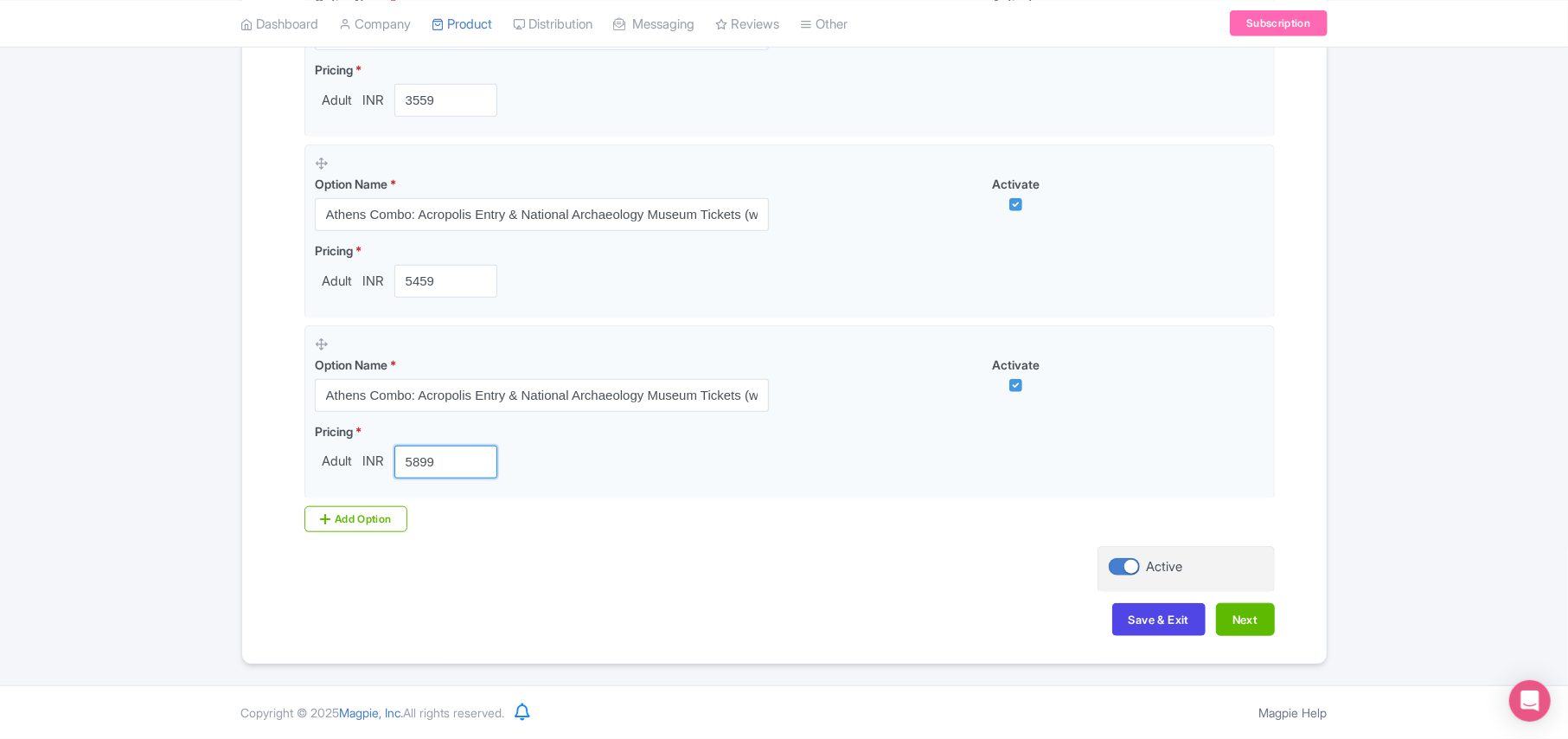
scroll to position [998, 0]
type input "5899"
click at [1138, 623] on button "Save & Exit" at bounding box center [1159, 619] width 93 height 33
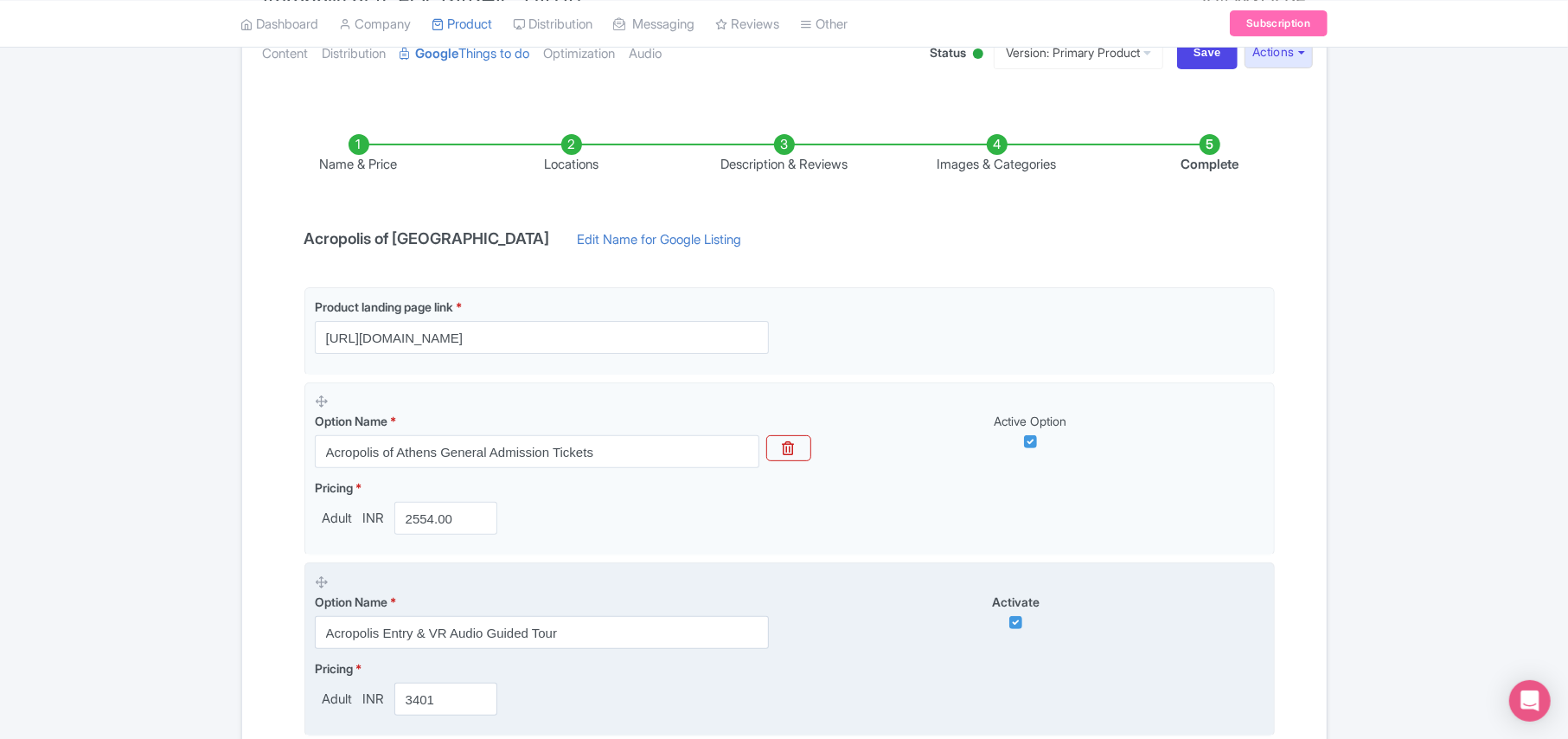
scroll to position [190, 0]
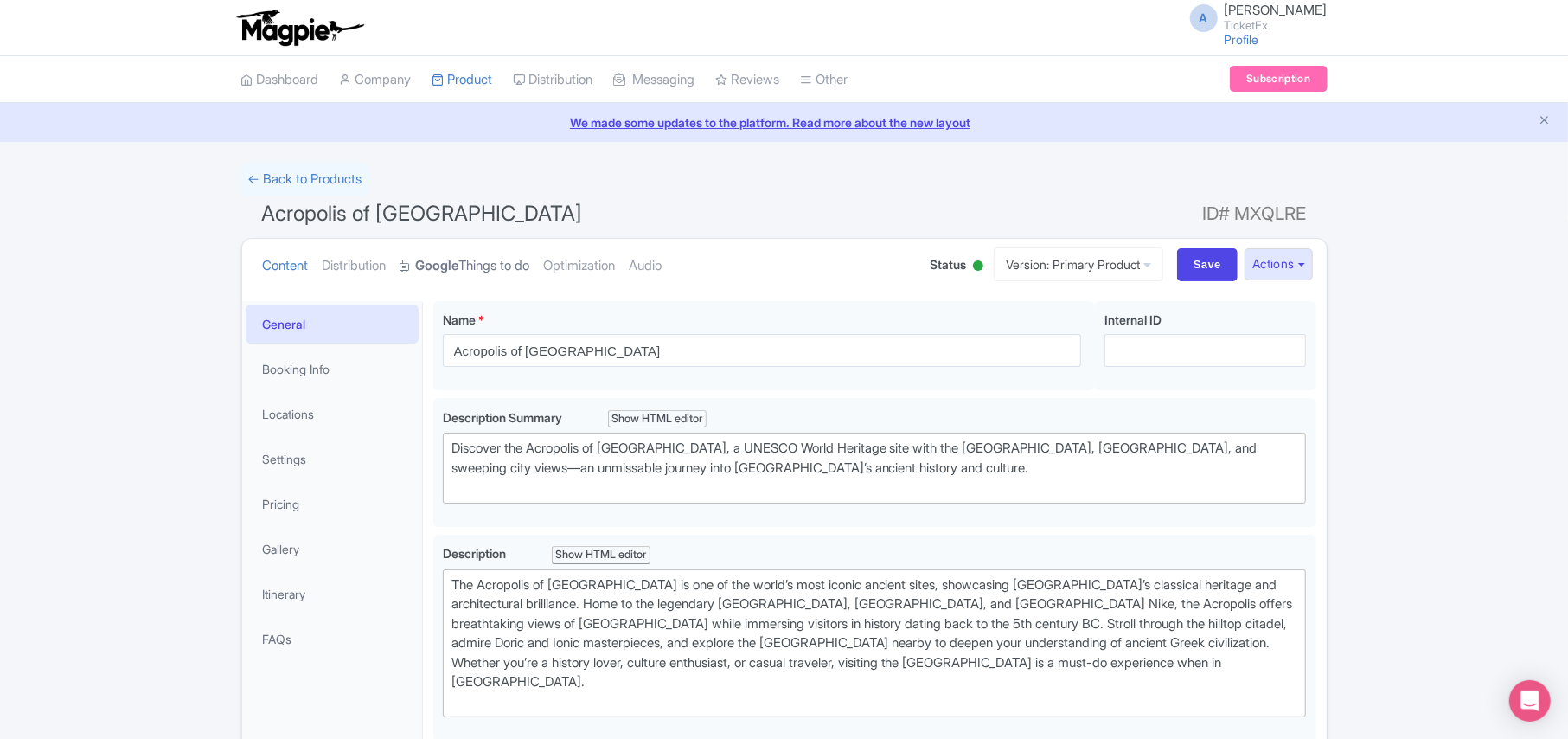
click at [483, 256] on link "Google Things to do" at bounding box center [465, 265] width 129 height 54
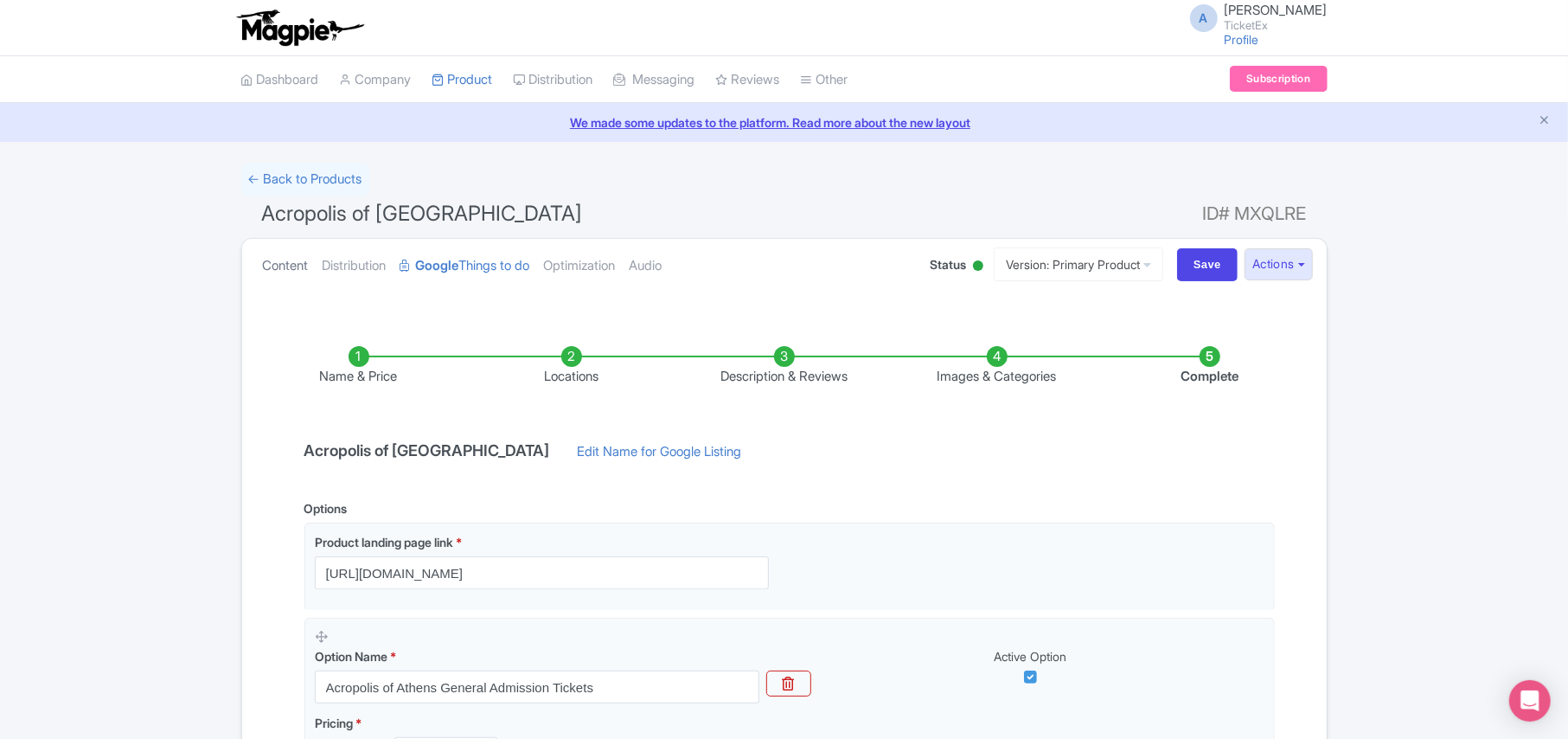
click at [274, 262] on link "Content" at bounding box center [286, 265] width 46 height 54
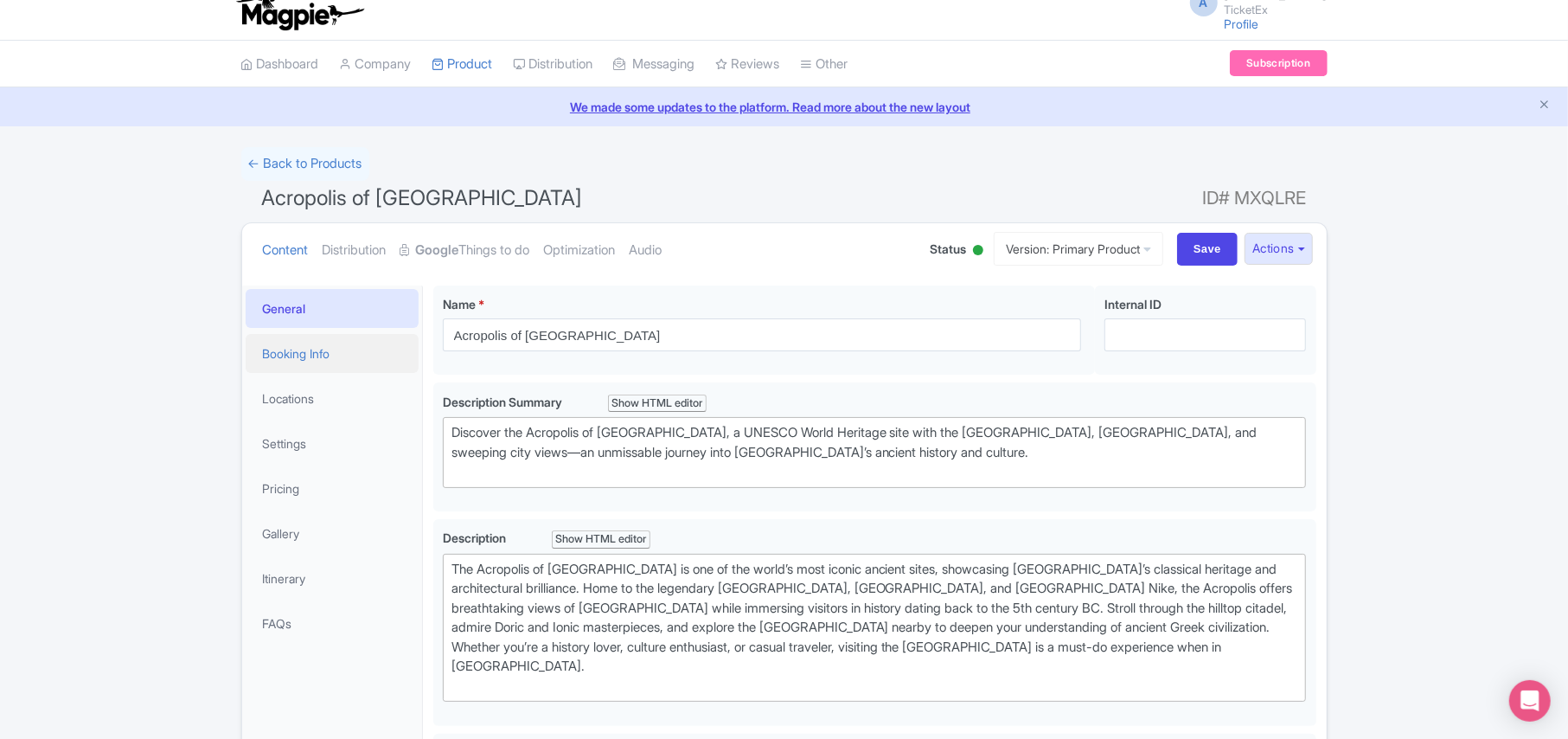
scroll to position [115, 0]
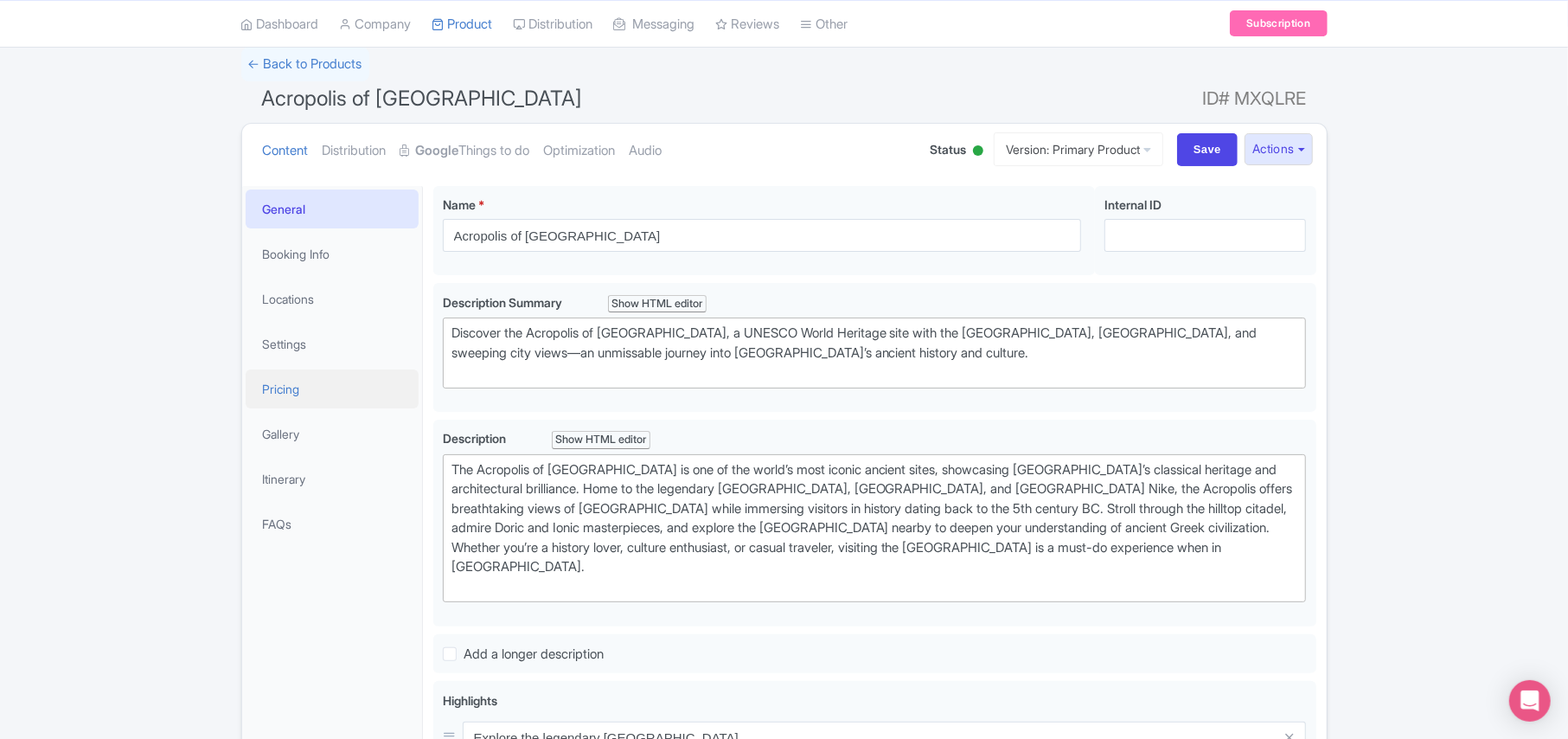
click at [291, 392] on link "Pricing" at bounding box center [332, 388] width 173 height 39
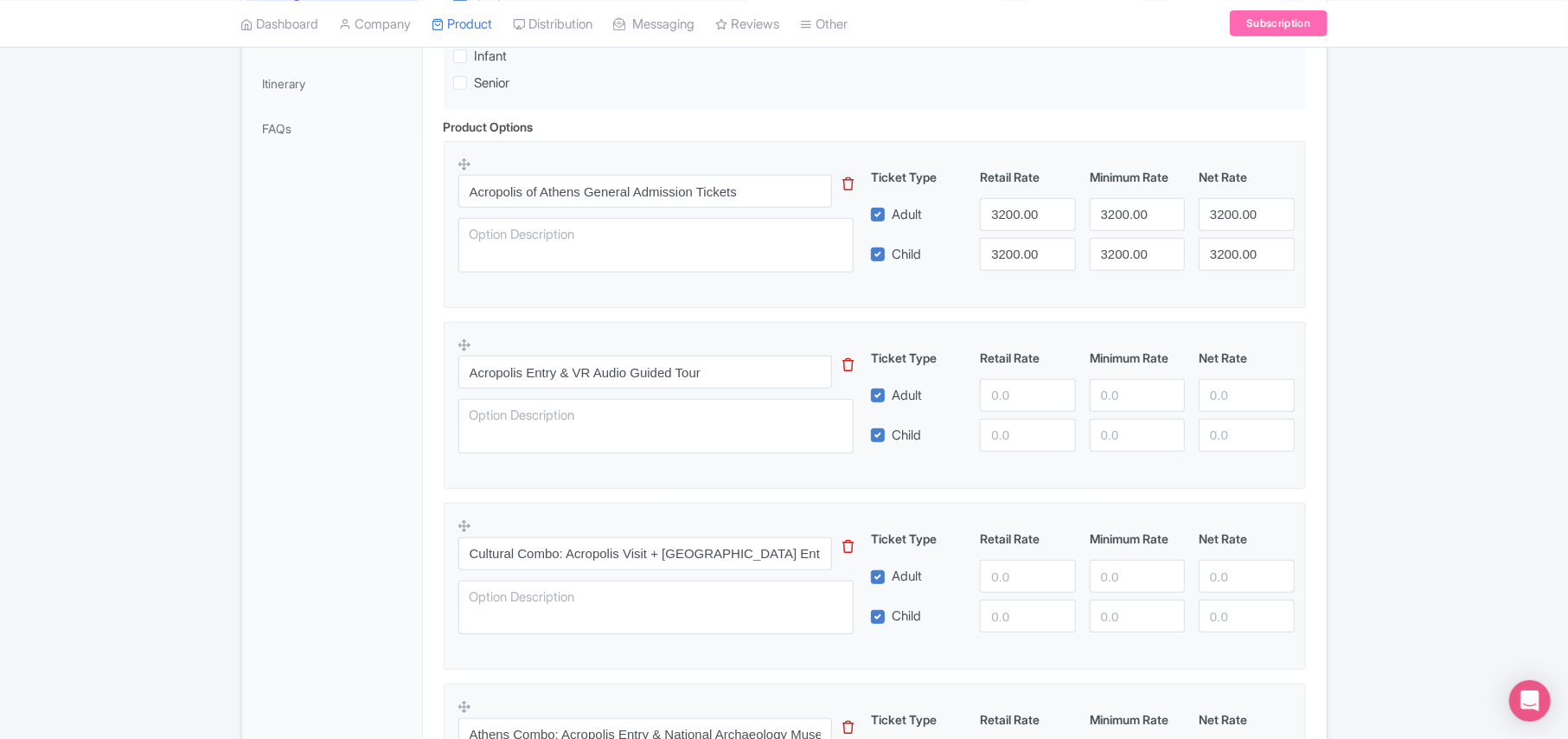
scroll to position [576, 0]
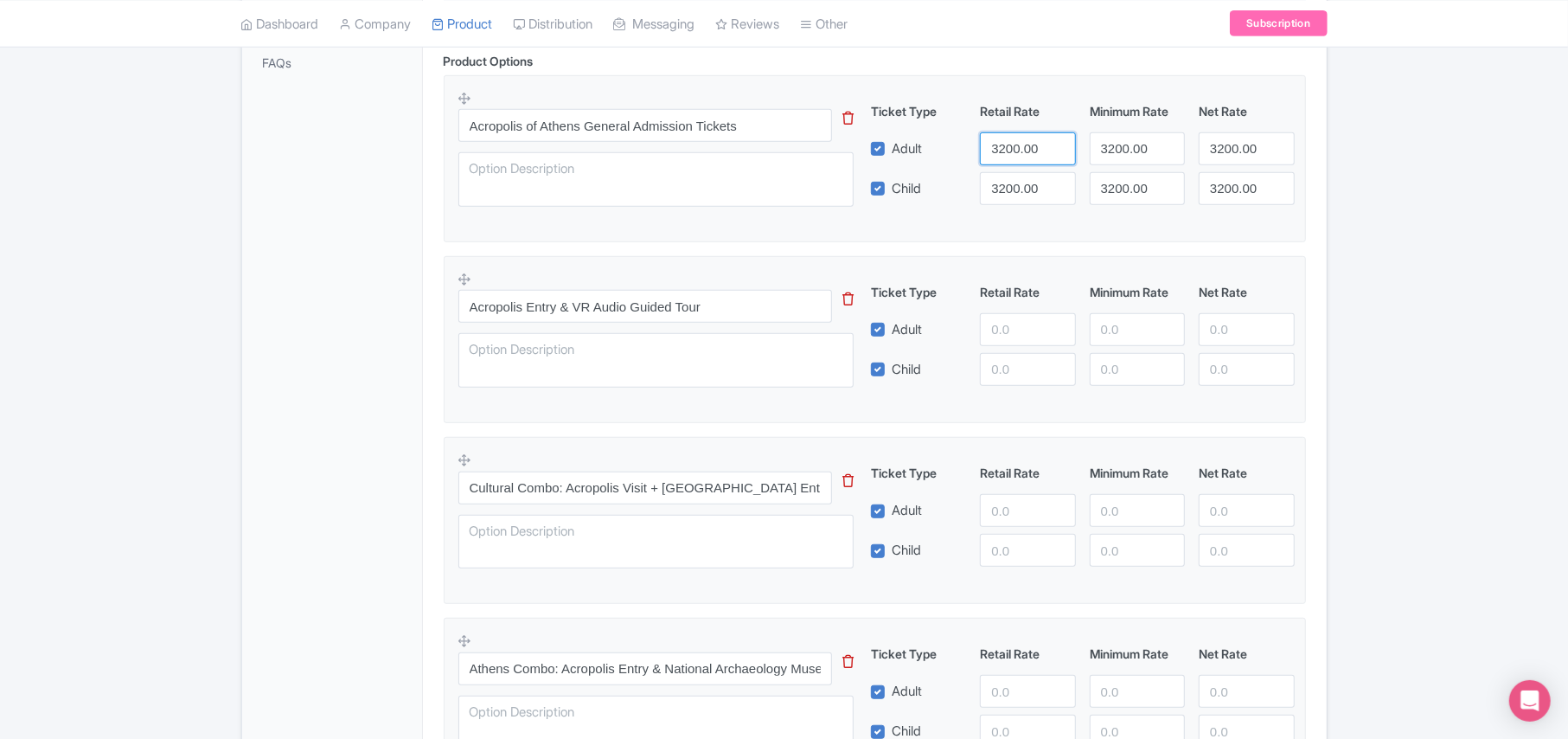
drag, startPoint x: 1007, startPoint y: 154, endPoint x: 904, endPoint y: 164, distance: 103.5
click at [904, 164] on div "Adult 3200.00 3200.00 3200.00" at bounding box center [1083, 148] width 437 height 33
paste input "2554"
type input "2554.00"
paste input "2554"
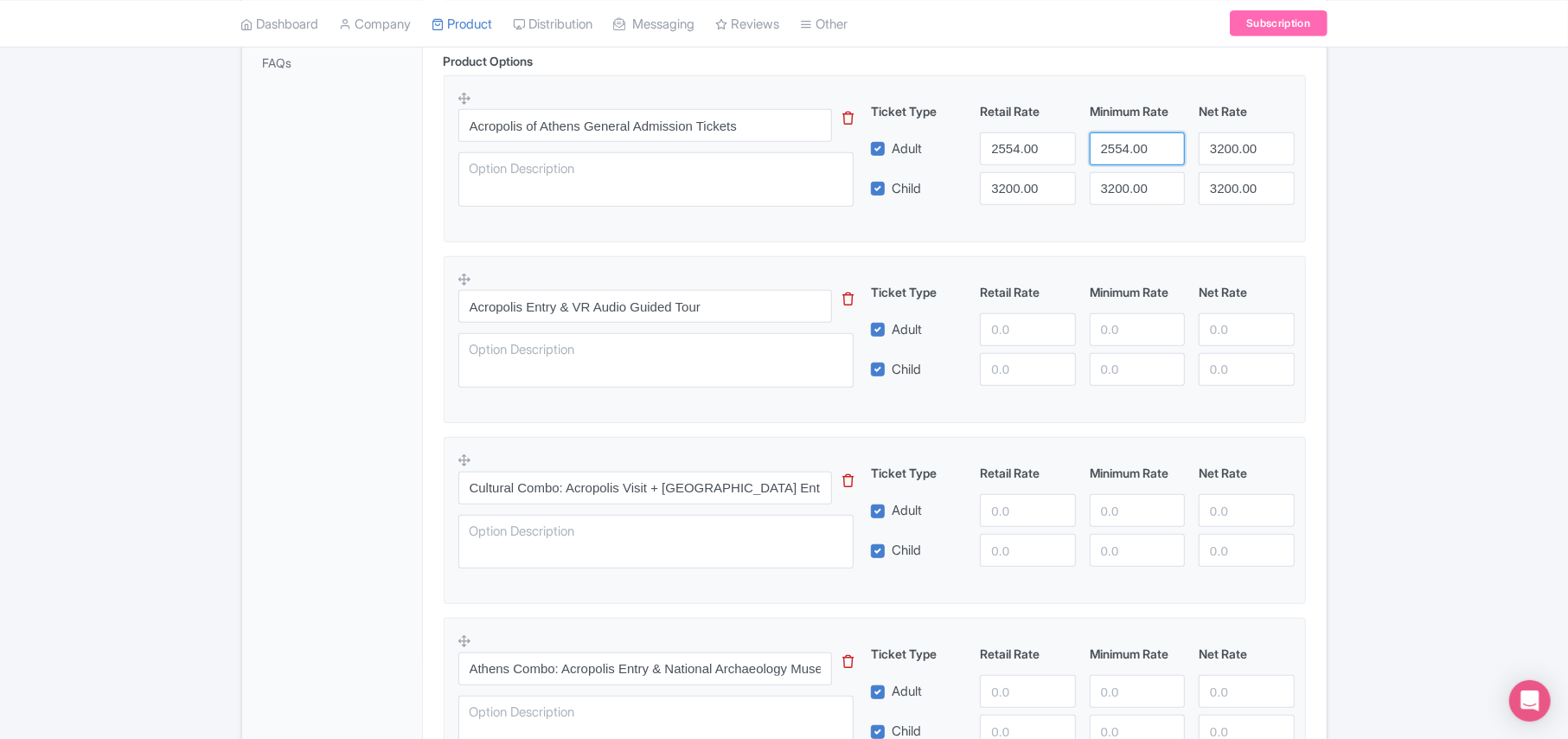
type input "2554.00"
paste input "2554"
type input "2554.00"
paste input "2554"
type input "2554.00"
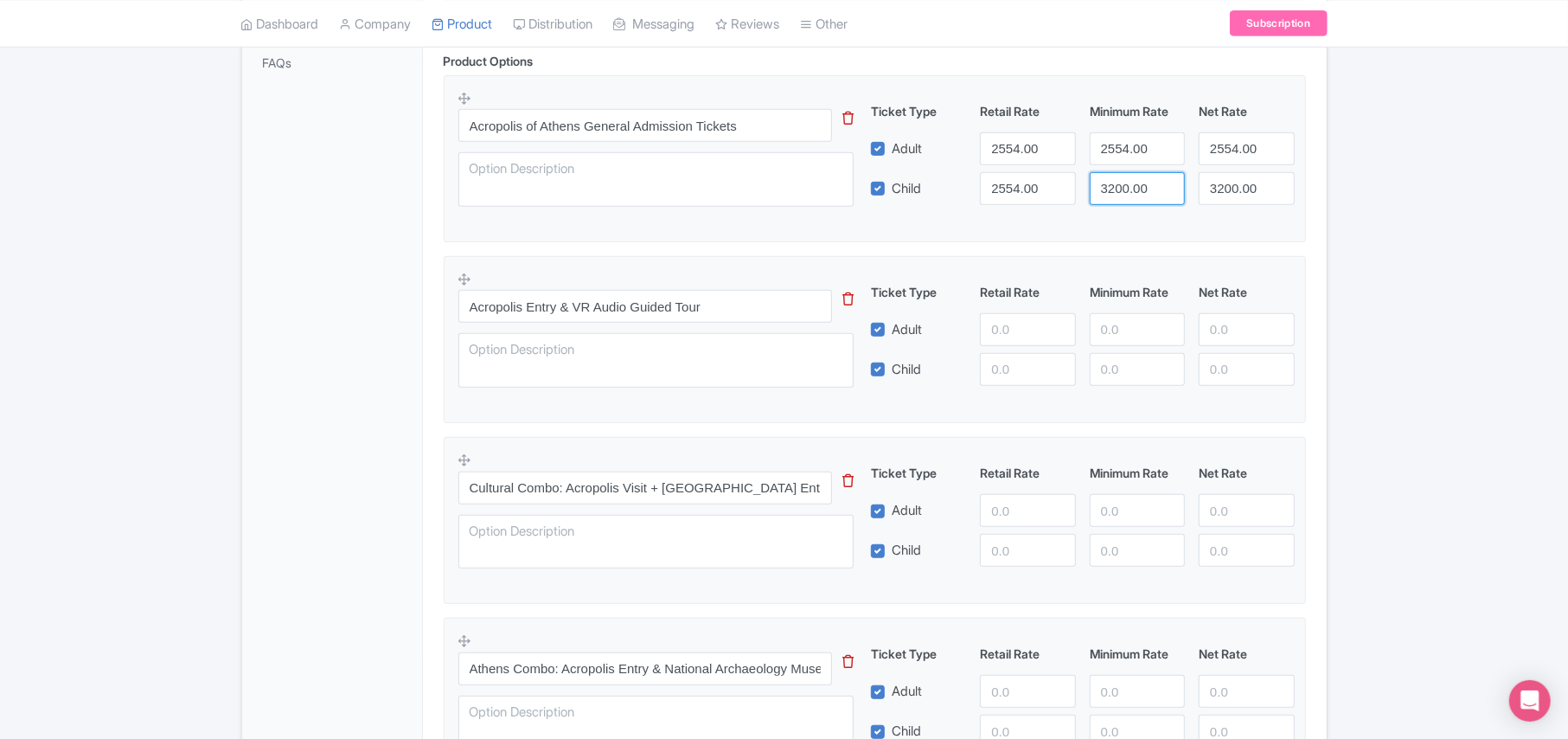
paste input "2554"
type input "2554.00"
paste input "2554"
type input "2554.00"
click at [1005, 330] on input "number" at bounding box center [1028, 329] width 95 height 33
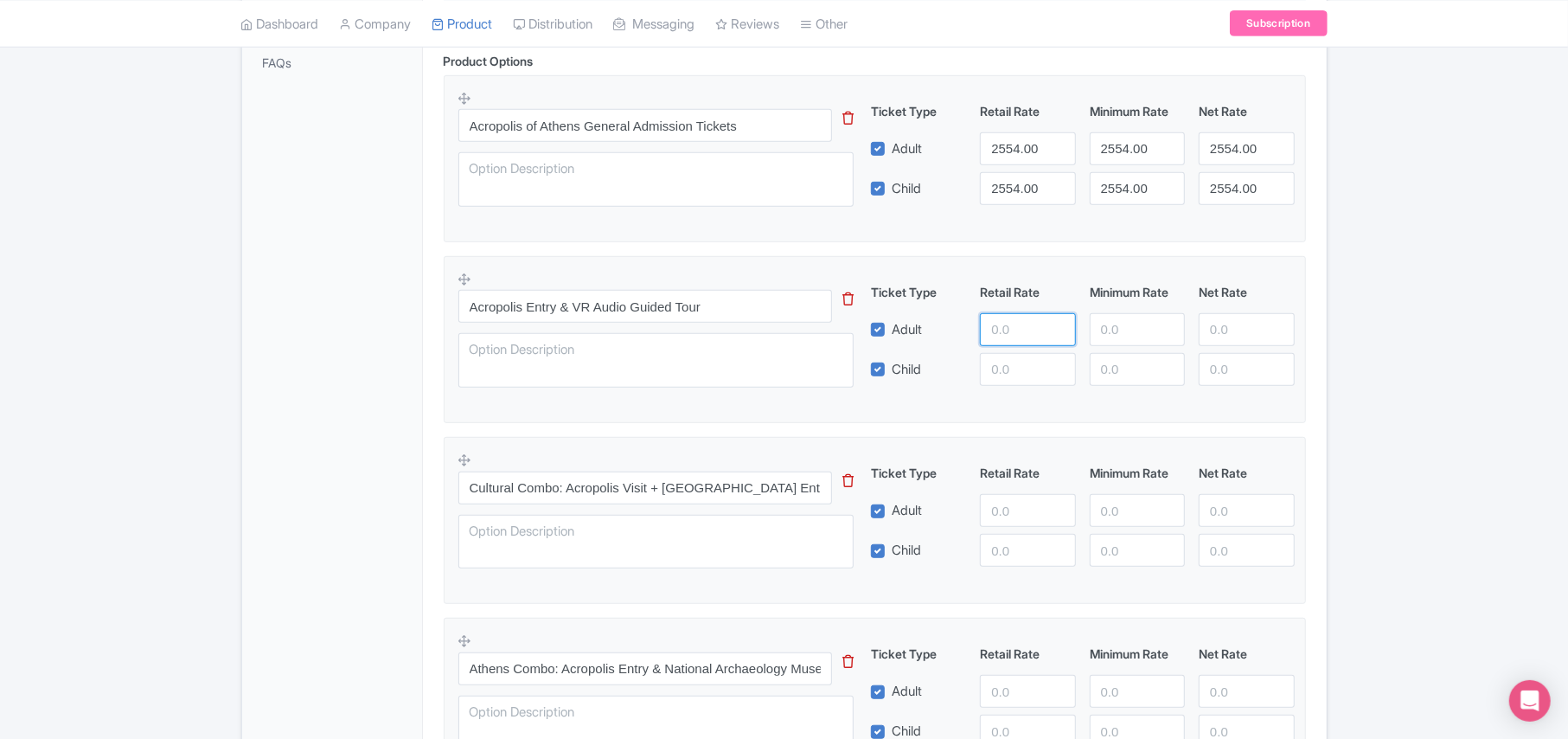
paste input "3401.00"
type input "3401.00"
paste input "3401.00"
type input "3401.00"
paste input "3401.00"
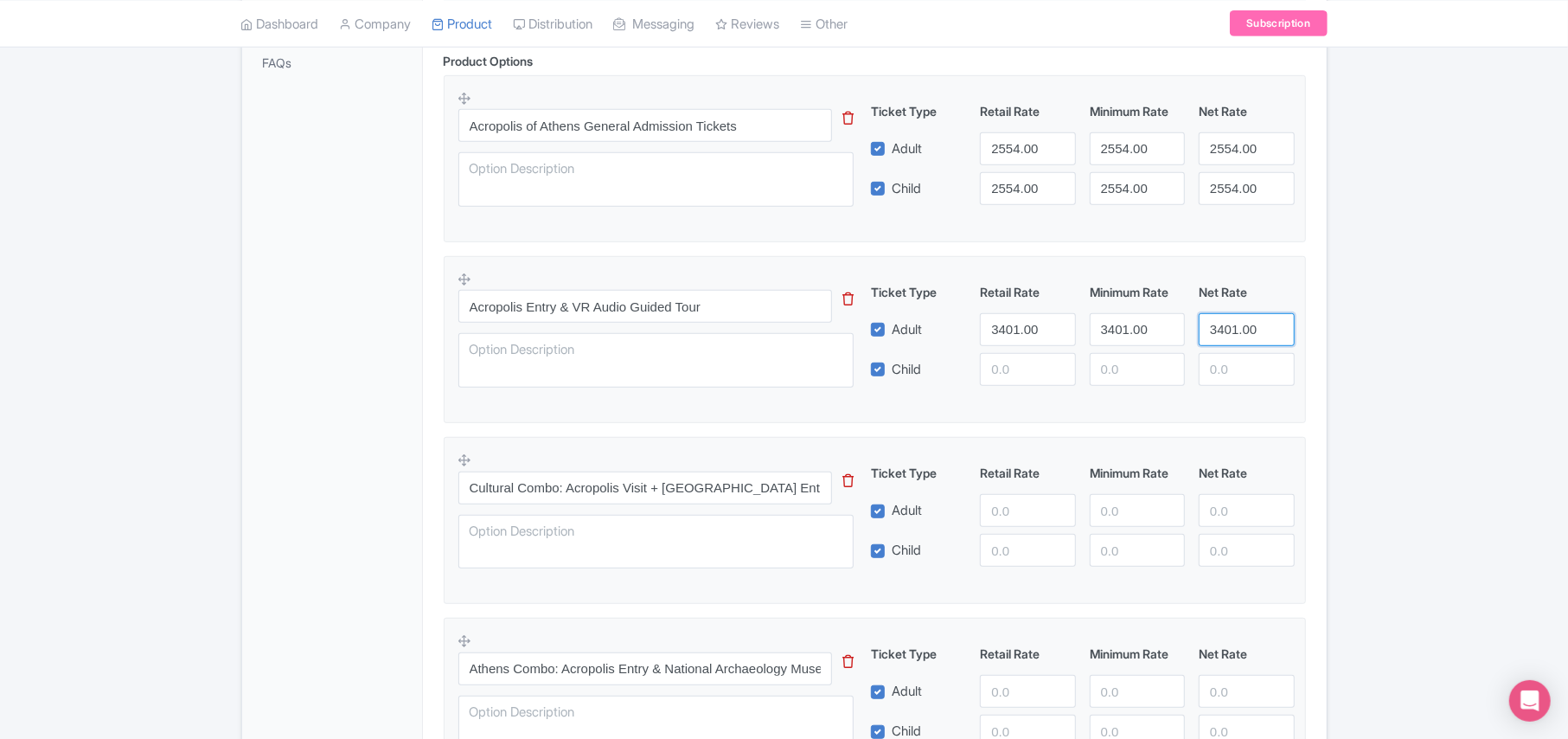
type input "3401.00"
paste input "3401.00"
type input "3401.00"
paste input "3401.00"
type input "3401.00"
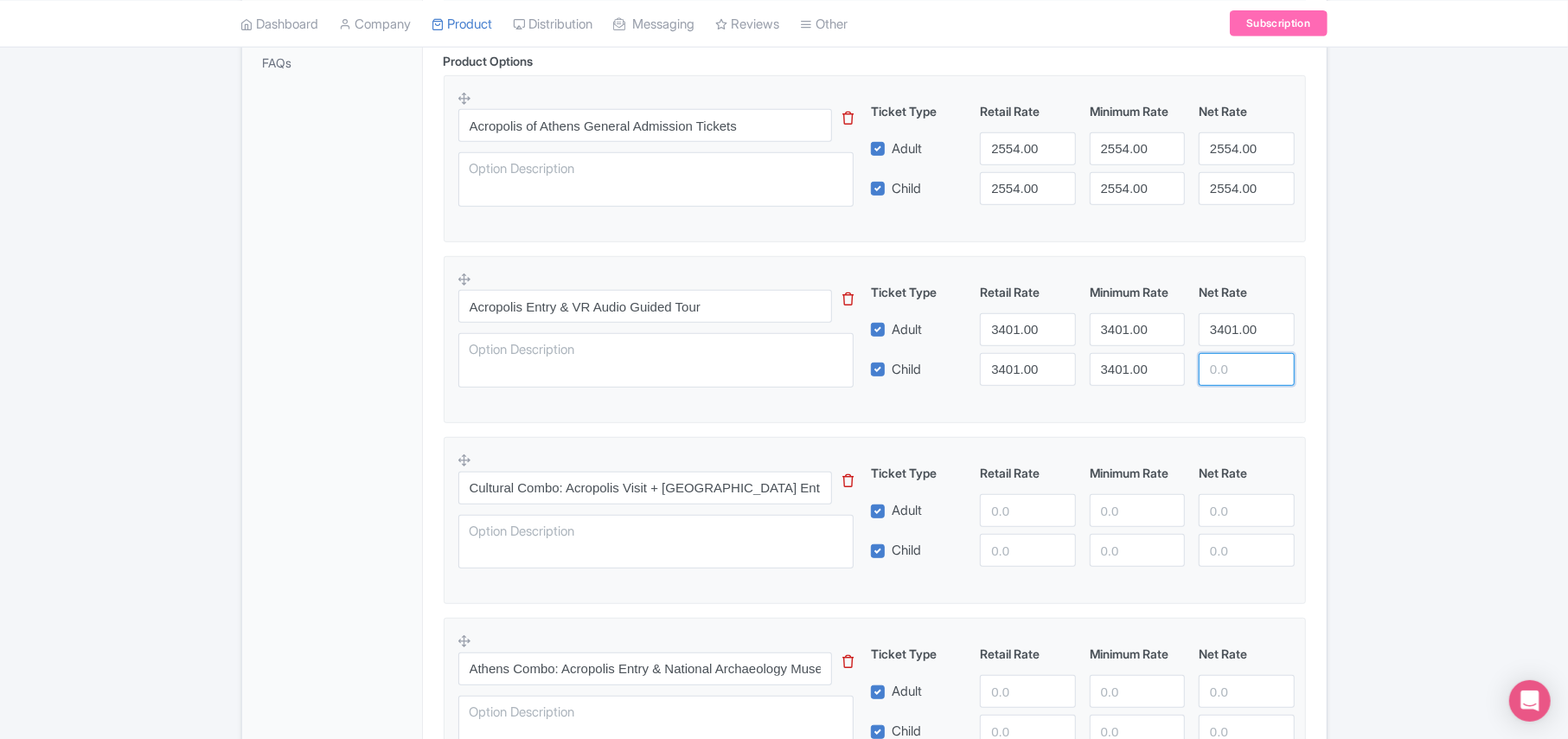
paste input "3401.00"
type input "3401.00"
click at [1003, 517] on input "number" at bounding box center [1028, 510] width 95 height 33
paste input "3559.00"
type input "3559.00"
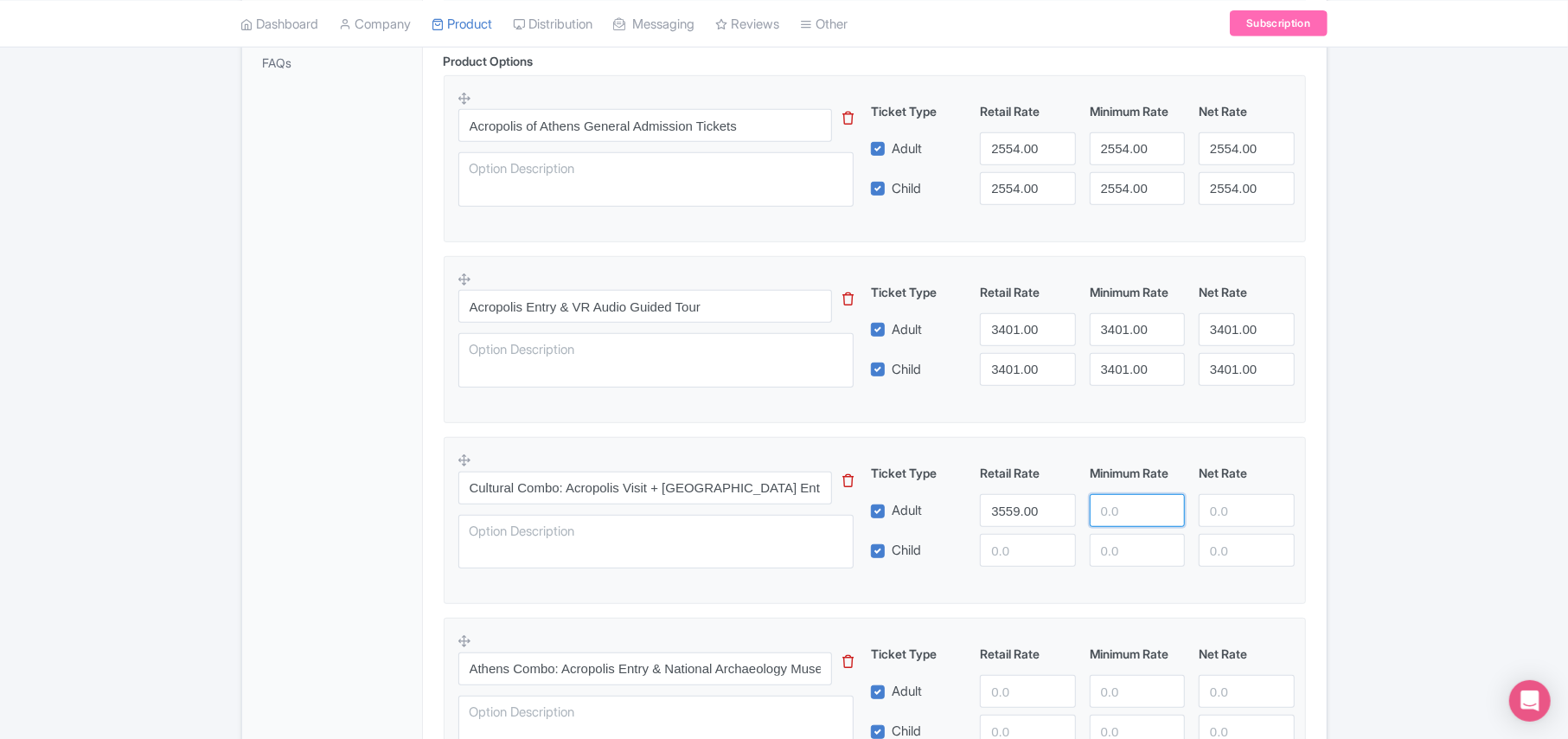
paste input "3559.00"
type input "3559.00"
paste input "3559.00"
type input "3559.00"
paste input "3559.00"
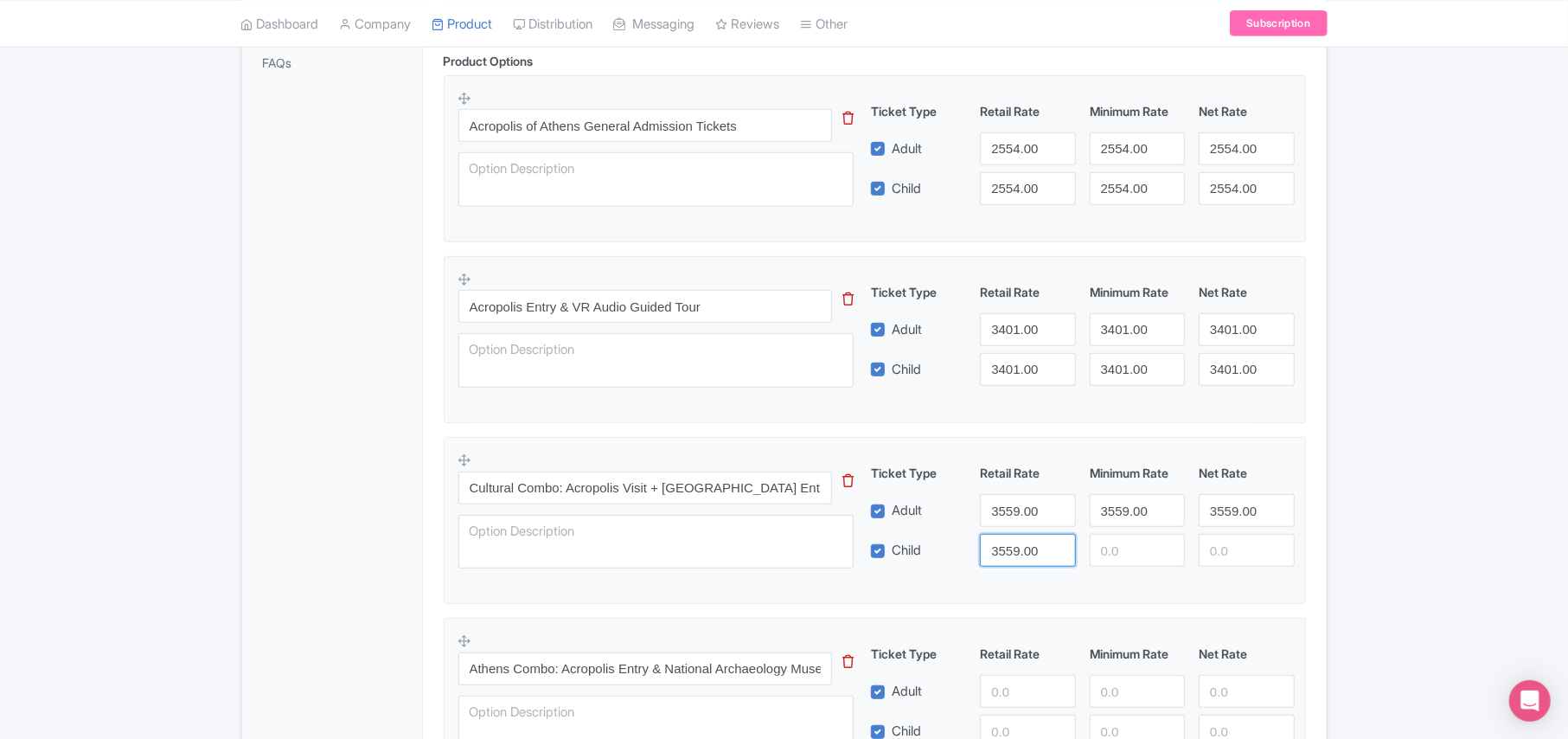
type input "3559.00"
paste input "3559.00"
type input "3559.00"
paste input "3559.00"
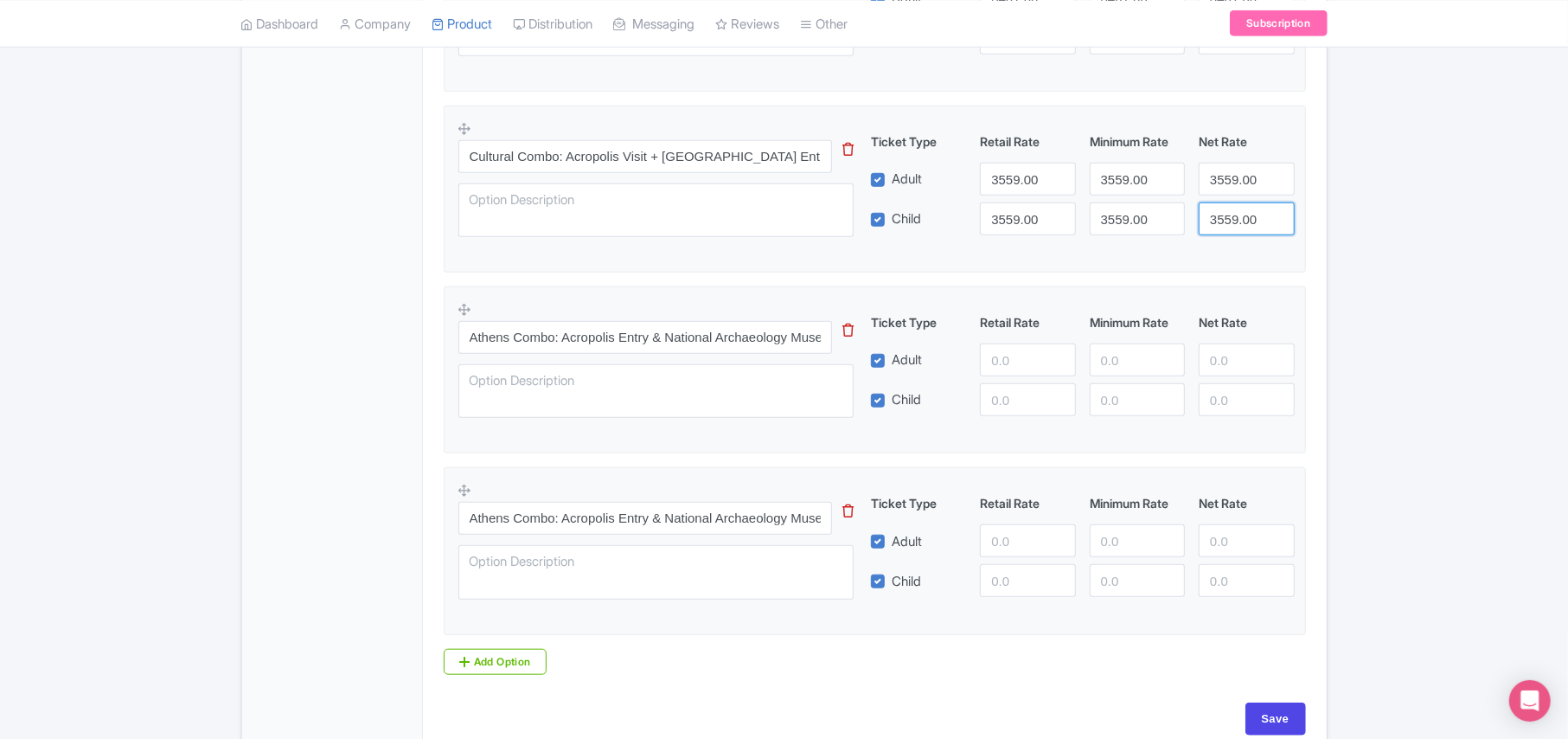
scroll to position [923, 0]
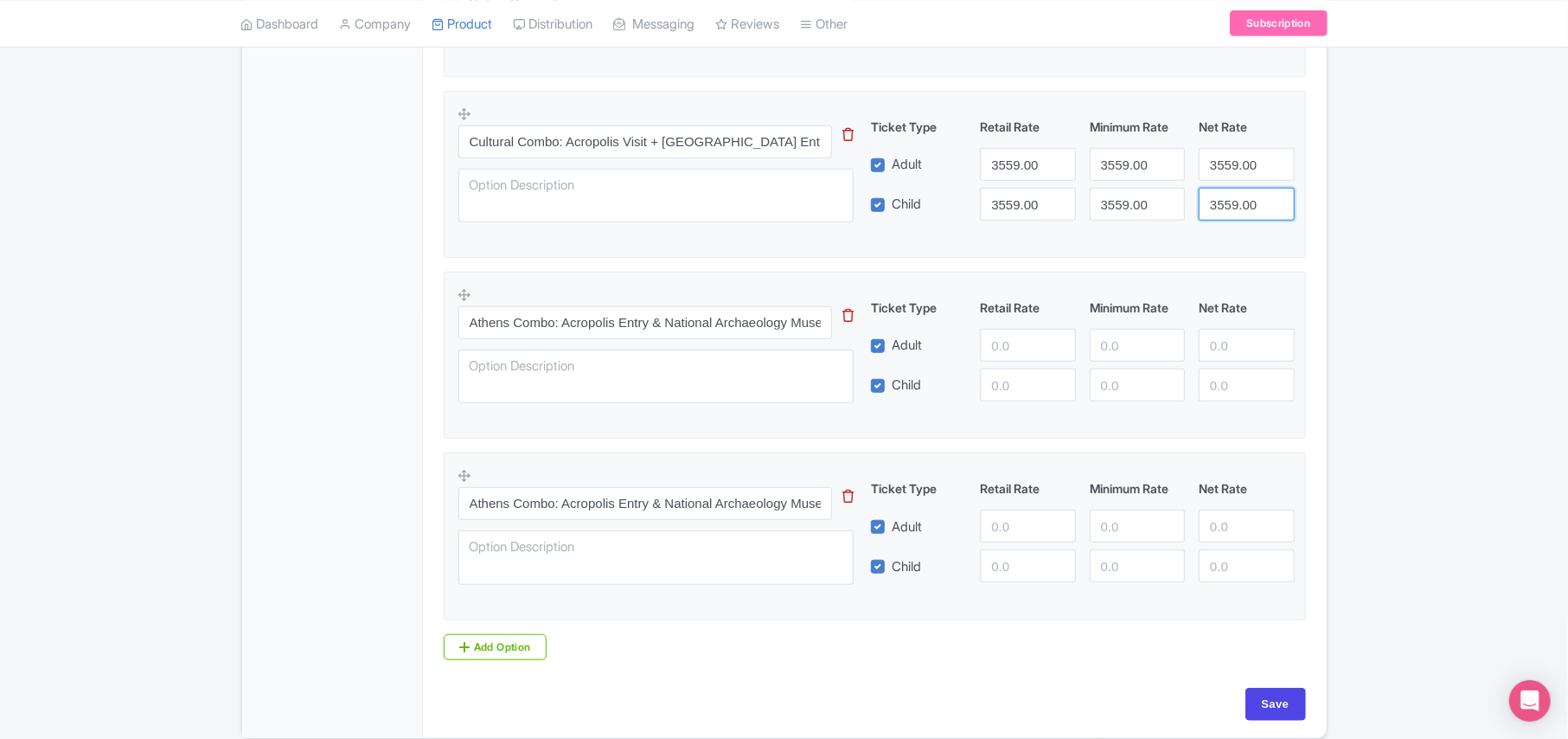
type input "3559.00"
click at [1008, 344] on input "number" at bounding box center [1028, 345] width 95 height 33
paste input "5459.00"
type input "5459.00"
paste input "5459.00"
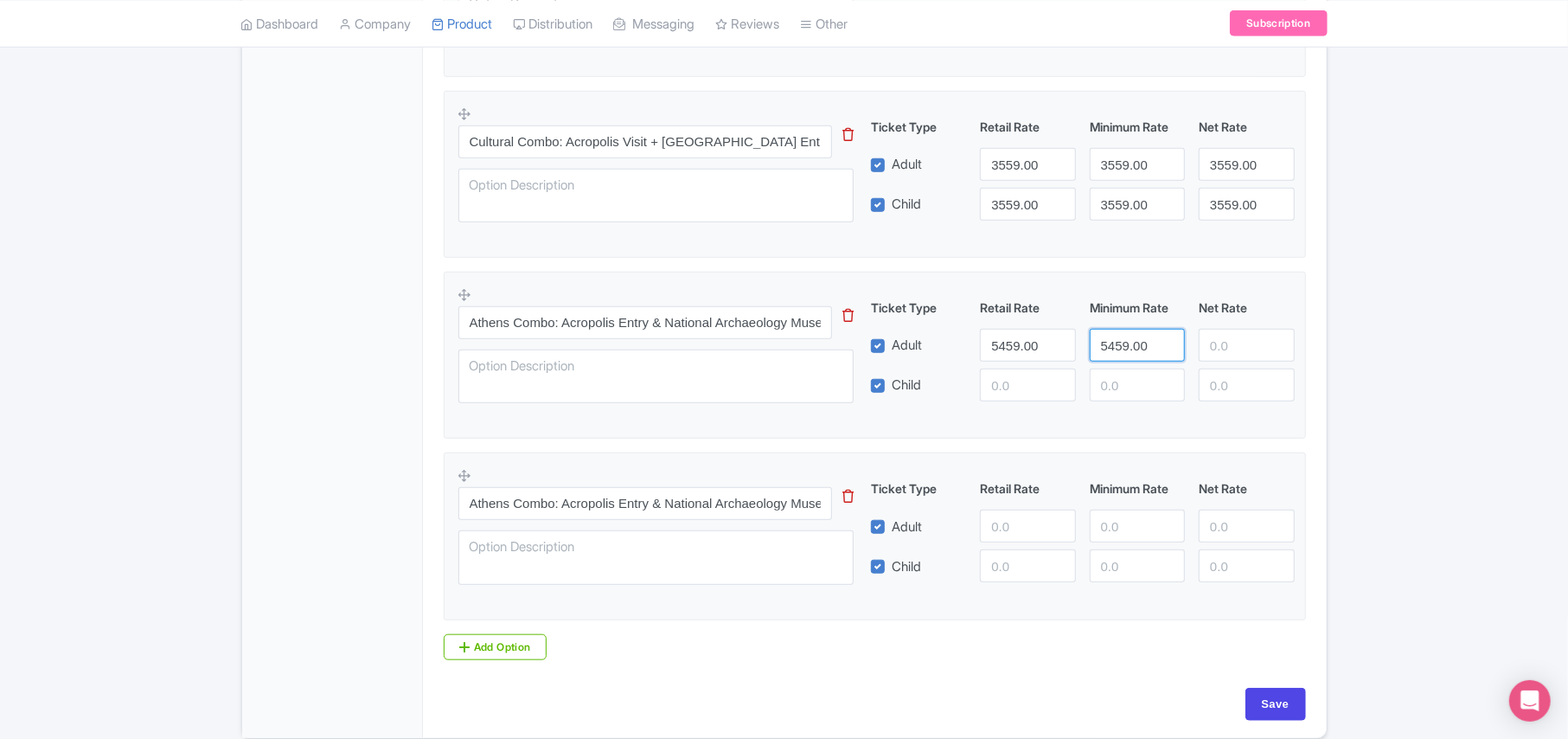
type input "5459.00"
paste input "5459.00"
type input "5459.00"
paste input "5459.00"
type input "5459.00"
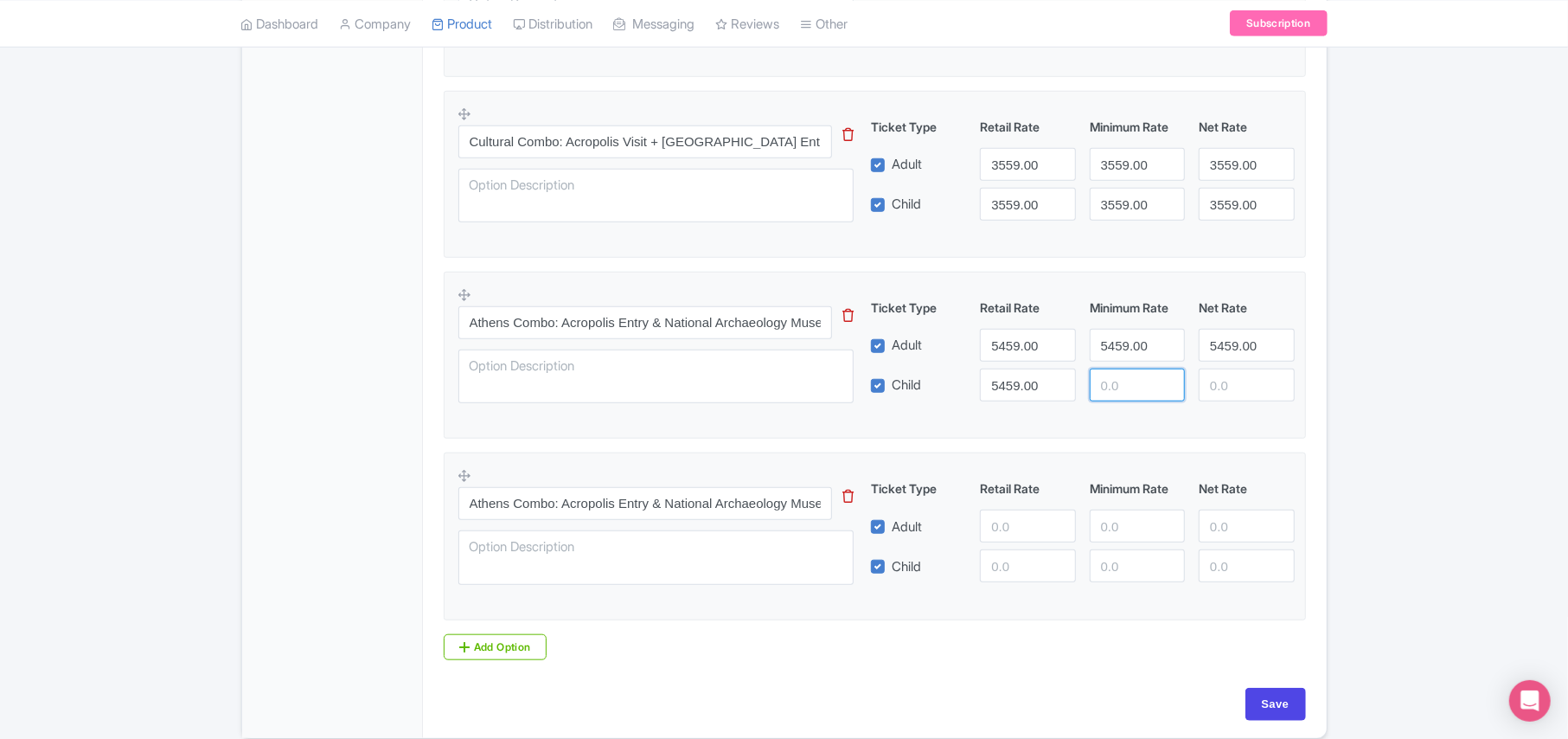
paste input "5459.00"
type input "5459.00"
paste input "5459.00"
type input "5459.00"
click at [997, 534] on input "number" at bounding box center [1028, 526] width 95 height 33
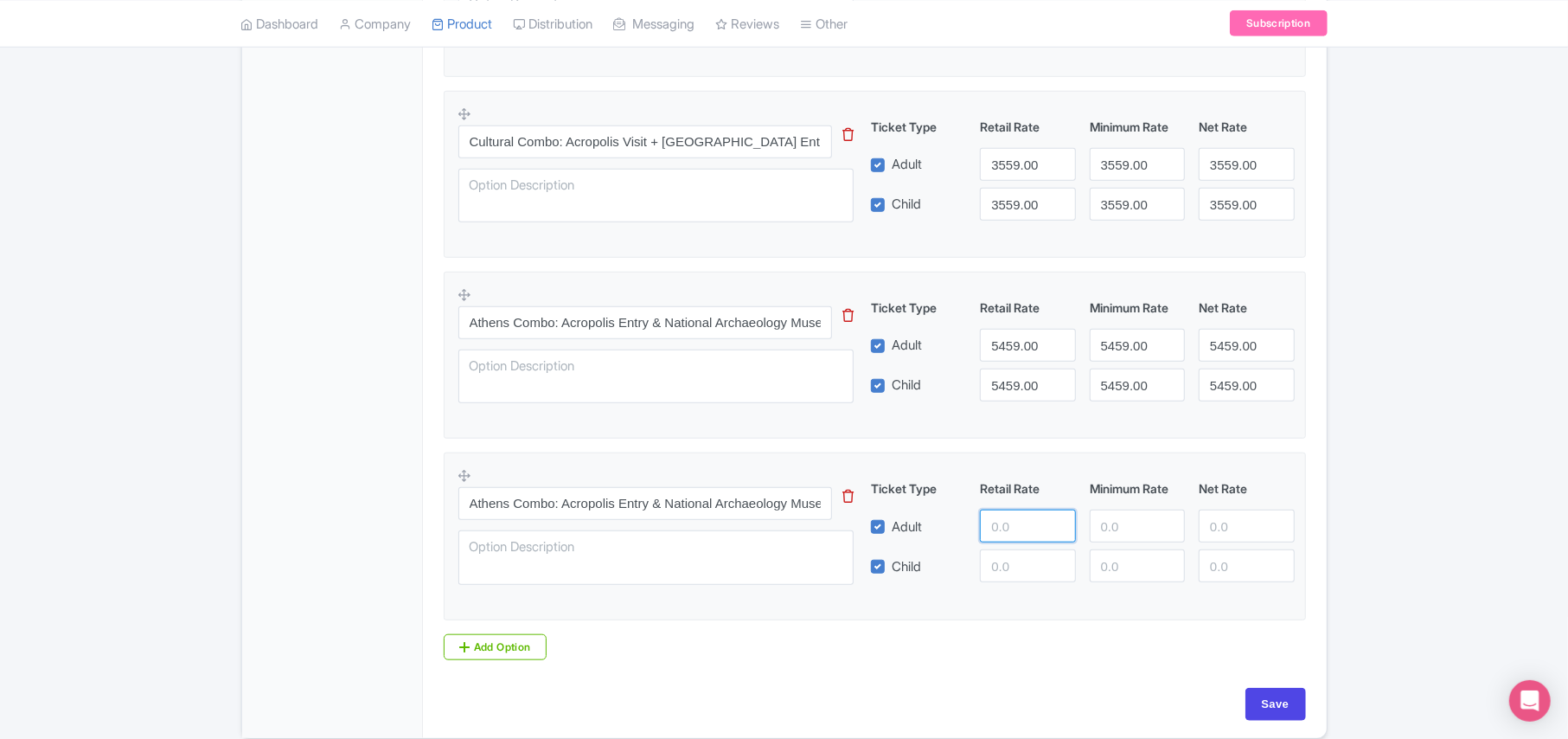
paste input "5899.00"
type input "5899.00"
paste input "5899.00"
type input "5899.00"
paste input "5899.00"
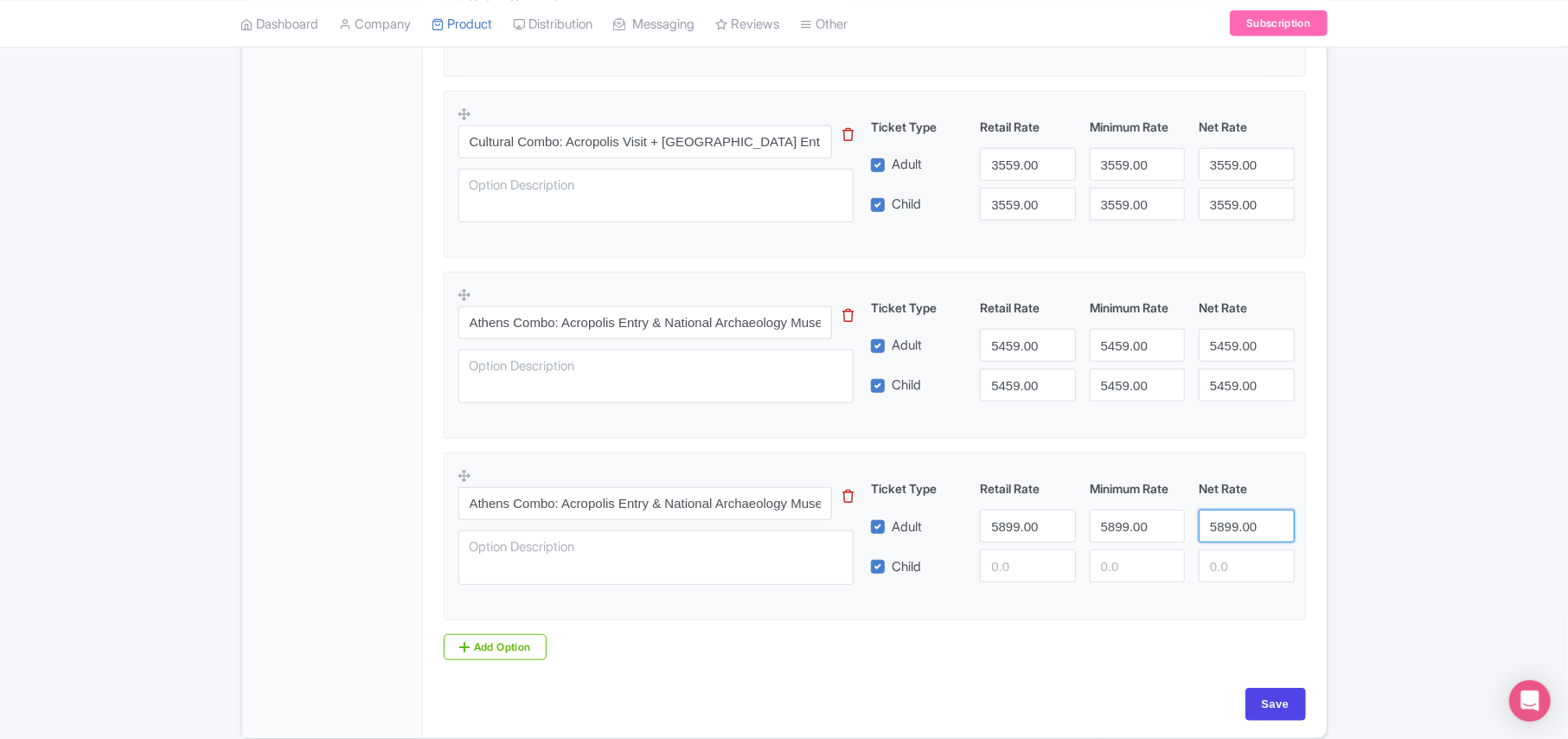
type input "5899.00"
paste input "5899.00"
type input "5899.00"
paste input "5899.00"
type input "5899.00"
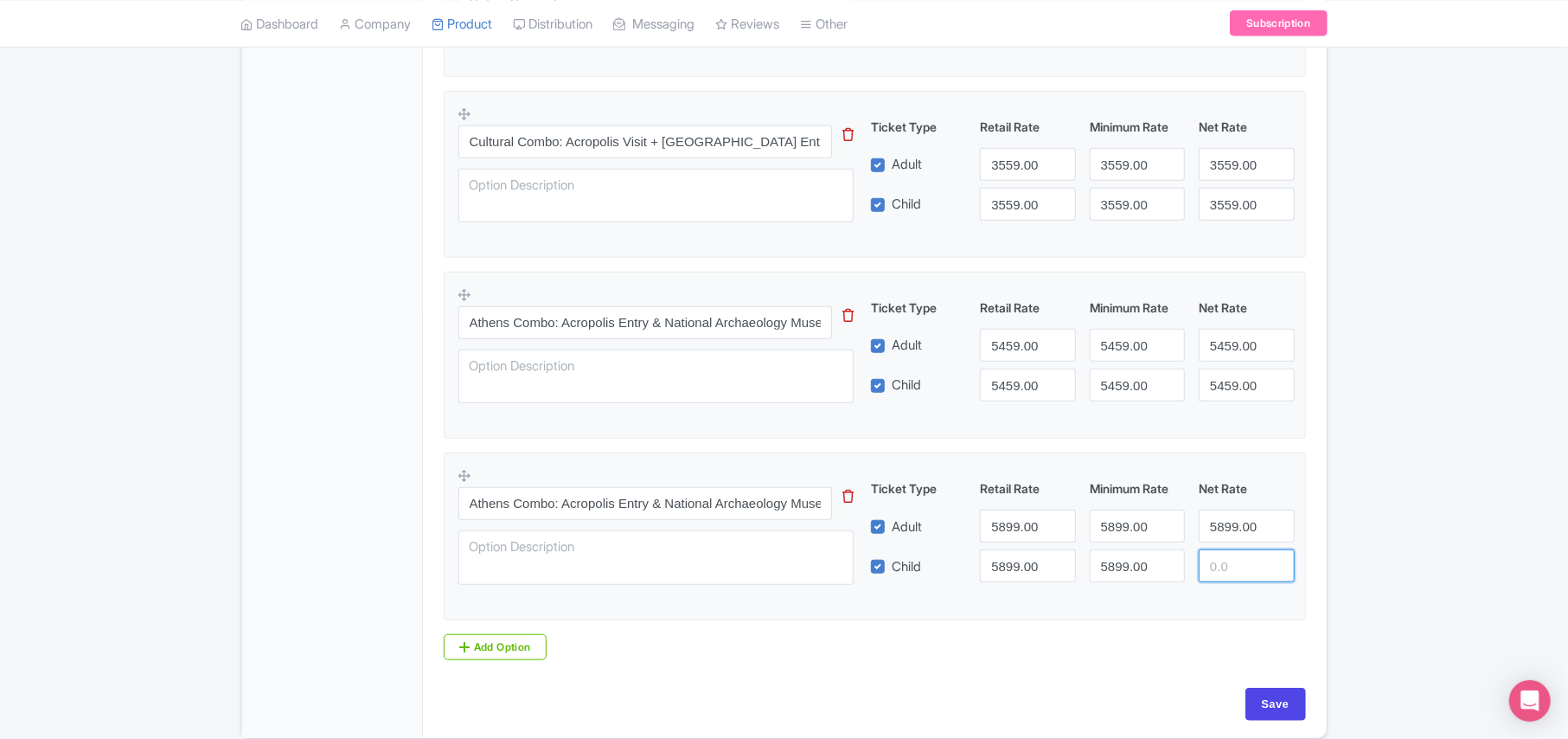
paste input "5899.00"
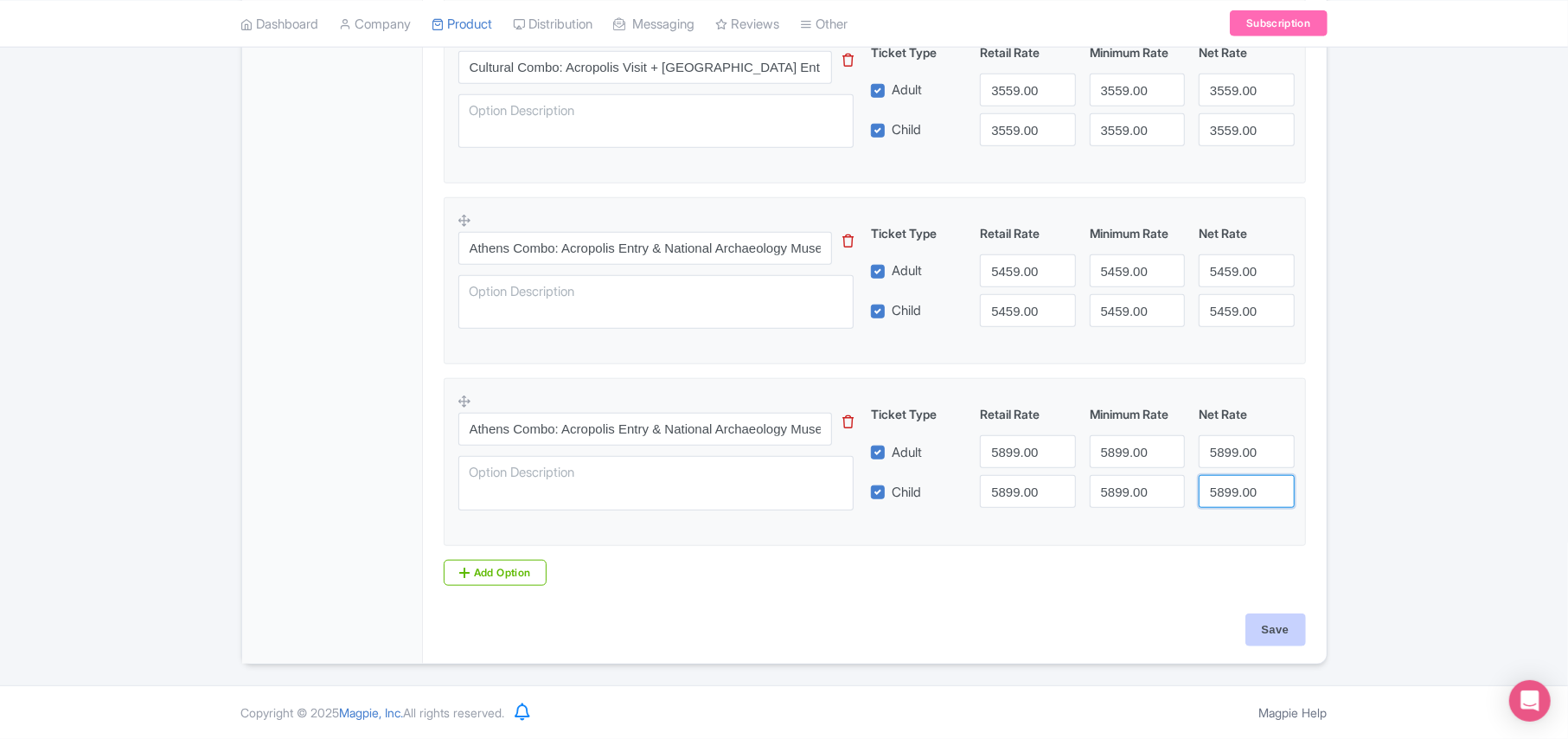
type input "5899.00"
click at [1269, 627] on input "Save" at bounding box center [1276, 630] width 61 height 33
type input "Saving..."
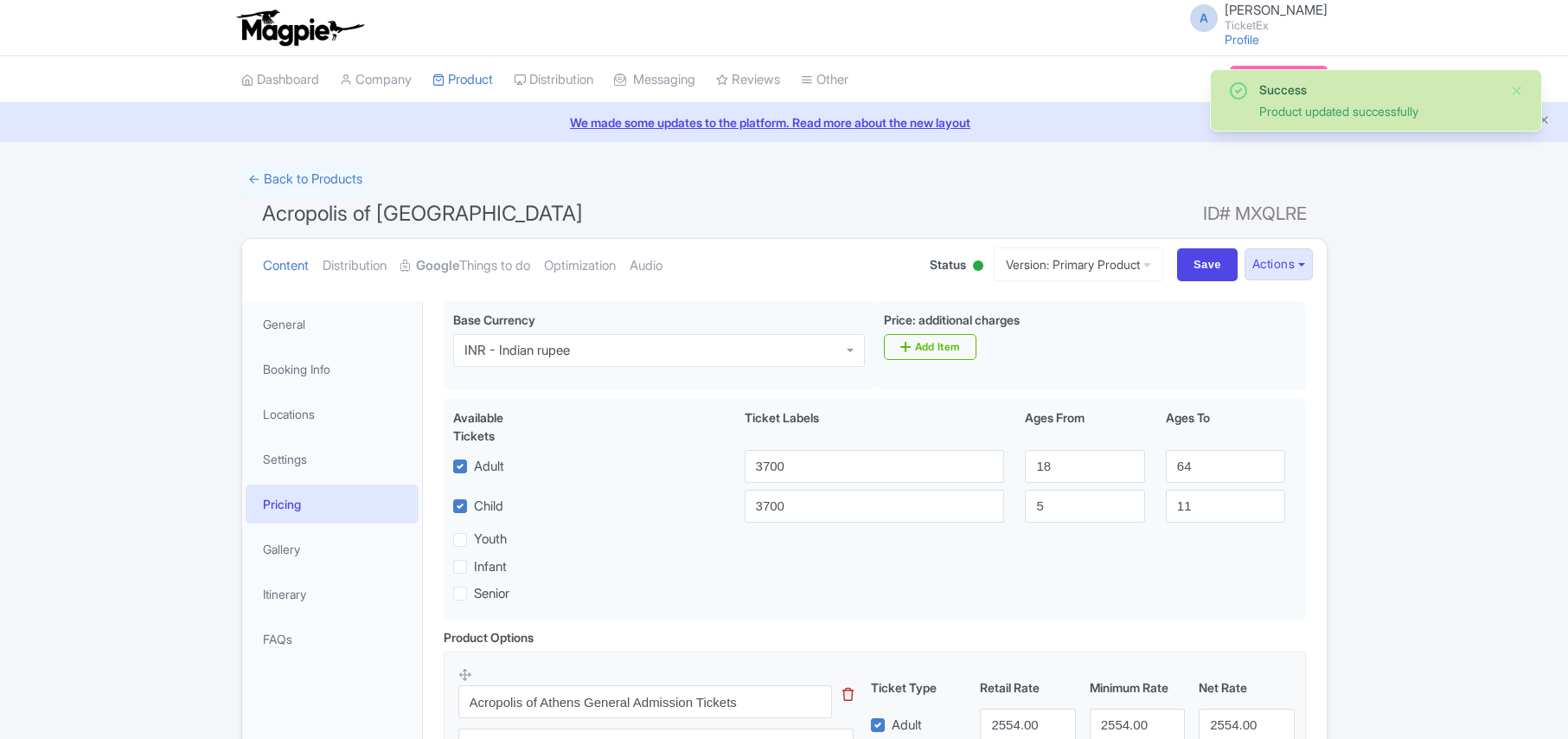
scroll to position [301, 0]
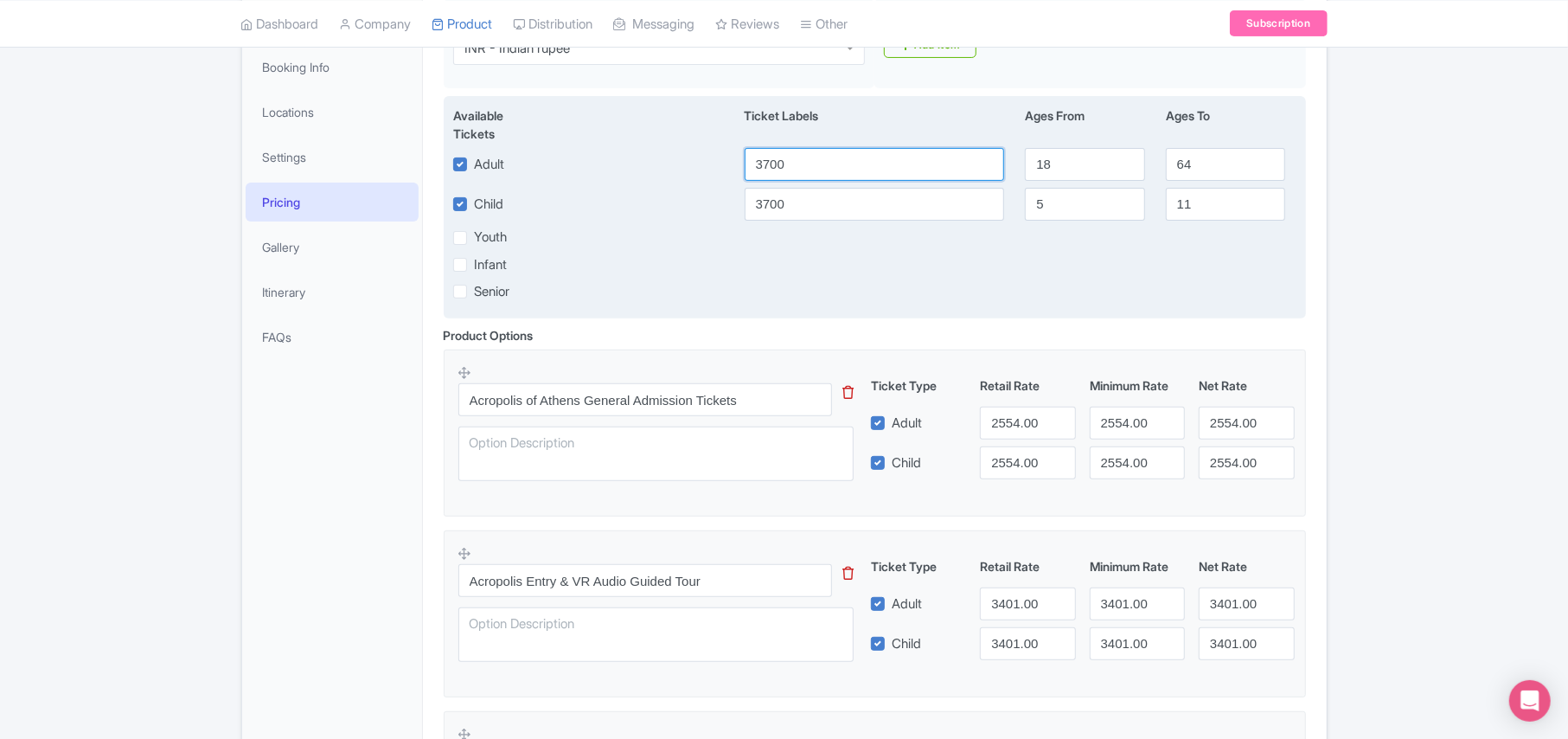
drag, startPoint x: 798, startPoint y: 166, endPoint x: 663, endPoint y: 167, distance: 135.0
click at [663, 167] on div "Adult 3700 18 64" at bounding box center [875, 165] width 864 height 33
type input "3450"
drag, startPoint x: 804, startPoint y: 215, endPoint x: 700, endPoint y: 199, distance: 105.2
click at [700, 199] on div "Child [DATE]" at bounding box center [875, 204] width 864 height 33
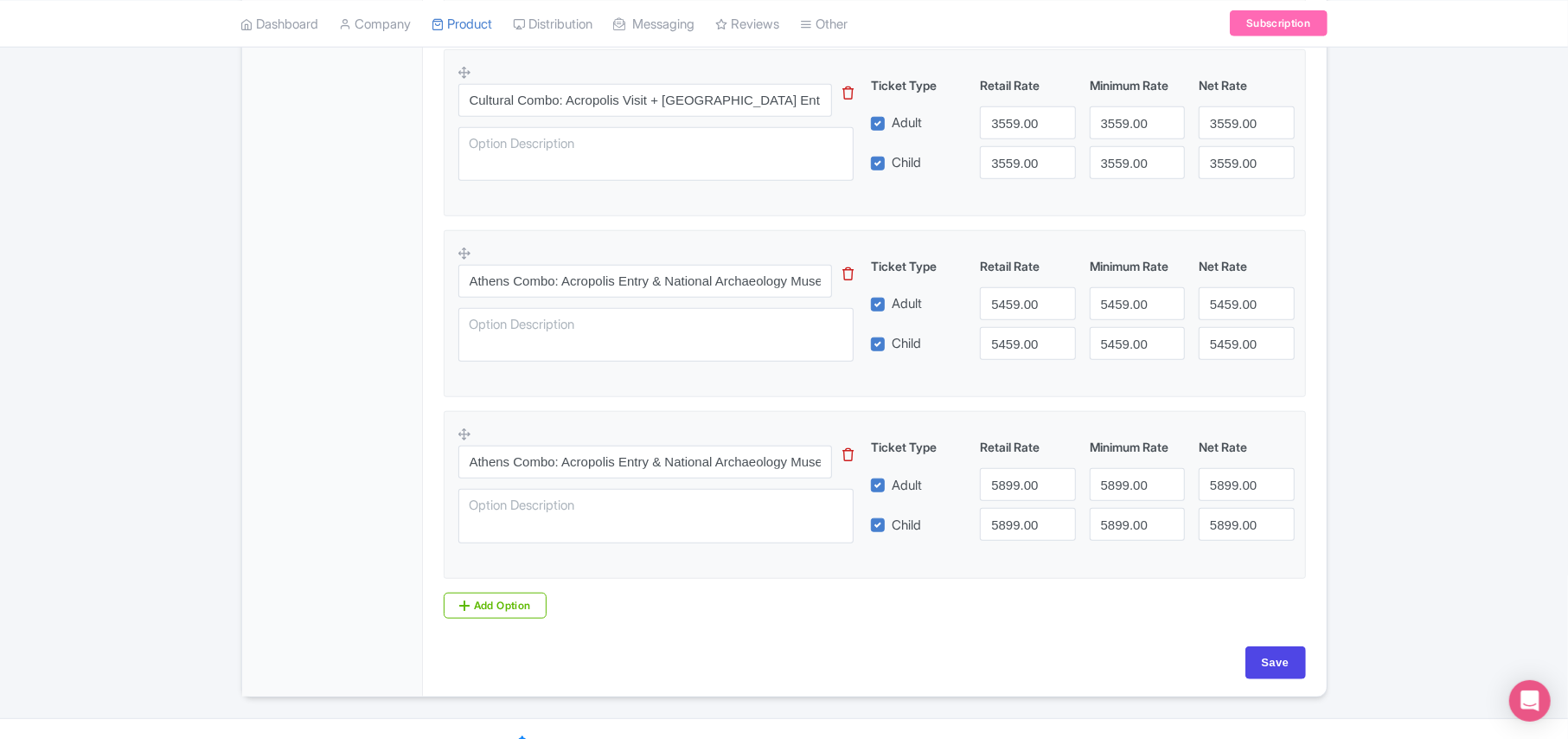
scroll to position [1004, 0]
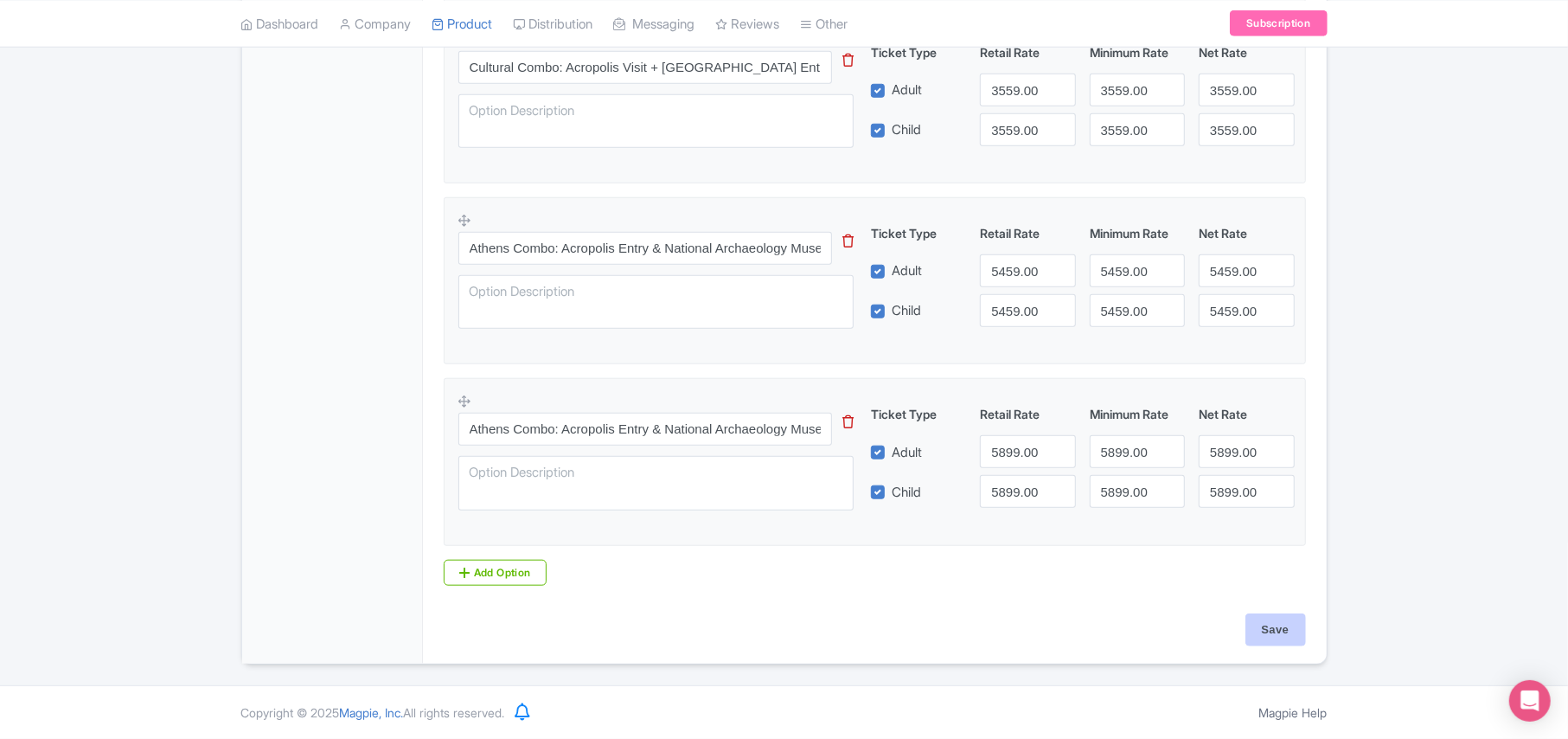
type input "3450"
click at [1261, 625] on input "Save" at bounding box center [1276, 630] width 61 height 33
type input "Saving..."
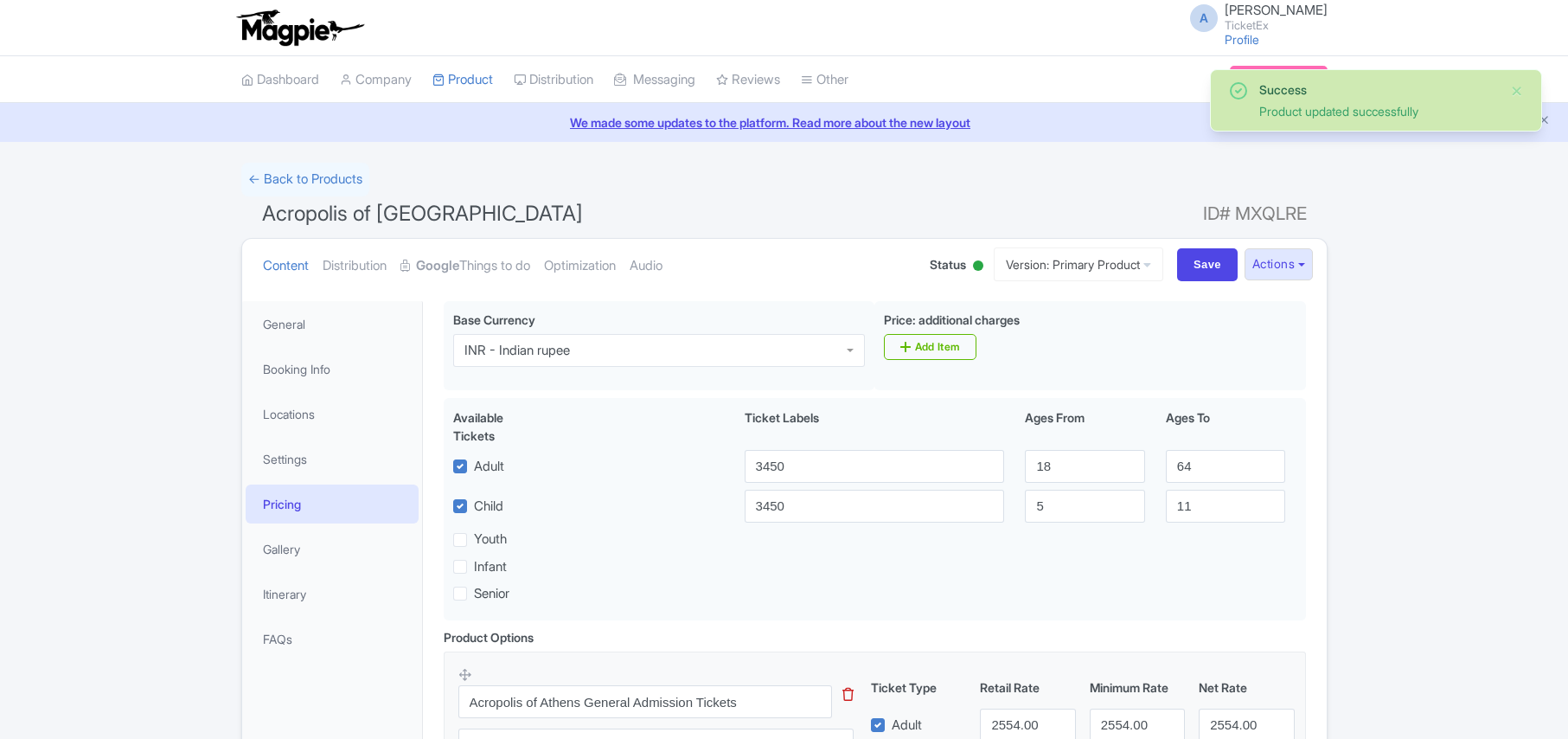
scroll to position [301, 0]
